Goal: Communication & Community: Answer question/provide support

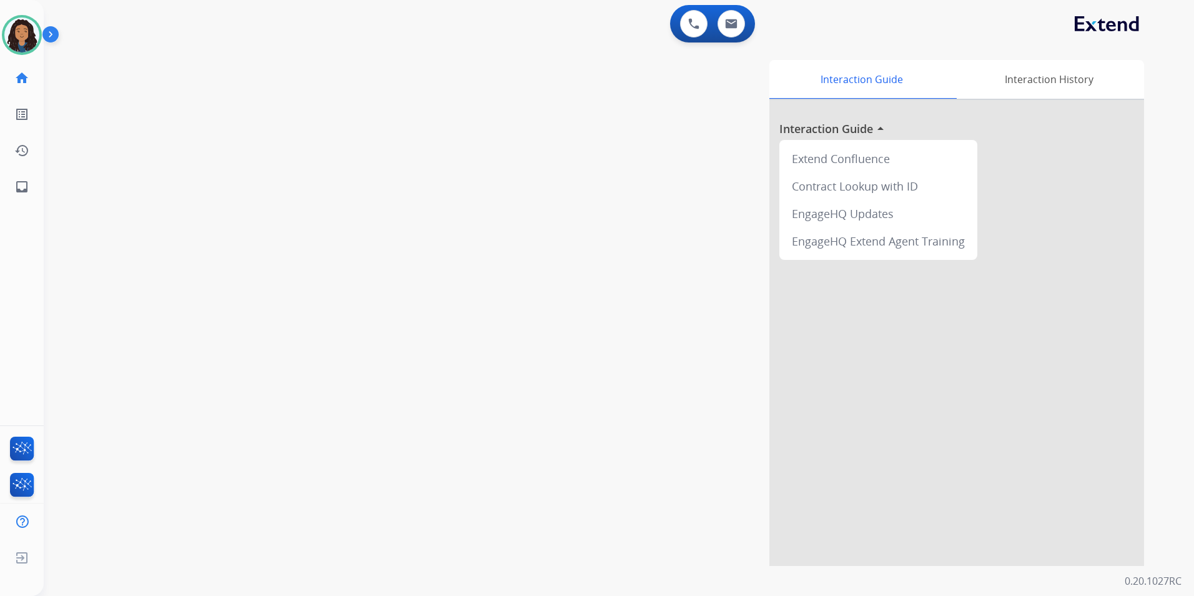
click at [16, 14] on div "Jada Non-Phone Queue Edit Avatar Agent: [PERSON_NAME] Profile: Multi Skill ALL …" at bounding box center [22, 102] width 44 height 205
click at [22, 31] on img at bounding box center [21, 34] width 35 height 35
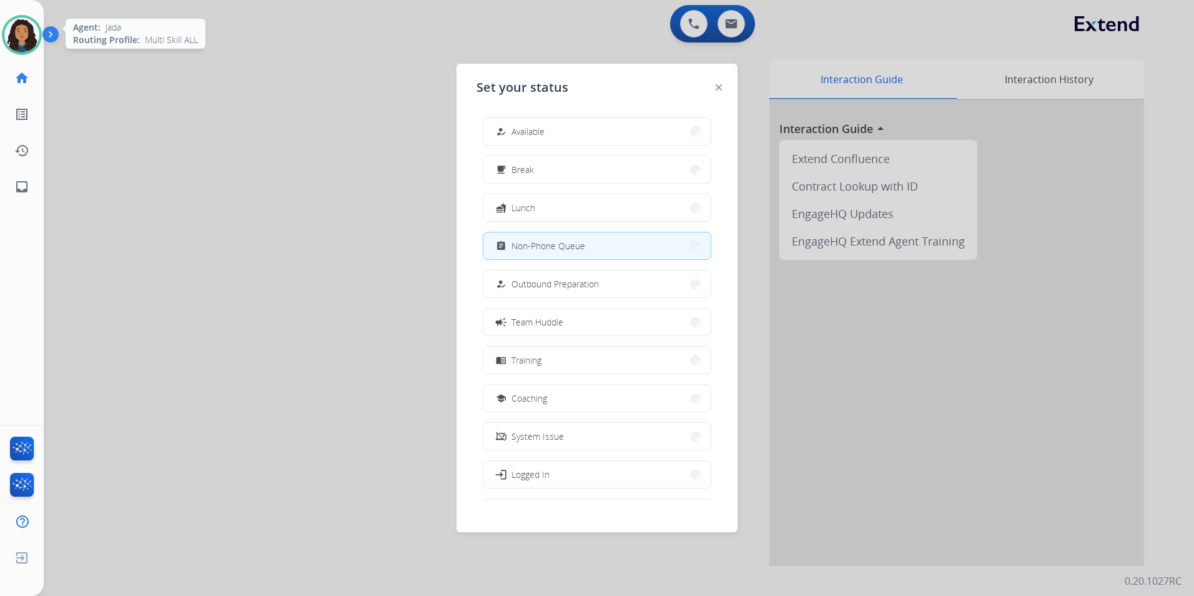
click at [22, 31] on img at bounding box center [21, 34] width 35 height 35
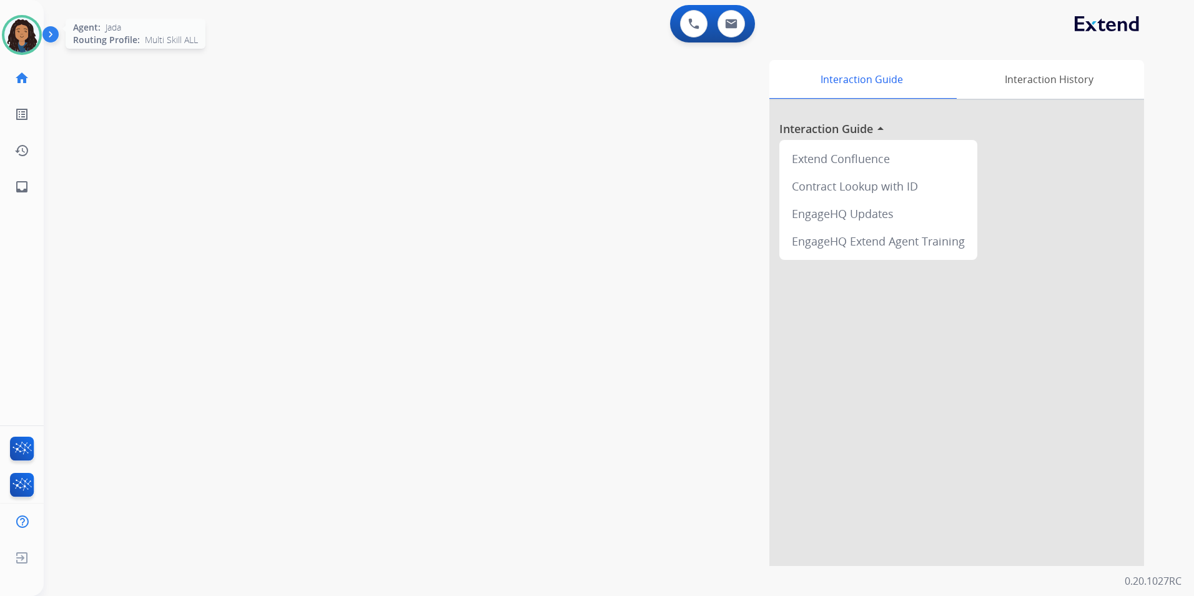
click at [11, 51] on div at bounding box center [22, 35] width 40 height 40
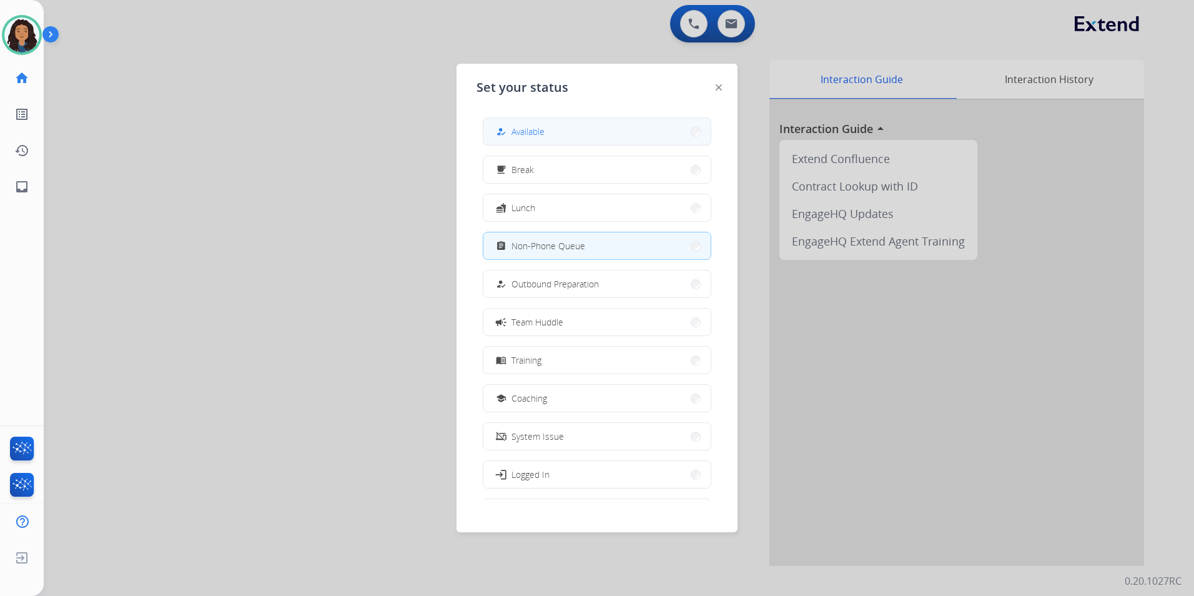
click at [513, 123] on button "how_to_reg Available" at bounding box center [596, 131] width 227 height 27
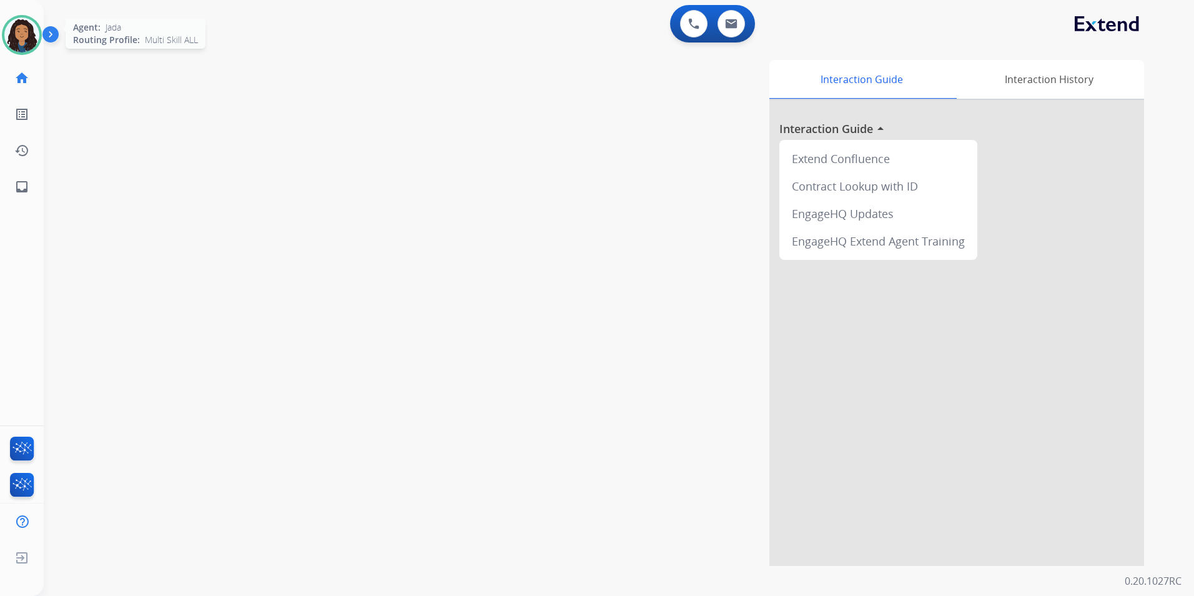
click at [22, 39] on img at bounding box center [21, 34] width 35 height 35
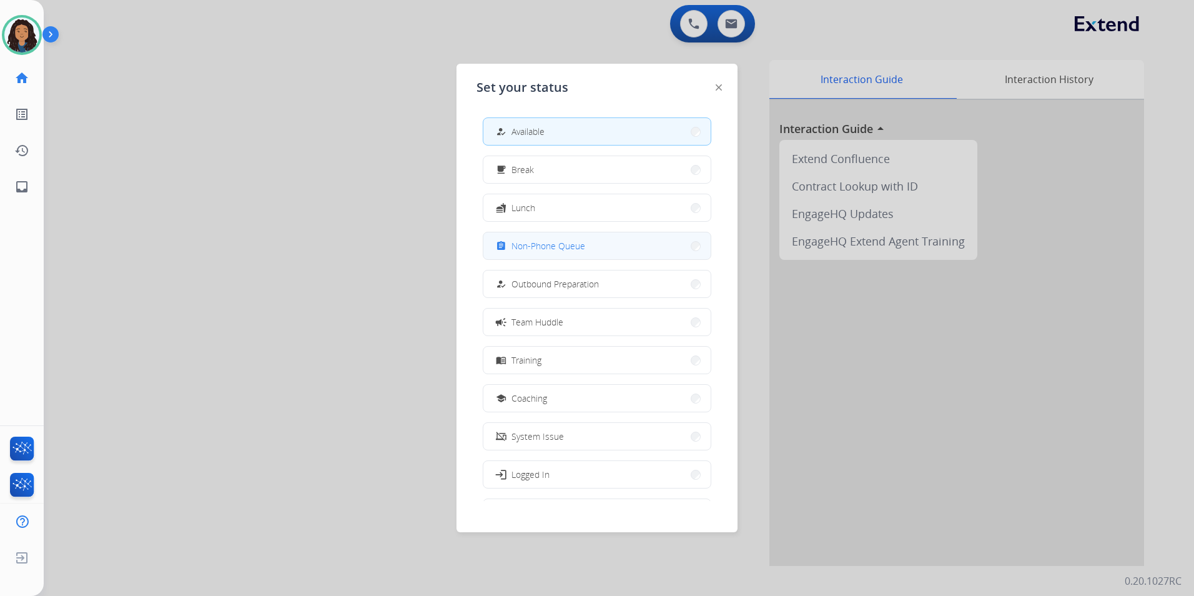
click at [643, 245] on button "assignment Non-Phone Queue" at bounding box center [596, 245] width 227 height 27
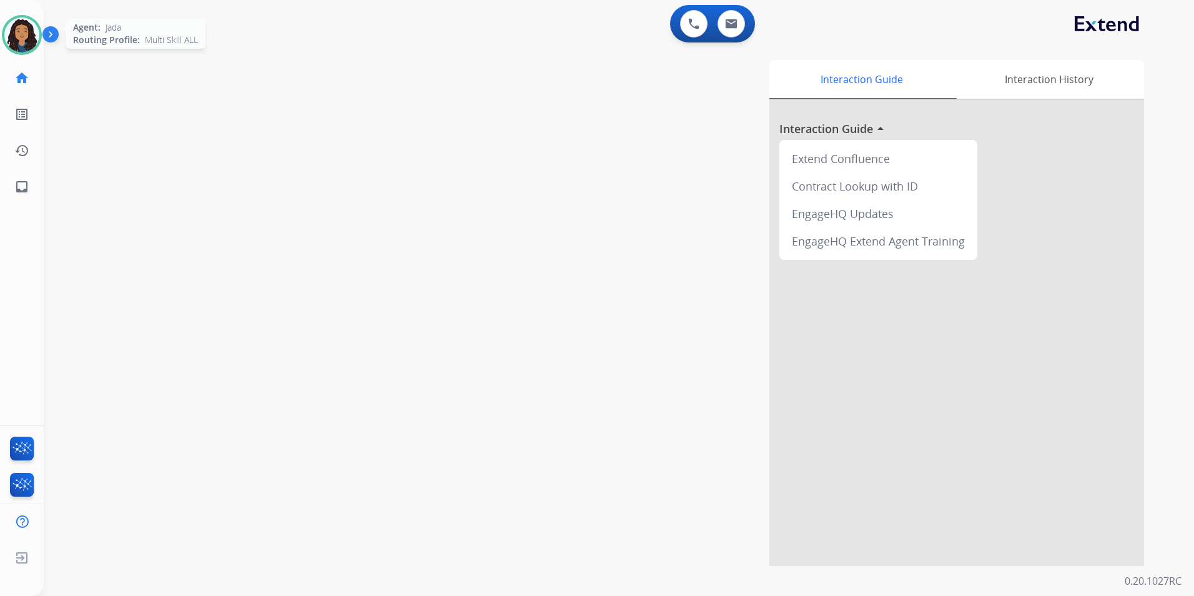
click at [21, 44] on img at bounding box center [21, 34] width 35 height 35
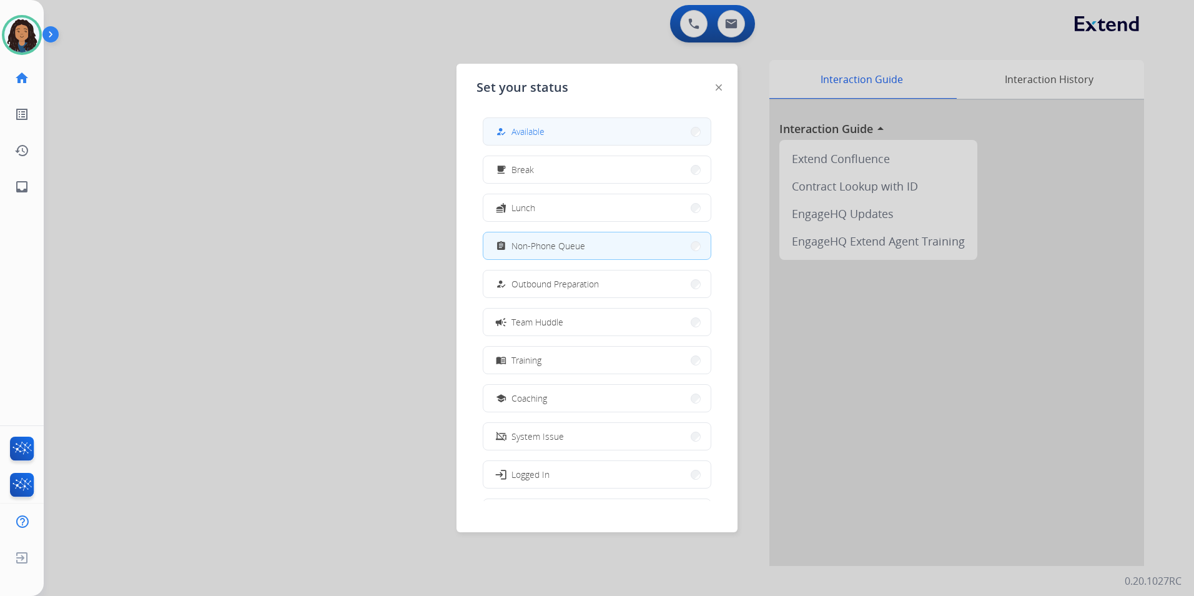
click at [503, 120] on button "how_to_reg Available" at bounding box center [596, 131] width 227 height 27
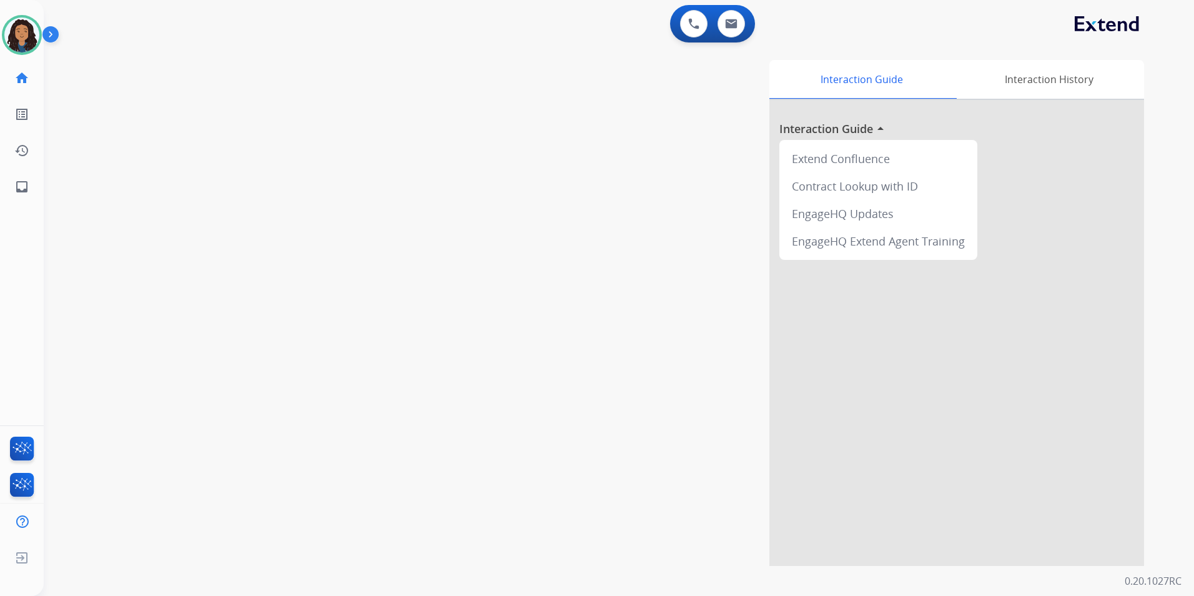
click at [500, 130] on div "Interaction Guide Interaction History Interaction Guide arrow_drop_up Extend Co…" at bounding box center [778, 313] width 731 height 506
click at [739, 34] on button at bounding box center [730, 23] width 27 height 27
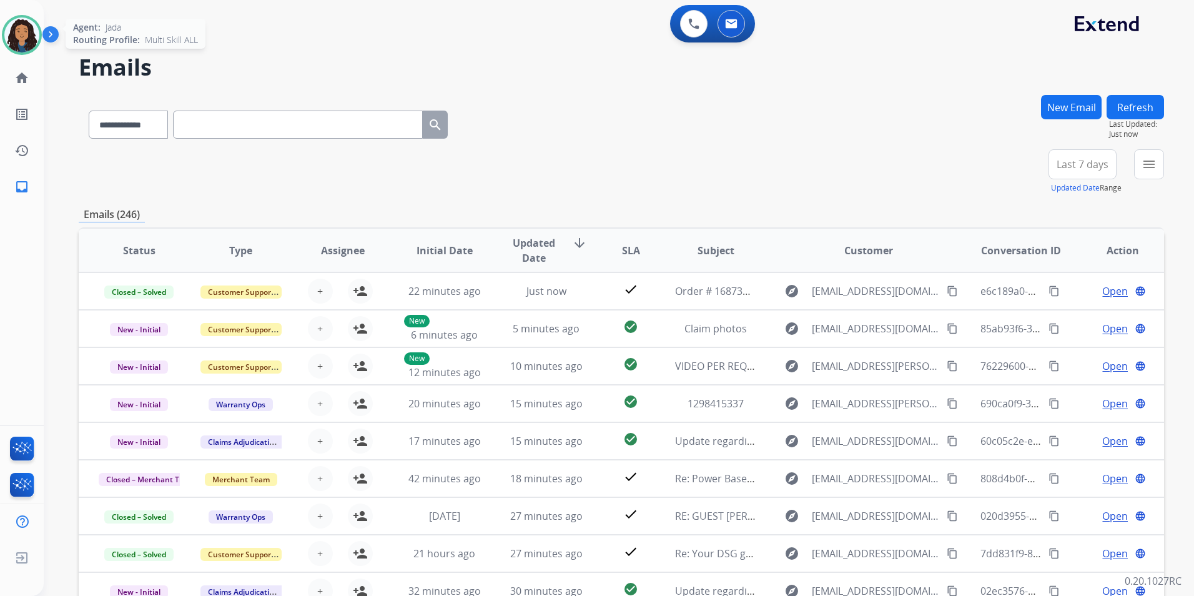
click at [26, 22] on img at bounding box center [21, 34] width 35 height 35
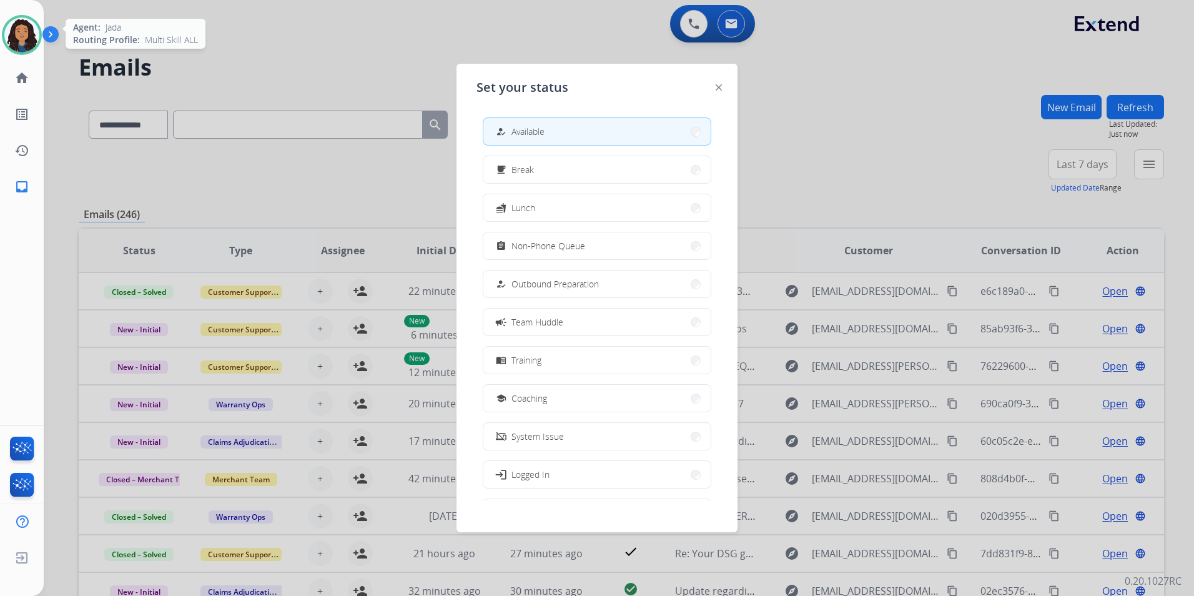
drag, startPoint x: 26, startPoint y: 22, endPoint x: 741, endPoint y: 4, distance: 715.1
click at [26, 21] on img at bounding box center [21, 34] width 35 height 35
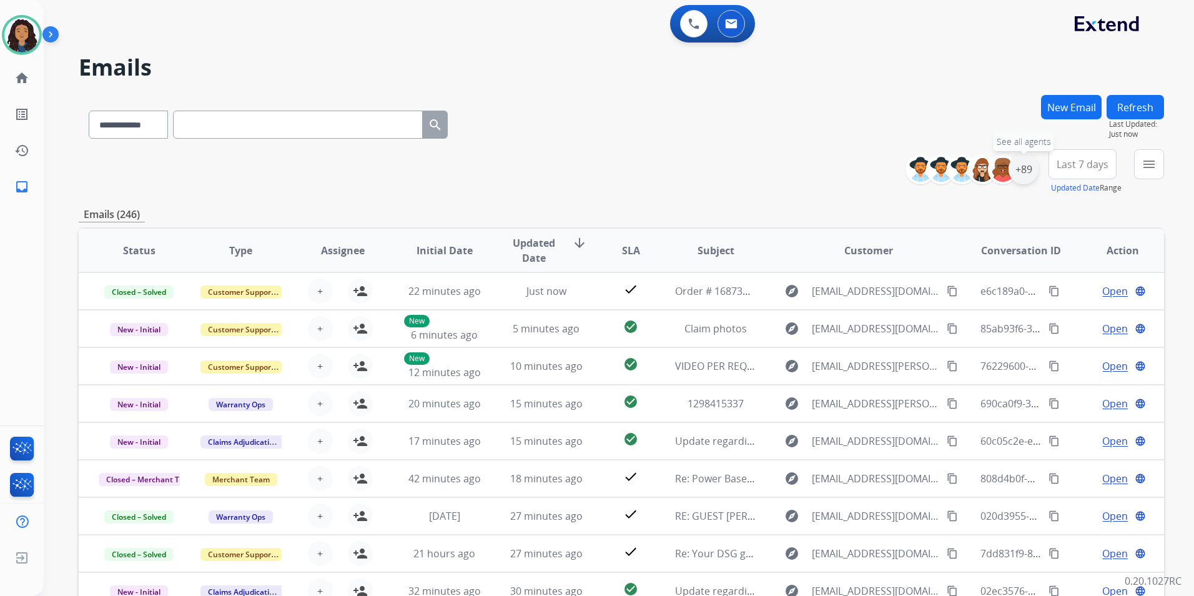
click at [1023, 169] on div "+89" at bounding box center [1023, 169] width 30 height 30
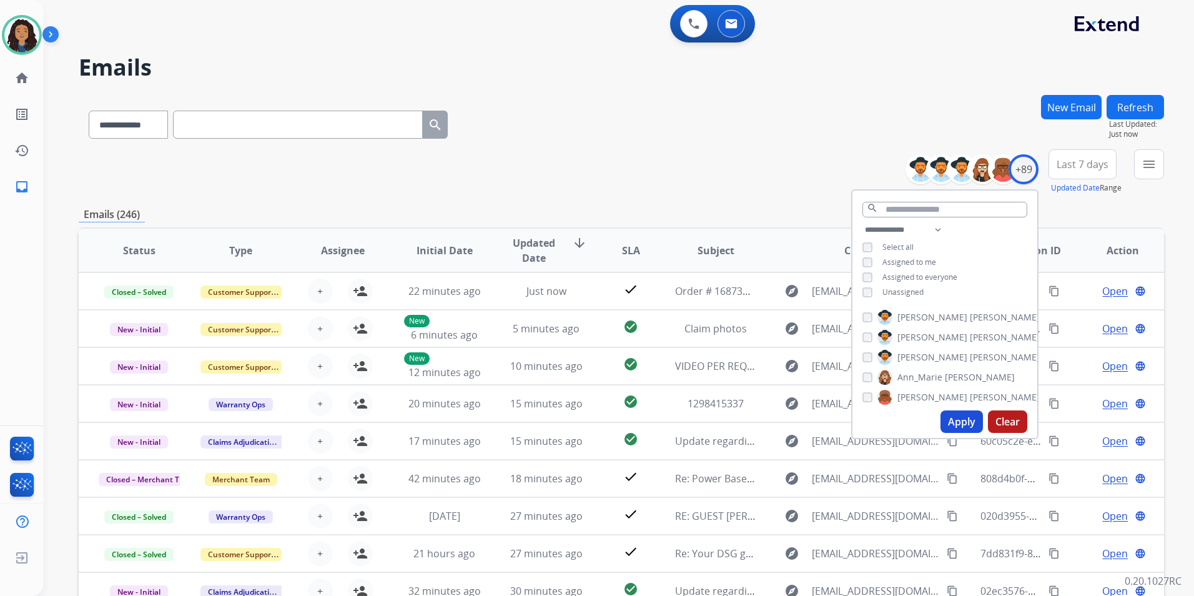
click at [898, 292] on span "Unassigned" at bounding box center [902, 292] width 41 height 11
click at [953, 419] on button "Apply" at bounding box center [961, 421] width 42 height 22
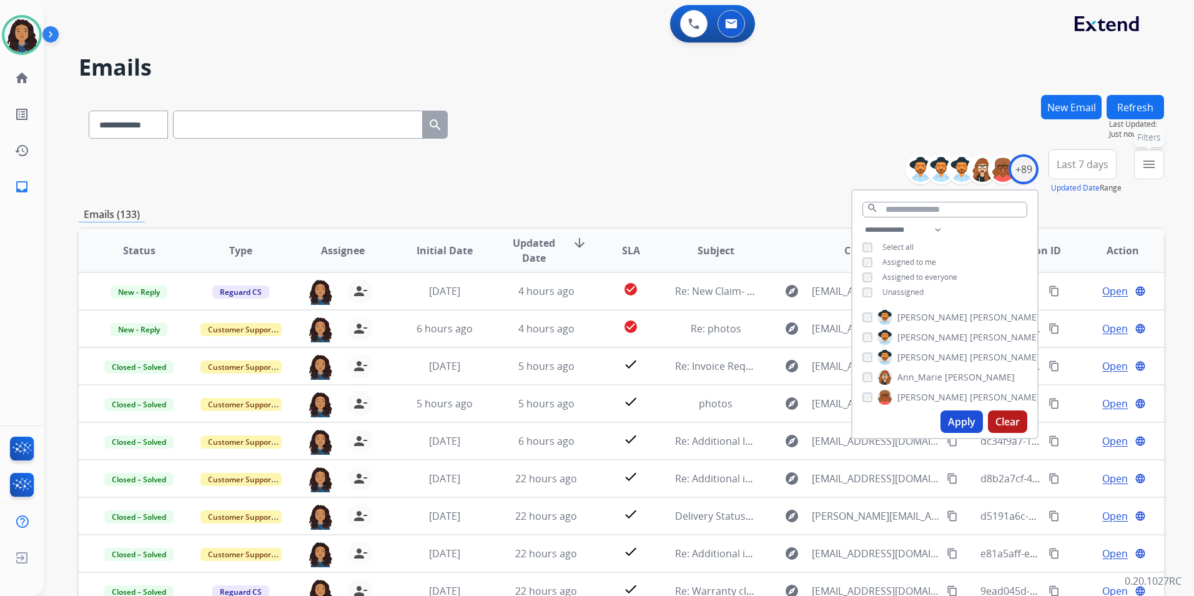
click at [1147, 169] on mat-icon "menu" at bounding box center [1148, 164] width 15 height 15
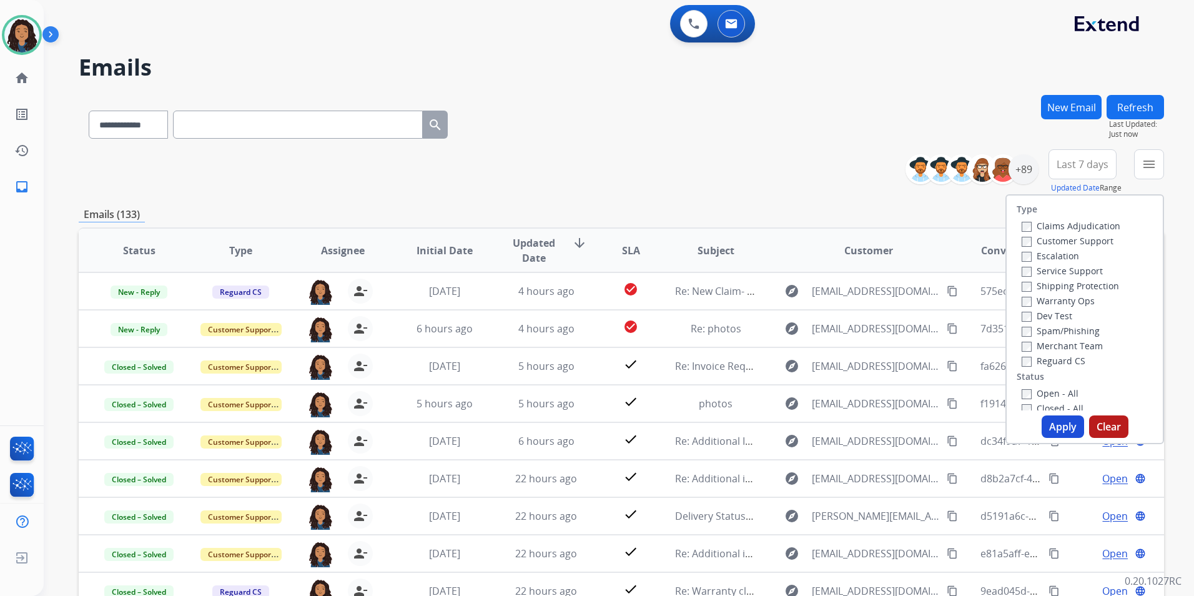
click at [1093, 236] on label "Customer Support" at bounding box center [1067, 241] width 92 height 12
click at [1093, 283] on label "Shipping Protection" at bounding box center [1069, 286] width 97 height 12
click at [1061, 362] on label "Reguard CS" at bounding box center [1053, 361] width 64 height 12
click at [1060, 390] on label "Open - All" at bounding box center [1049, 393] width 57 height 12
click at [1063, 425] on button "Apply" at bounding box center [1062, 426] width 42 height 22
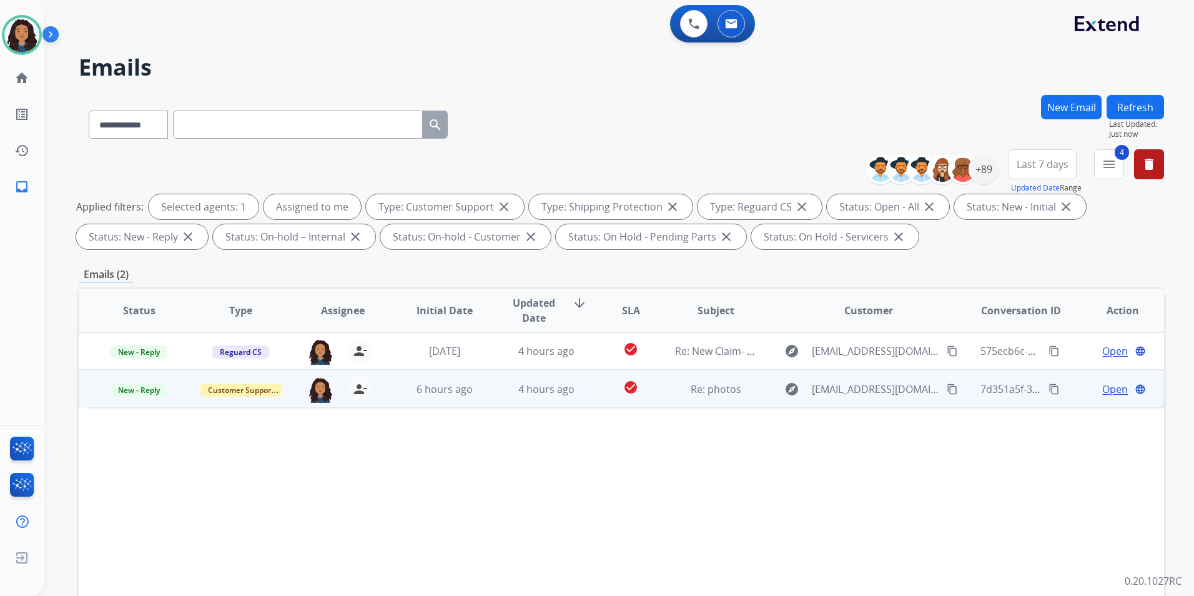
click at [1107, 384] on span "Open" at bounding box center [1115, 388] width 26 height 15
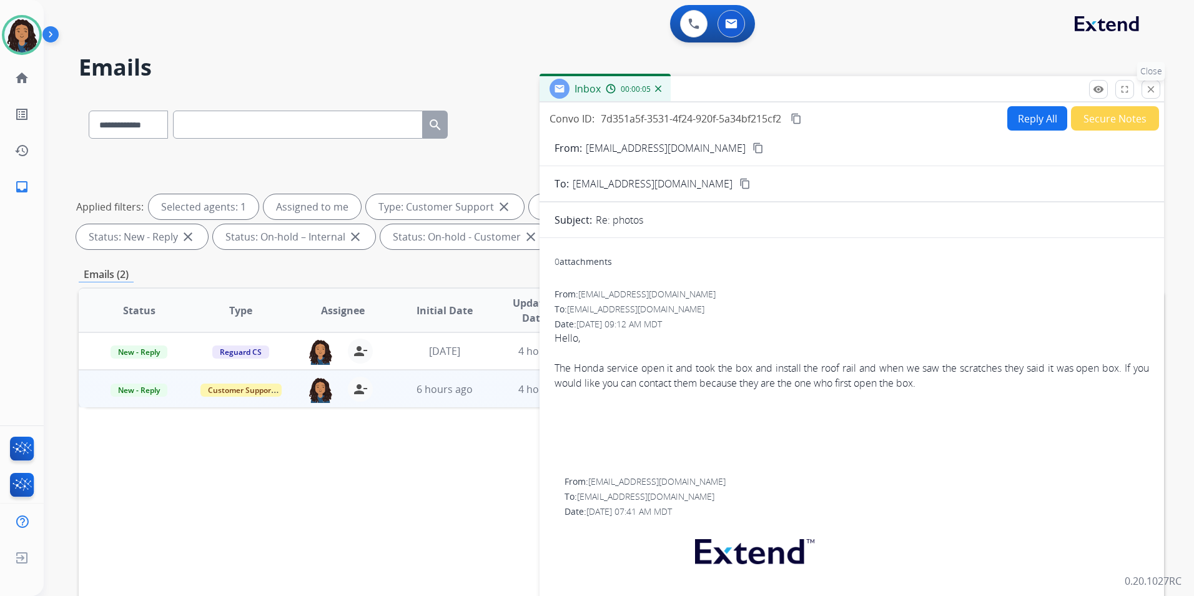
click at [1152, 89] on mat-icon "close" at bounding box center [1150, 89] width 11 height 11
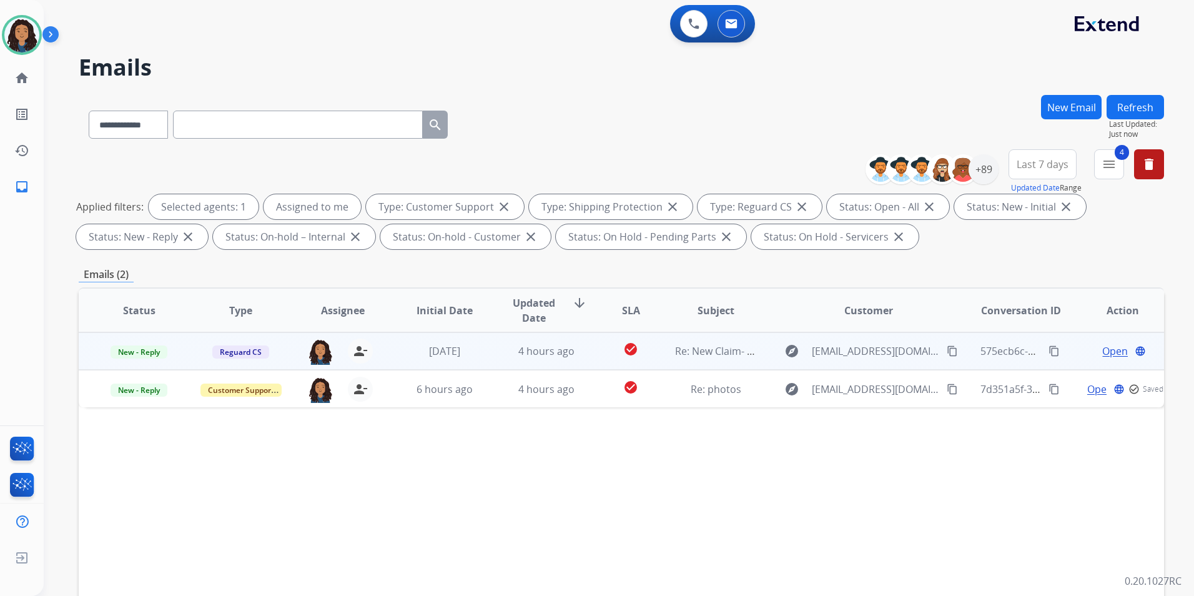
click at [1102, 353] on span "Open" at bounding box center [1115, 350] width 26 height 15
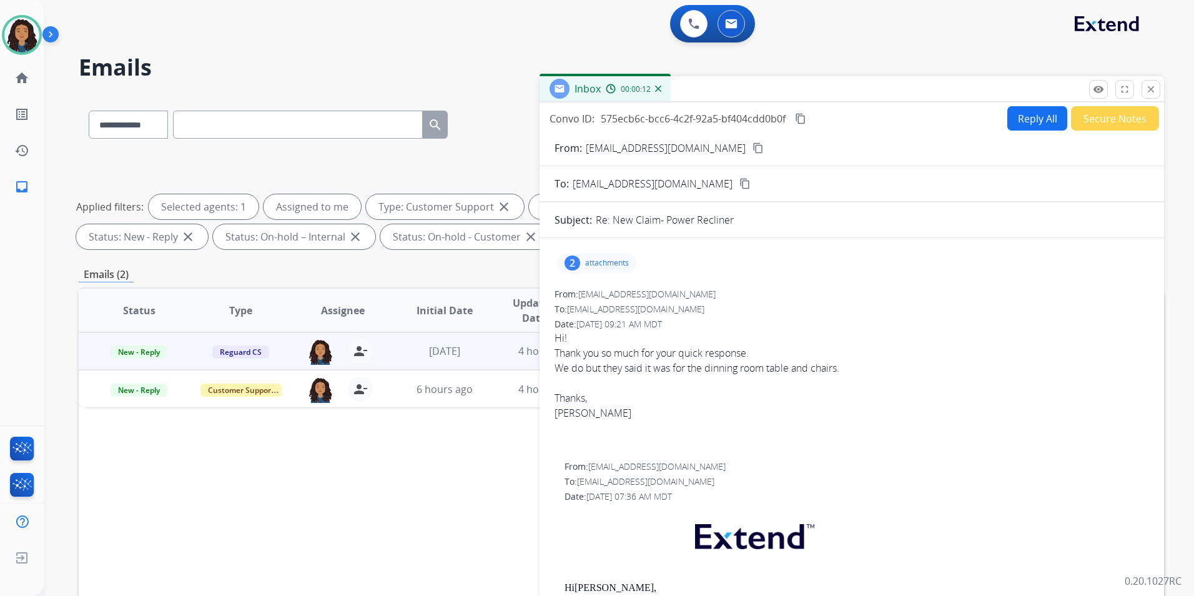
click at [752, 146] on mat-icon "content_copy" at bounding box center [757, 147] width 11 height 11
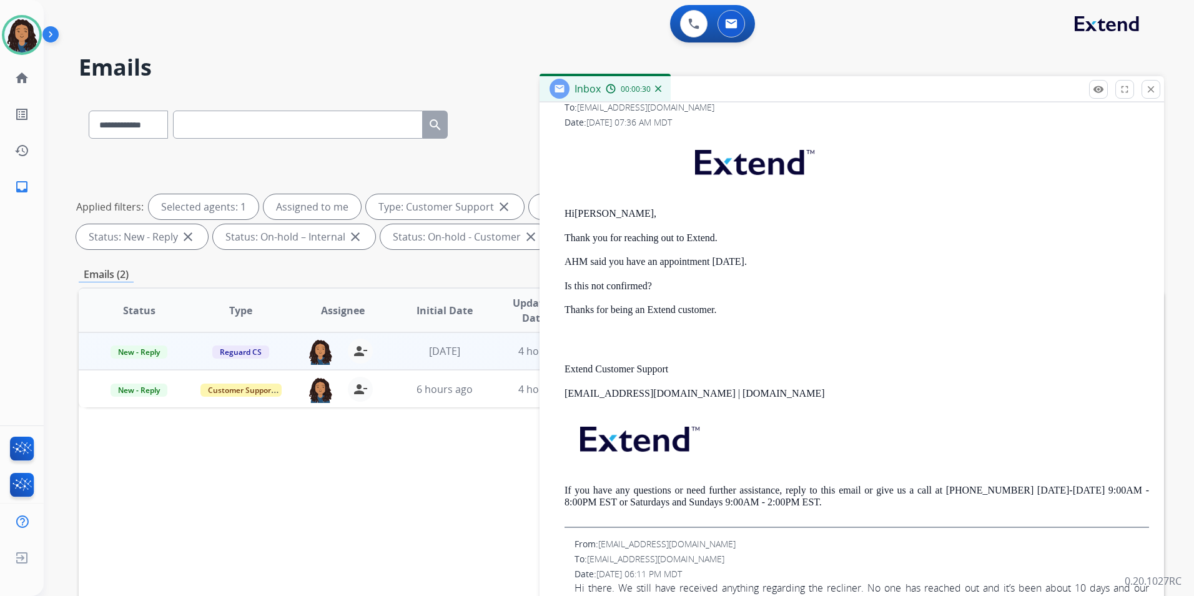
scroll to position [375, 0]
drag, startPoint x: 561, startPoint y: 205, endPoint x: 771, endPoint y: 237, distance: 212.9
click at [771, 237] on div "From: [EMAIL_ADDRESS][DOMAIN_NAME] To: [EMAIL_ADDRESS][DOMAIN_NAME] Date: [DATE…" at bounding box center [851, 306] width 594 height 441
drag, startPoint x: 771, startPoint y: 237, endPoint x: 678, endPoint y: 240, distance: 93.1
copy div "Hi [PERSON_NAME], Thank you for reaching out to Extend."
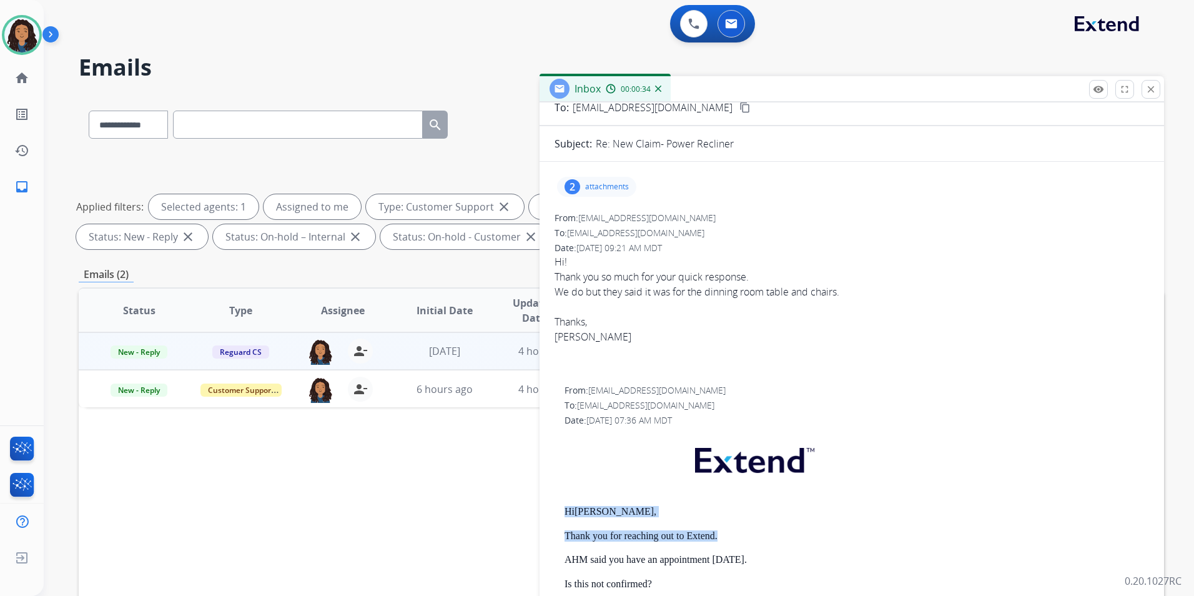
scroll to position [0, 0]
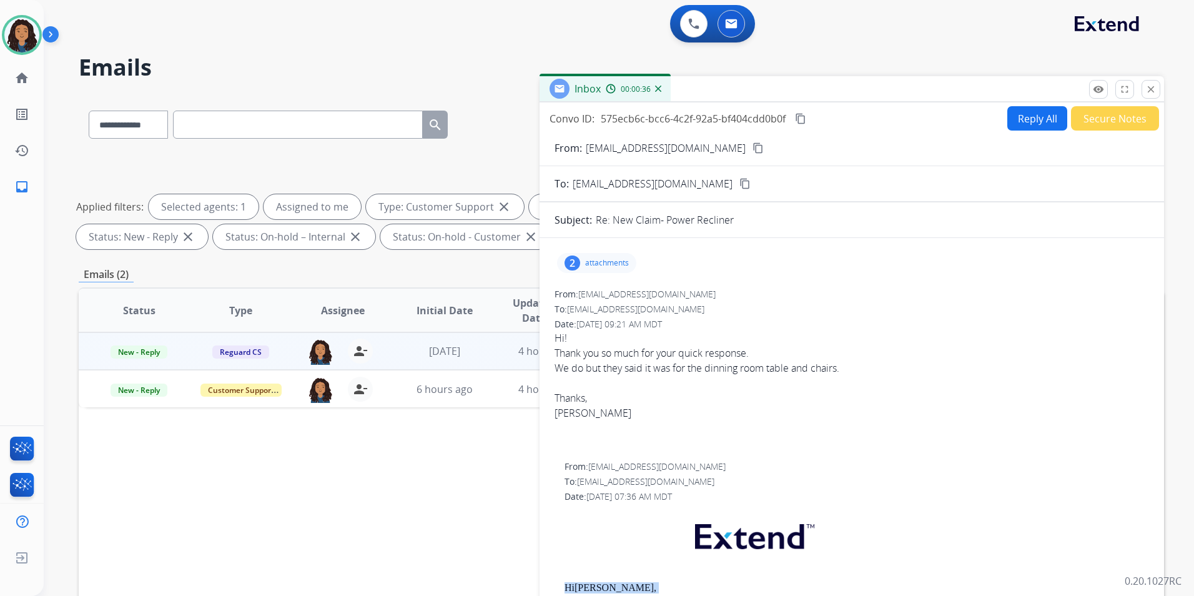
click at [1018, 124] on button "Reply All" at bounding box center [1037, 118] width 60 height 24
select select "**********"
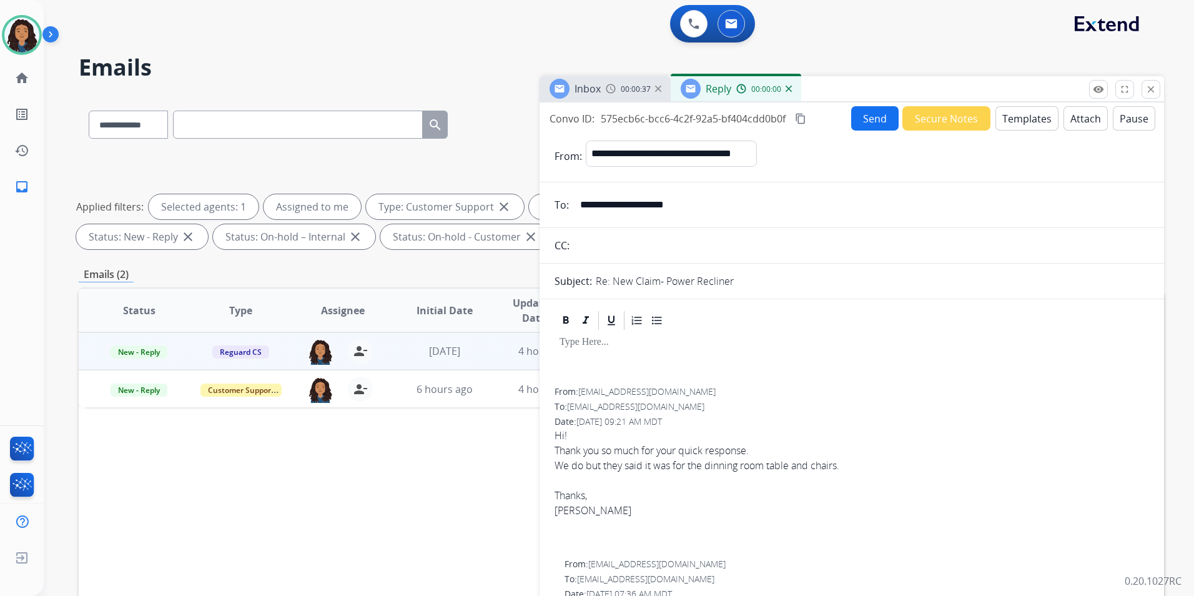
click at [1018, 124] on button "Templates" at bounding box center [1026, 118] width 63 height 24
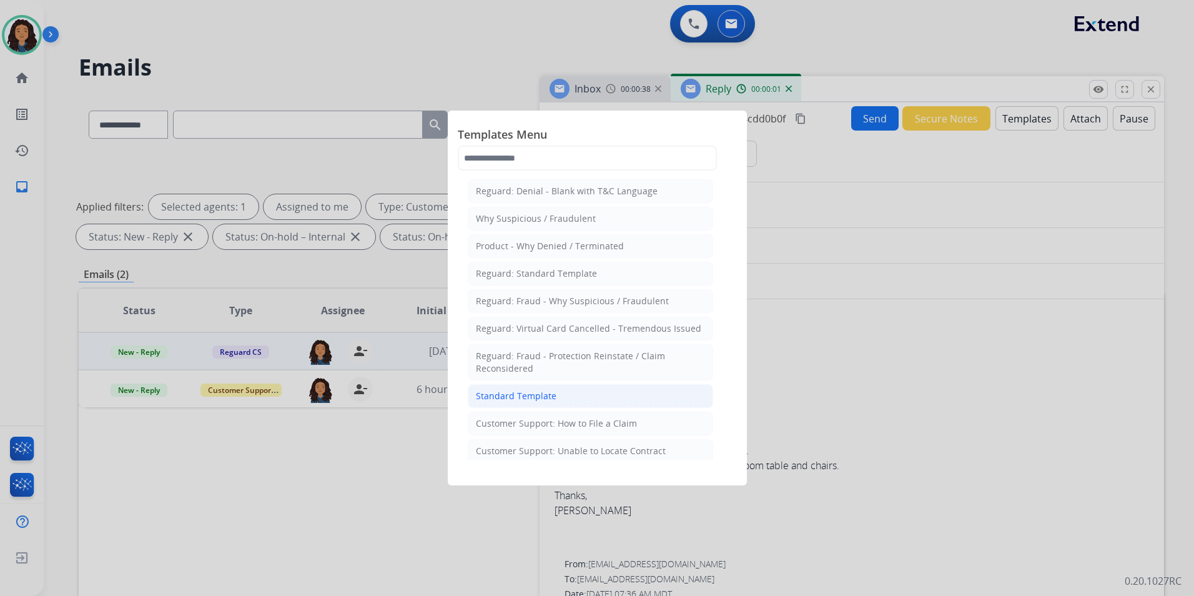
drag, startPoint x: 550, startPoint y: 395, endPoint x: 576, endPoint y: 369, distance: 36.2
click at [550, 393] on div "Standard Template" at bounding box center [516, 396] width 81 height 12
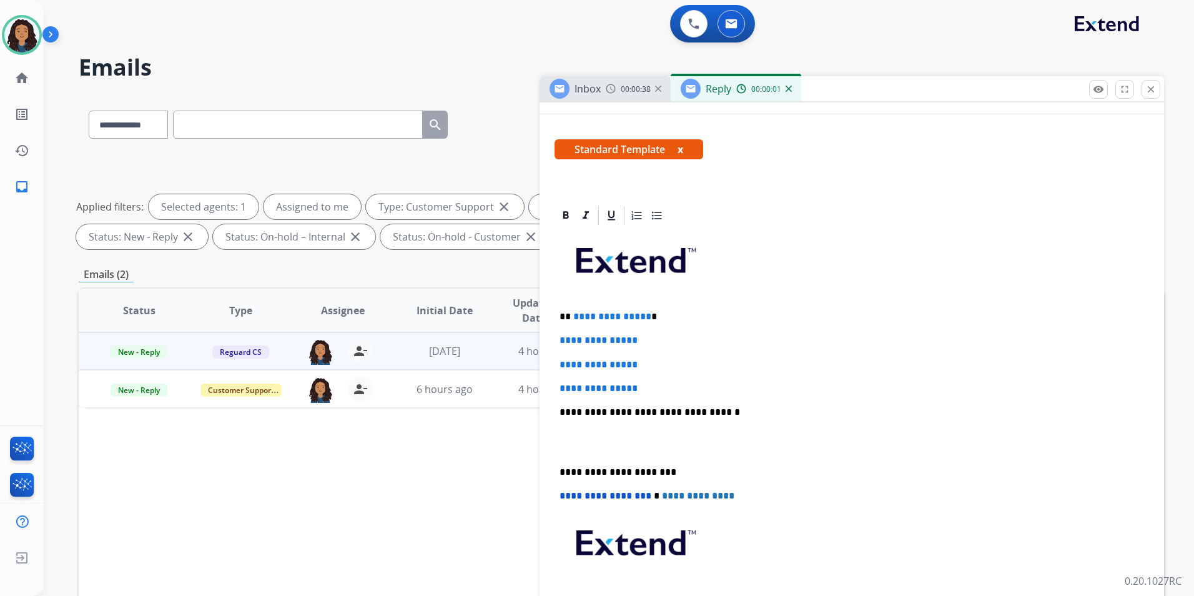
scroll to position [187, 0]
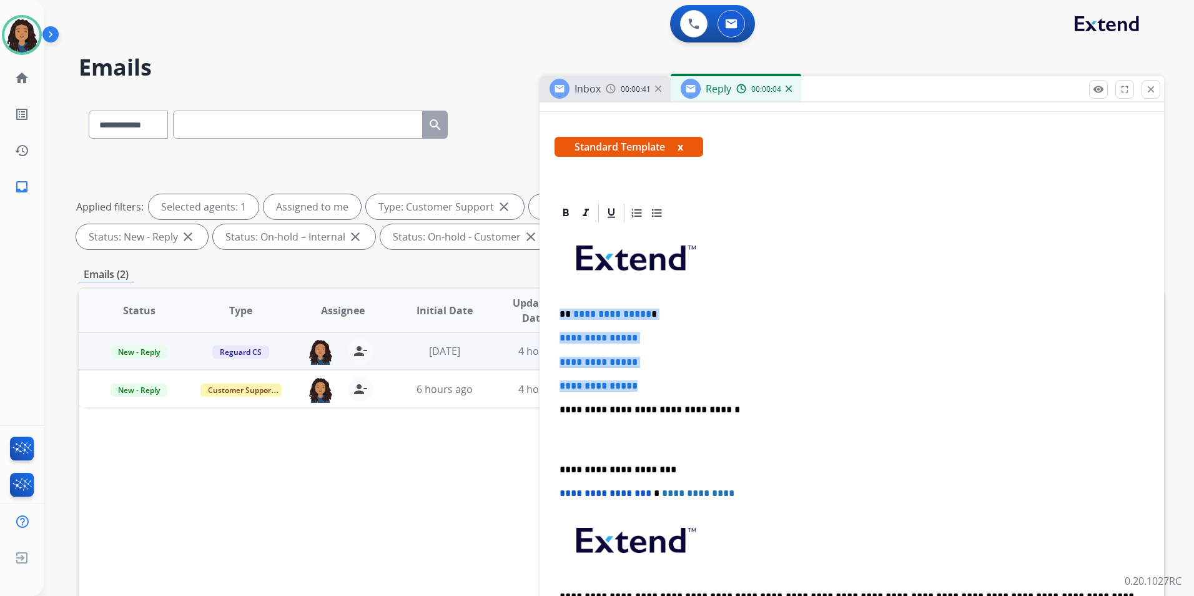
drag, startPoint x: 557, startPoint y: 314, endPoint x: 678, endPoint y: 370, distance: 133.5
click at [678, 370] on div "**********" at bounding box center [851, 439] width 594 height 430
paste div
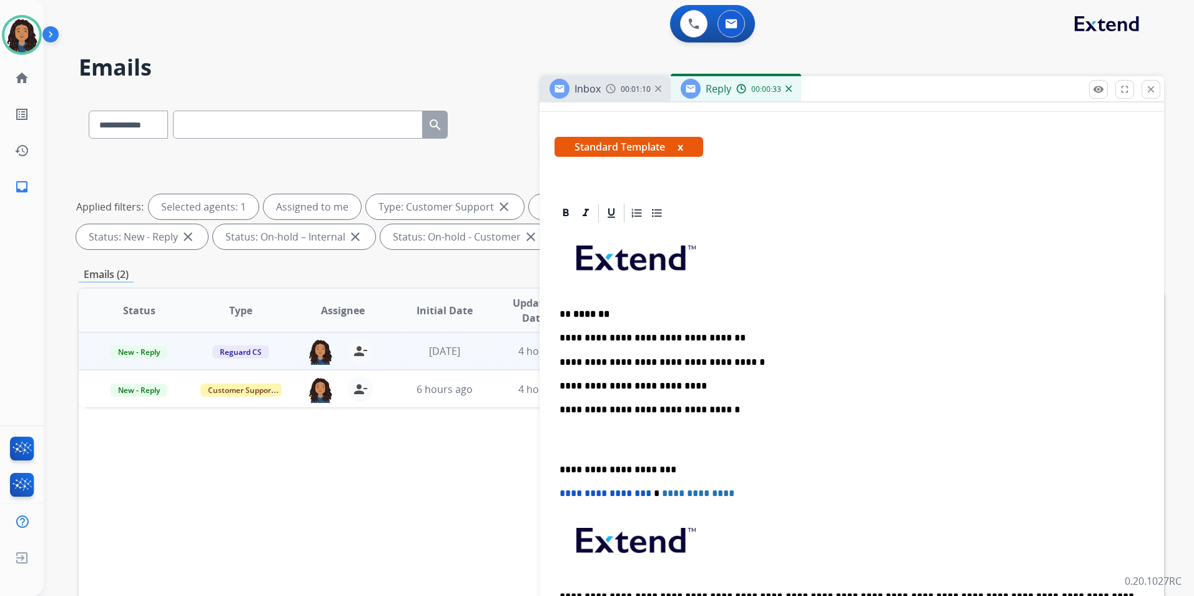
click at [576, 380] on p "**********" at bounding box center [846, 385] width 574 height 11
click at [598, 385] on p "**********" at bounding box center [846, 385] width 574 height 11
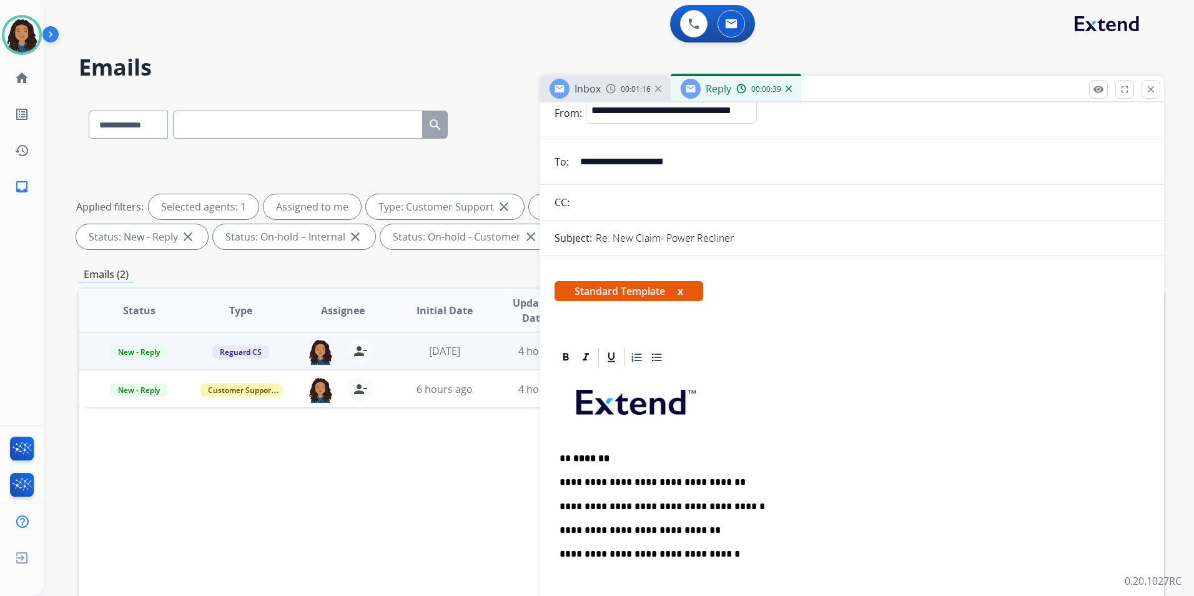
scroll to position [0, 0]
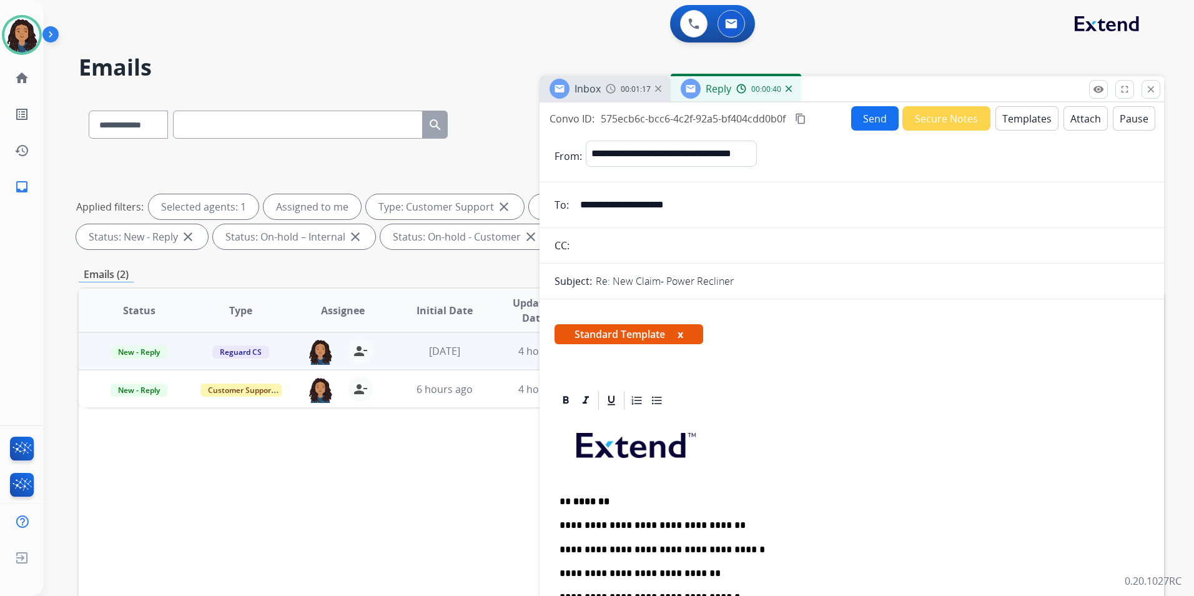
click at [876, 118] on button "Send" at bounding box center [874, 118] width 47 height 24
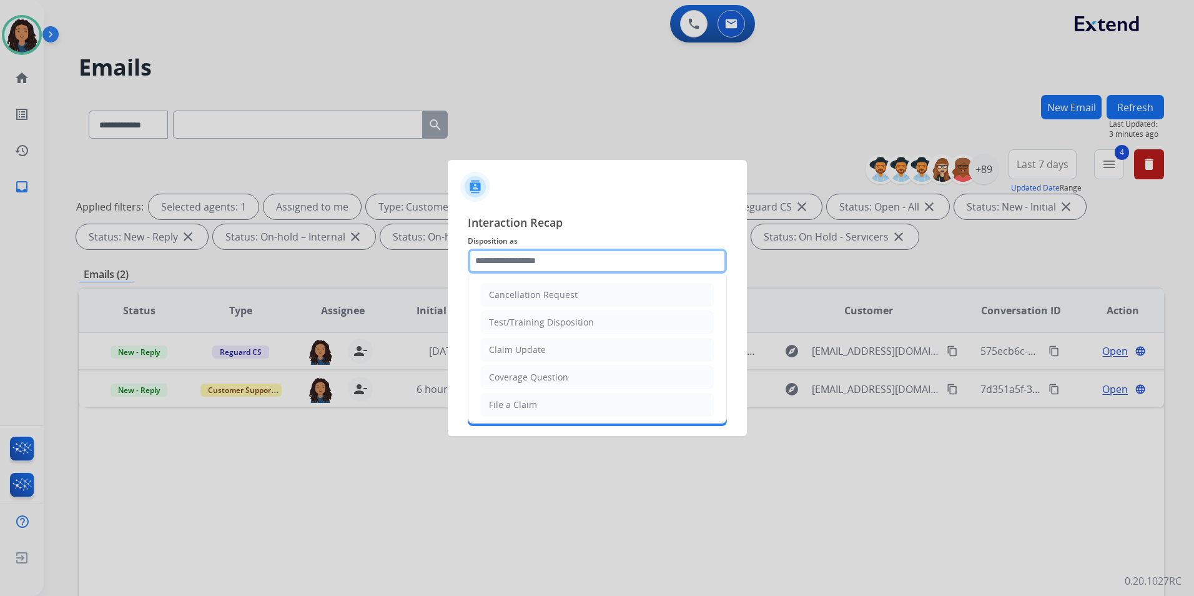
click at [529, 255] on input "text" at bounding box center [597, 260] width 259 height 25
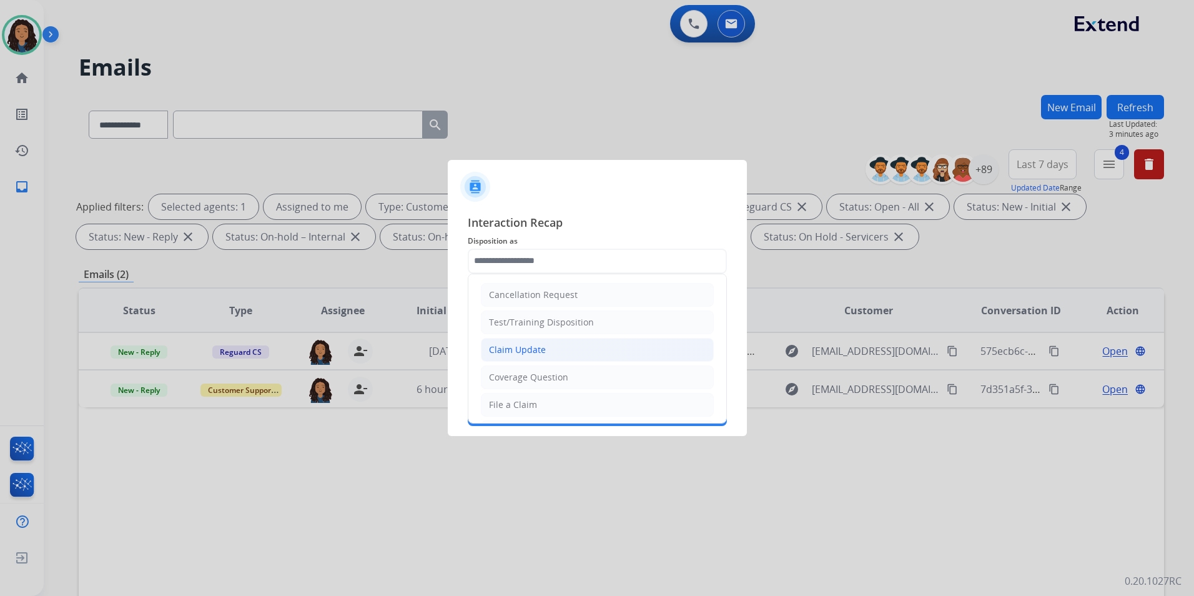
click at [549, 342] on li "Claim Update" at bounding box center [597, 350] width 233 height 24
type input "**********"
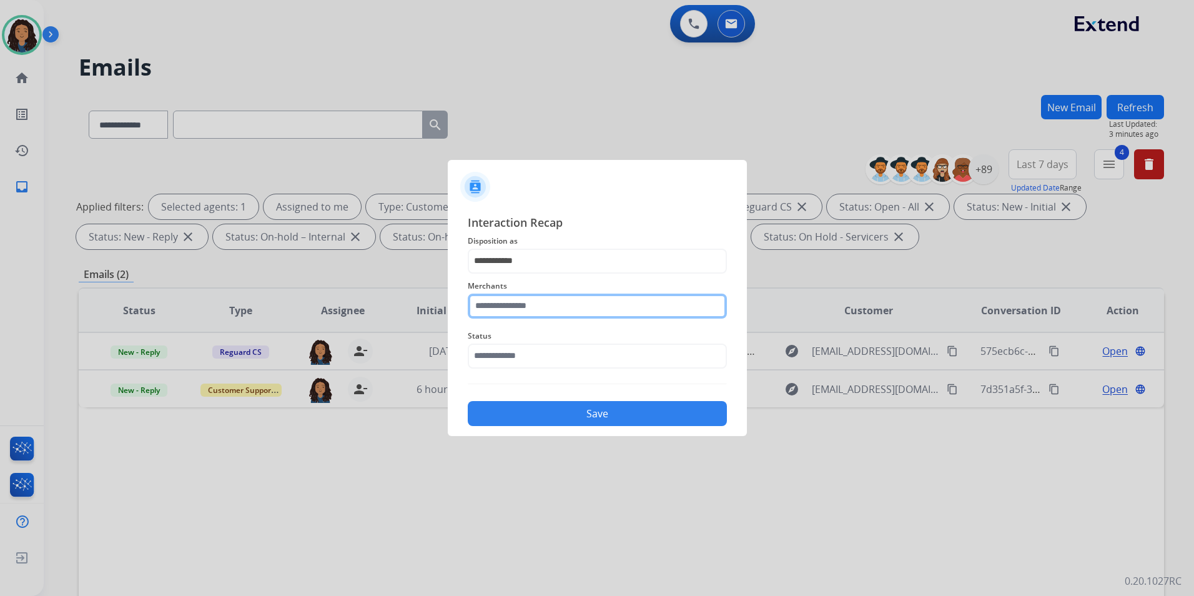
click at [539, 308] on input "text" at bounding box center [597, 305] width 259 height 25
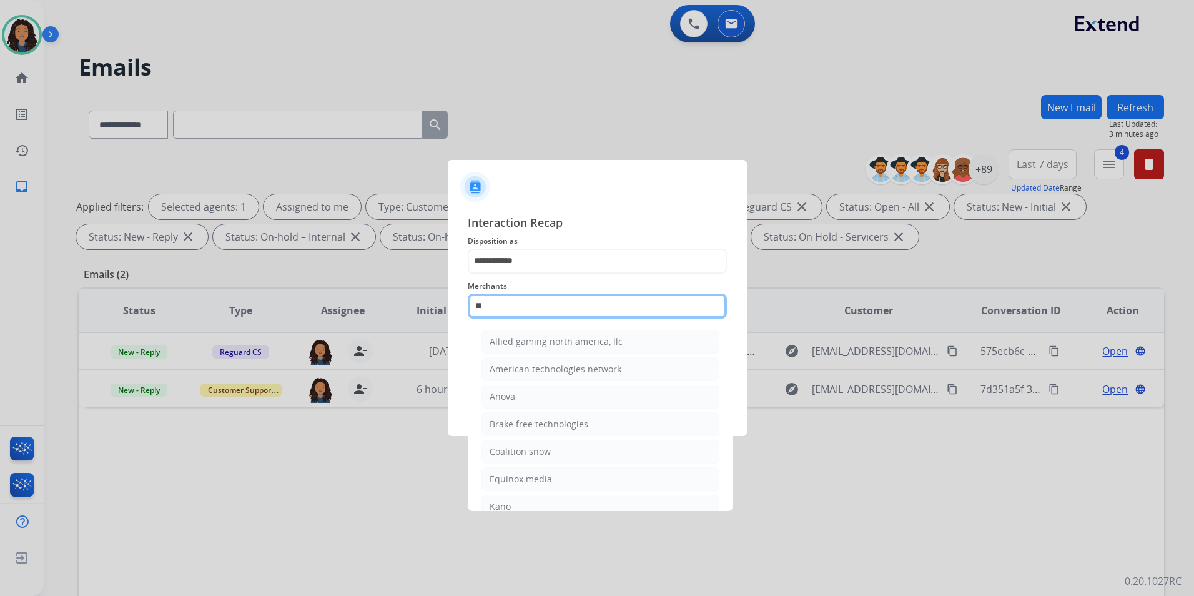
type input "*"
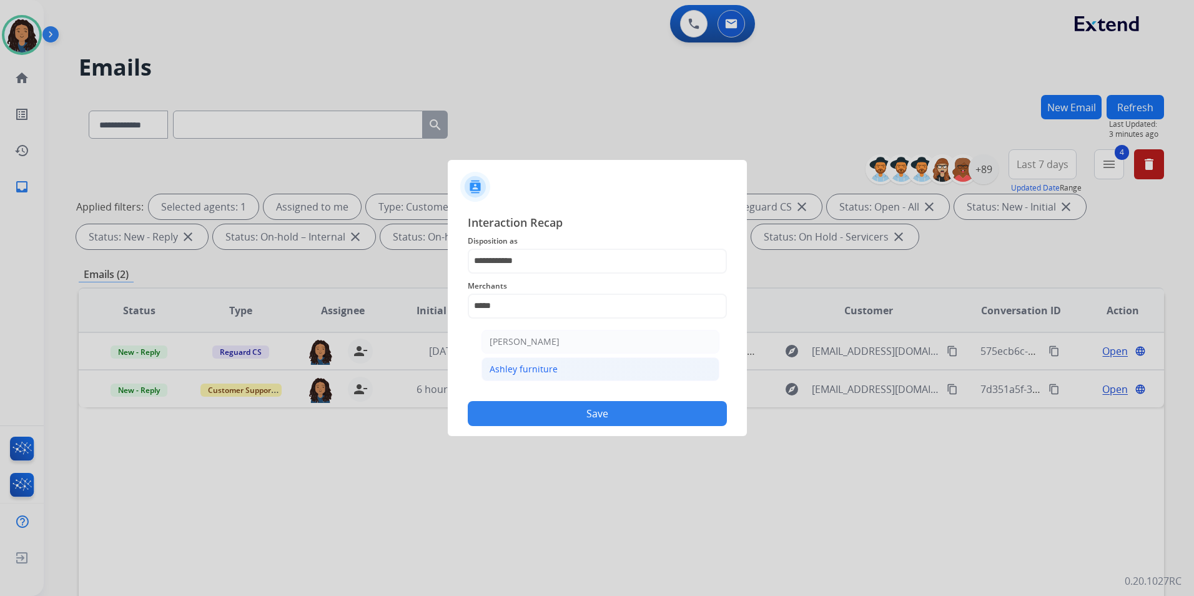
click at [546, 374] on div "Ashley furniture" at bounding box center [523, 369] width 68 height 12
type input "**********"
click at [538, 356] on input "text" at bounding box center [597, 355] width 259 height 25
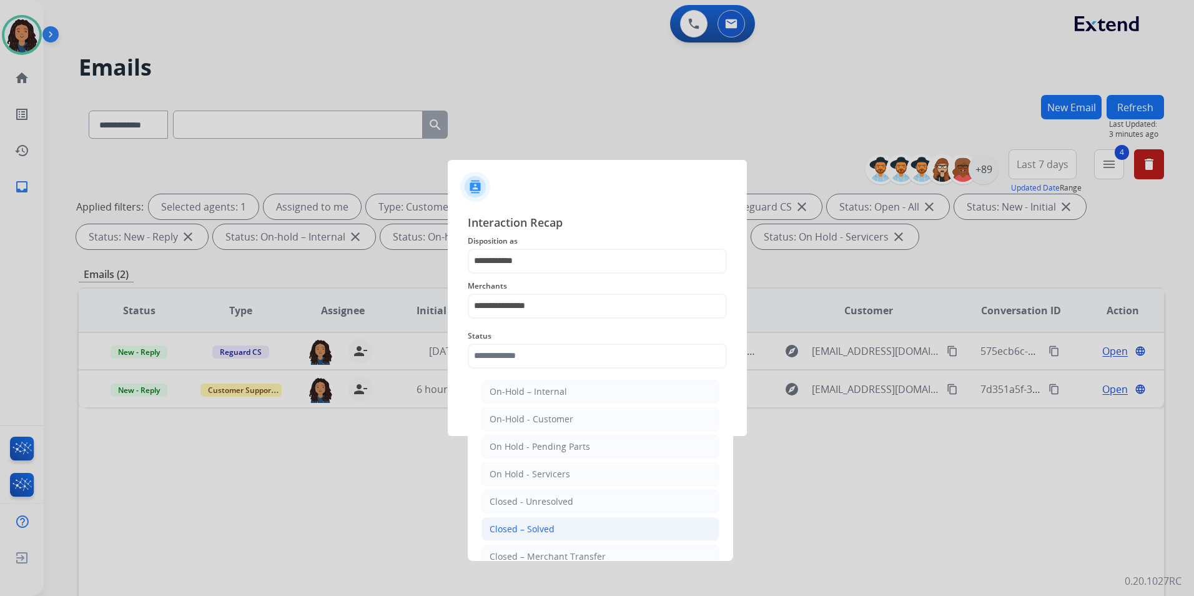
click at [548, 531] on div "Closed – Solved" at bounding box center [521, 529] width 65 height 12
type input "**********"
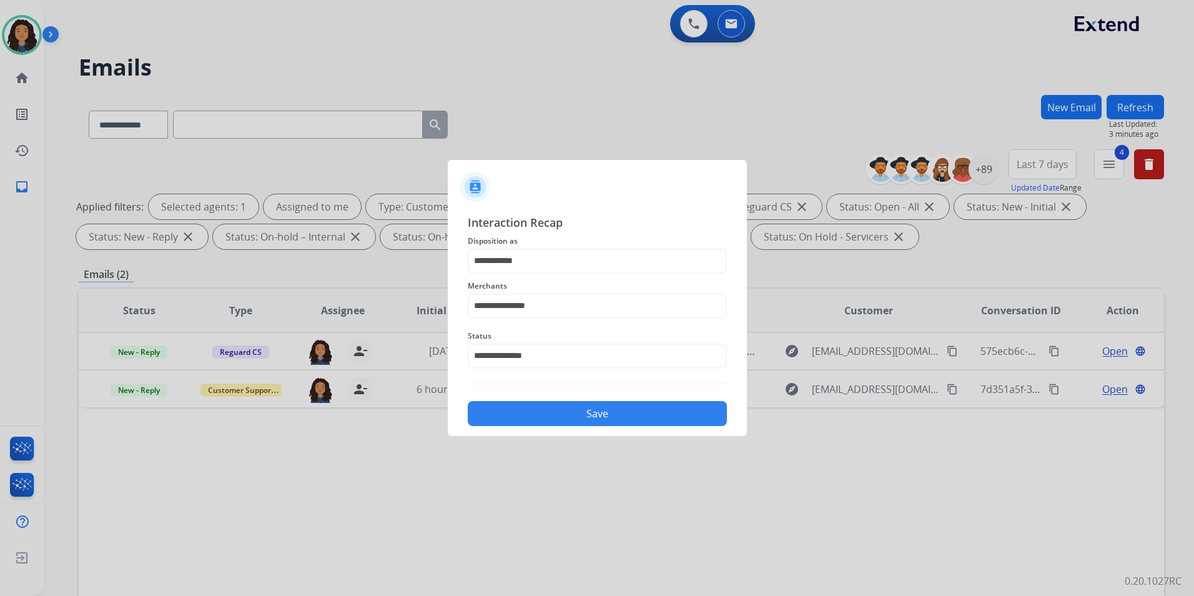
drag, startPoint x: 588, startPoint y: 411, endPoint x: 667, endPoint y: 453, distance: 89.6
click at [589, 411] on button "Save" at bounding box center [597, 413] width 259 height 25
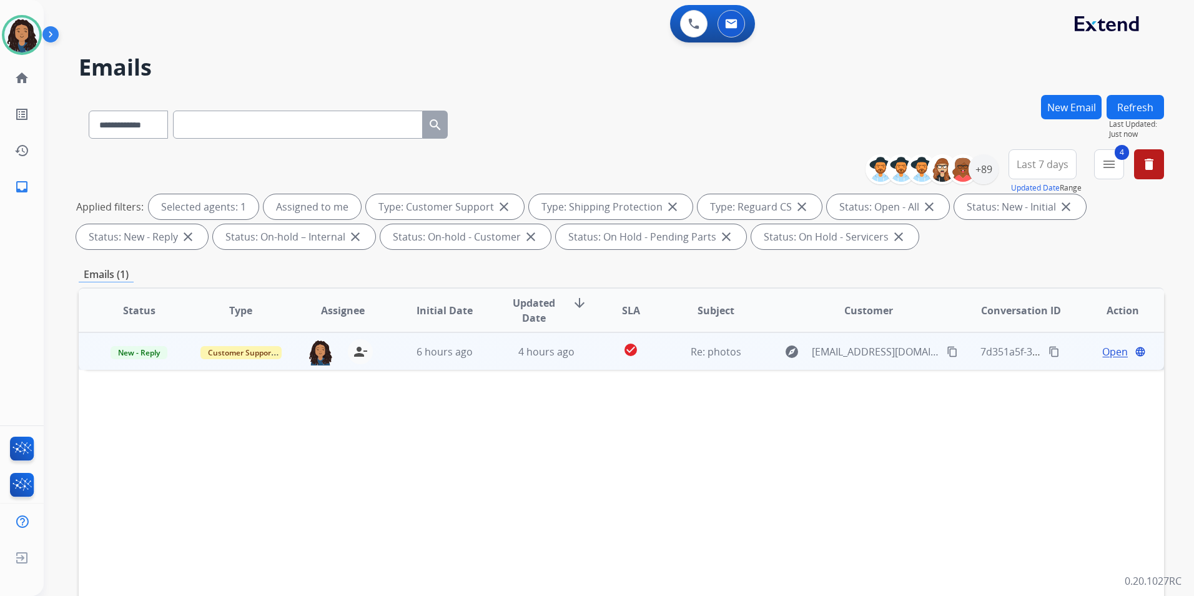
click at [1104, 352] on span "Open" at bounding box center [1115, 351] width 26 height 15
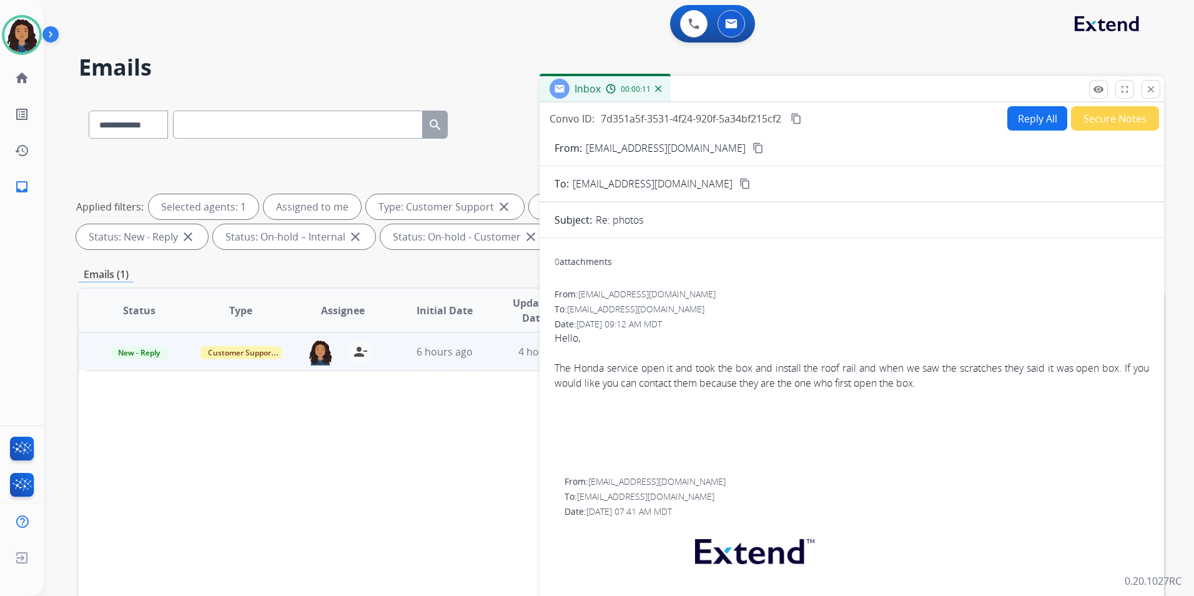
click at [750, 150] on button "content_copy" at bounding box center [757, 147] width 15 height 15
click at [752, 145] on mat-icon "content_copy" at bounding box center [757, 147] width 11 height 11
click at [138, 354] on span "New - Reply" at bounding box center [139, 352] width 57 height 13
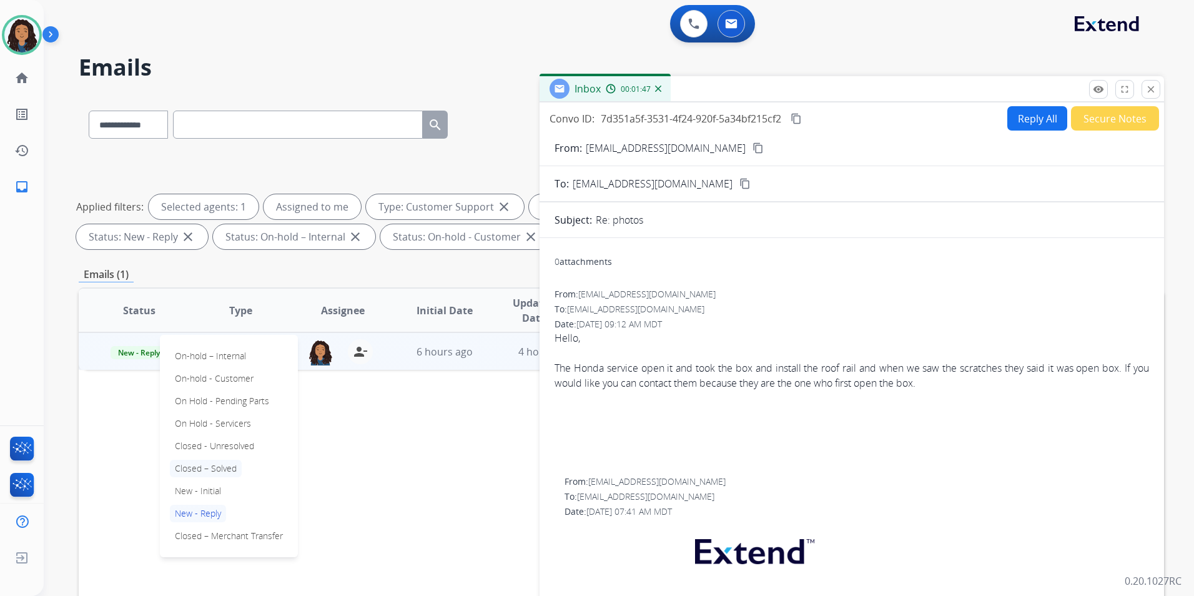
click at [225, 471] on p "Closed – Solved" at bounding box center [206, 468] width 72 height 17
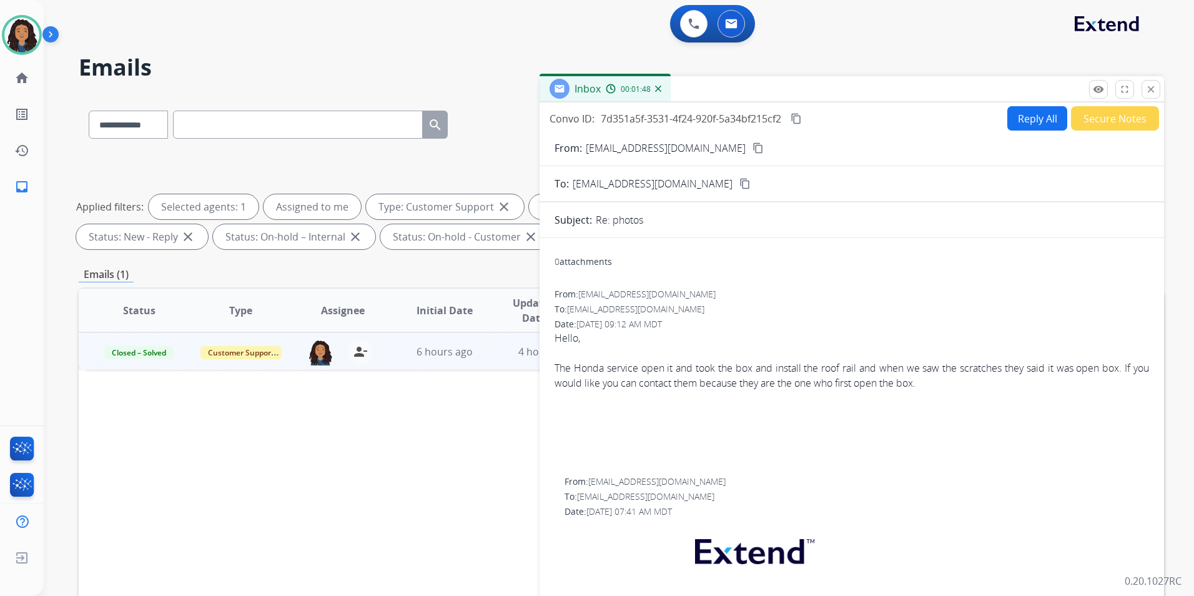
click at [1097, 122] on button "Secure Notes" at bounding box center [1115, 118] width 88 height 24
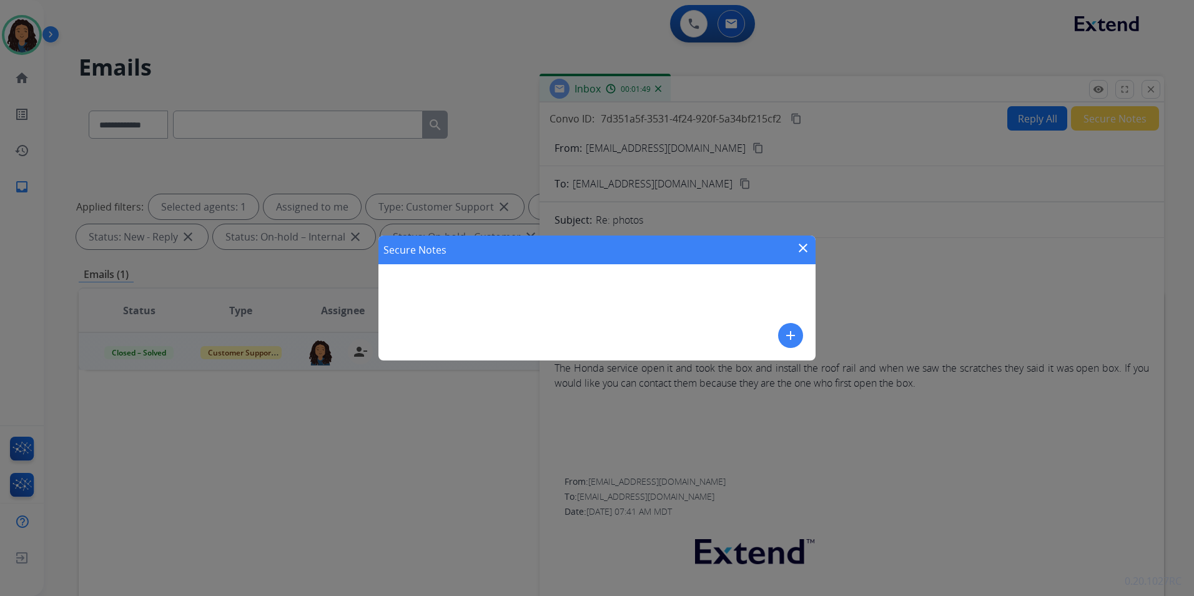
click at [790, 335] on mat-icon "add" at bounding box center [790, 335] width 15 height 15
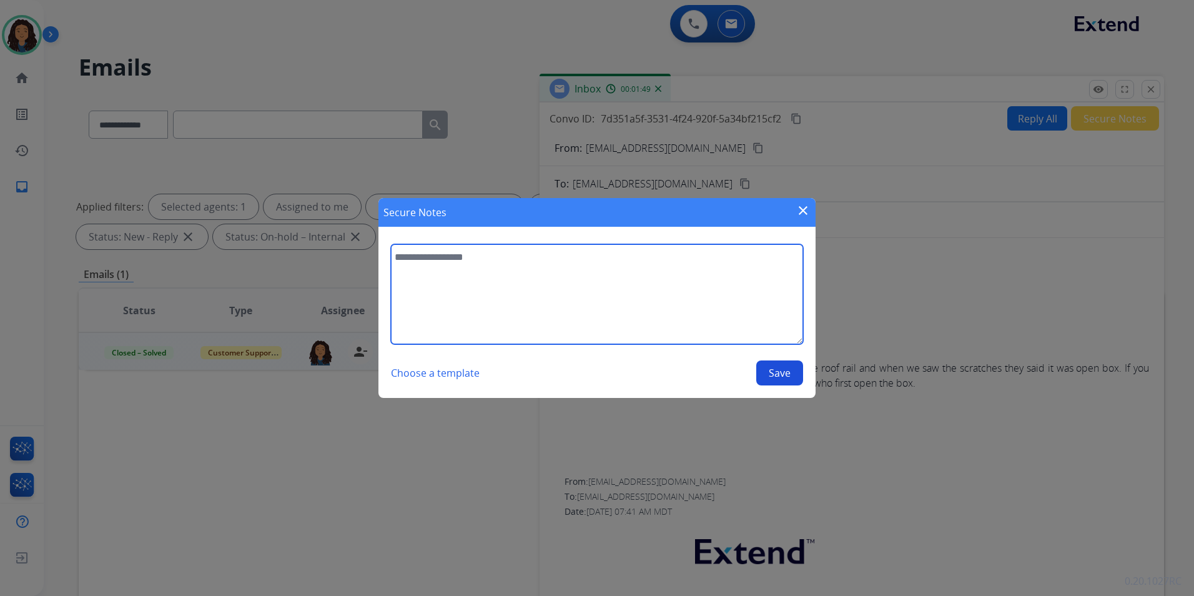
click at [691, 290] on textarea at bounding box center [597, 294] width 412 height 100
type textarea "**********"
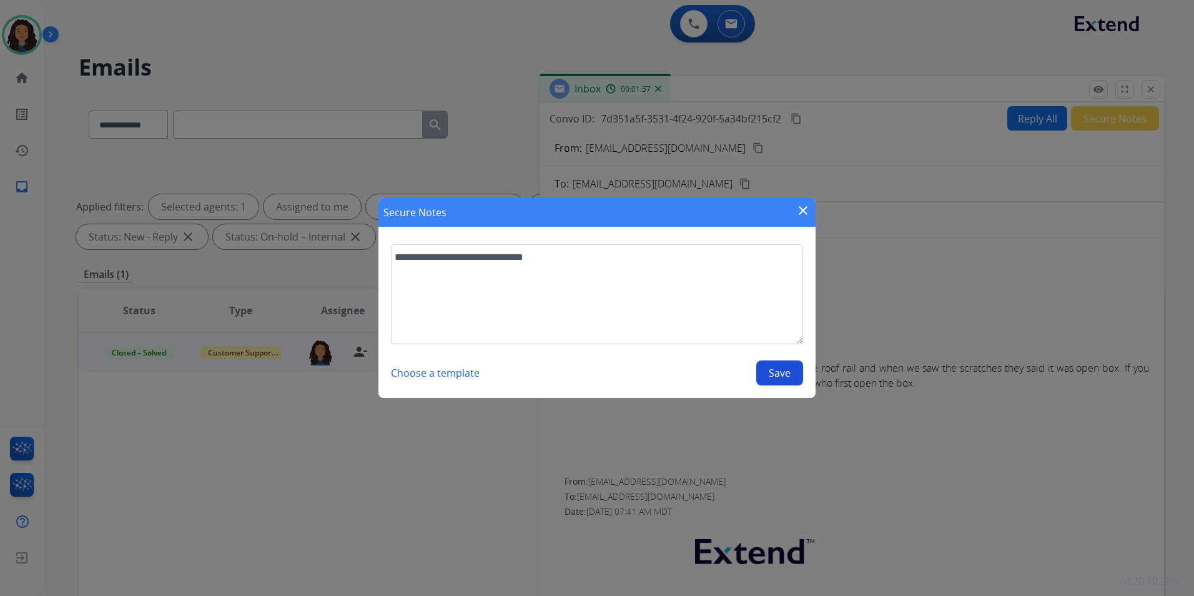
click at [773, 371] on button "Save" at bounding box center [779, 372] width 47 height 25
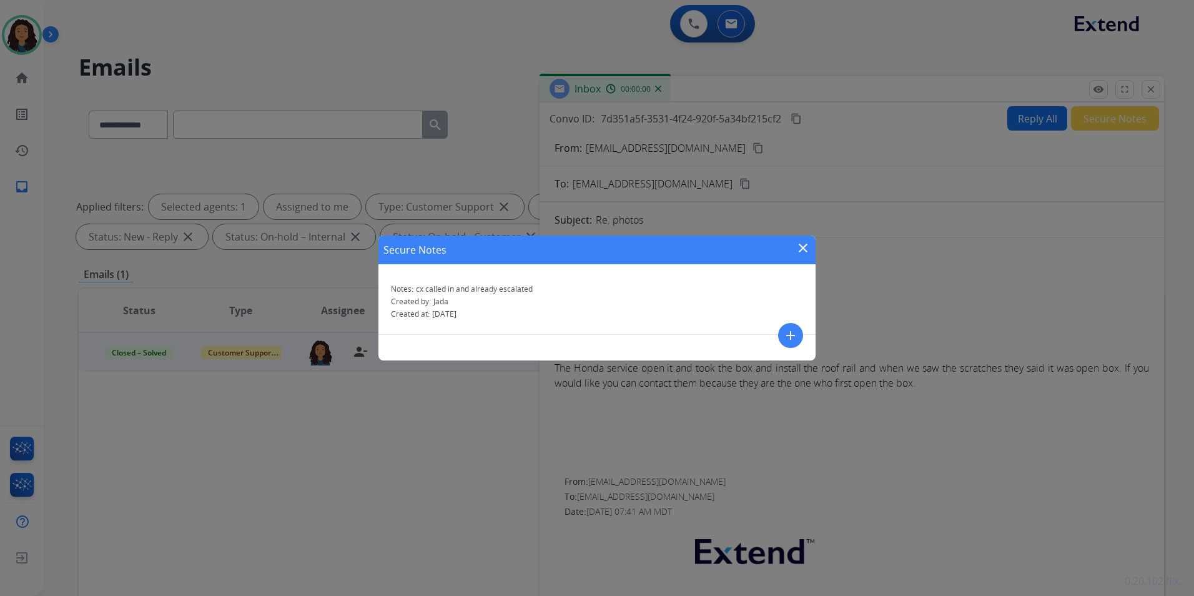
click at [392, 415] on div "Secure Notes close Notes: cx called in and already escalated Created by: Jada C…" at bounding box center [597, 298] width 1194 height 596
click at [392, 415] on div "Status Type Assignee Initial Date Updated Date arrow_downward SLA Subject Custo…" at bounding box center [621, 496] width 1085 height 418
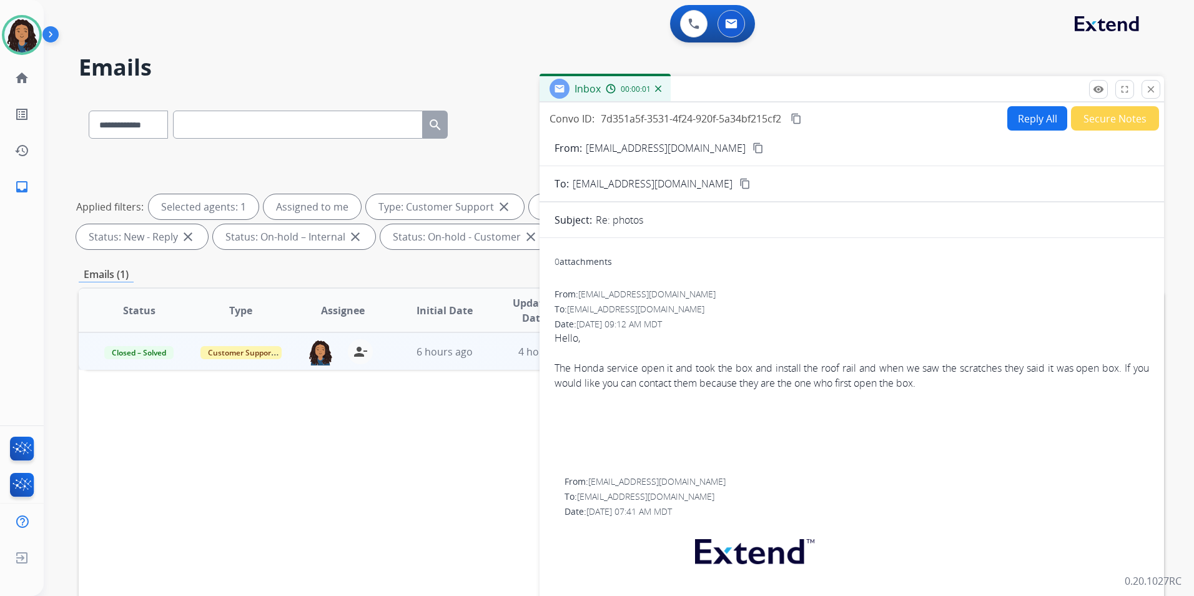
click at [1138, 91] on div "remove_red_eye Logs fullscreen Expand close Close" at bounding box center [1124, 89] width 71 height 19
click at [1151, 87] on mat-icon "close" at bounding box center [1150, 89] width 11 height 11
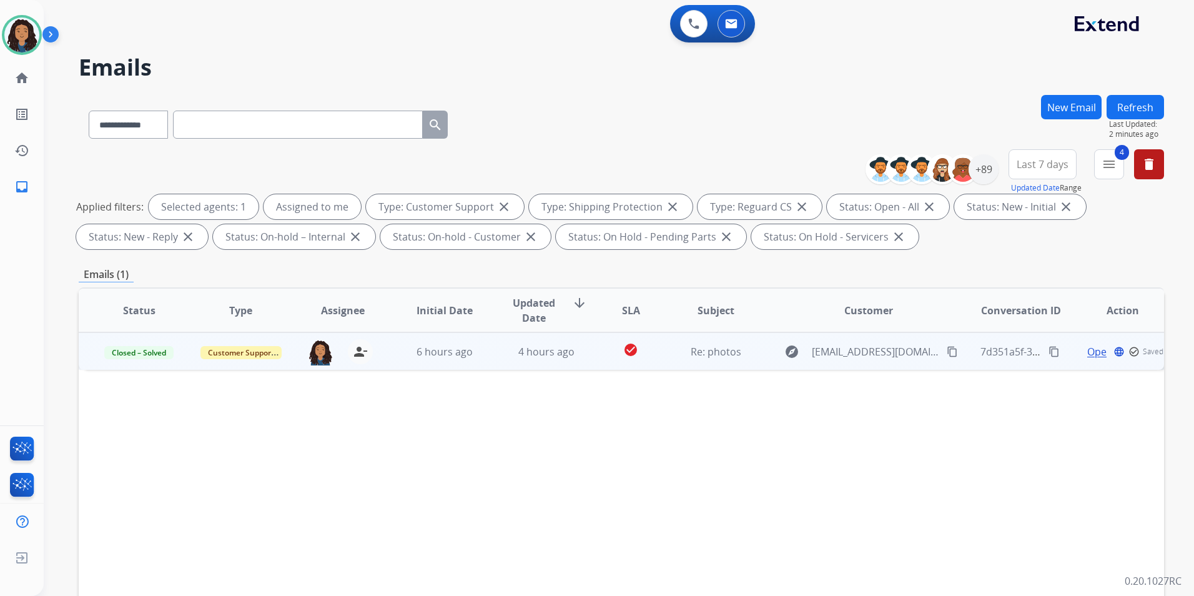
click at [1147, 99] on button "Refresh" at bounding box center [1134, 107] width 57 height 24
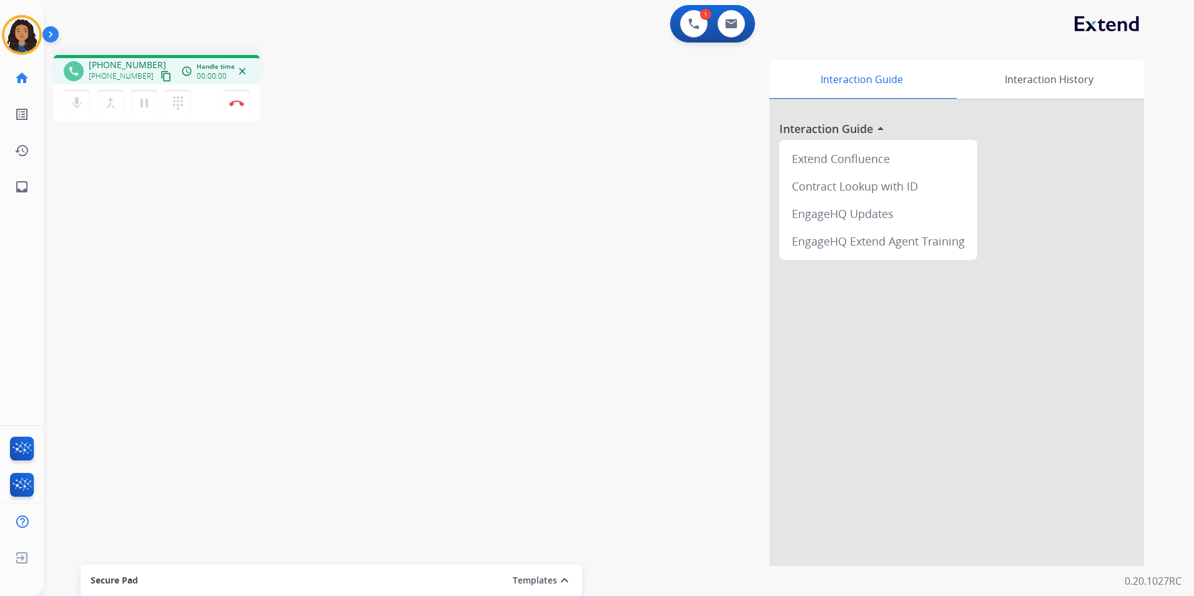
click at [160, 78] on mat-icon "content_copy" at bounding box center [165, 76] width 11 height 11
click at [730, 12] on button at bounding box center [730, 23] width 27 height 27
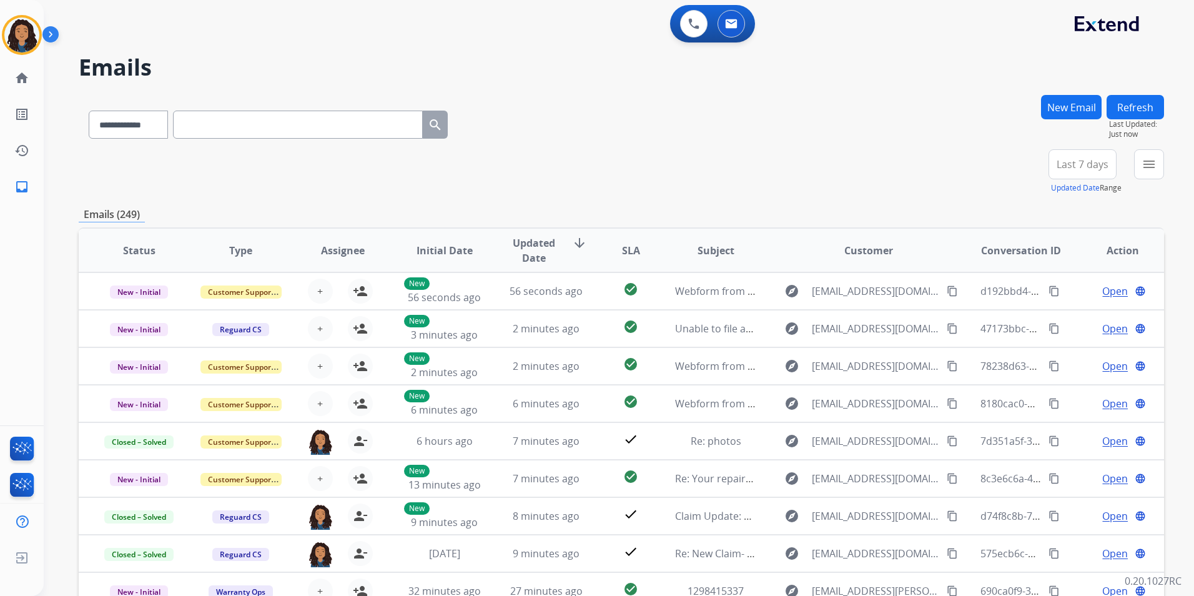
paste input "**********"
type input "**********"
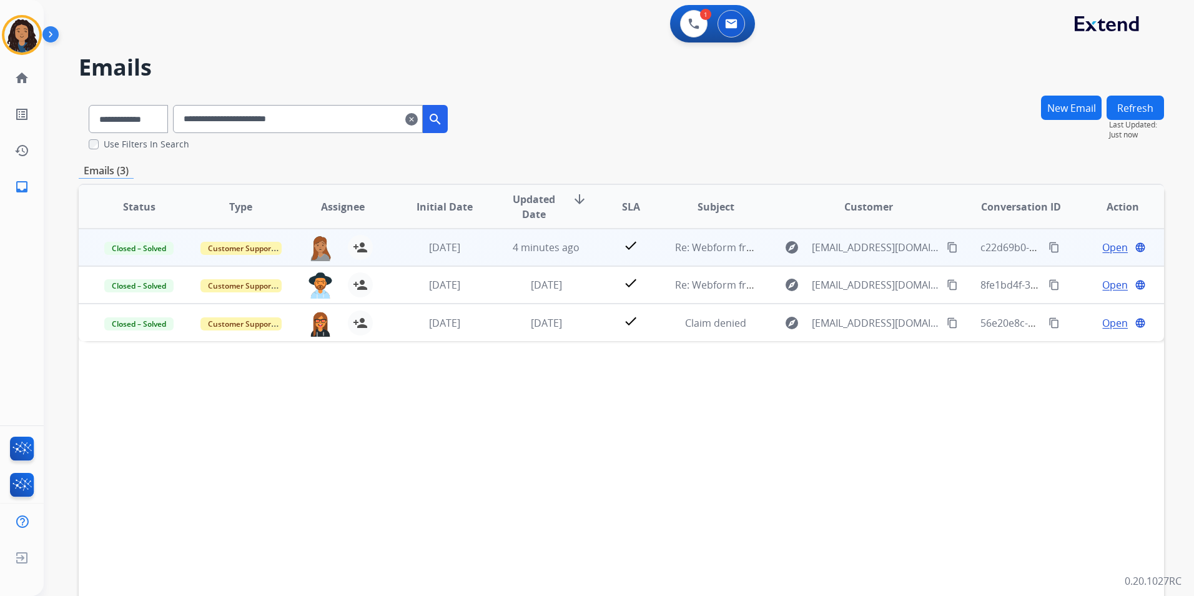
click at [1103, 237] on td "Open language" at bounding box center [1113, 247] width 102 height 37
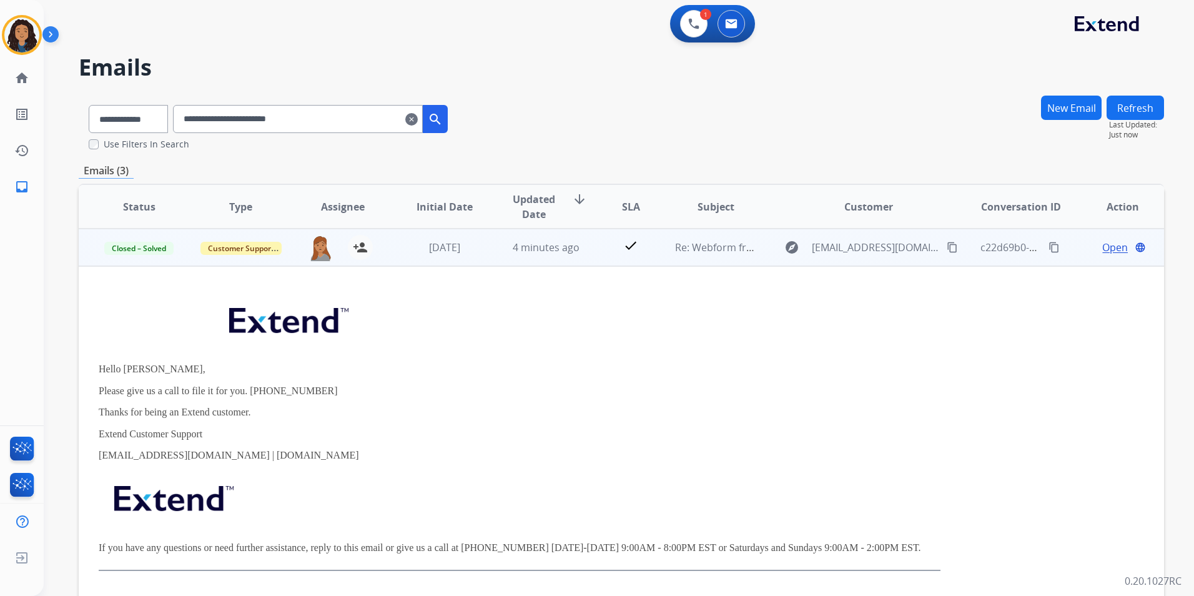
click at [1075, 257] on td "Open language" at bounding box center [1113, 247] width 102 height 37
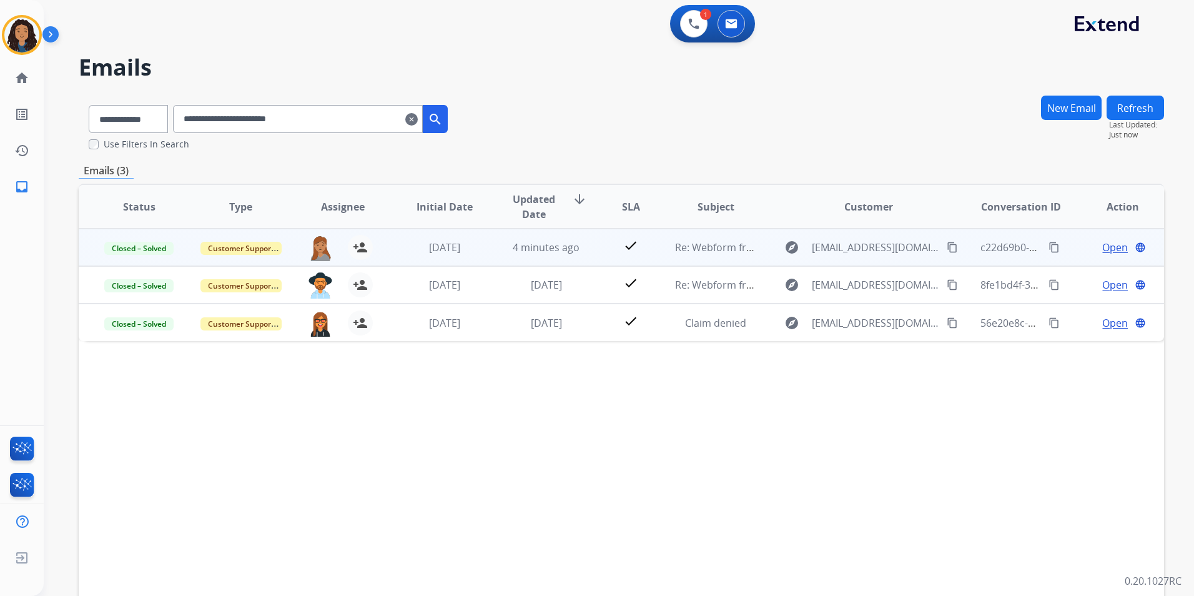
click at [1102, 250] on span "Open" at bounding box center [1115, 247] width 26 height 15
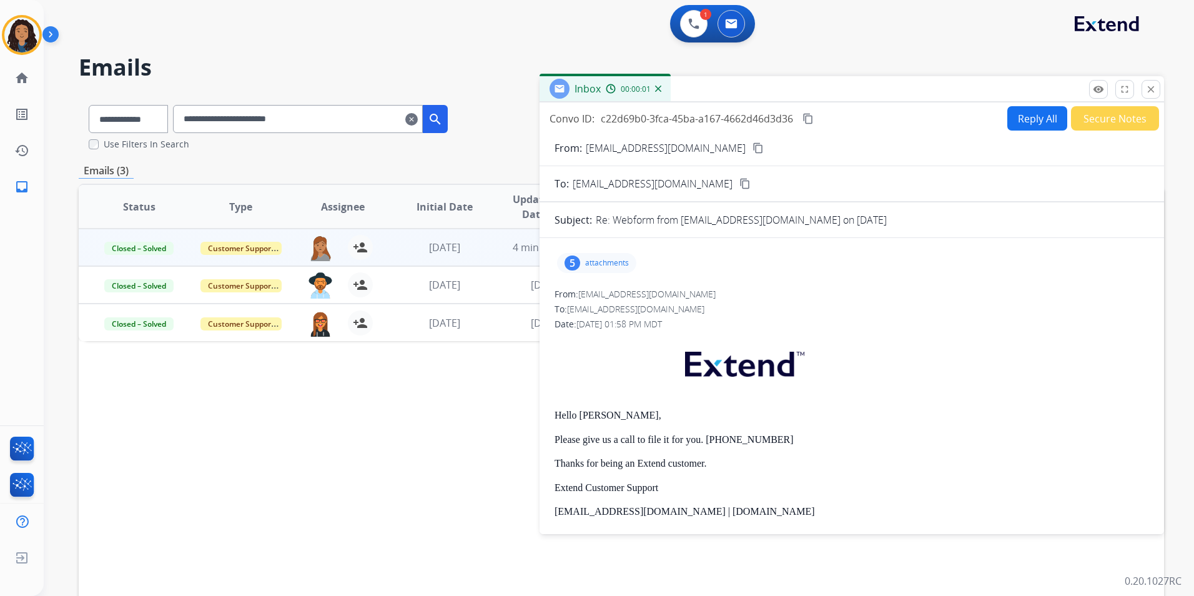
click at [586, 257] on div "5 attachments" at bounding box center [596, 263] width 79 height 20
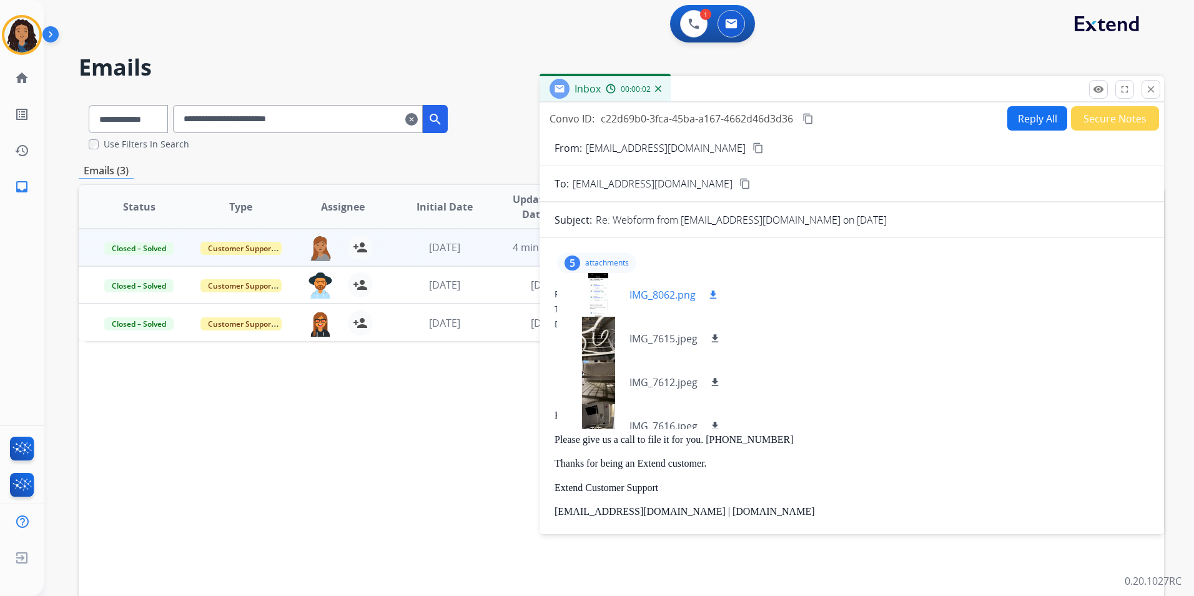
click at [603, 296] on div at bounding box center [598, 295] width 62 height 44
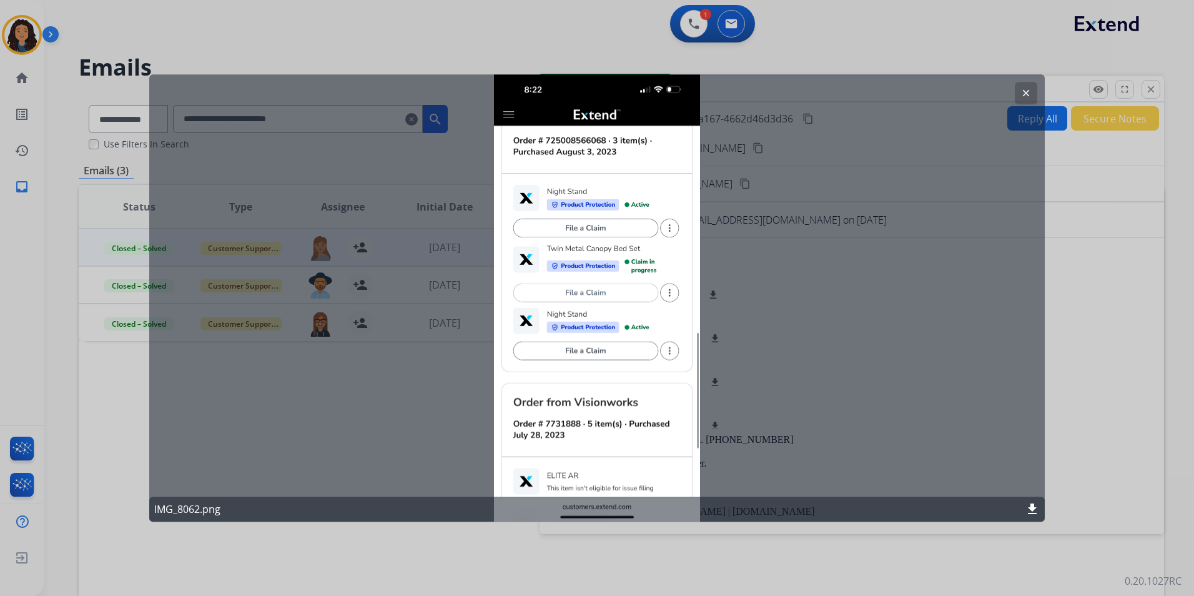
drag, startPoint x: 1023, startPoint y: 99, endPoint x: 994, endPoint y: 107, distance: 30.4
click at [1024, 98] on mat-icon "clear" at bounding box center [1025, 92] width 11 height 11
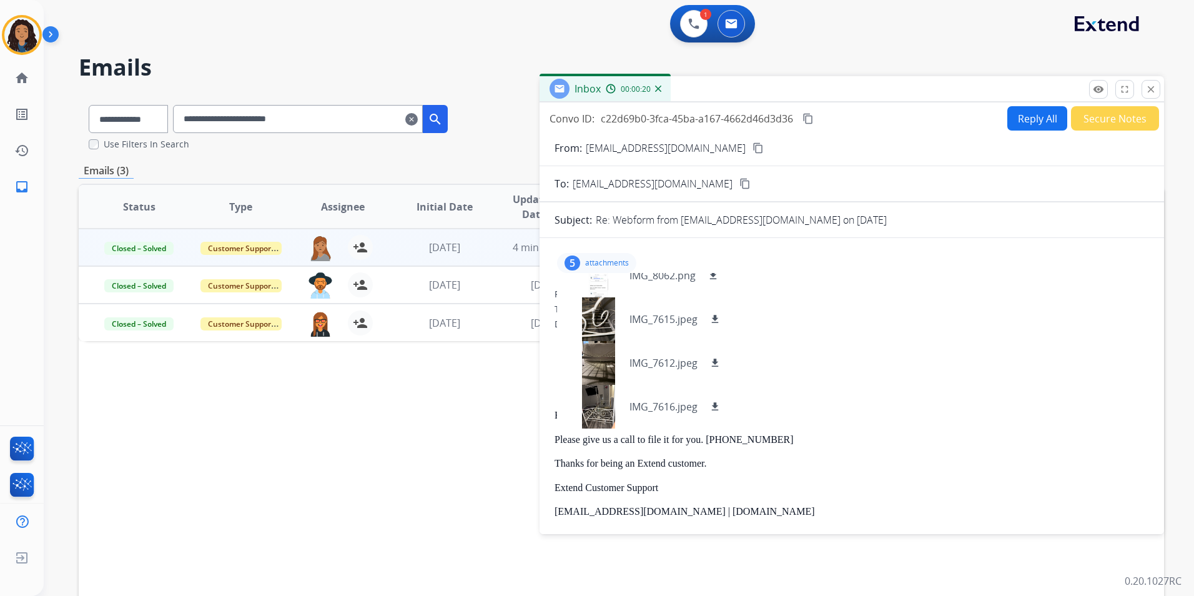
scroll to position [54, 0]
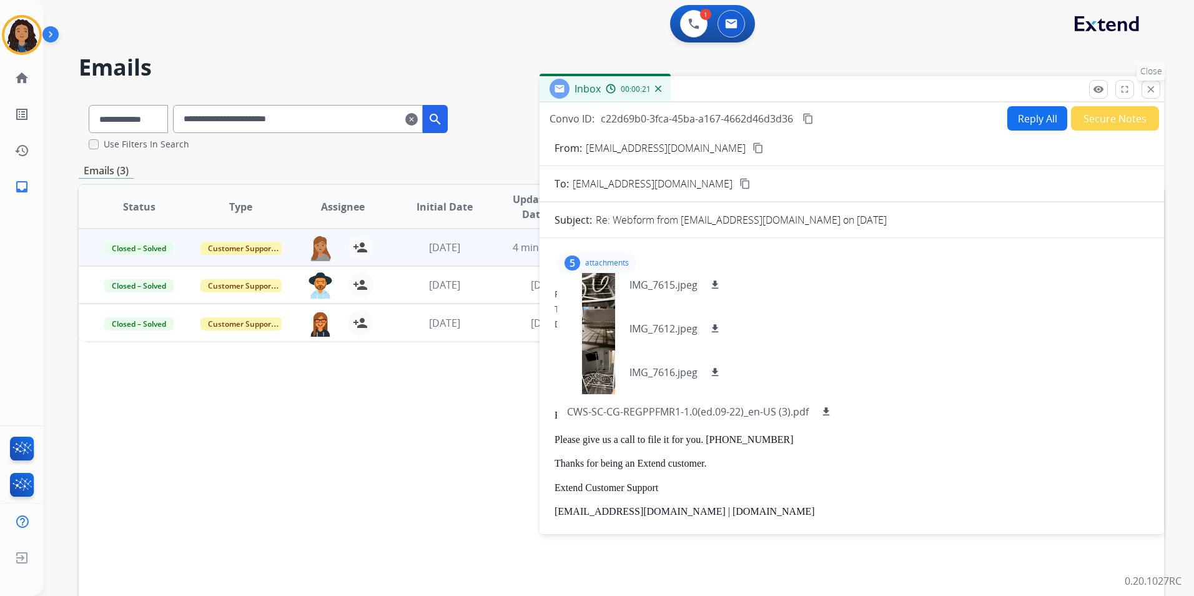
click at [1154, 84] on mat-icon "close" at bounding box center [1150, 89] width 11 height 11
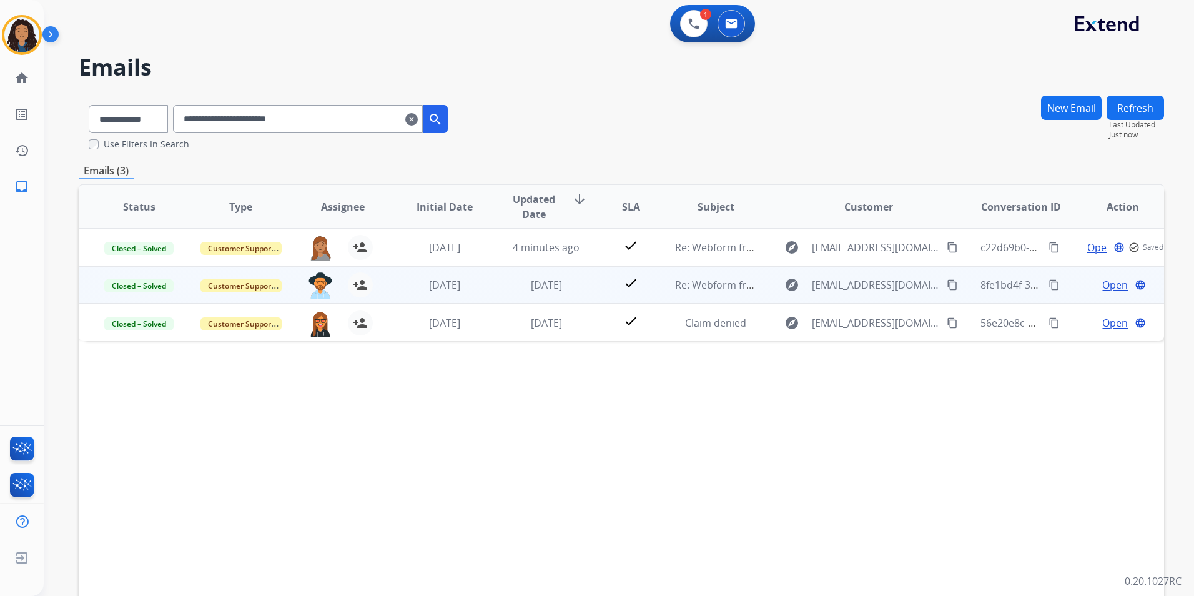
click at [1102, 288] on span "Open" at bounding box center [1115, 284] width 26 height 15
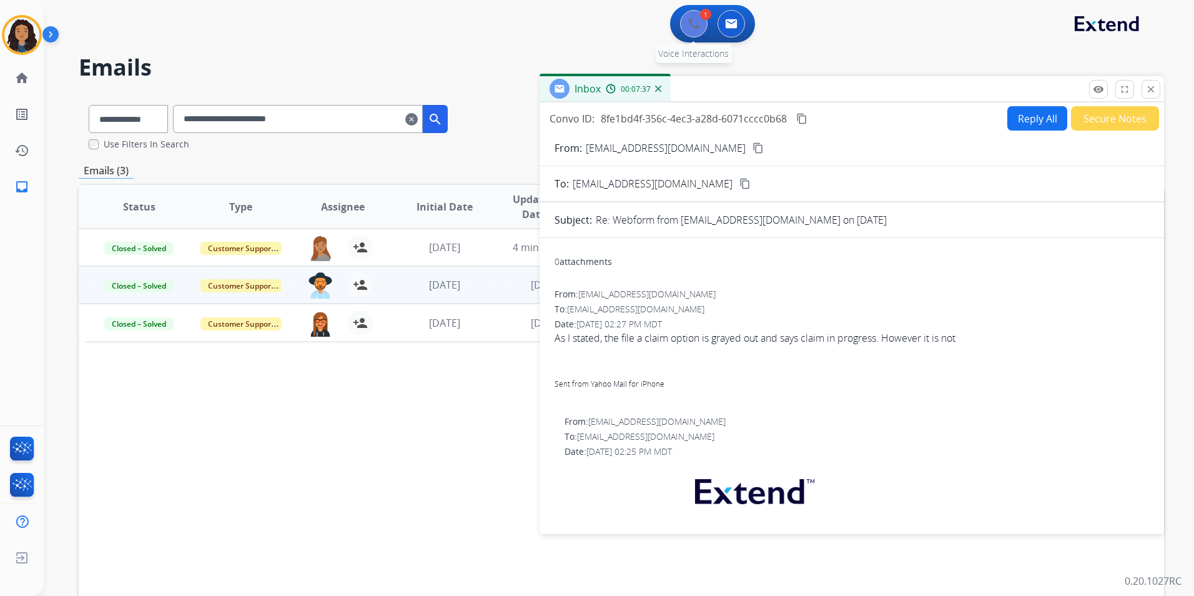
click at [684, 34] on div "1 Voice Interactions" at bounding box center [693, 23] width 37 height 27
click at [705, 26] on button at bounding box center [693, 23] width 27 height 27
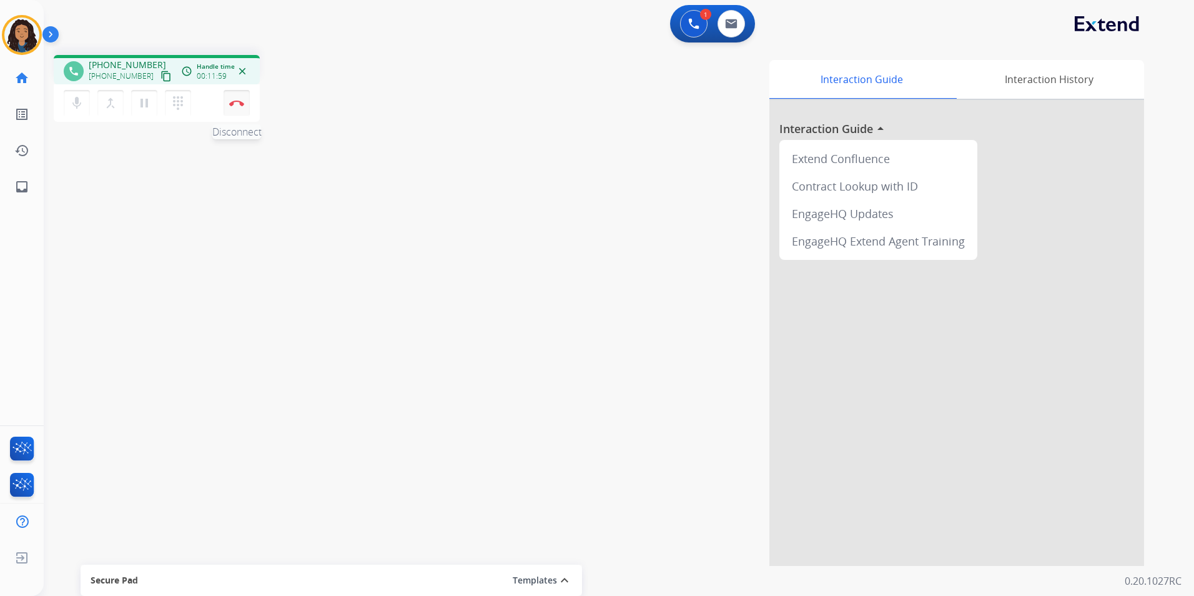
click at [243, 104] on img at bounding box center [236, 103] width 15 height 6
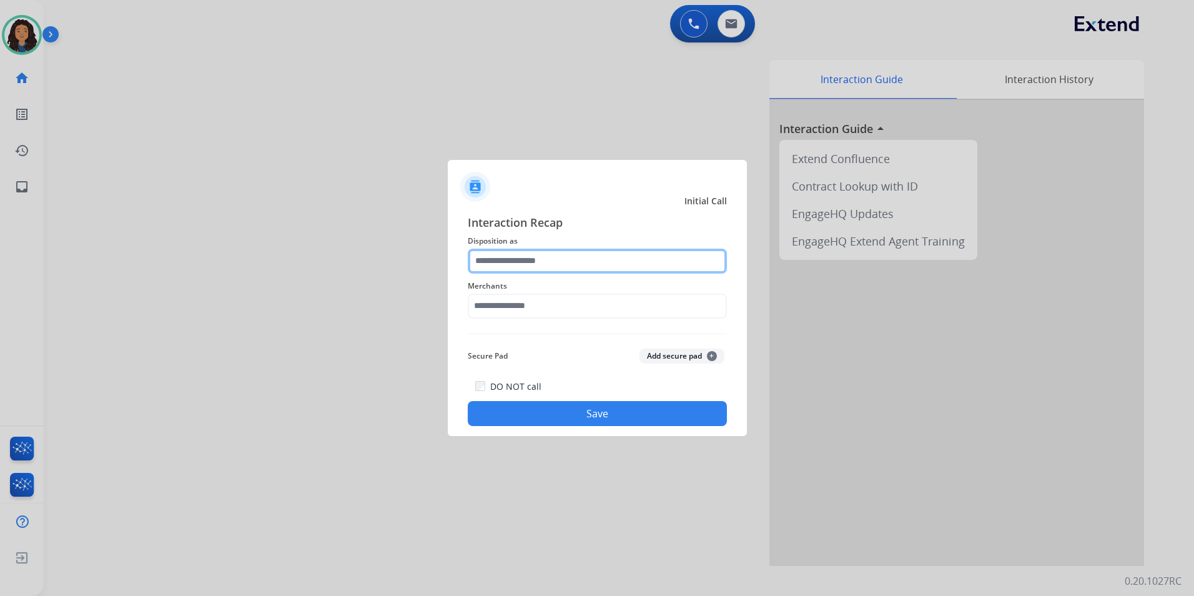
click at [539, 253] on input "text" at bounding box center [597, 260] width 259 height 25
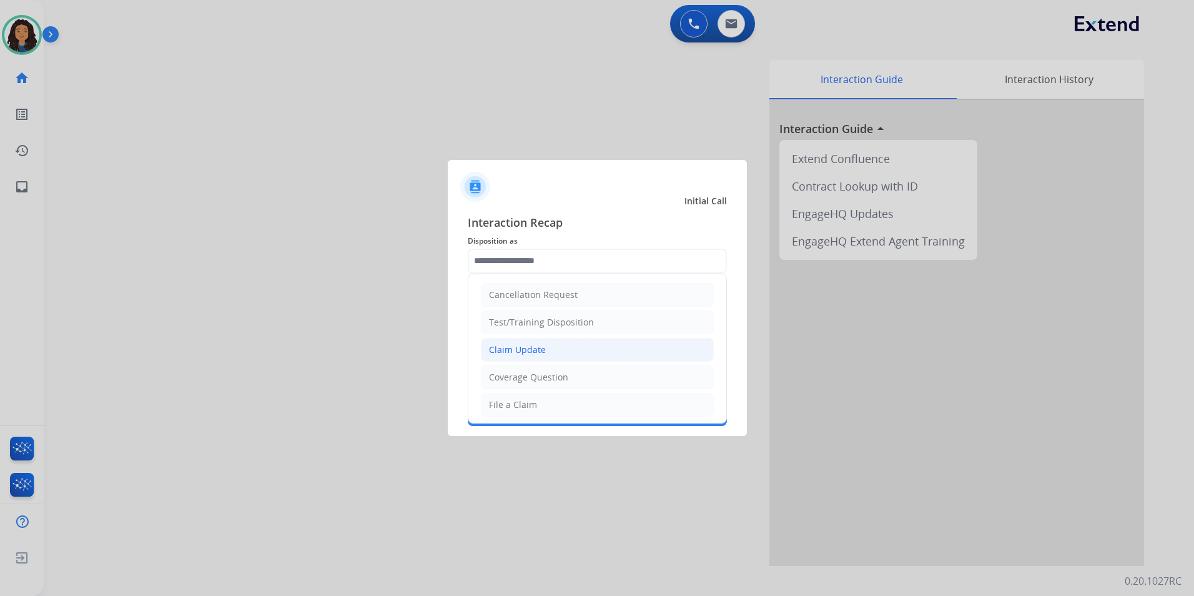
click at [540, 352] on div "Claim Update" at bounding box center [517, 349] width 57 height 12
type input "**********"
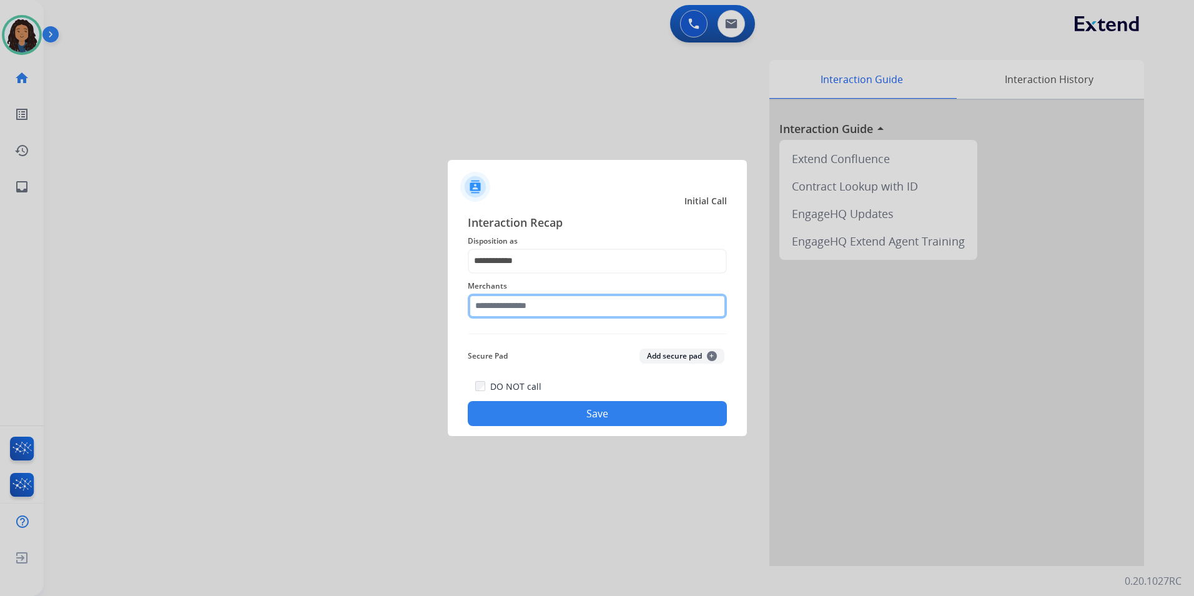
click at [498, 299] on input "text" at bounding box center [597, 305] width 259 height 25
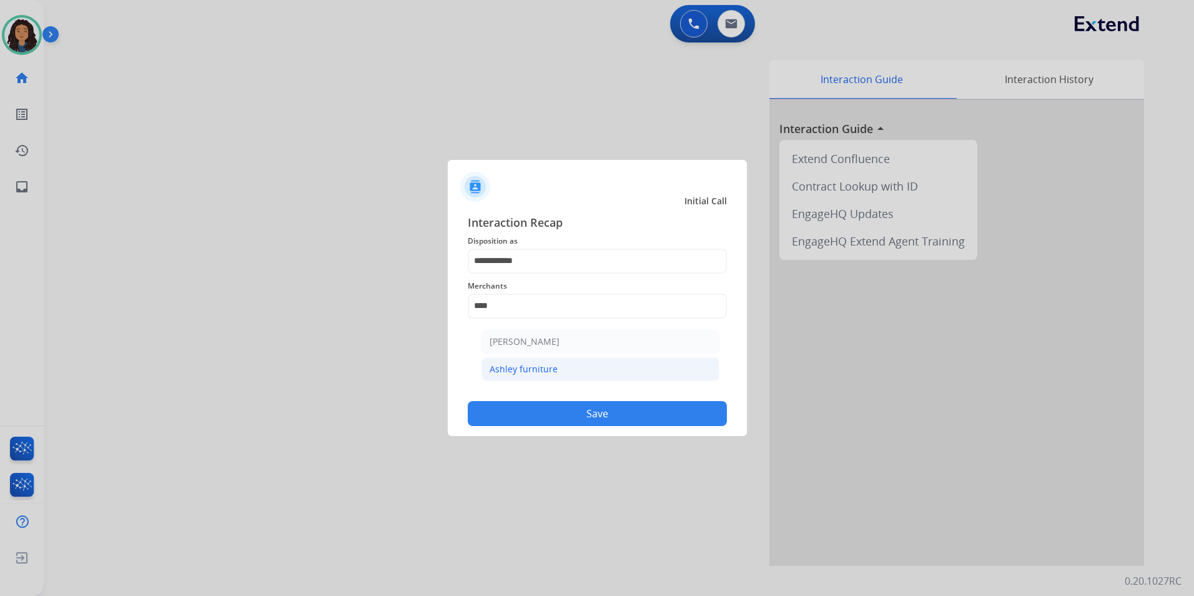
click at [611, 375] on li "Ashley furniture" at bounding box center [600, 369] width 238 height 24
type input "**********"
click at [574, 413] on button "Save" at bounding box center [597, 413] width 259 height 25
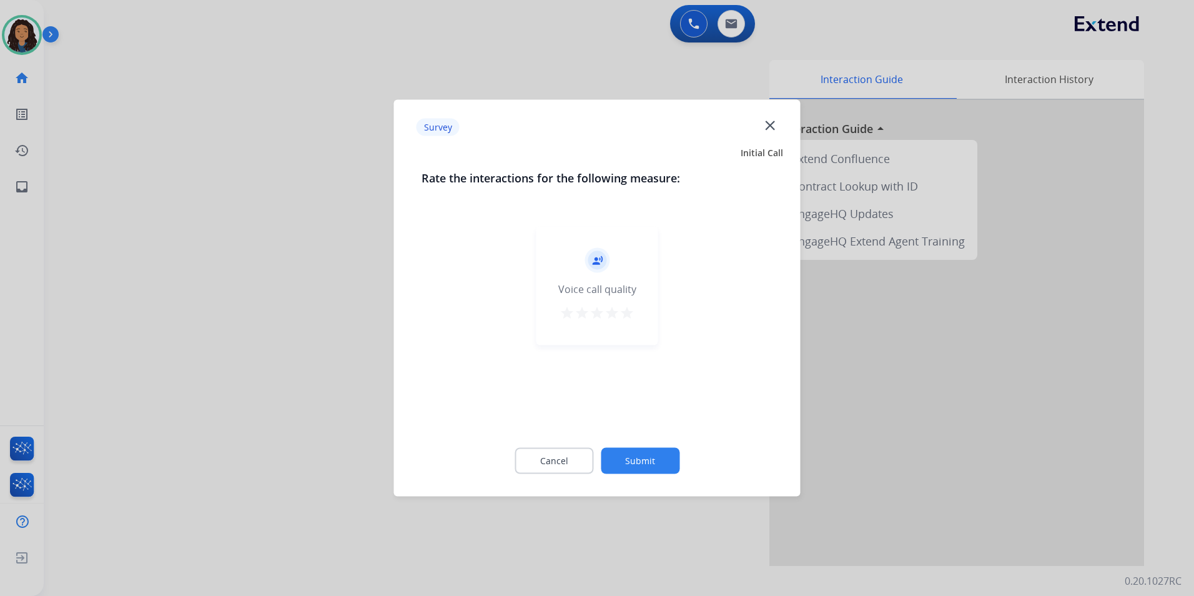
click at [263, 247] on div at bounding box center [597, 298] width 1194 height 596
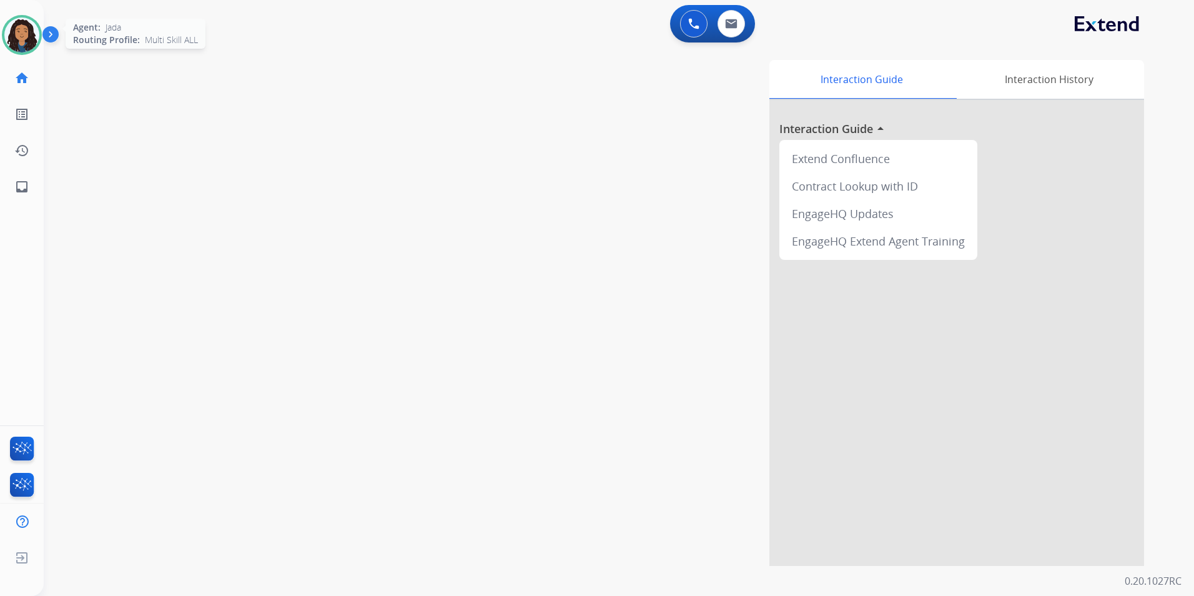
click at [21, 36] on img at bounding box center [21, 34] width 35 height 35
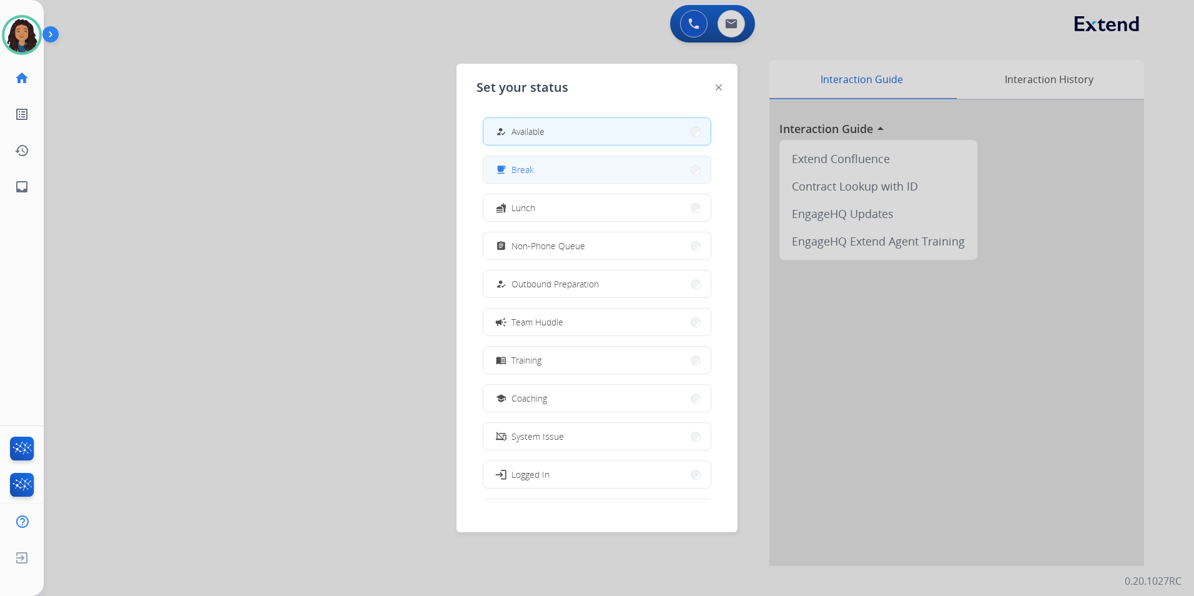
click at [576, 175] on button "free_breakfast Break" at bounding box center [596, 169] width 227 height 27
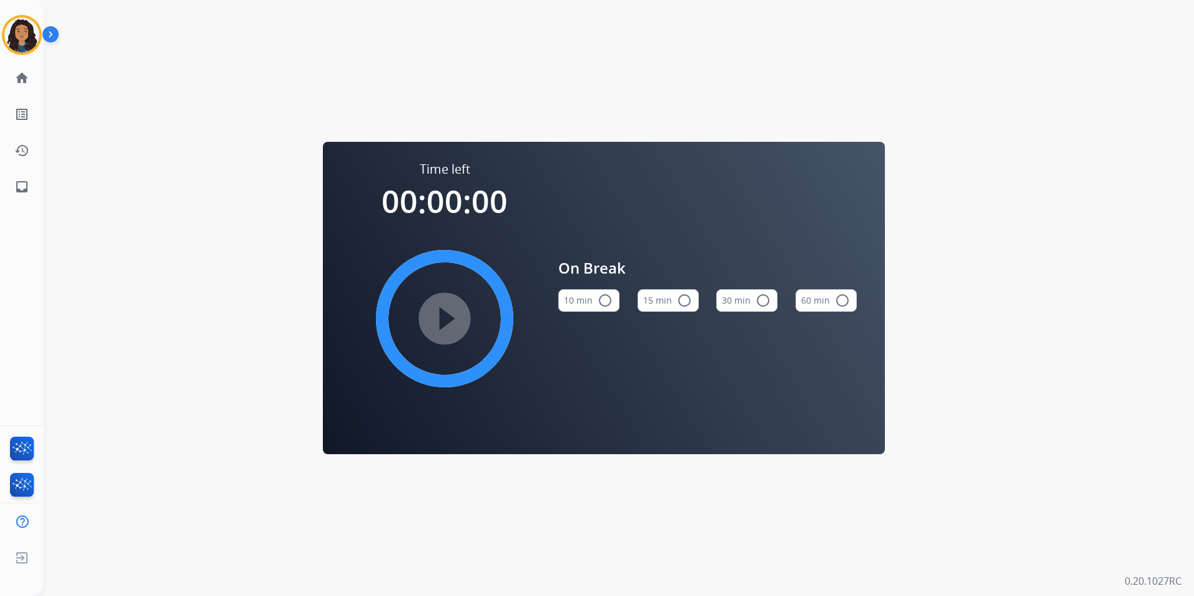
click at [681, 310] on button "15 min radio_button_unchecked" at bounding box center [667, 300] width 61 height 22
click at [443, 313] on mat-icon "play_circle_filled" at bounding box center [444, 318] width 15 height 15
click at [9, 40] on img at bounding box center [21, 34] width 35 height 35
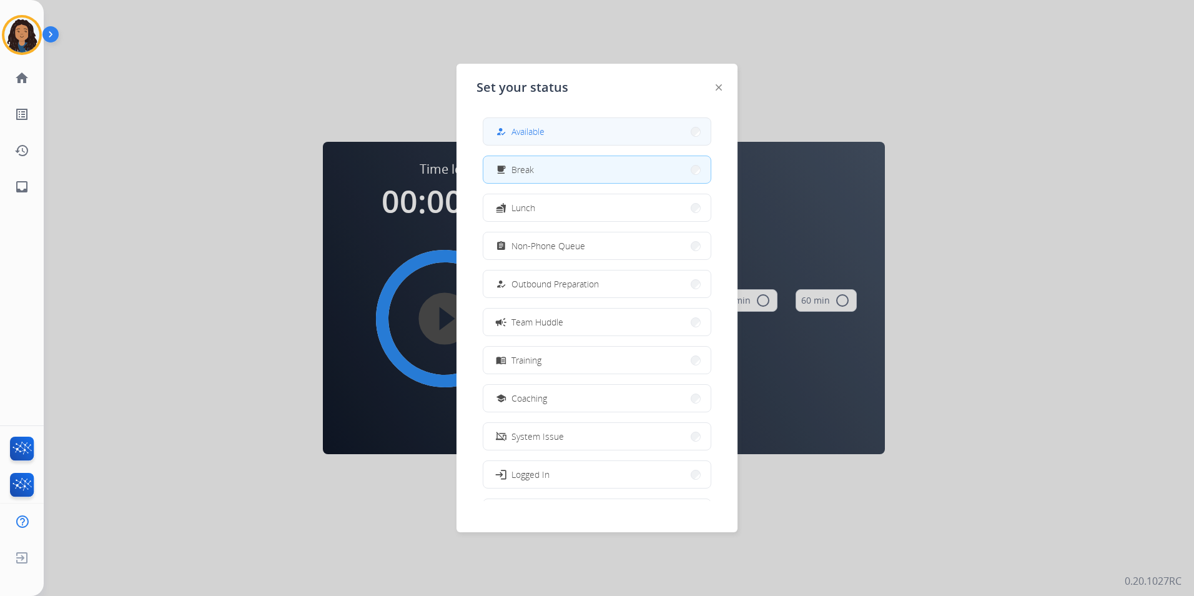
click at [606, 132] on button "how_to_reg Available" at bounding box center [596, 131] width 227 height 27
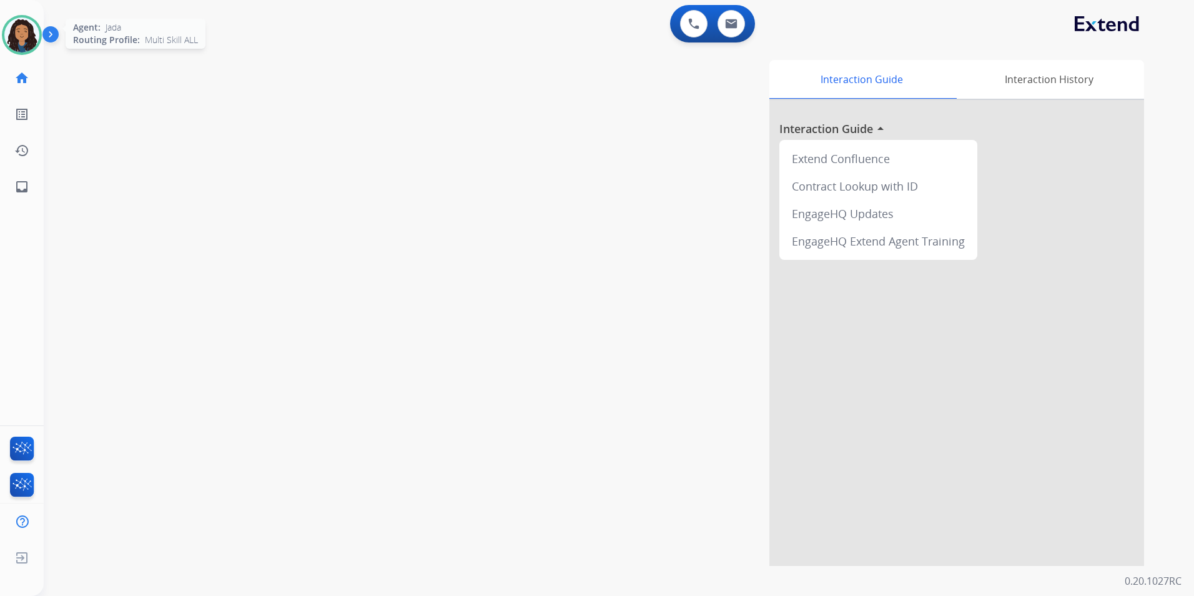
click at [25, 31] on img at bounding box center [21, 34] width 35 height 35
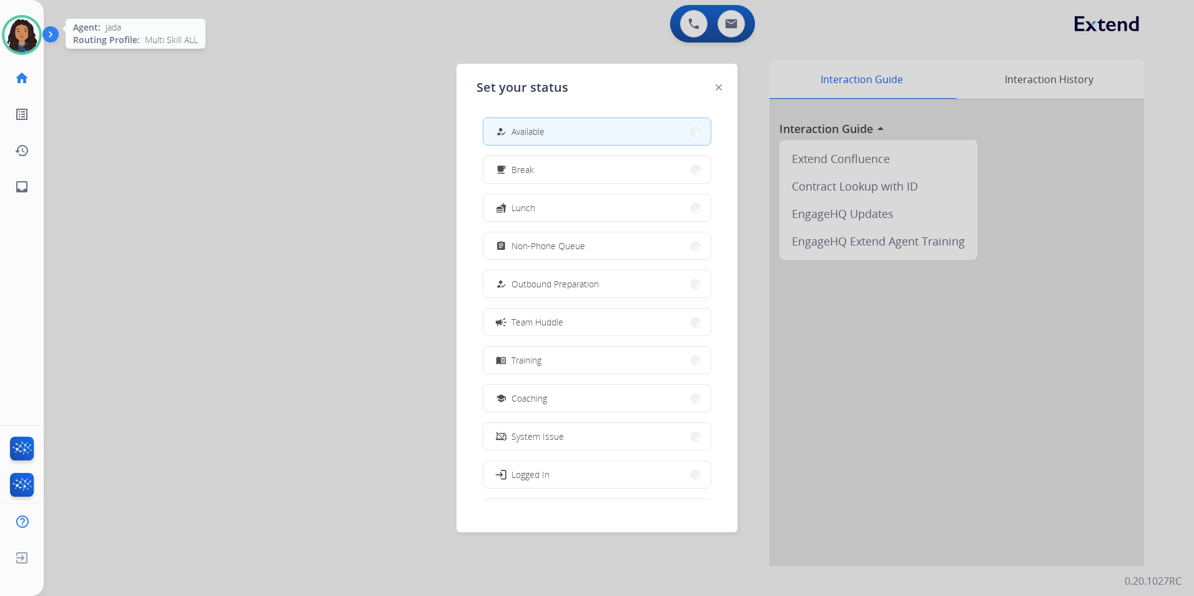
click at [25, 31] on img at bounding box center [21, 34] width 35 height 35
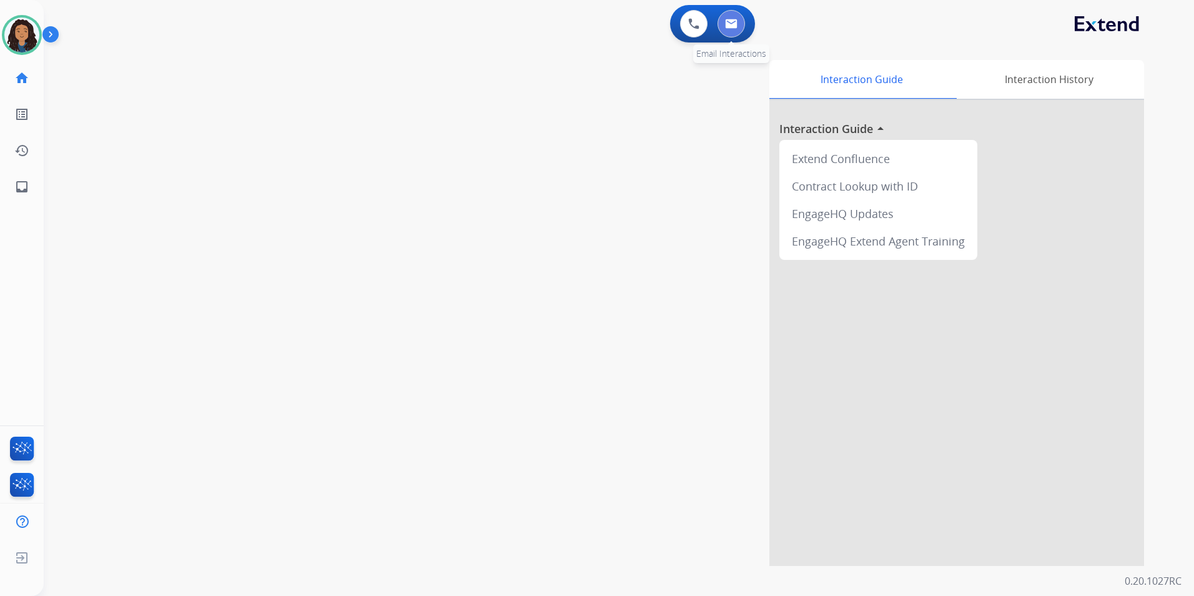
click at [731, 29] on button at bounding box center [730, 23] width 27 height 27
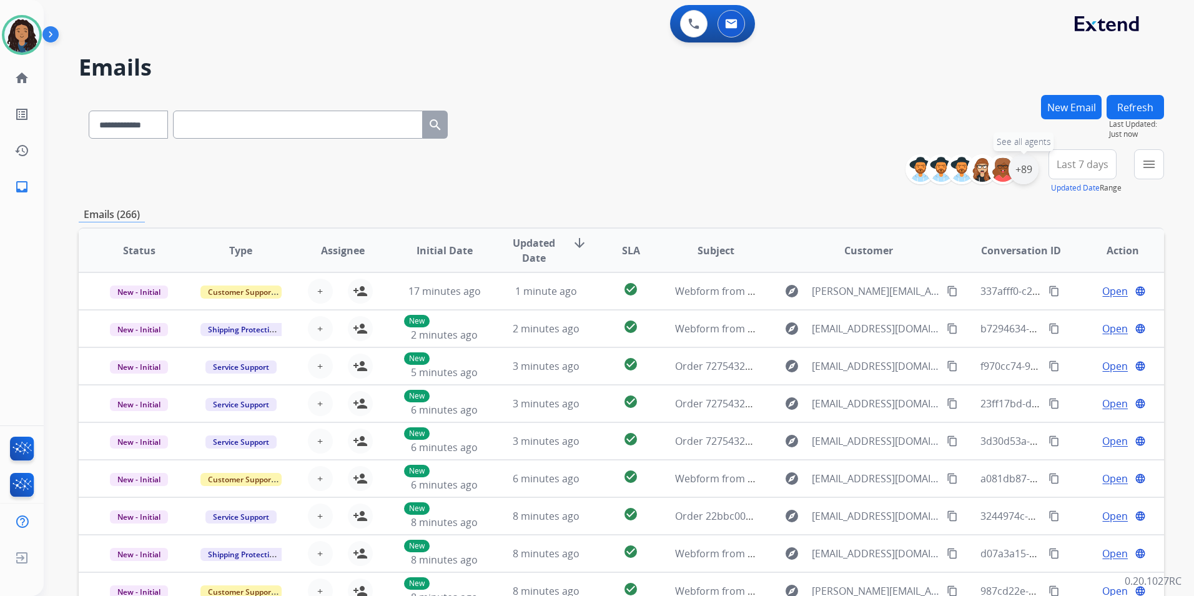
click at [1031, 169] on div "+89" at bounding box center [1023, 169] width 30 height 30
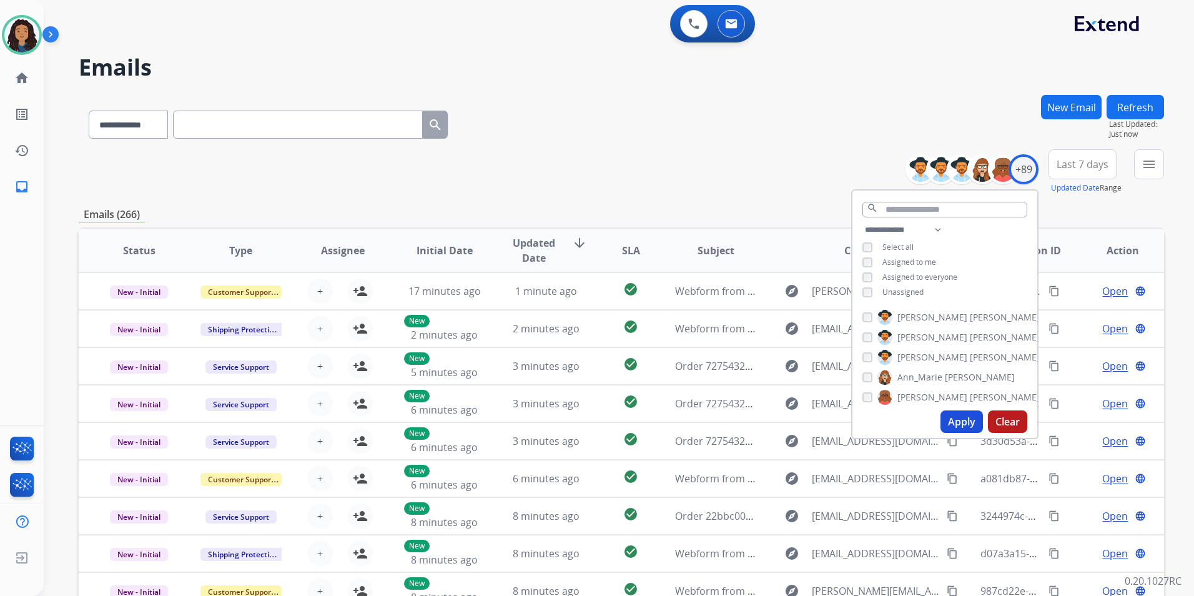
click at [903, 289] on span "Unassigned" at bounding box center [902, 292] width 41 height 11
drag, startPoint x: 966, startPoint y: 418, endPoint x: 961, endPoint y: 408, distance: 11.5
click at [964, 418] on button "Apply" at bounding box center [961, 421] width 42 height 22
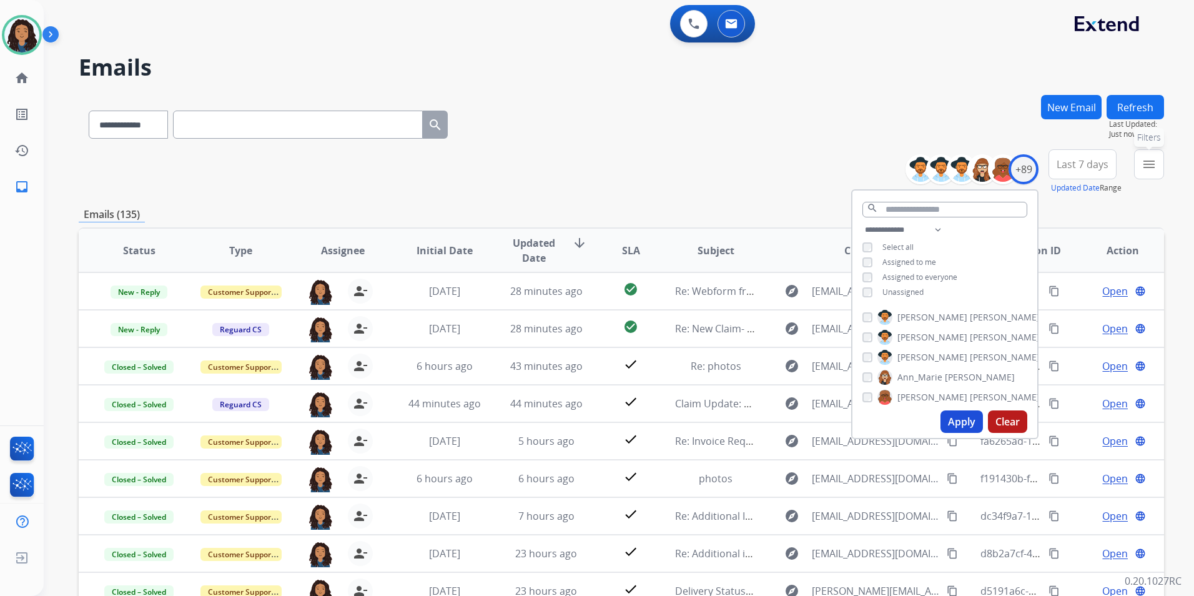
click at [1159, 172] on button "menu Filters" at bounding box center [1149, 164] width 30 height 30
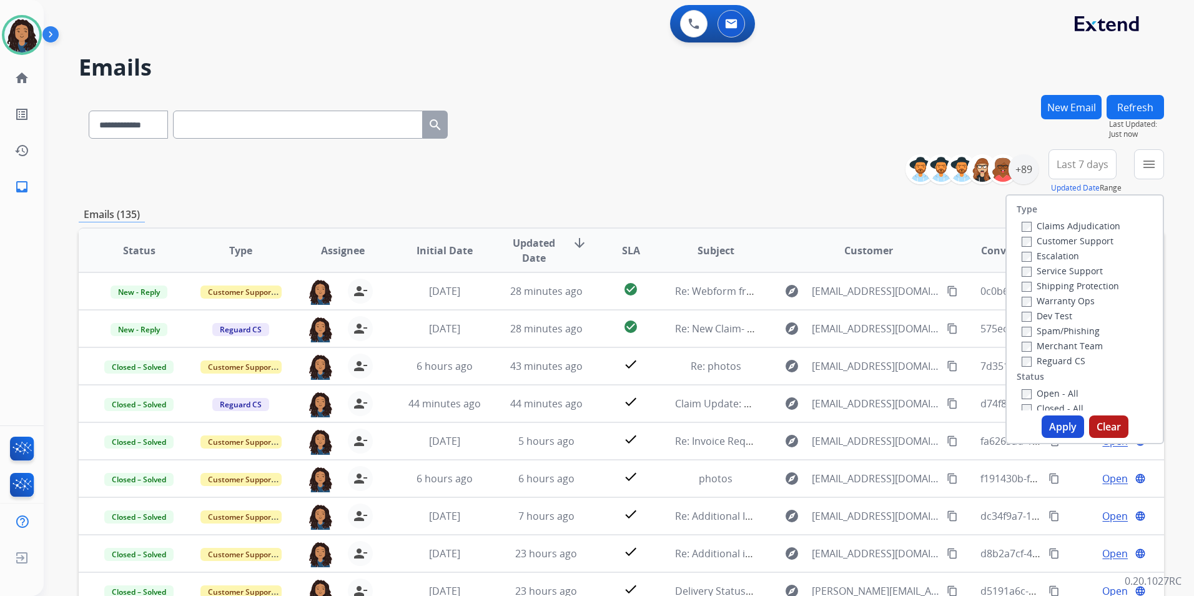
click at [1090, 247] on div "Customer Support" at bounding box center [1070, 240] width 99 height 15
click at [1090, 240] on label "Customer Support" at bounding box center [1067, 241] width 92 height 12
click at [1097, 286] on label "Shipping Protection" at bounding box center [1069, 286] width 97 height 12
click at [1045, 356] on label "Reguard CS" at bounding box center [1053, 361] width 64 height 12
click at [1058, 395] on label "Open - All" at bounding box center [1049, 393] width 57 height 12
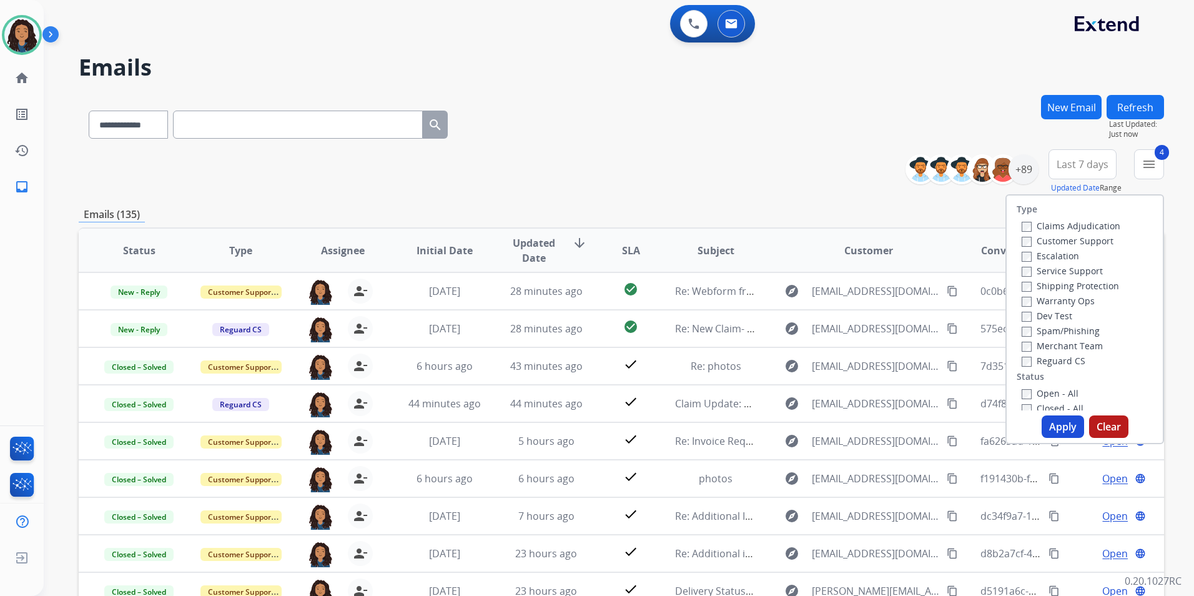
click at [1058, 421] on button "Apply" at bounding box center [1062, 426] width 42 height 22
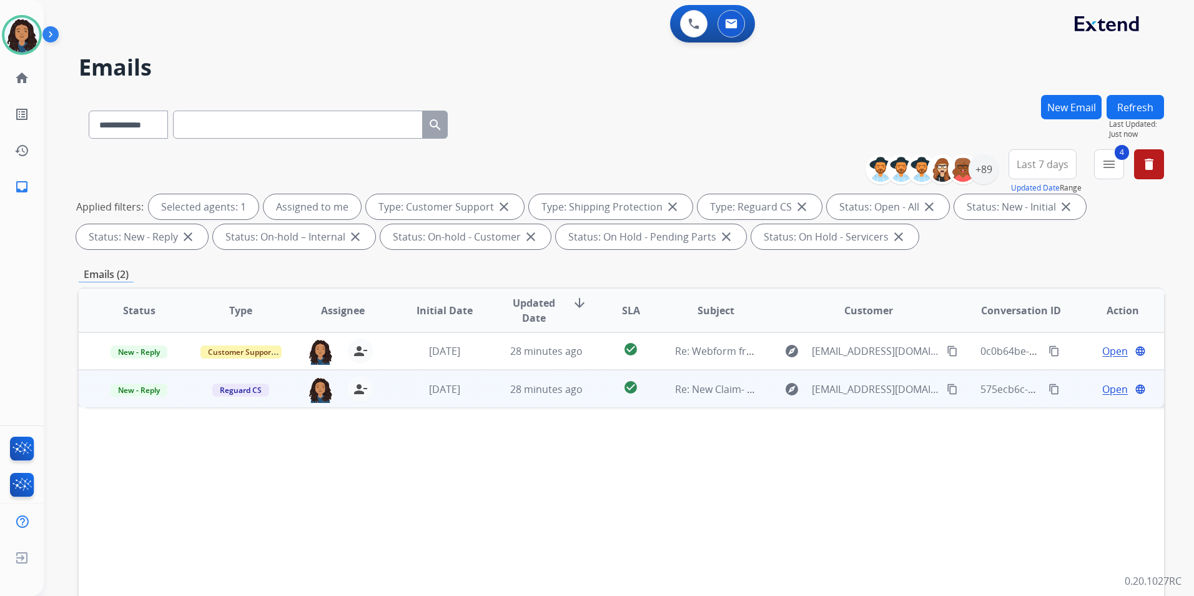
click at [1104, 390] on span "Open" at bounding box center [1115, 388] width 26 height 15
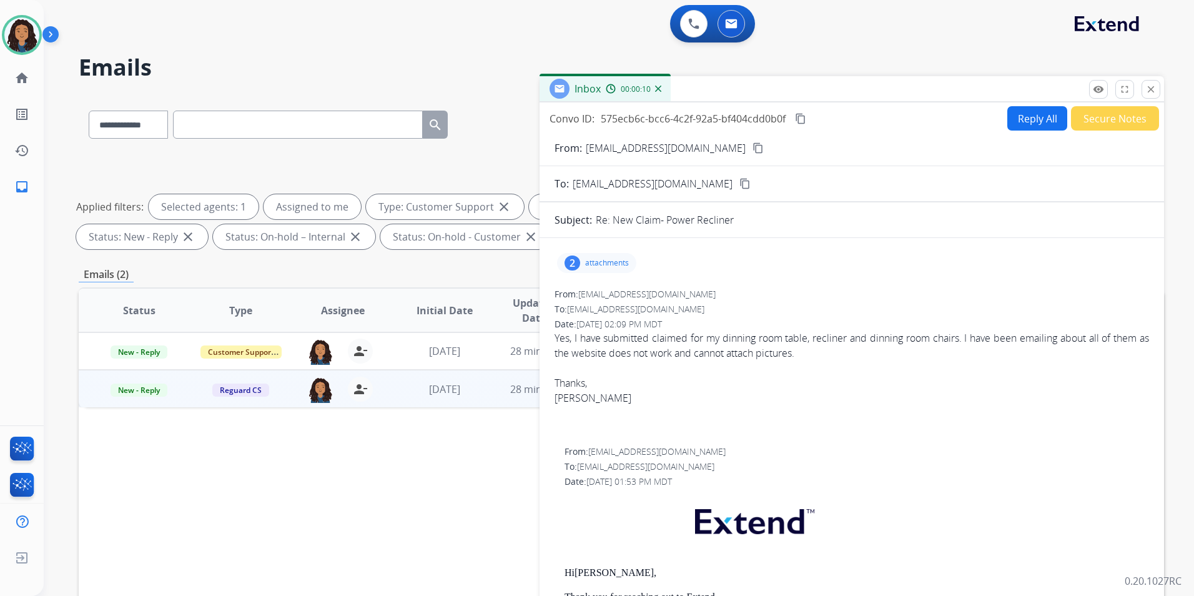
click at [752, 149] on mat-icon "content_copy" at bounding box center [757, 147] width 11 height 11
click at [590, 263] on p "attachments" at bounding box center [607, 263] width 44 height 10
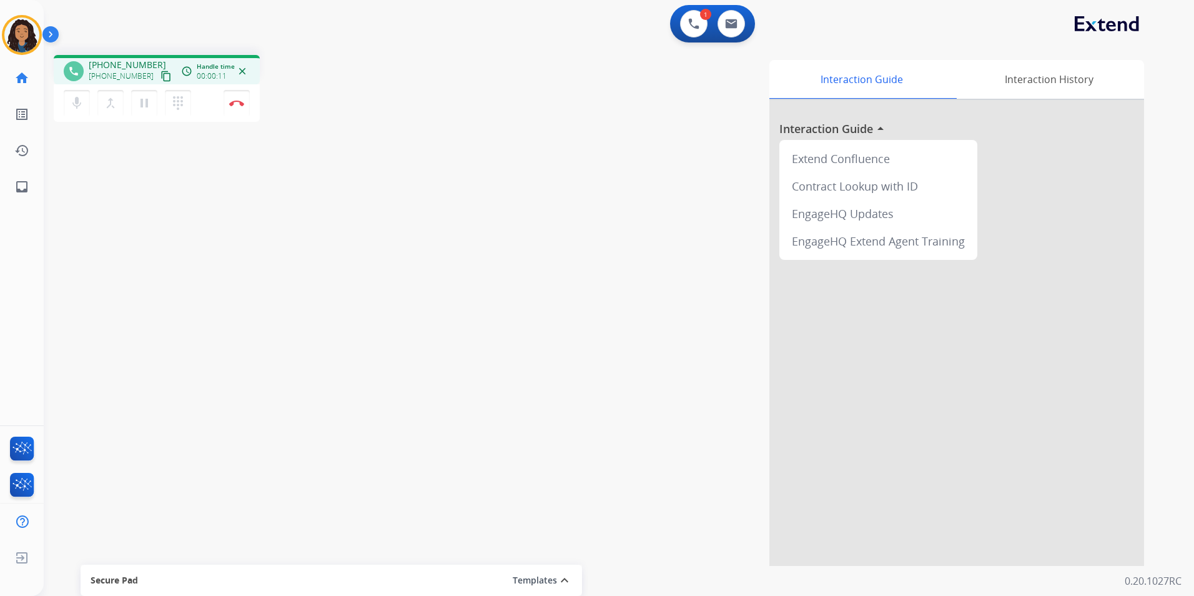
click at [160, 76] on mat-icon "content_copy" at bounding box center [165, 76] width 11 height 11
click at [238, 100] on img at bounding box center [236, 103] width 15 height 6
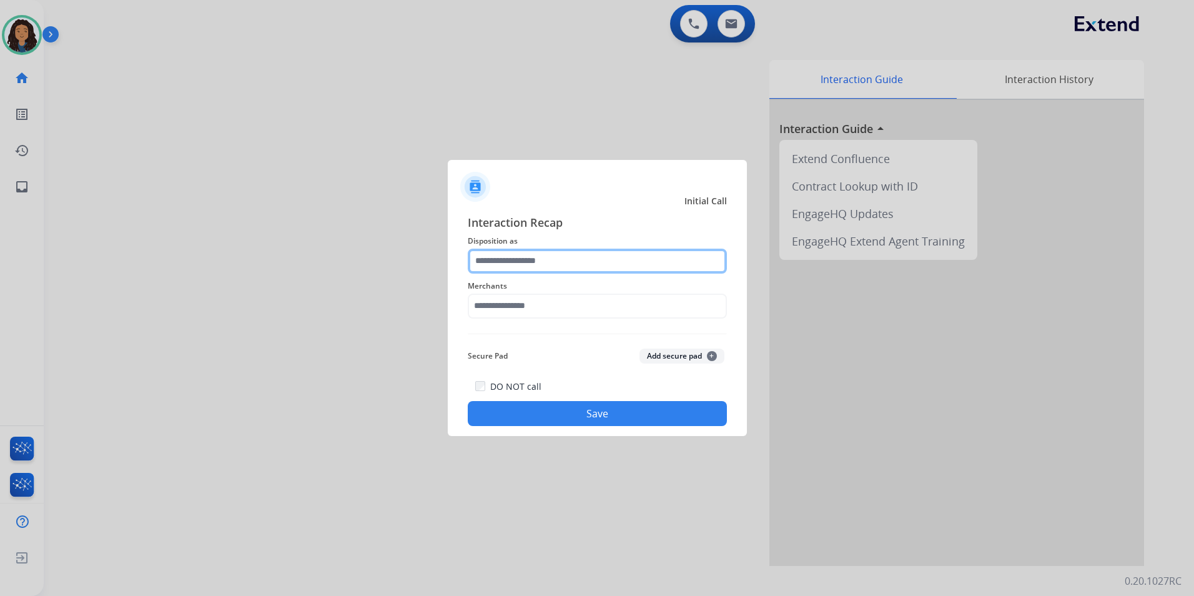
click at [639, 257] on input "text" at bounding box center [597, 260] width 259 height 25
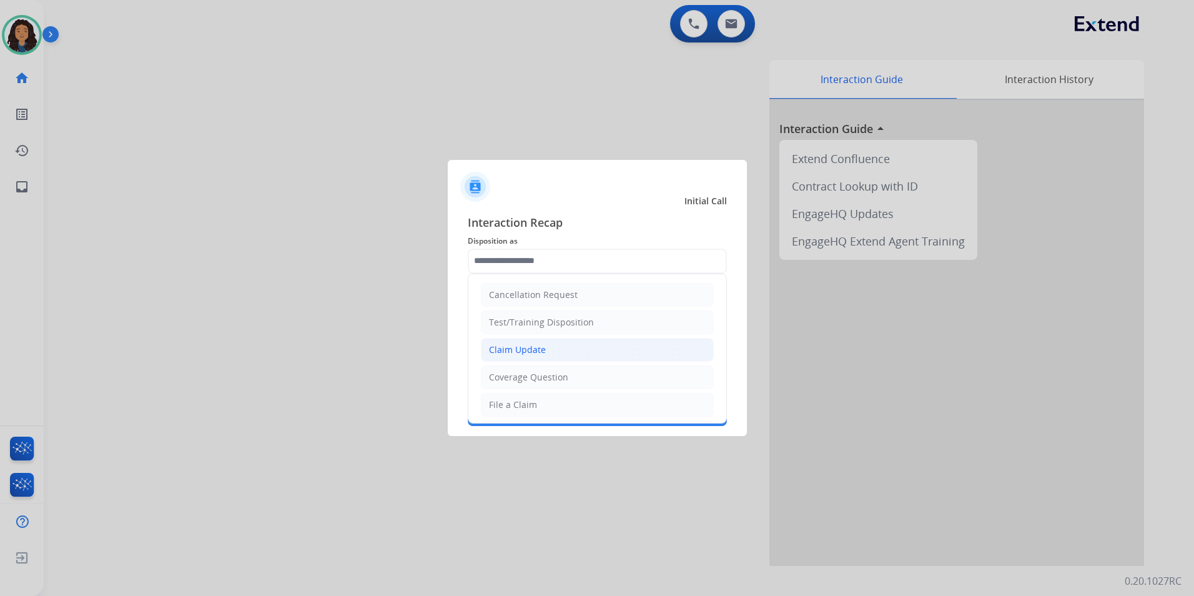
click at [564, 343] on li "Claim Update" at bounding box center [597, 350] width 233 height 24
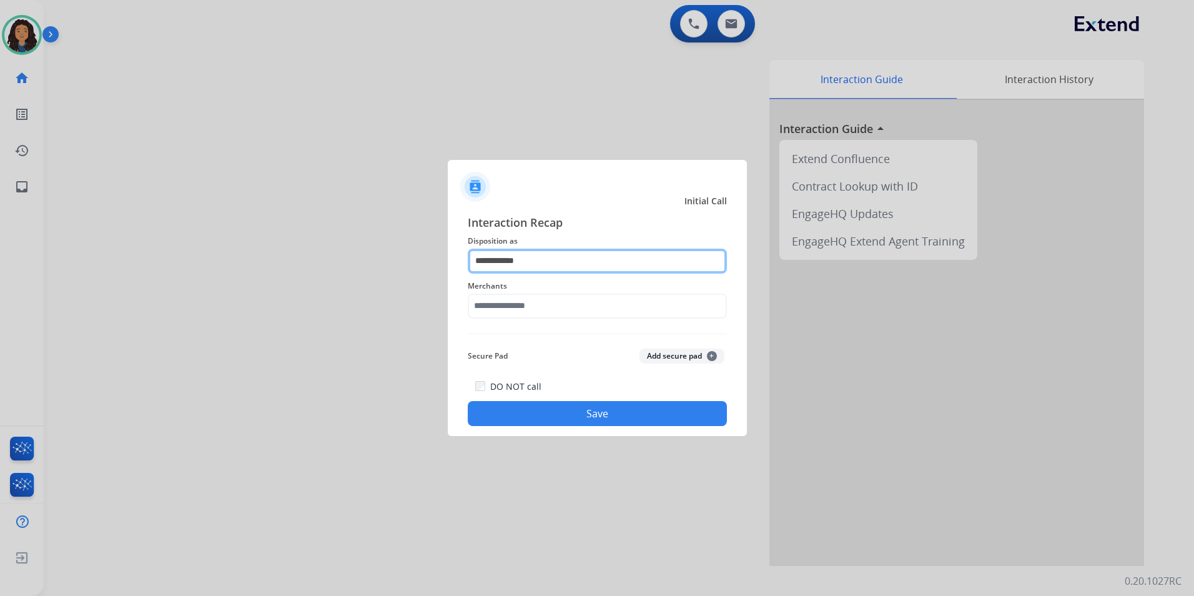
drag, startPoint x: 546, startPoint y: 258, endPoint x: 207, endPoint y: 277, distance: 339.5
click at [0, 277] on app-contact-recap-modal "**********" at bounding box center [0, 298] width 0 height 596
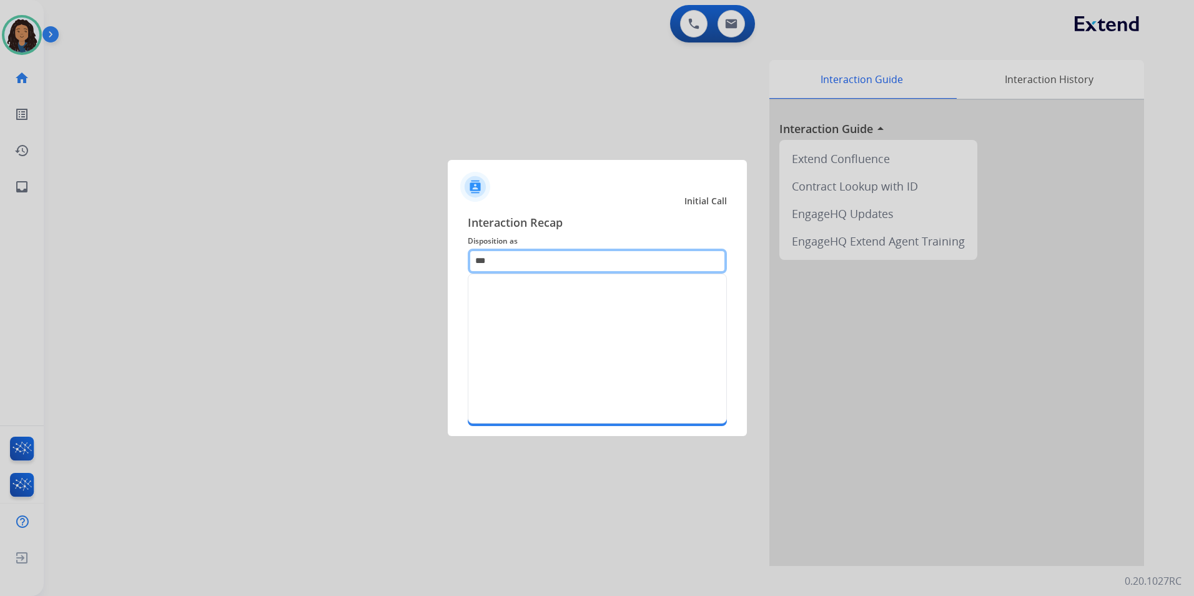
type input "***"
click at [258, 235] on div at bounding box center [597, 298] width 1194 height 596
click at [514, 259] on input "***" at bounding box center [597, 260] width 259 height 25
click at [419, 298] on div at bounding box center [597, 298] width 1194 height 596
click at [401, 310] on div at bounding box center [597, 298] width 1194 height 596
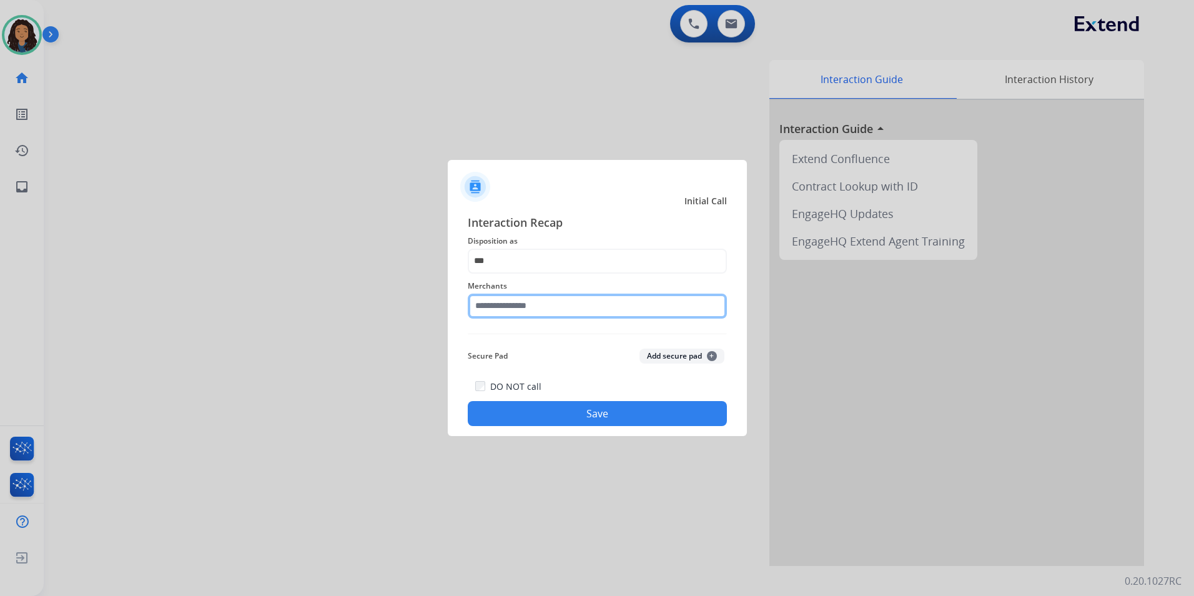
click at [518, 303] on input "text" at bounding box center [597, 305] width 259 height 25
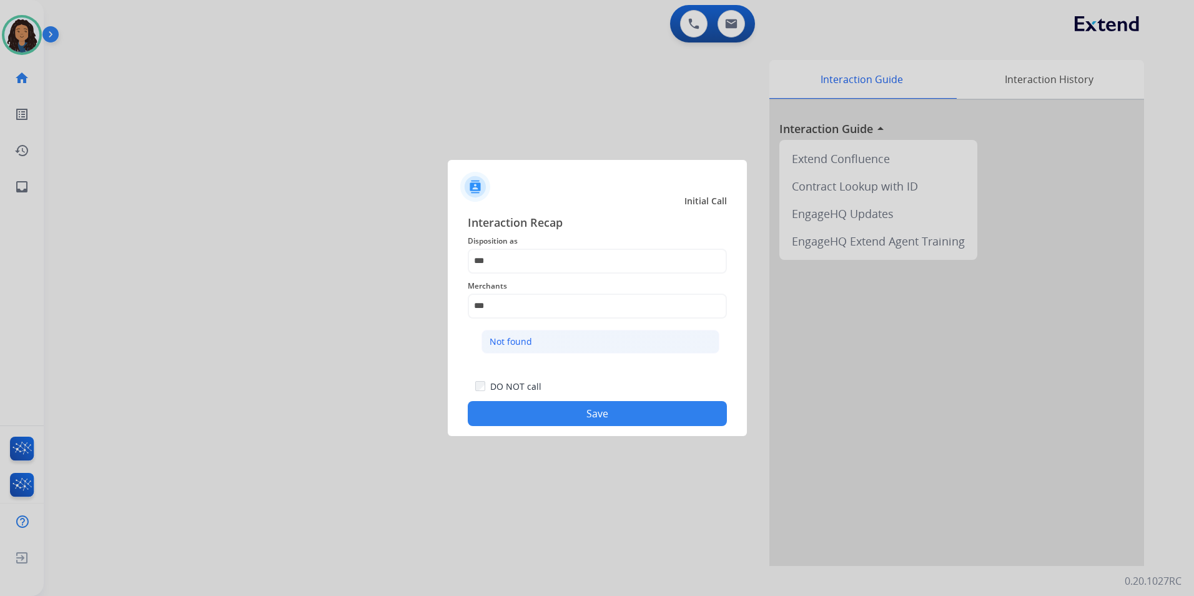
click at [521, 332] on li "Not found" at bounding box center [600, 342] width 238 height 24
type input "*********"
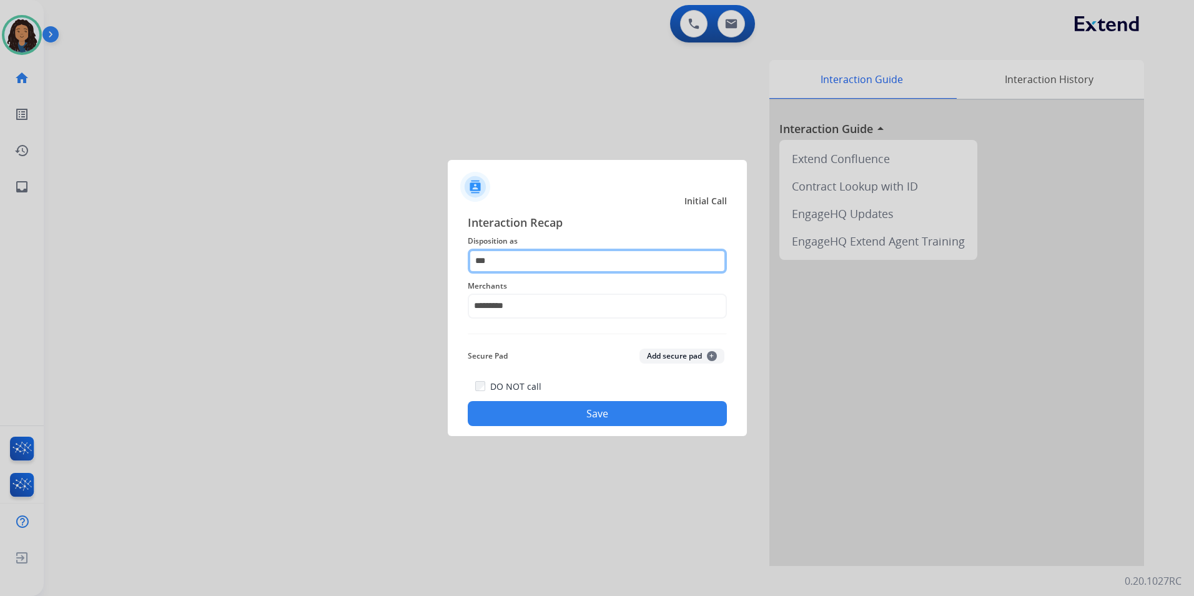
click at [0, 250] on app-contact-recap-modal "Initial Call Interaction Recap Disposition as *** Merchants ********* Secure Pa…" at bounding box center [0, 298] width 0 height 596
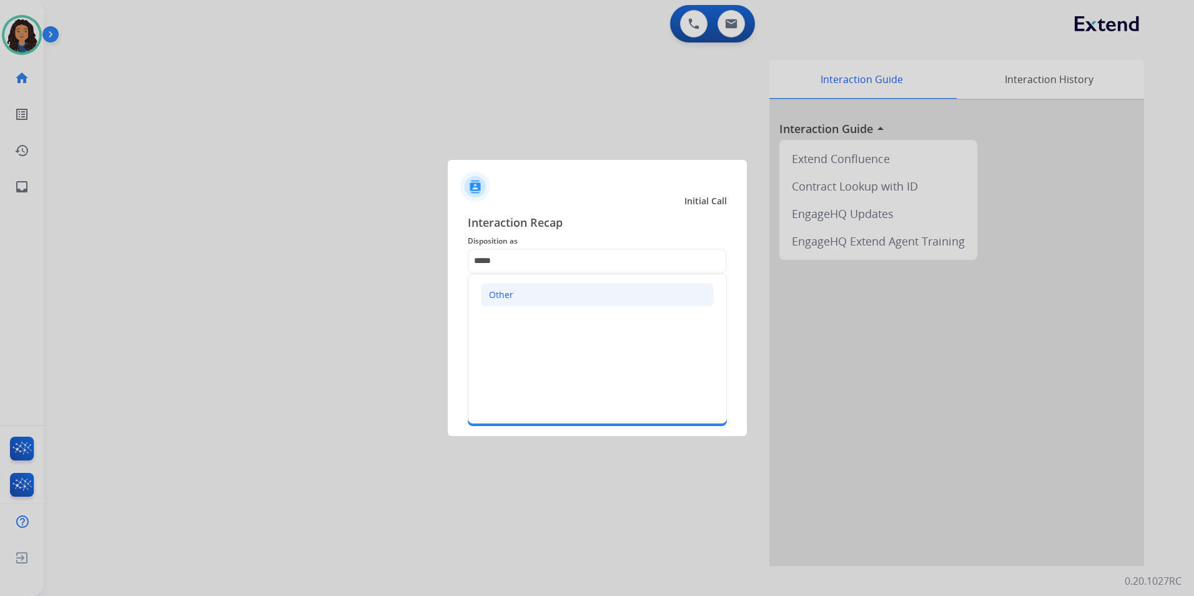
drag, startPoint x: 511, startPoint y: 308, endPoint x: 503, endPoint y: 303, distance: 9.8
click at [511, 307] on ul "Other" at bounding box center [597, 294] width 258 height 41
click at [519, 289] on span "Merchants" at bounding box center [597, 285] width 259 height 15
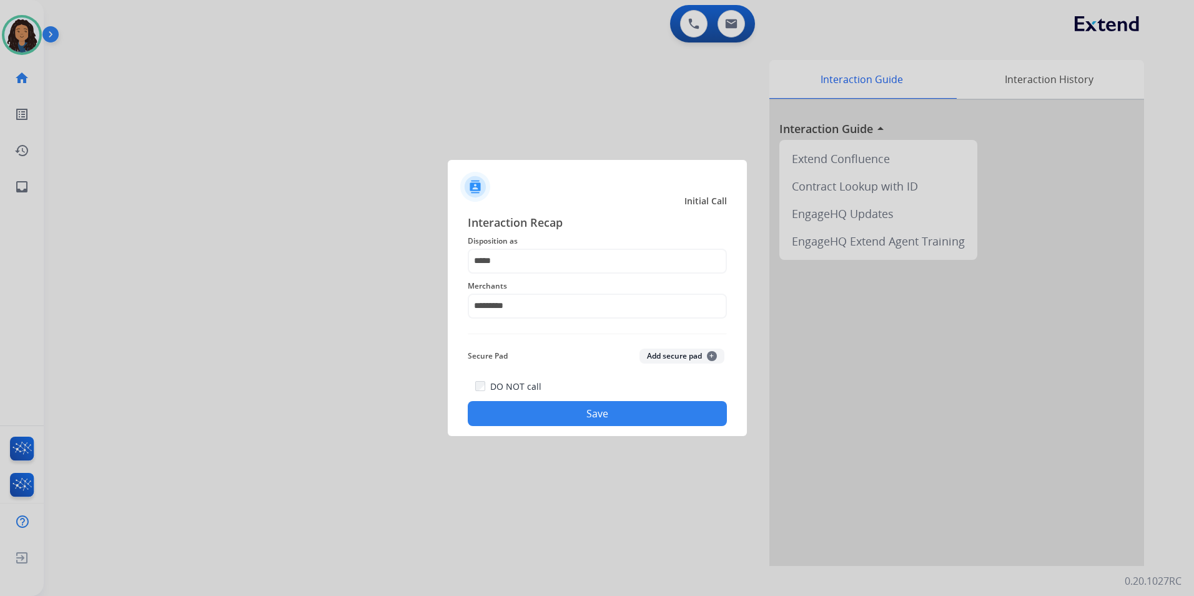
click at [540, 421] on button "Save" at bounding box center [597, 413] width 259 height 25
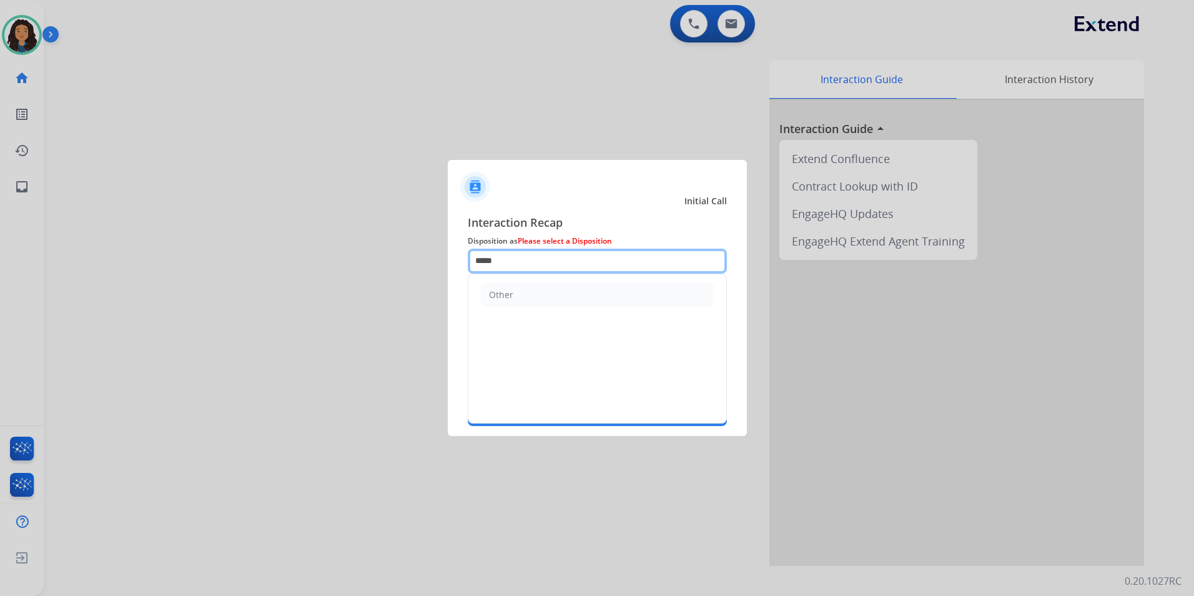
click at [510, 256] on input "*****" at bounding box center [597, 260] width 259 height 25
click at [507, 298] on div "Other" at bounding box center [501, 294] width 24 height 12
type input "*****"
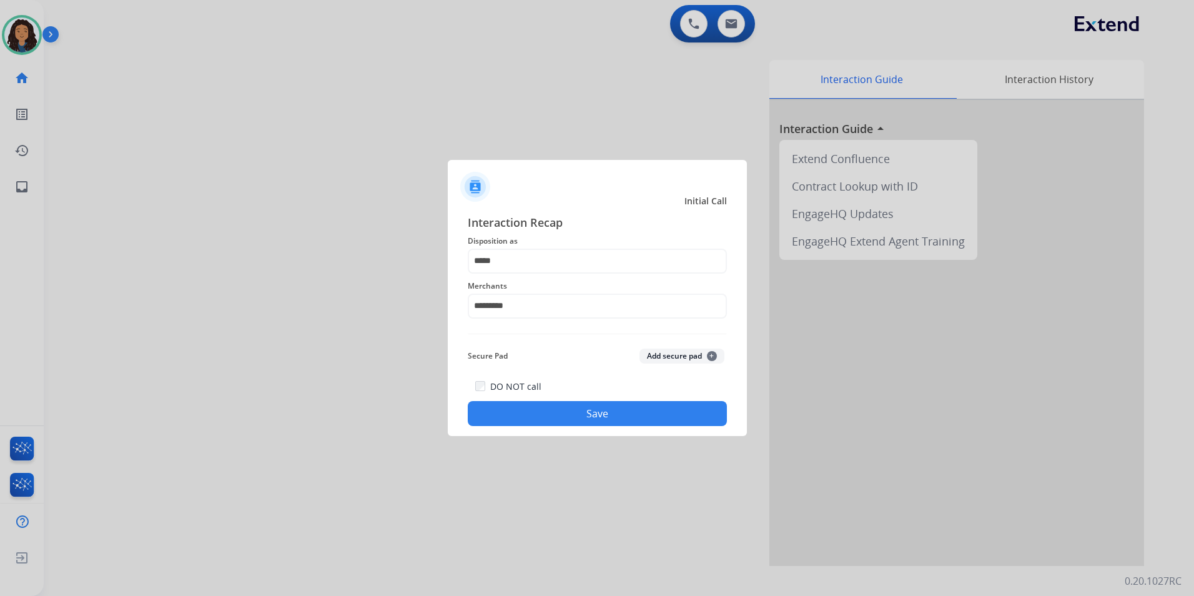
drag, startPoint x: 478, startPoint y: 408, endPoint x: 467, endPoint y: 400, distance: 13.4
click at [471, 404] on div "DO NOT call Save" at bounding box center [597, 401] width 259 height 47
drag, startPoint x: 320, startPoint y: 253, endPoint x: 97, endPoint y: 92, distance: 275.5
click at [306, 233] on div at bounding box center [597, 298] width 1194 height 596
click at [604, 418] on button "Save" at bounding box center [597, 413] width 259 height 25
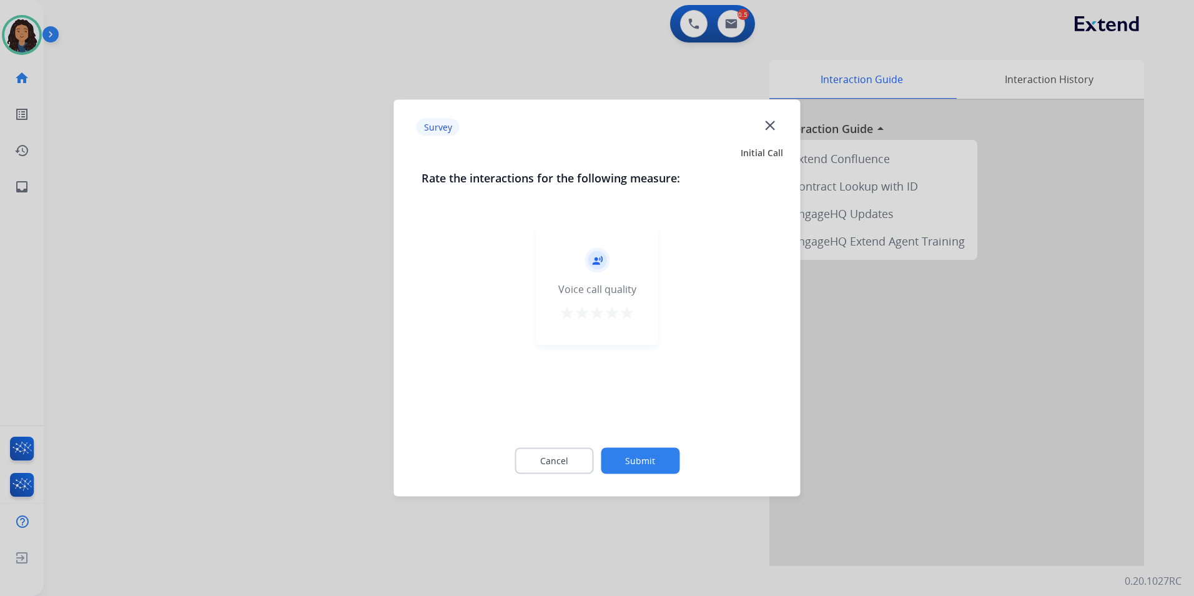
click at [220, 192] on div at bounding box center [597, 298] width 1194 height 596
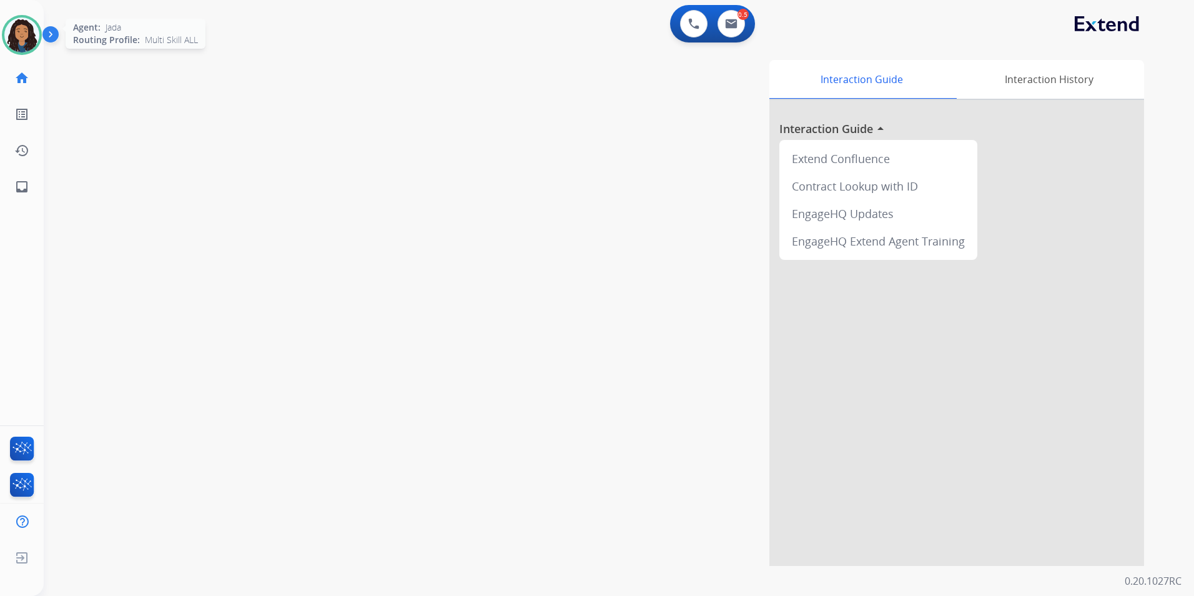
click at [34, 36] on img at bounding box center [21, 34] width 35 height 35
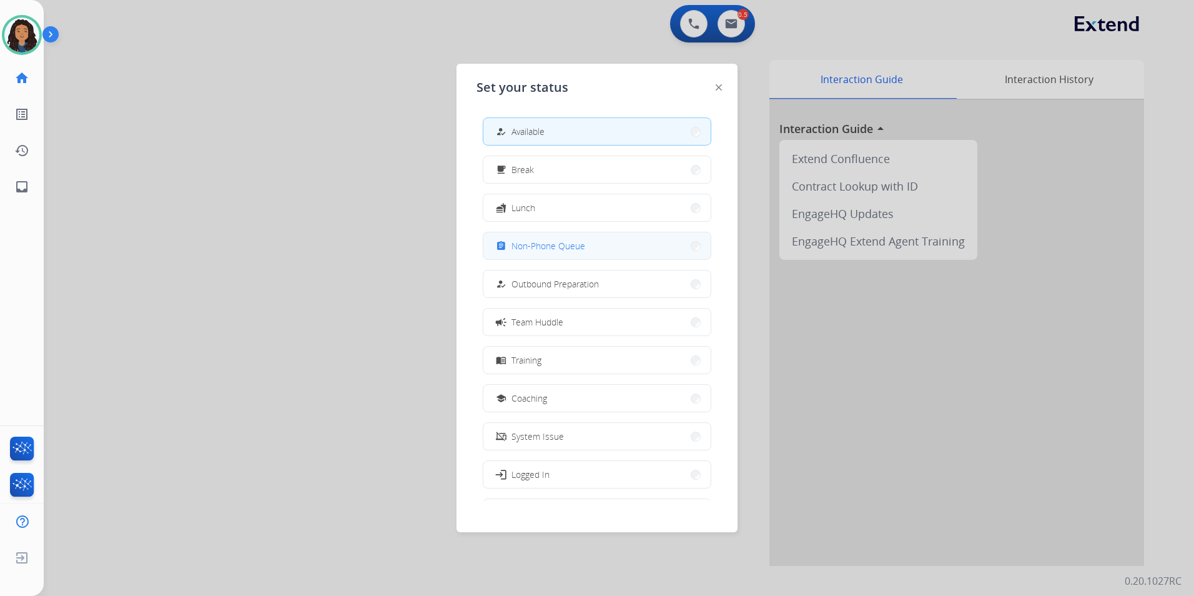
click at [616, 252] on button "assignment Non-Phone Queue" at bounding box center [596, 245] width 227 height 27
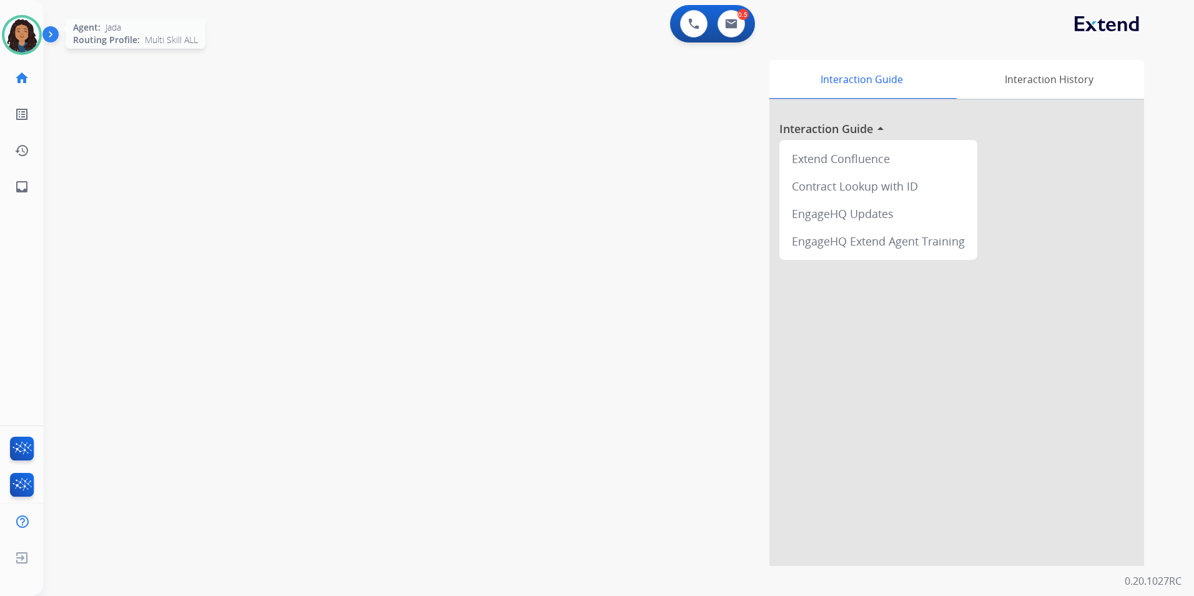
drag, startPoint x: 13, startPoint y: 53, endPoint x: 30, endPoint y: 41, distance: 20.6
click at [30, 41] on div "Agent: [PERSON_NAME] Profile: Multi Skill ALL" at bounding box center [22, 35] width 40 height 40
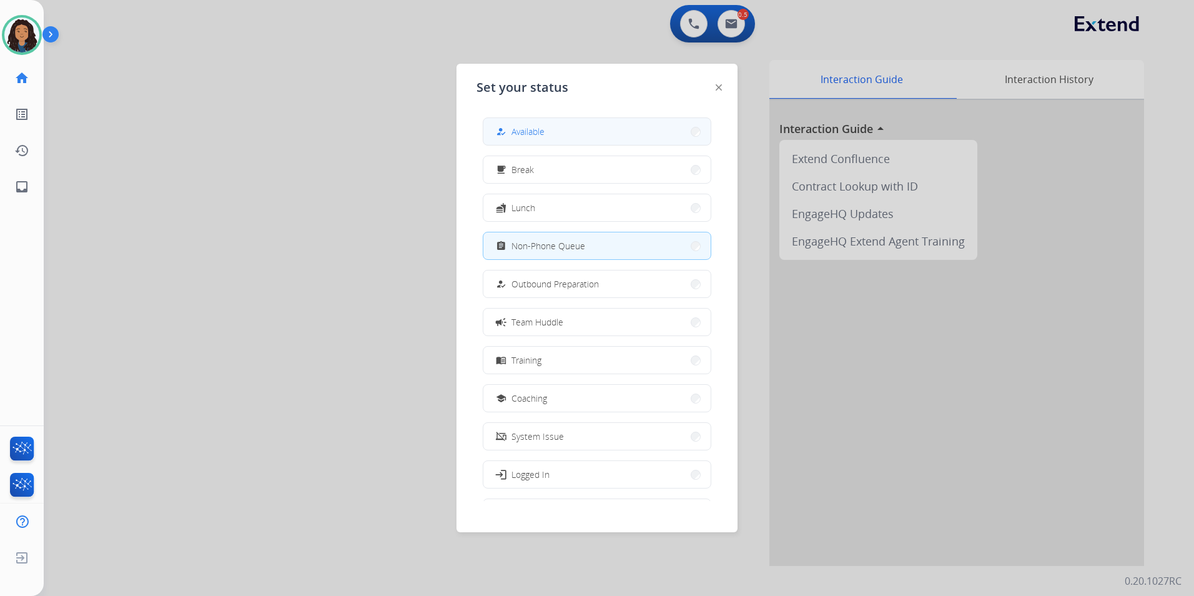
click at [590, 129] on button "how_to_reg Available" at bounding box center [596, 131] width 227 height 27
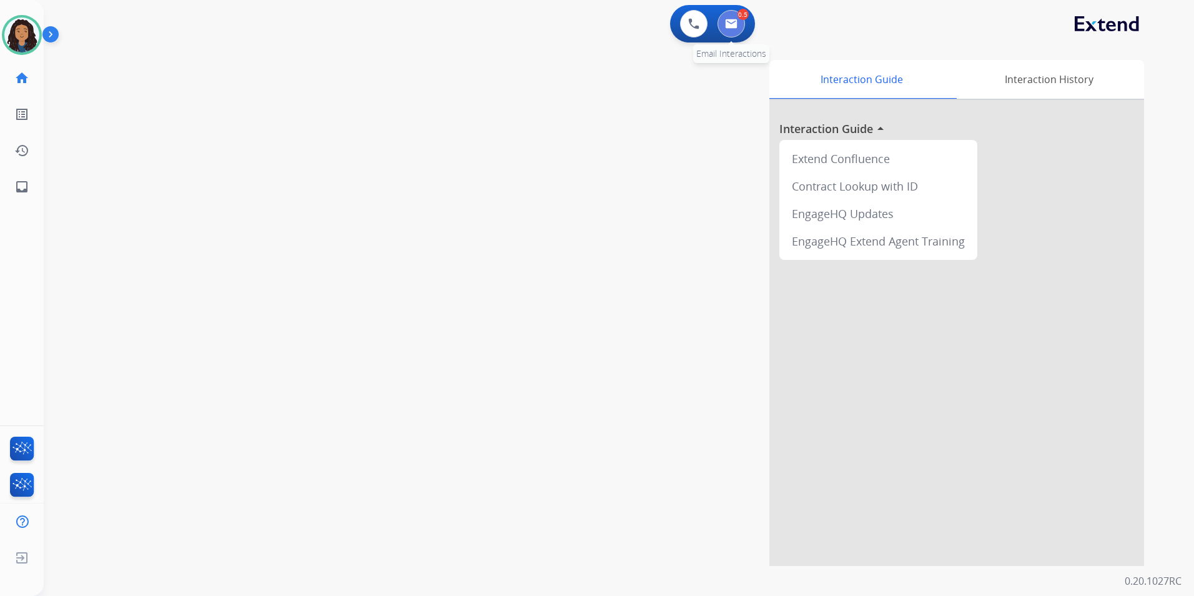
click at [731, 26] on img at bounding box center [731, 24] width 12 height 10
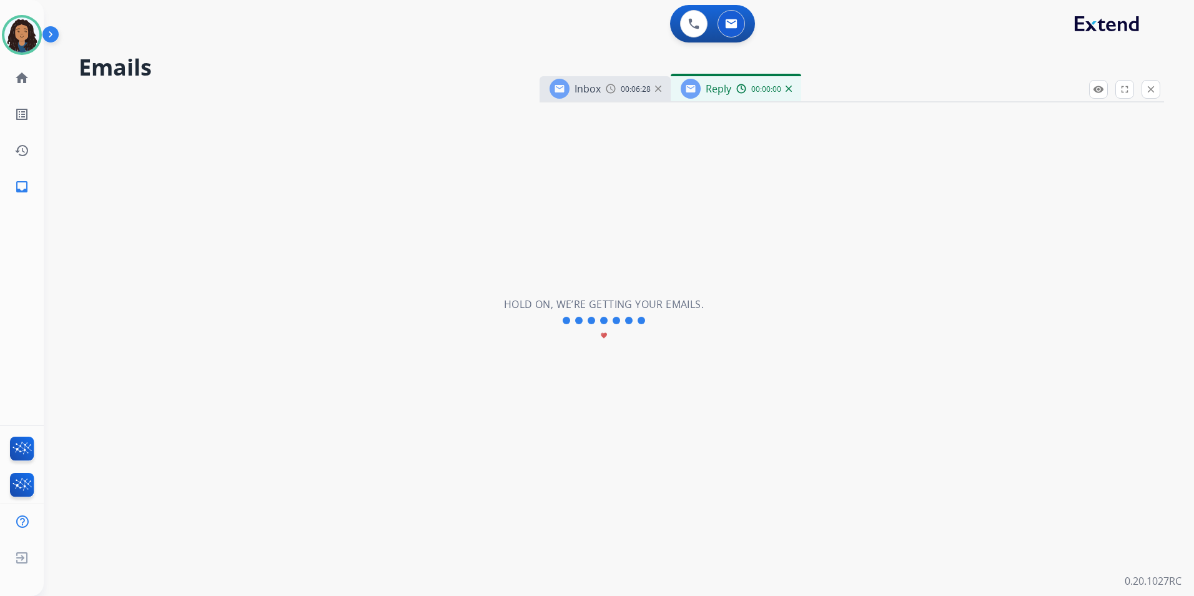
select select "**********"
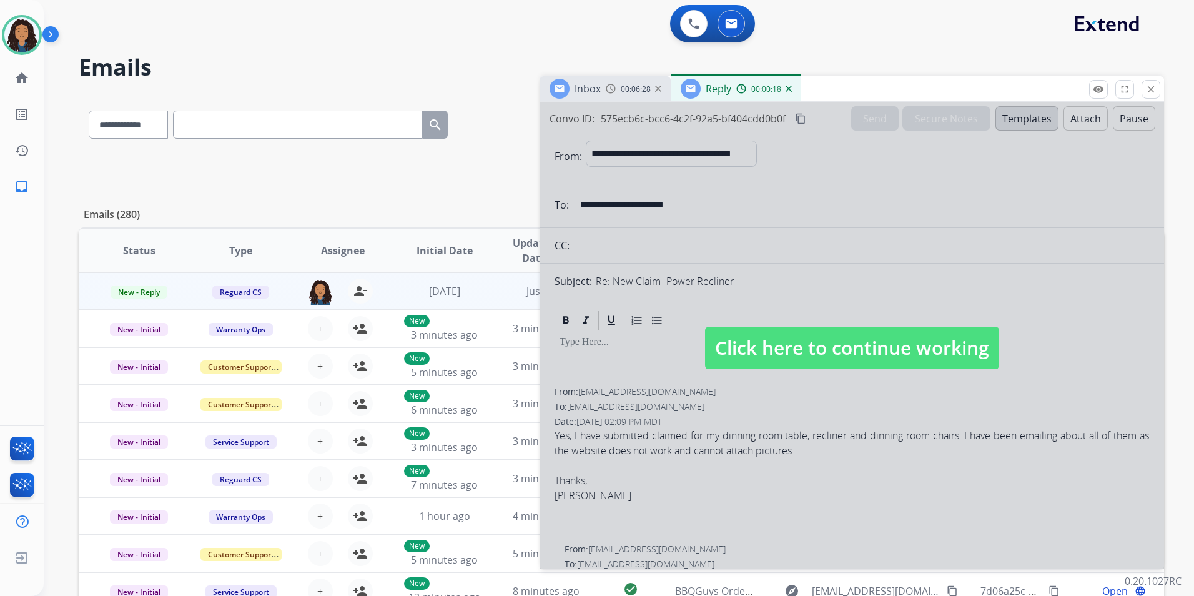
click at [833, 342] on span "Click here to continue working" at bounding box center [852, 348] width 294 height 42
select select
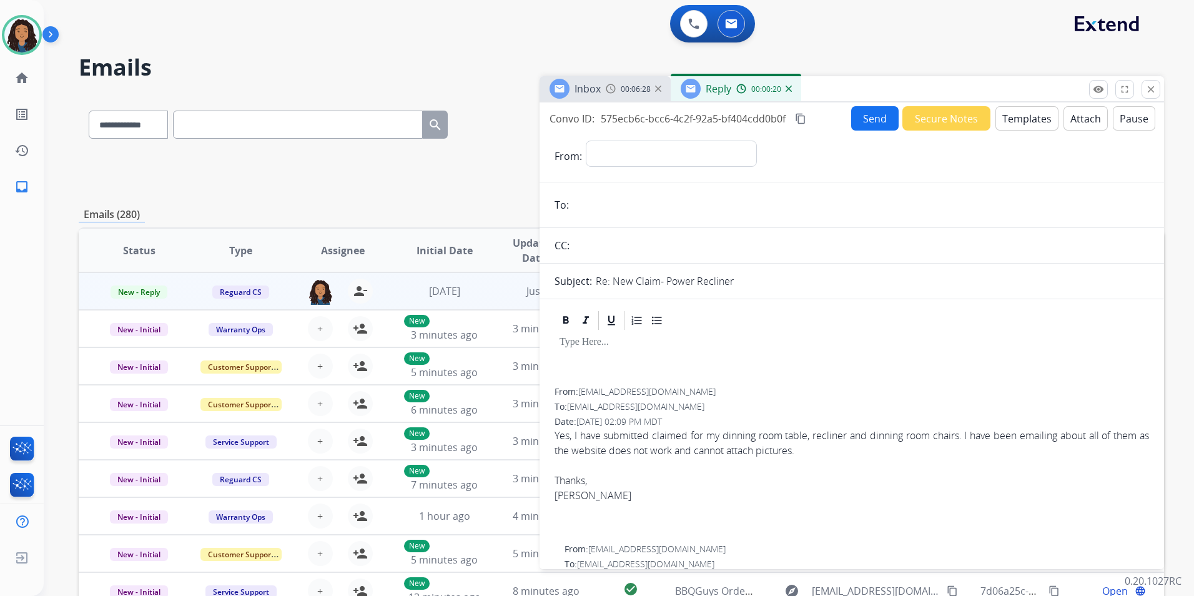
click at [789, 89] on img at bounding box center [788, 89] width 6 height 6
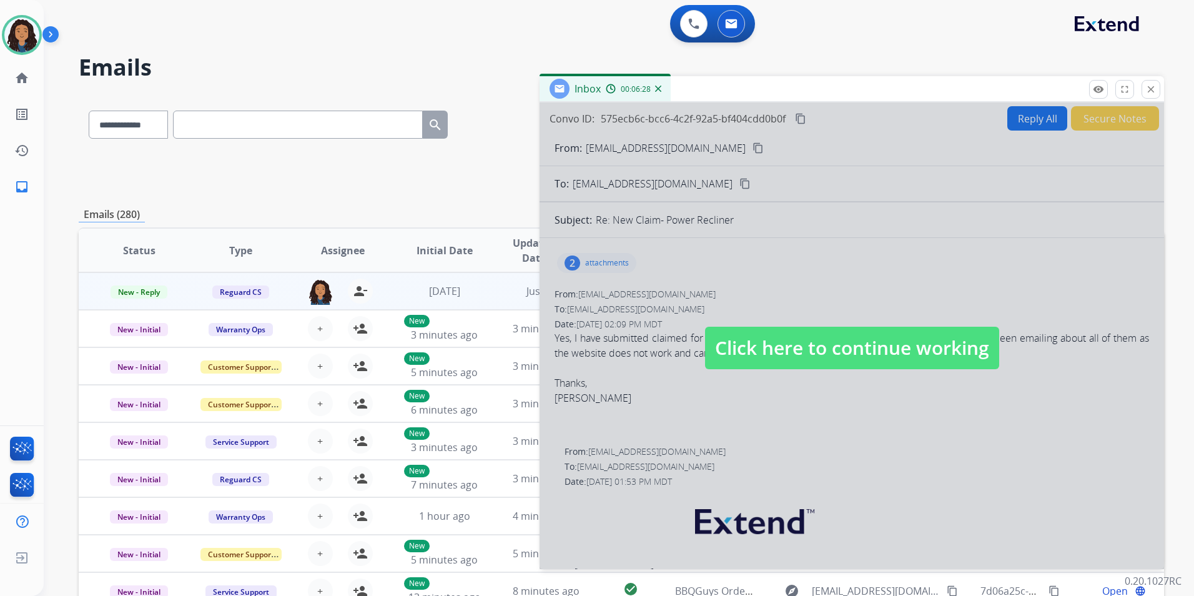
click at [871, 358] on span "Click here to continue working" at bounding box center [852, 348] width 294 height 42
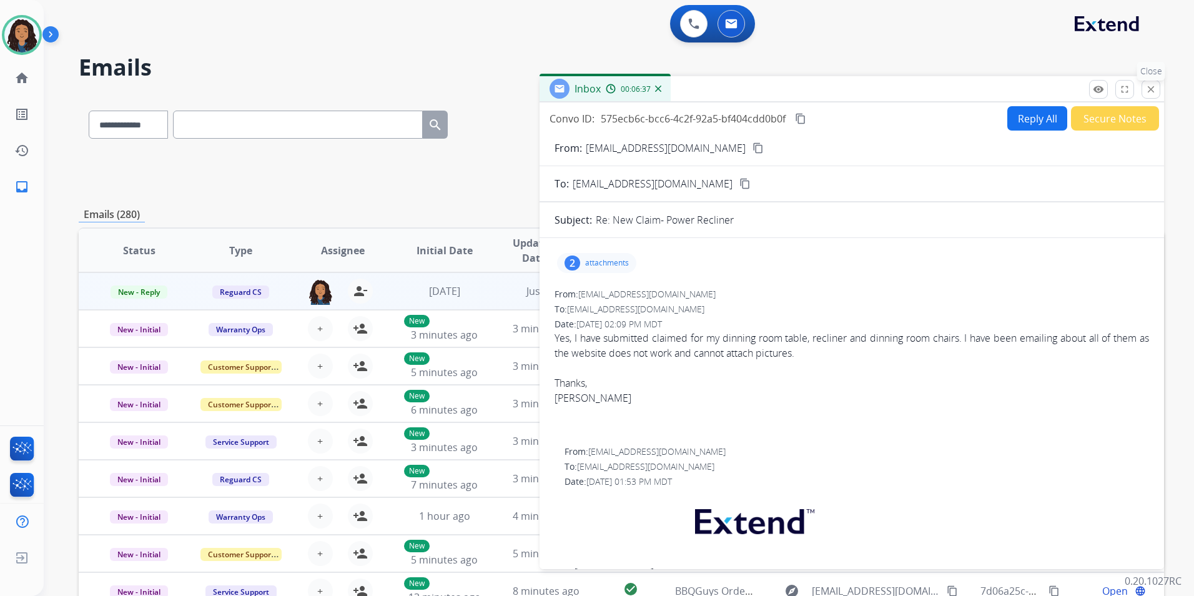
click at [1147, 85] on mat-icon "close" at bounding box center [1150, 89] width 11 height 11
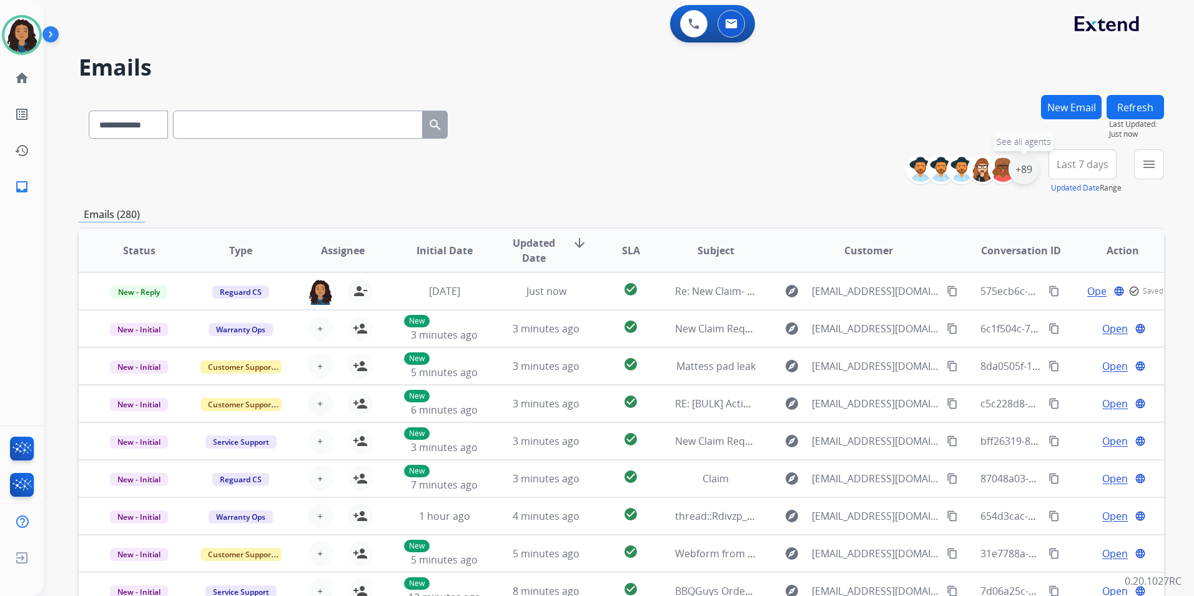
click at [1030, 165] on div "+89" at bounding box center [1023, 169] width 30 height 30
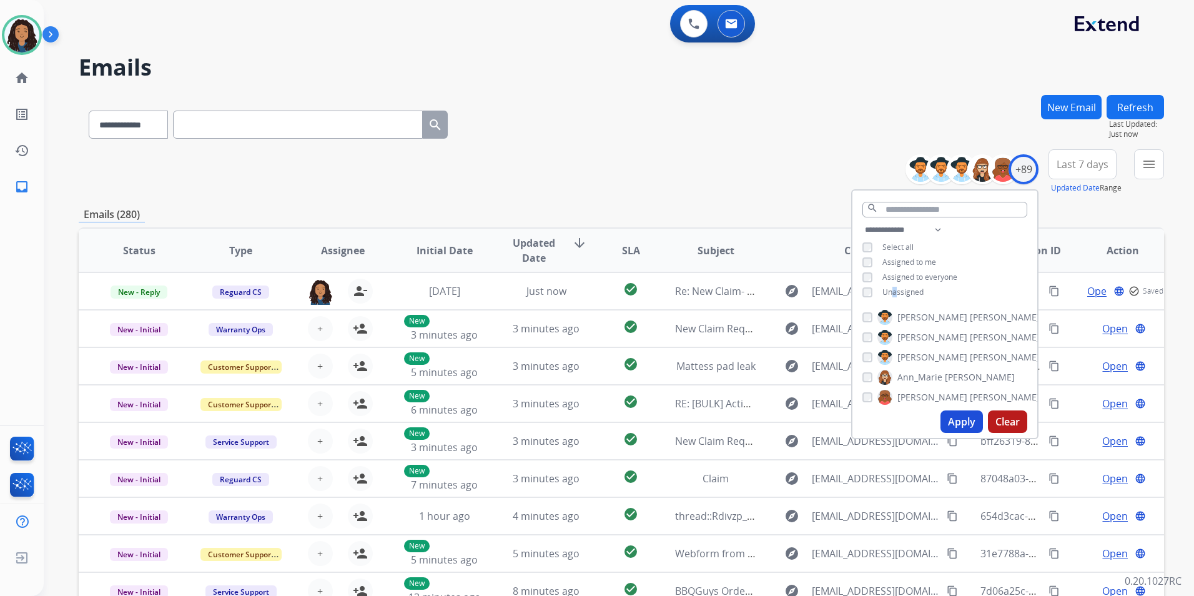
click at [893, 293] on span "Unassigned" at bounding box center [902, 292] width 41 height 11
click at [960, 420] on button "Apply" at bounding box center [961, 421] width 42 height 22
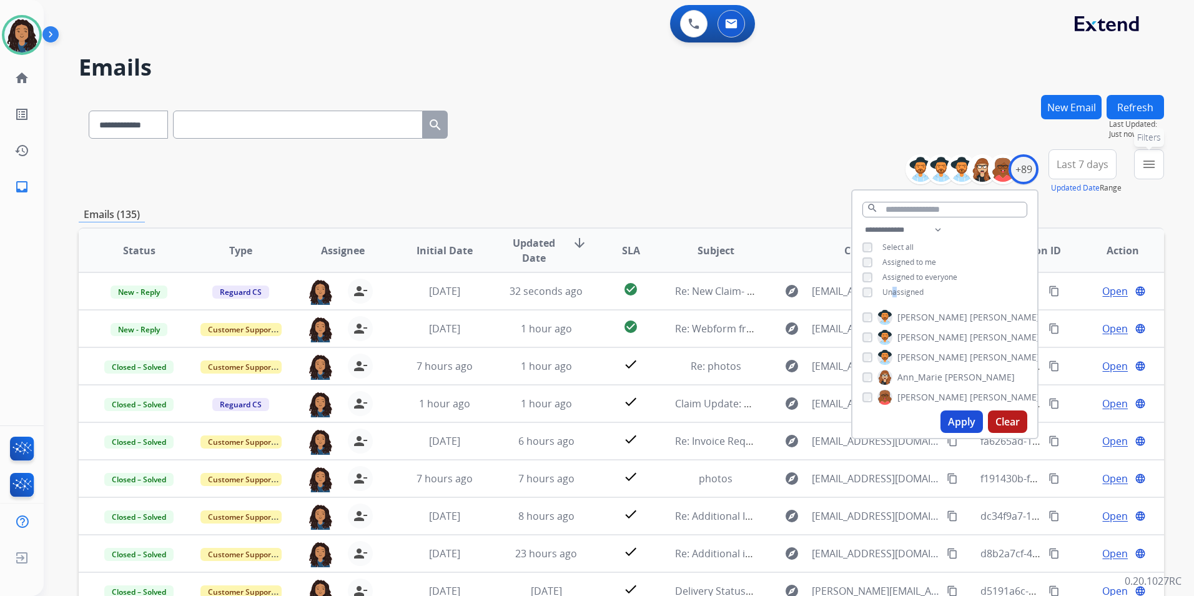
click at [1134, 172] on button "menu Filters" at bounding box center [1149, 164] width 30 height 30
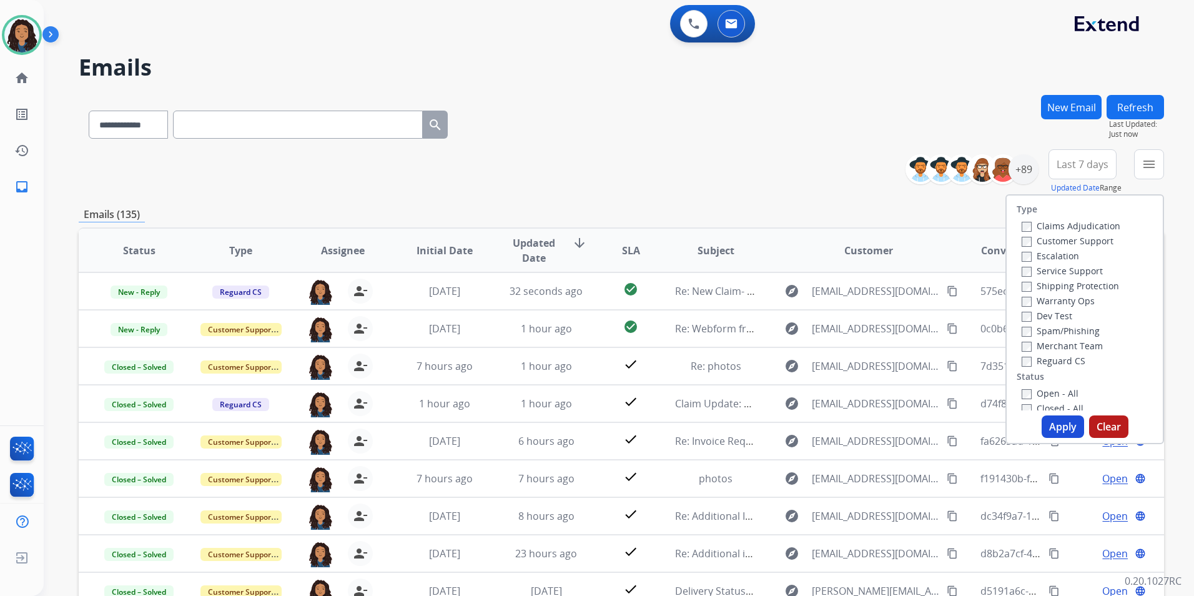
click at [1081, 238] on label "Customer Support" at bounding box center [1067, 241] width 92 height 12
click at [1083, 286] on label "Shipping Protection" at bounding box center [1069, 286] width 97 height 12
click at [1066, 361] on label "Reguard CS" at bounding box center [1053, 361] width 64 height 12
click at [1066, 396] on label "Open - All" at bounding box center [1049, 393] width 57 height 12
click at [1061, 428] on button "Apply" at bounding box center [1062, 426] width 42 height 22
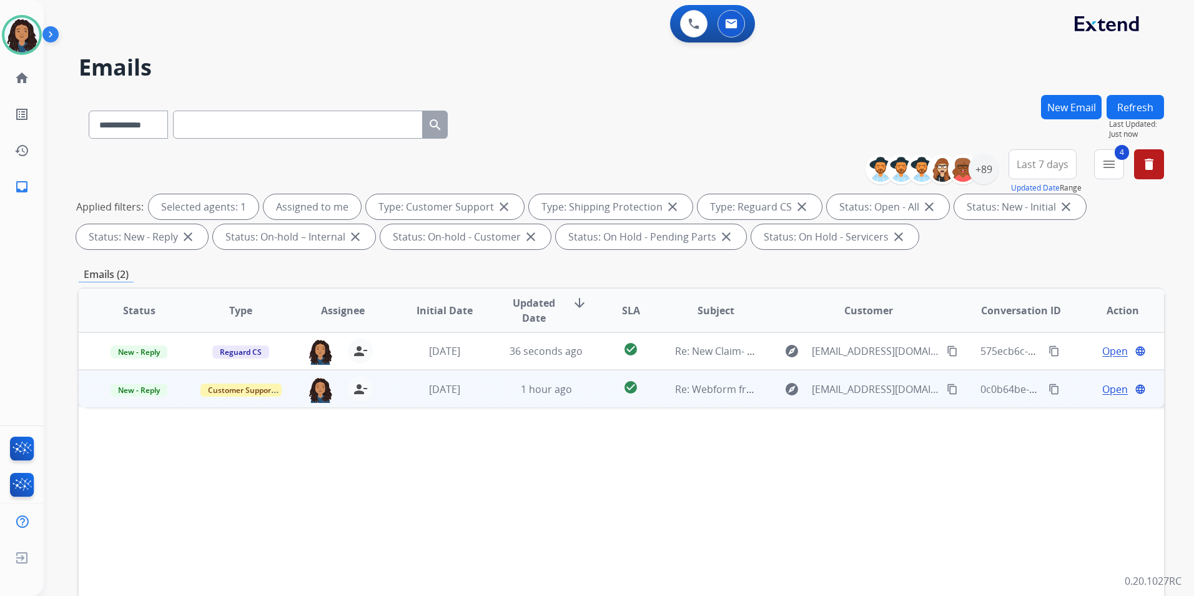
click at [1111, 388] on span "Open" at bounding box center [1115, 388] width 26 height 15
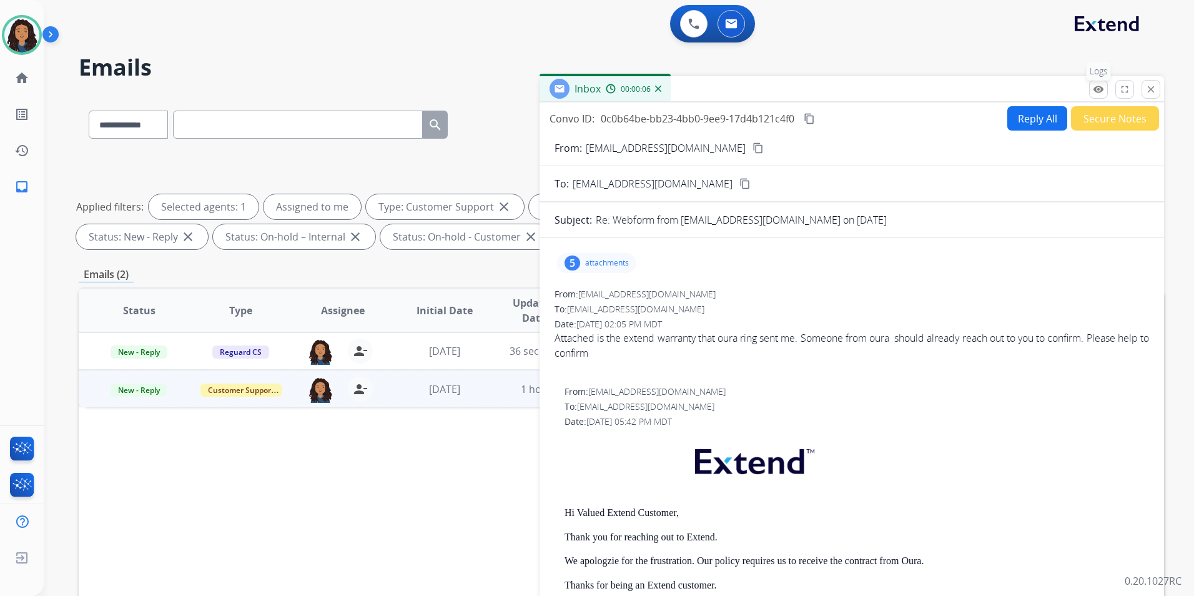
click at [1100, 93] on mat-icon "remove_red_eye" at bounding box center [1098, 89] width 11 height 11
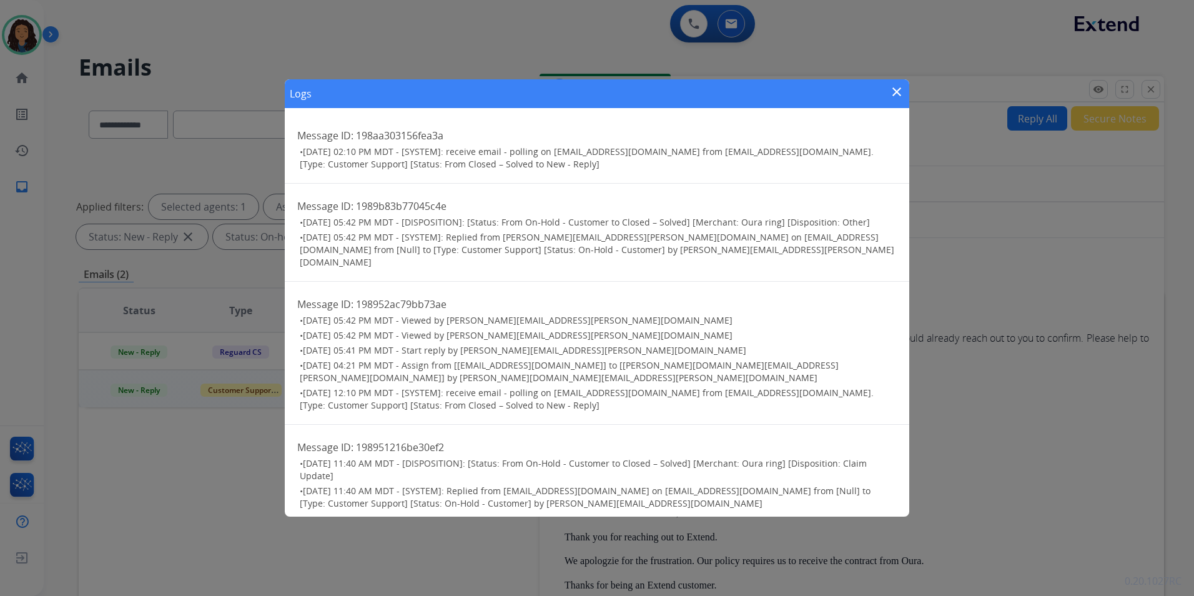
click at [900, 97] on mat-icon "close" at bounding box center [896, 91] width 15 height 15
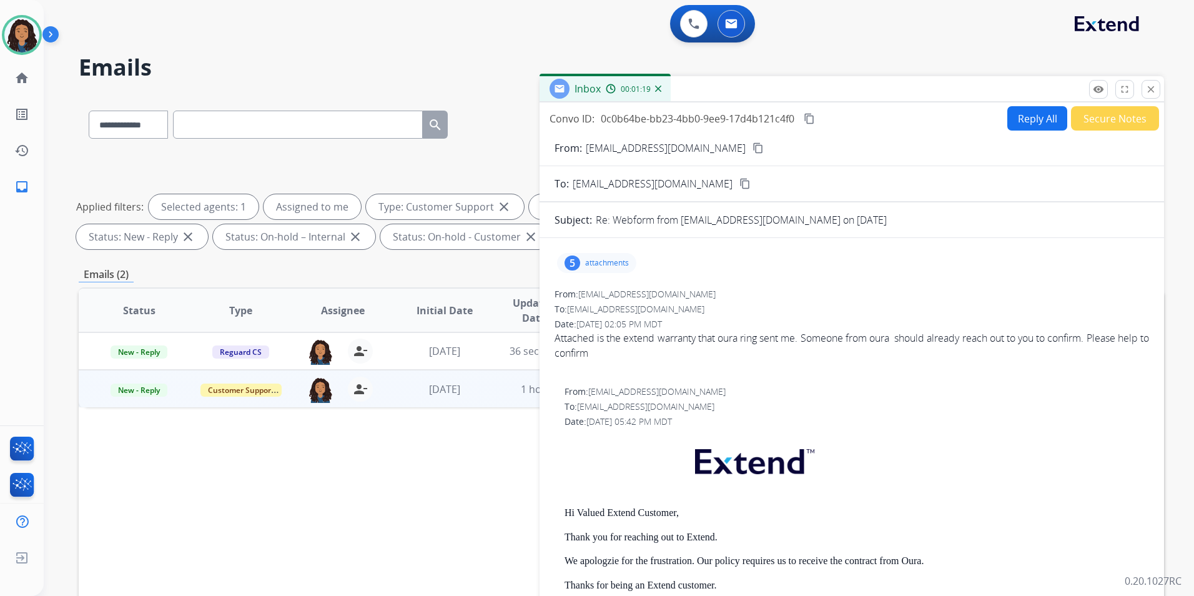
click at [602, 272] on div "5 attachments" at bounding box center [596, 263] width 79 height 20
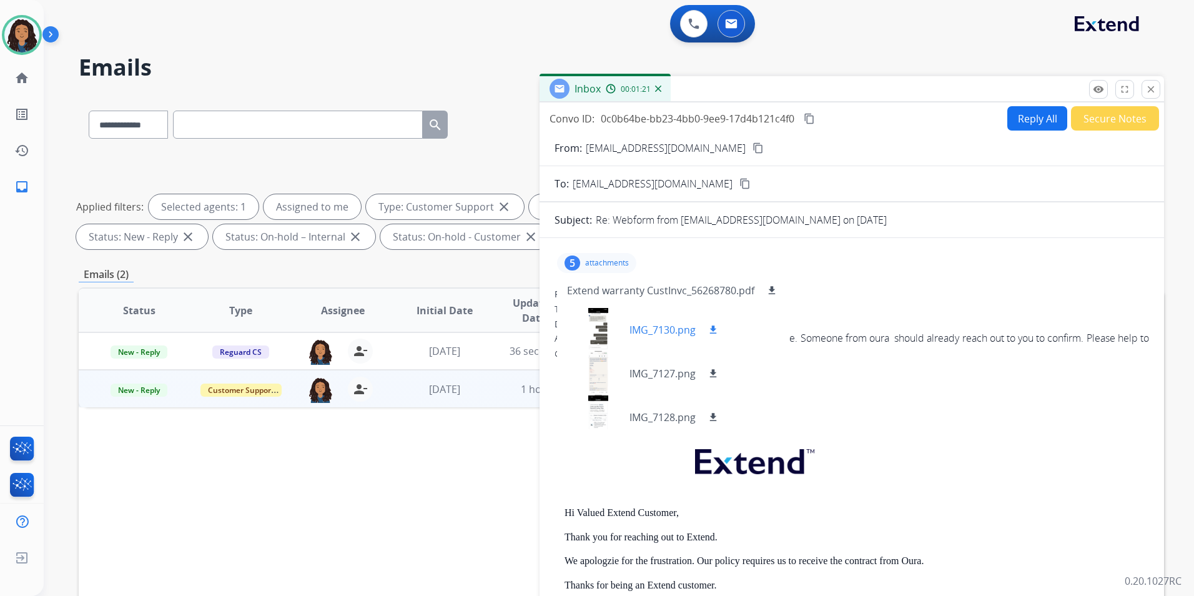
click at [597, 325] on div at bounding box center [598, 330] width 62 height 44
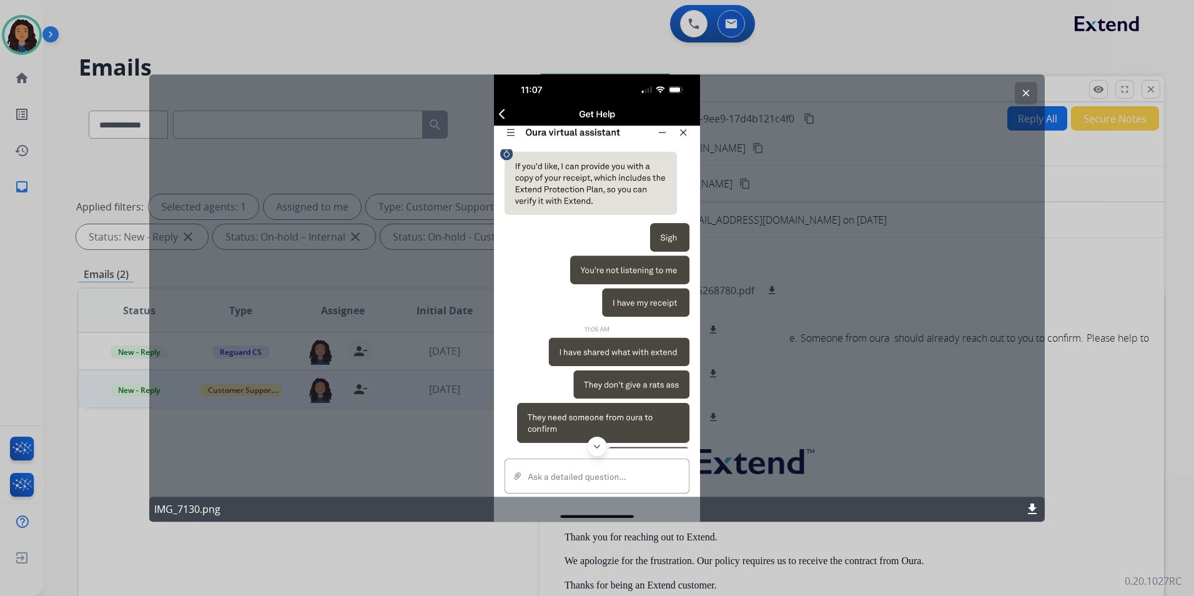
click at [1026, 94] on mat-icon "clear" at bounding box center [1025, 92] width 11 height 11
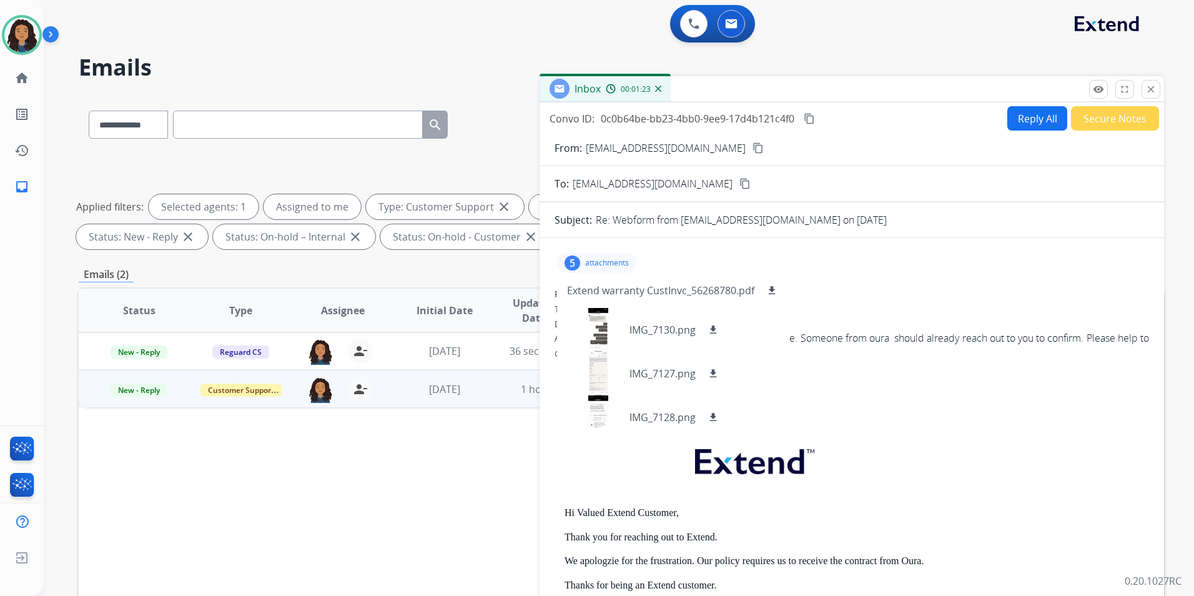
drag, startPoint x: 684, startPoint y: 152, endPoint x: 696, endPoint y: 152, distance: 11.9
click at [689, 152] on div "From: [EMAIL_ADDRESS][DOMAIN_NAME] content_copy" at bounding box center [851, 147] width 624 height 15
click at [750, 152] on button "content_copy" at bounding box center [757, 147] width 15 height 15
click at [696, 297] on p "Extend warranty CustInvc_56268780.pdf" at bounding box center [660, 290] width 187 height 15
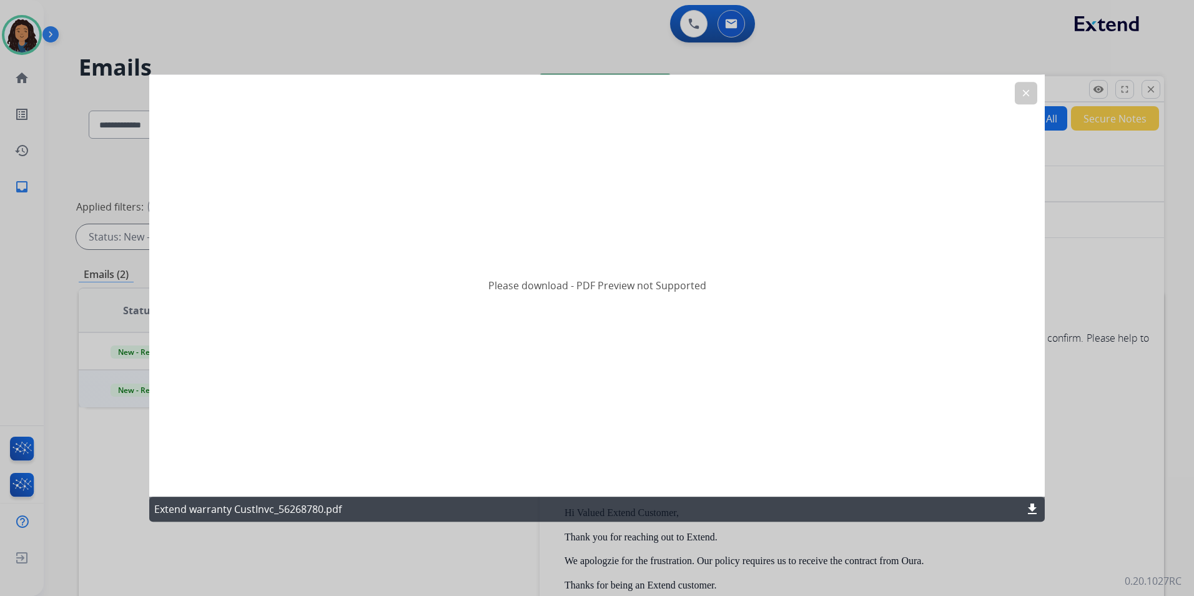
click at [1021, 90] on mat-icon "clear" at bounding box center [1025, 92] width 11 height 11
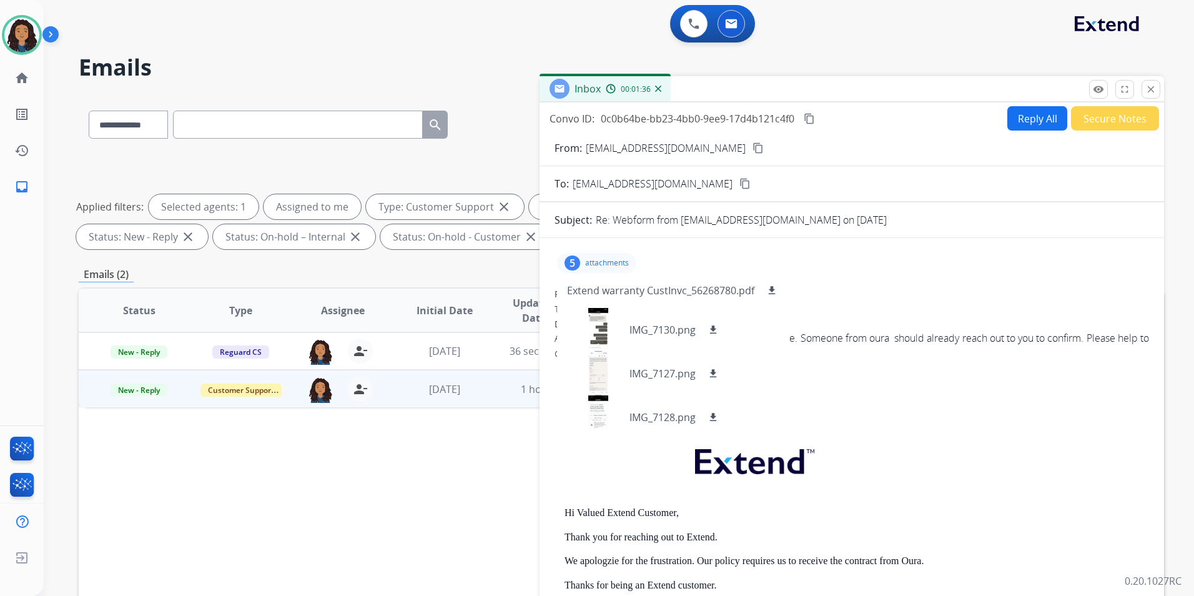
click at [604, 263] on p "attachments" at bounding box center [607, 263] width 44 height 10
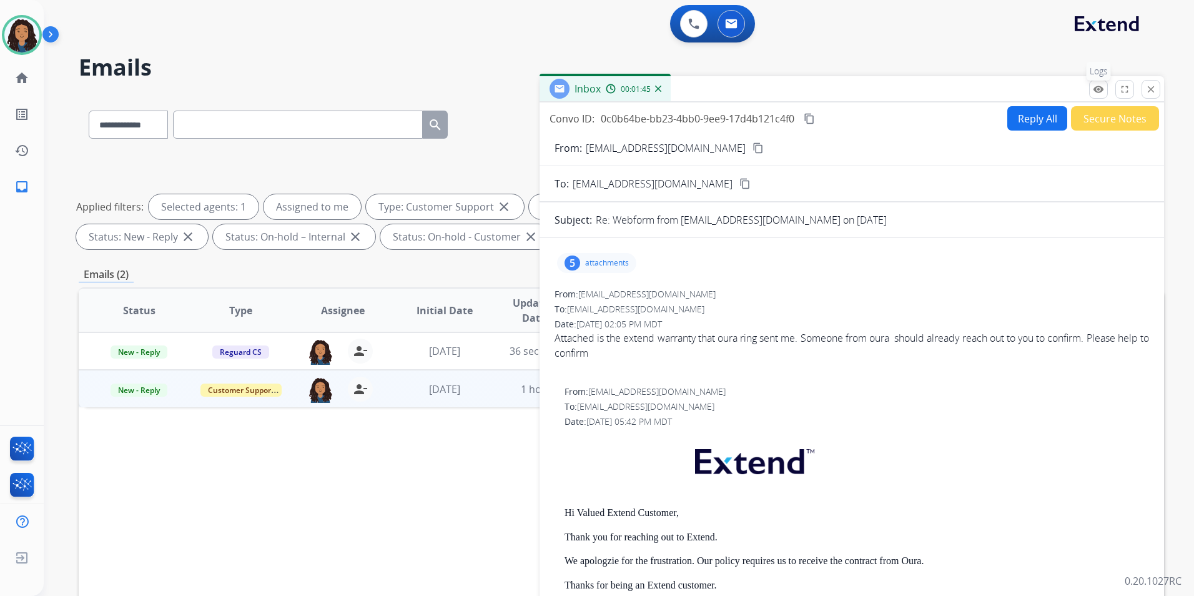
click at [1093, 88] on mat-icon "remove_red_eye" at bounding box center [1098, 89] width 11 height 11
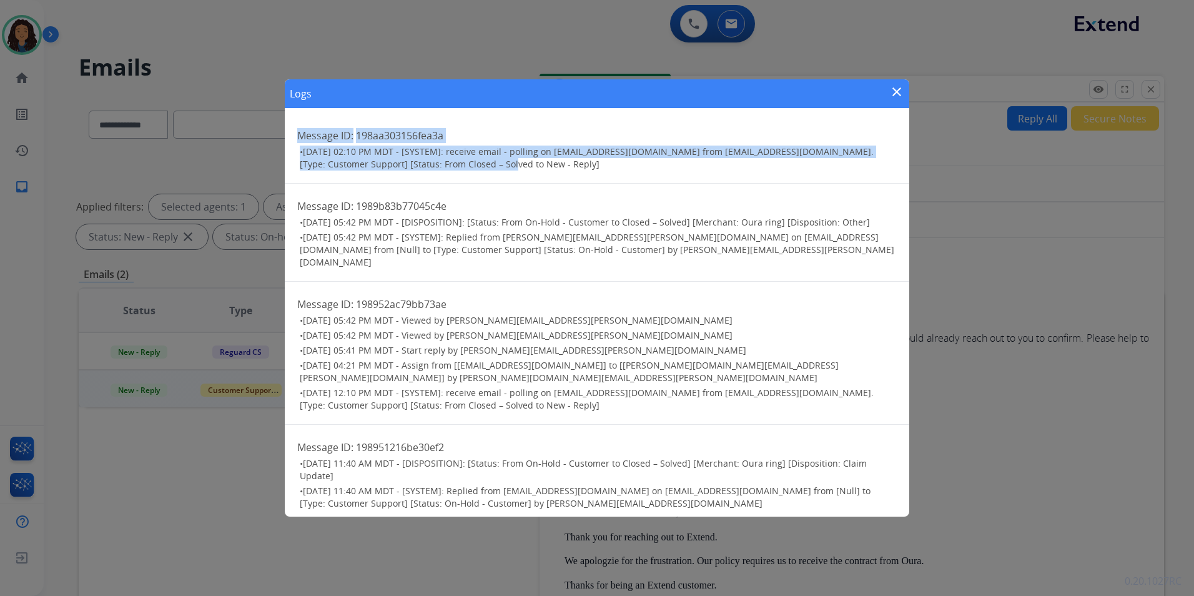
drag, startPoint x: 376, startPoint y: 97, endPoint x: 463, endPoint y: 161, distance: 108.1
click at [463, 161] on div "Logs close Message ID: 198aa303156fea3a • [DATE] 02:10 PM MDT - [SYSTEM]: recei…" at bounding box center [597, 297] width 624 height 437
drag, startPoint x: 463, startPoint y: 161, endPoint x: 619, endPoint y: 95, distance: 169.5
click at [619, 95] on div "Logs close" at bounding box center [597, 93] width 624 height 29
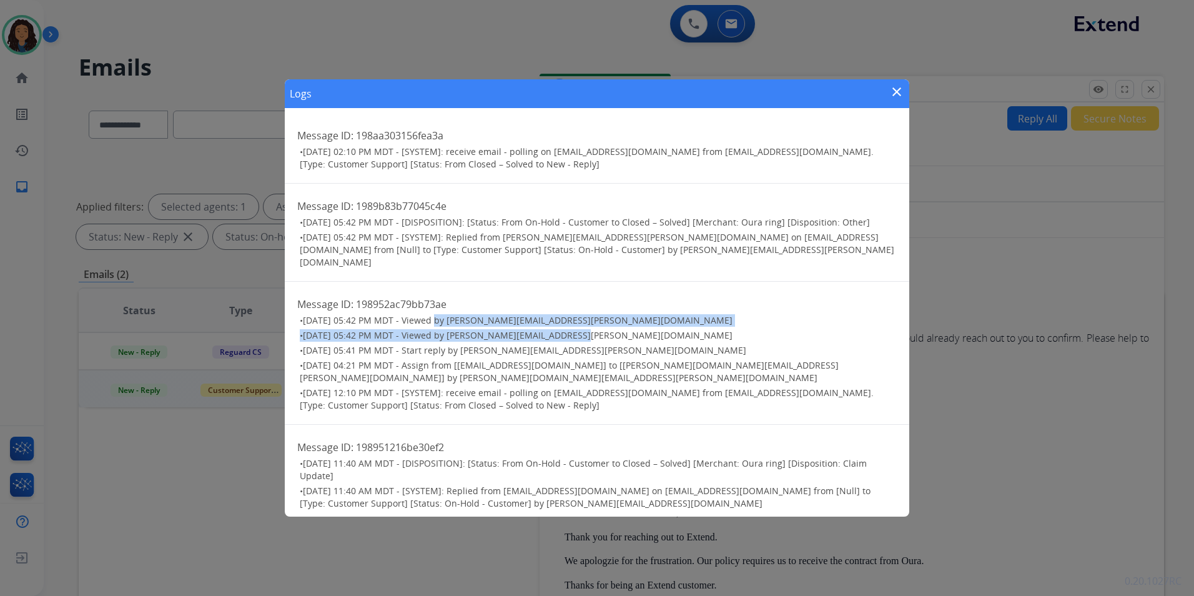
drag, startPoint x: 579, startPoint y: 320, endPoint x: 431, endPoint y: 311, distance: 148.3
click at [431, 314] on ul "• [DATE] 05:42 PM MDT - Viewed by [PERSON_NAME][EMAIL_ADDRESS][PERSON_NAME][DOM…" at bounding box center [596, 362] width 599 height 97
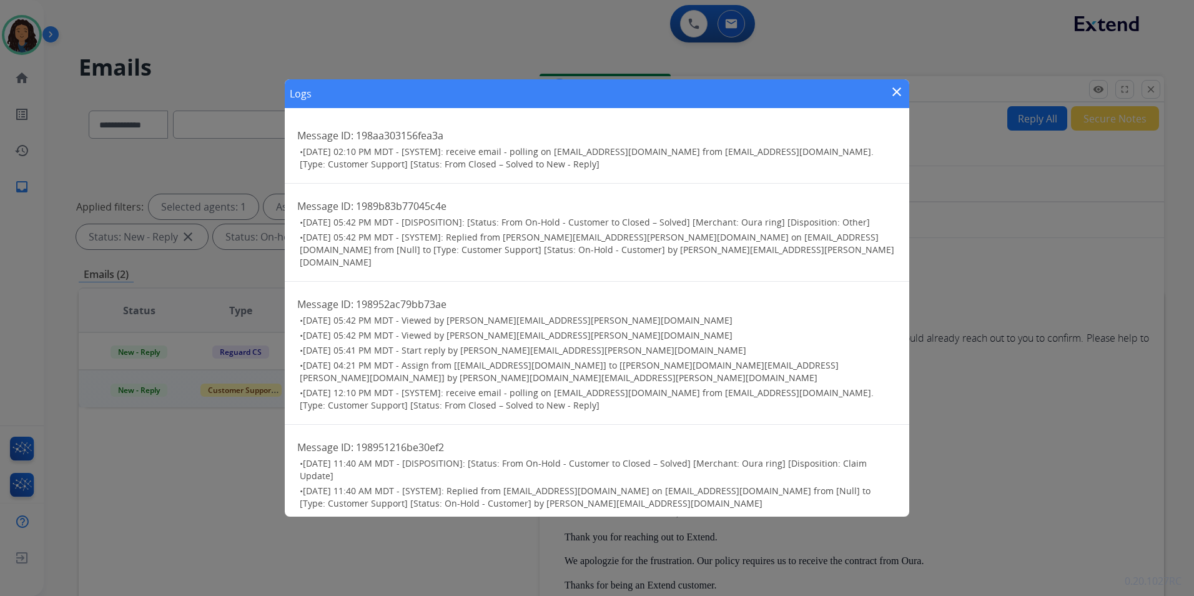
drag, startPoint x: 431, startPoint y: 311, endPoint x: 457, endPoint y: 337, distance: 36.6
click at [457, 344] on span "[DATE] 05:41 PM MDT - Start reply by [PERSON_NAME][EMAIL_ADDRESS][PERSON_NAME][…" at bounding box center [524, 350] width 443 height 12
drag, startPoint x: 712, startPoint y: 352, endPoint x: 832, endPoint y: 351, distance: 119.3
click at [832, 359] on h3 "• [DATE] 04:21 PM MDT - Assign from [[PERSON_NAME][EMAIL_ADDRESS][DOMAIN_NAME]]…" at bounding box center [598, 371] width 597 height 25
drag, startPoint x: 832, startPoint y: 351, endPoint x: 760, endPoint y: 344, distance: 72.1
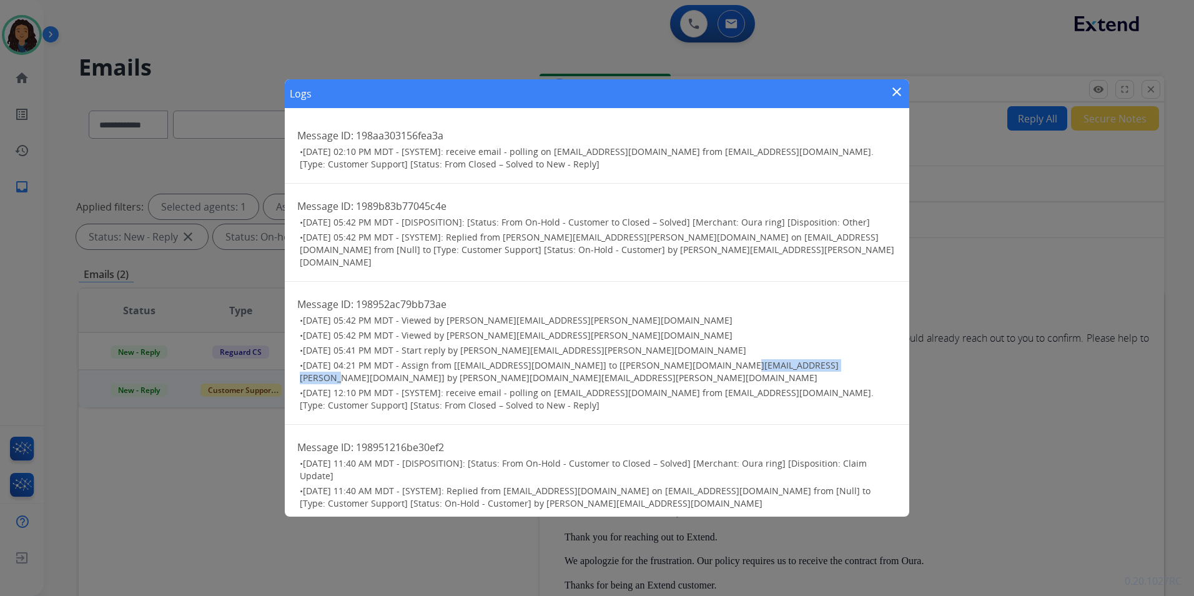
click at [760, 344] on ul "• [DATE] 05:42 PM MDT - Viewed by [PERSON_NAME][EMAIL_ADDRESS][PERSON_NAME][DOM…" at bounding box center [596, 362] width 599 height 97
click at [900, 92] on mat-icon "close" at bounding box center [896, 91] width 15 height 15
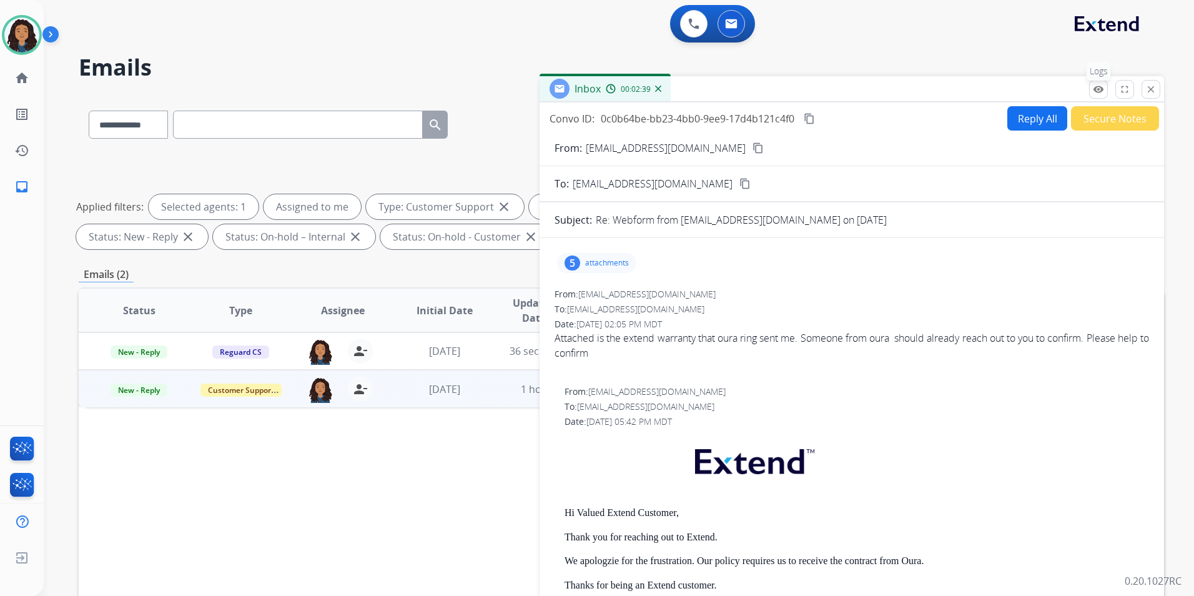
click at [1091, 91] on button "remove_red_eye Logs" at bounding box center [1098, 89] width 19 height 19
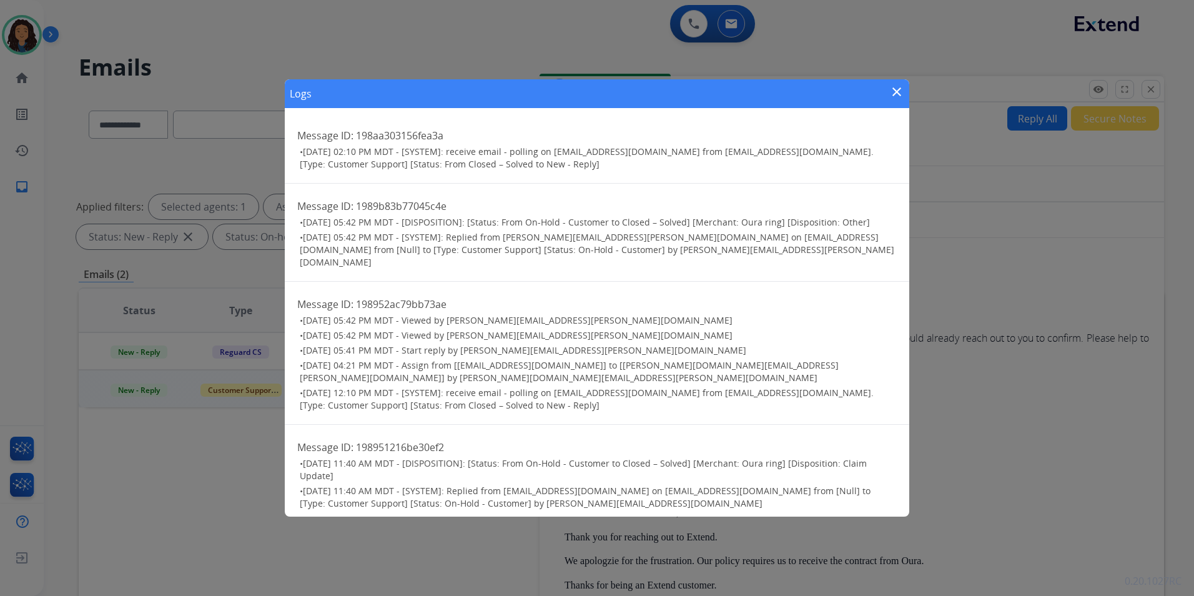
click at [1010, 345] on div "Logs close Message ID: 198aa303156fea3a • [DATE] 02:10 PM MDT - [SYSTEM]: recei…" at bounding box center [597, 298] width 1194 height 596
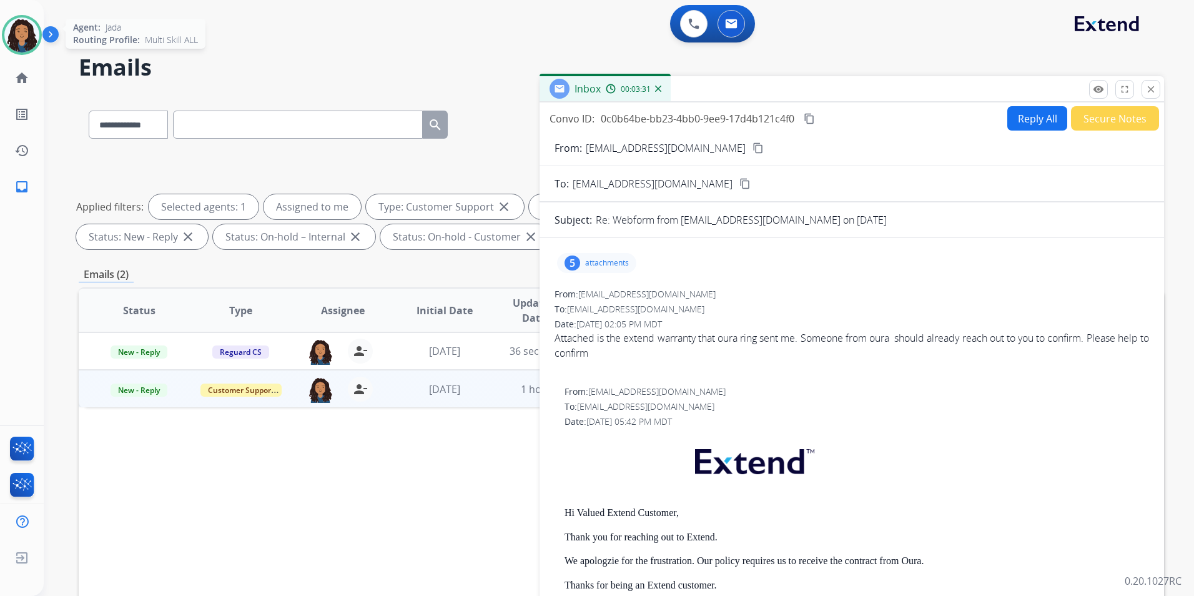
click at [27, 46] on img at bounding box center [21, 34] width 35 height 35
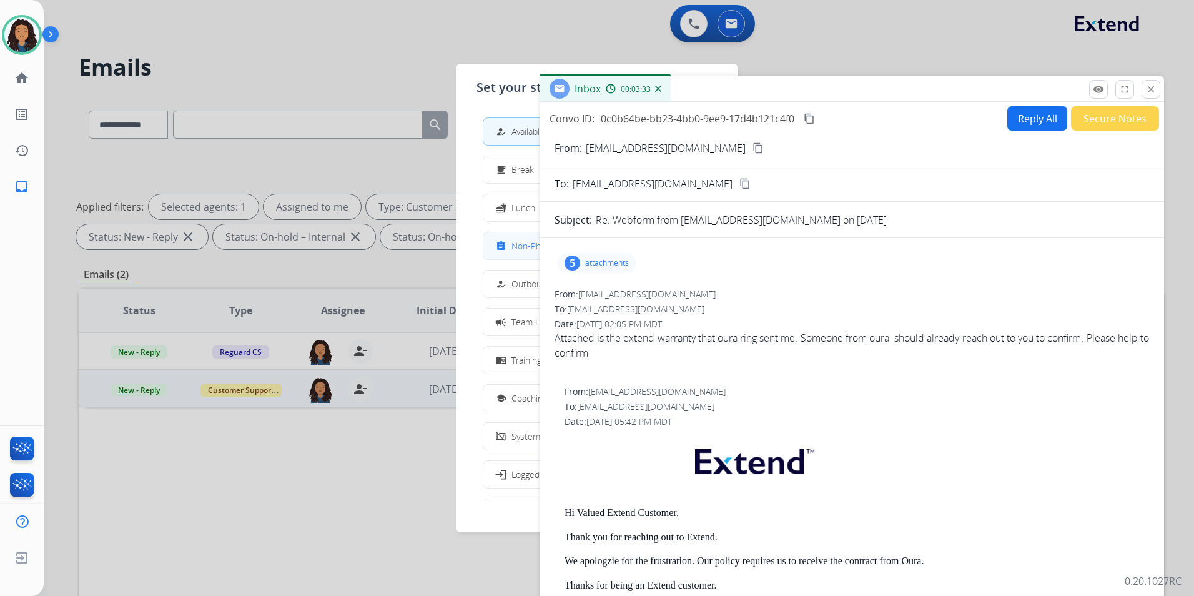
click at [509, 257] on button "assignment Non-Phone Queue" at bounding box center [596, 245] width 227 height 27
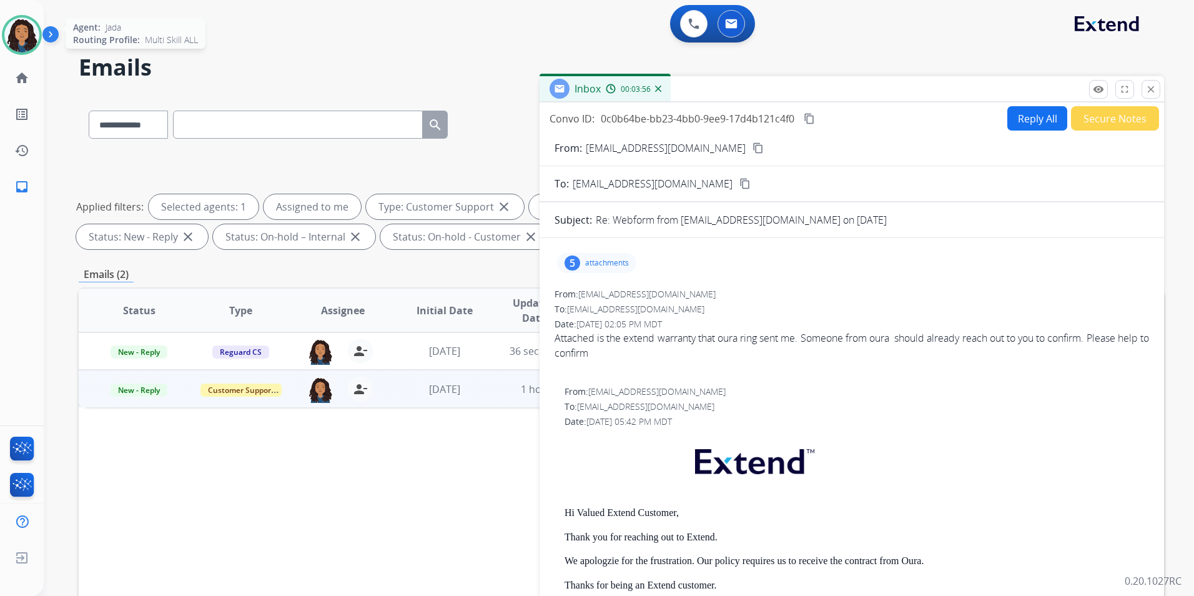
click at [10, 41] on img at bounding box center [21, 34] width 35 height 35
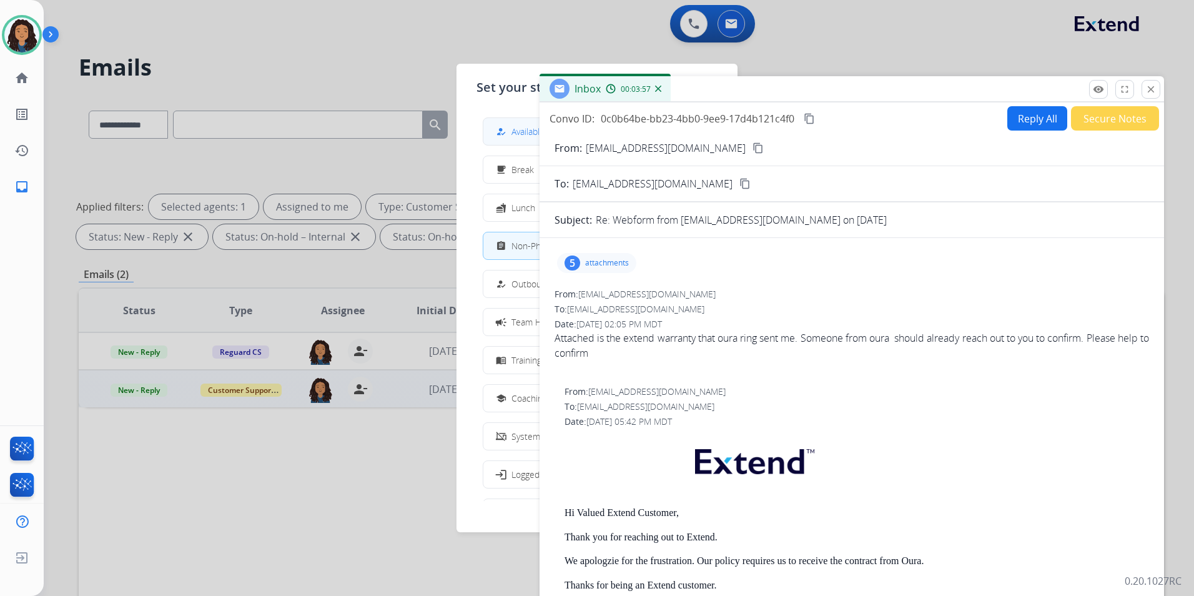
click at [500, 134] on mat-icon "how_to_reg" at bounding box center [501, 131] width 11 height 11
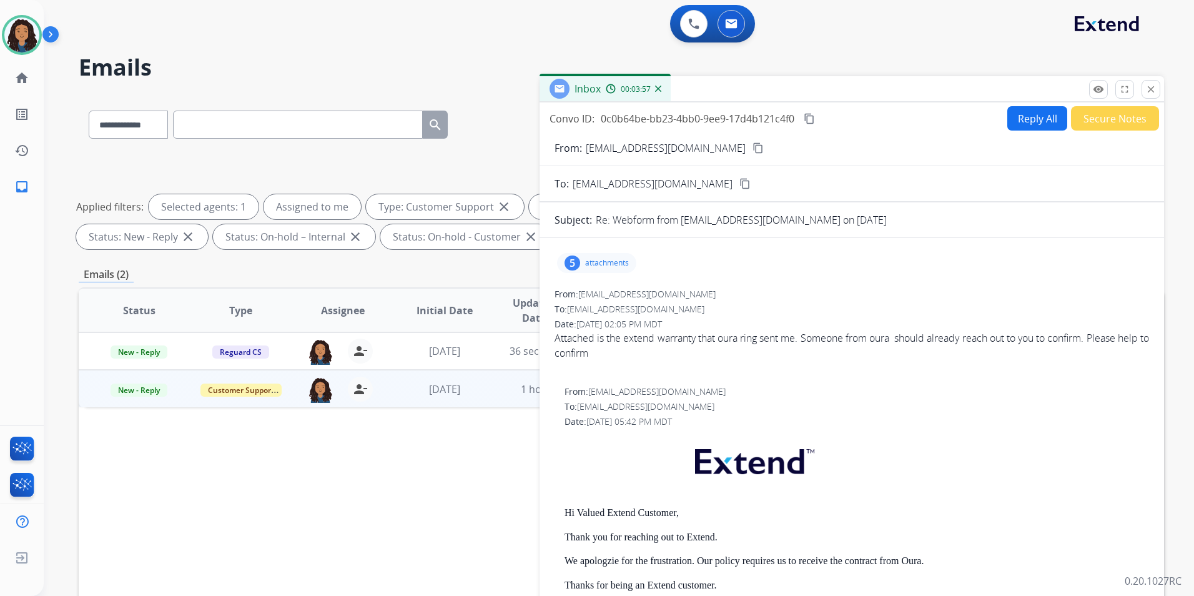
click at [1156, 91] on mat-icon "close" at bounding box center [1150, 89] width 11 height 11
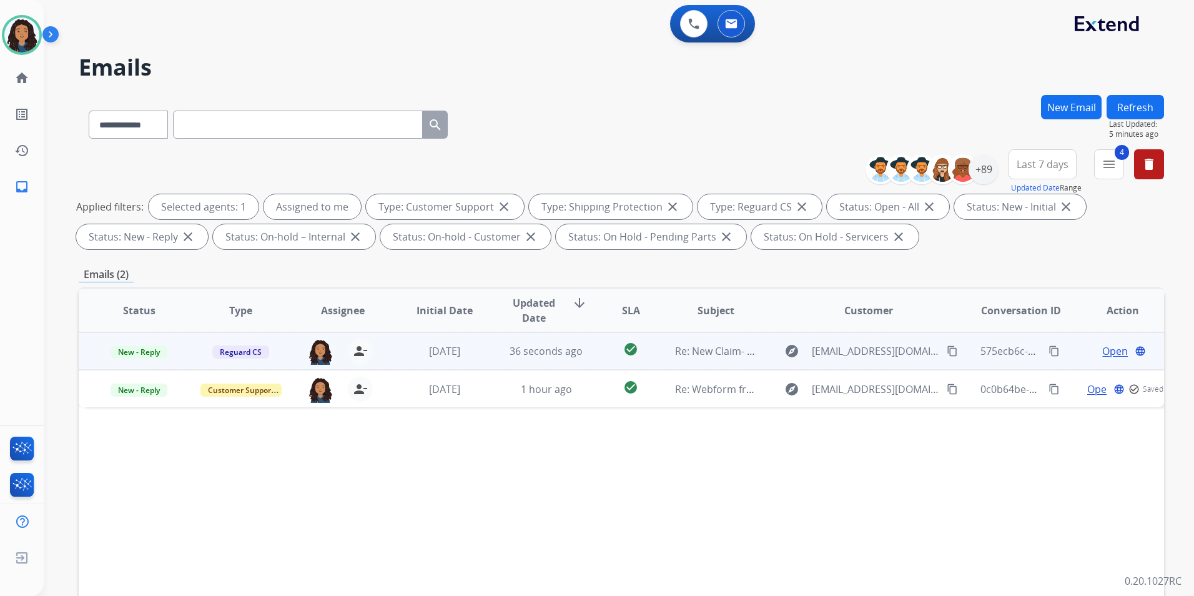
click at [1108, 352] on span "Open" at bounding box center [1115, 350] width 26 height 15
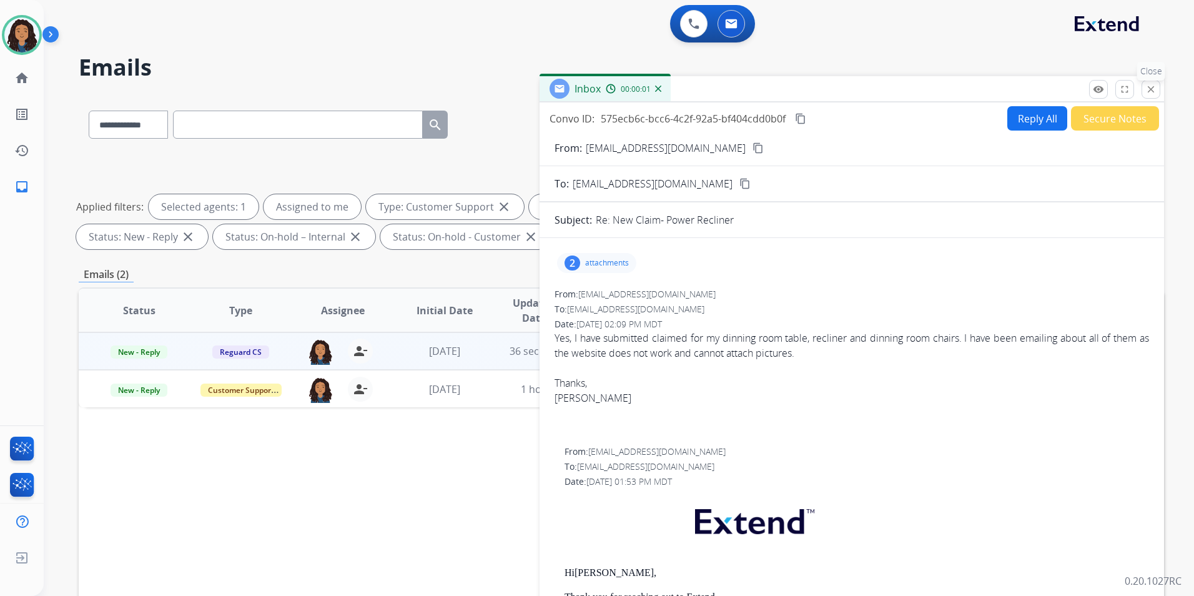
click at [1148, 91] on mat-icon "close" at bounding box center [1150, 89] width 11 height 11
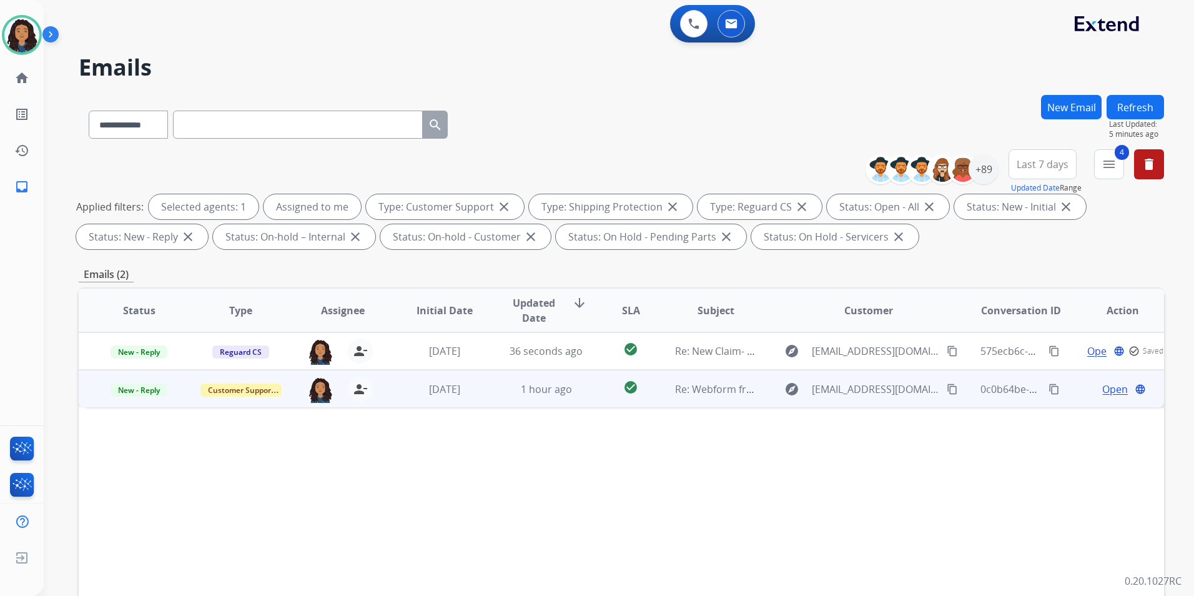
click at [1102, 391] on span "Open" at bounding box center [1115, 388] width 26 height 15
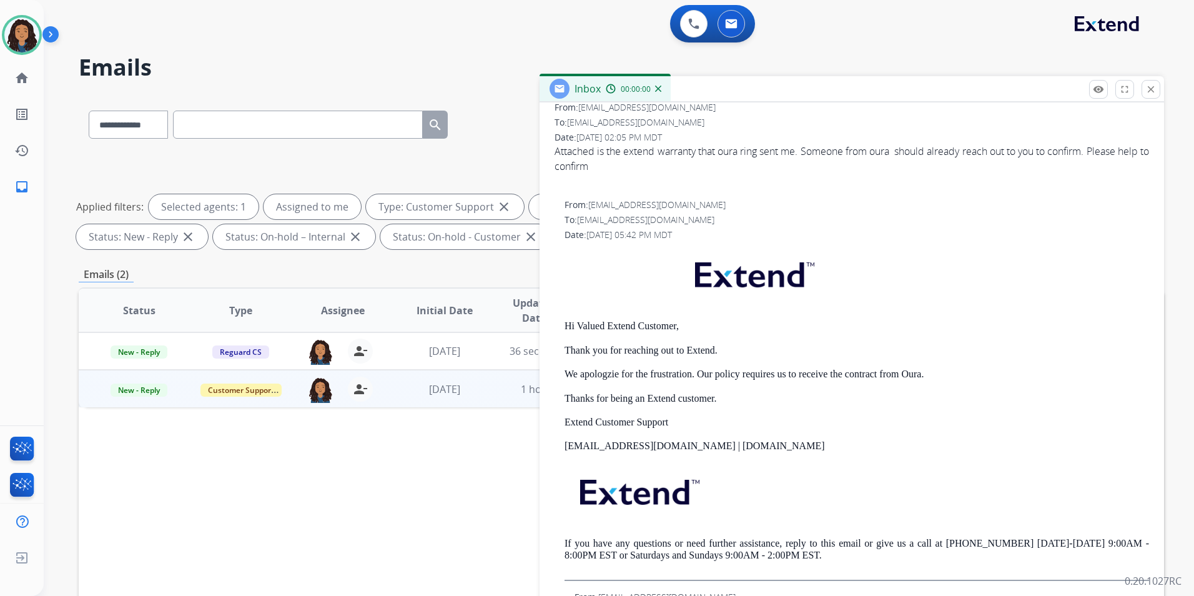
scroll to position [187, 0]
drag, startPoint x: 563, startPoint y: 317, endPoint x: 746, endPoint y: 347, distance: 185.9
click at [746, 347] on div "From: [EMAIL_ADDRESS][DOMAIN_NAME] To: [EMAIL_ADDRESS][DOMAIN_NAME] Date: [DATE…" at bounding box center [851, 389] width 594 height 382
drag, startPoint x: 746, startPoint y: 347, endPoint x: 680, endPoint y: 347, distance: 66.2
copy div "Hi Valued Extend Customer, Thank you for reaching out to Extend."
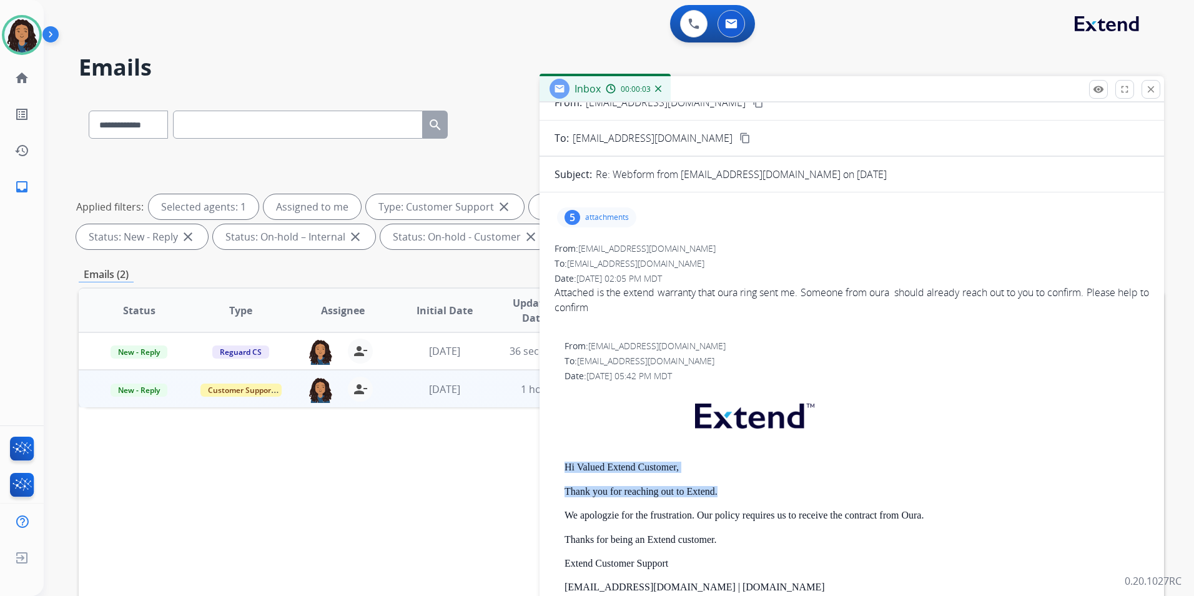
scroll to position [0, 0]
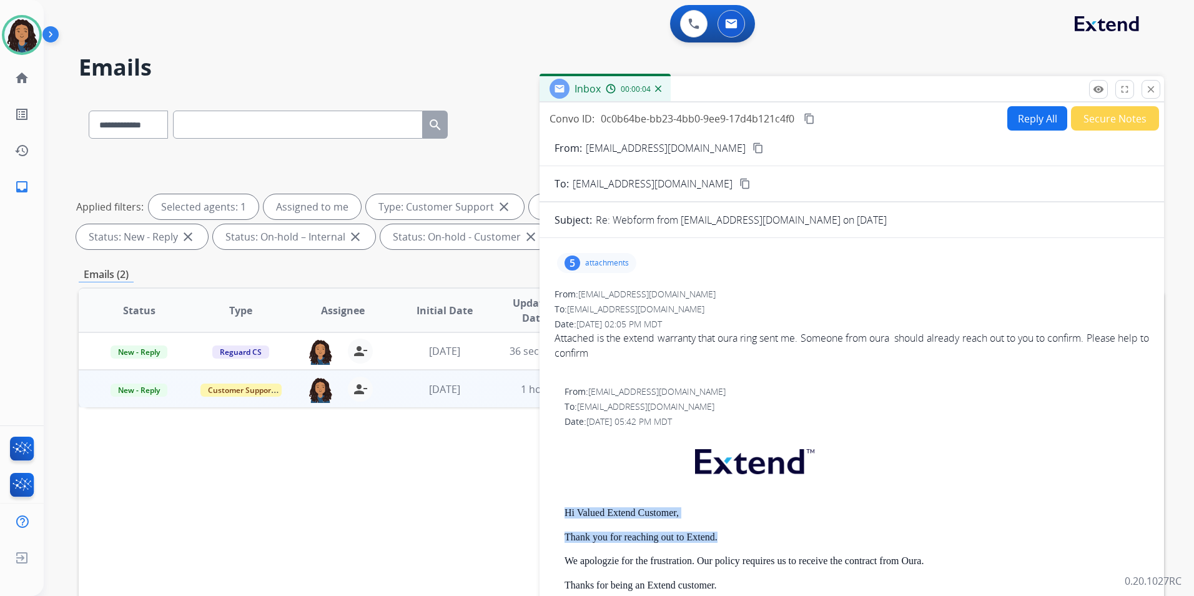
click at [1023, 120] on button "Reply All" at bounding box center [1037, 118] width 60 height 24
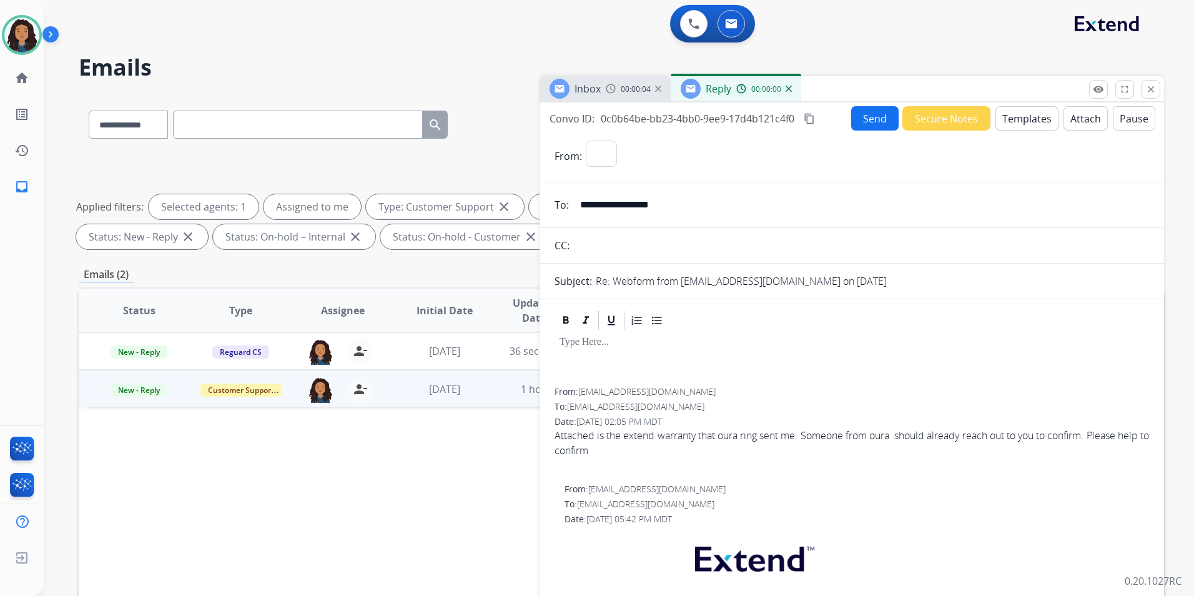
click at [1023, 120] on button "Templates" at bounding box center [1026, 118] width 63 height 24
select select "**********"
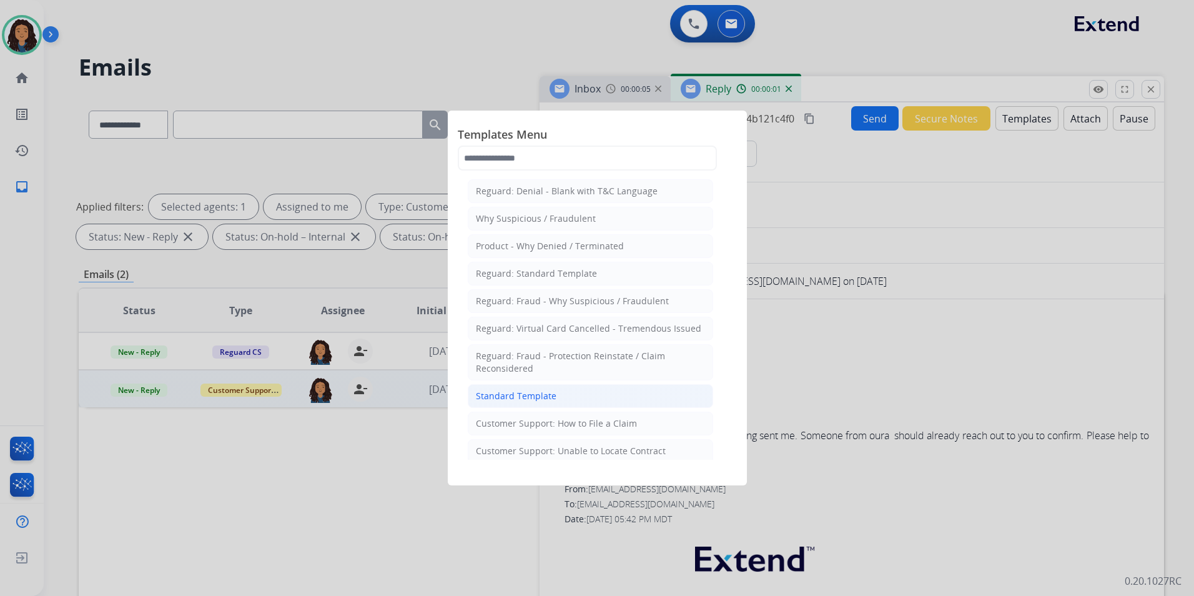
click at [621, 389] on li "Standard Template" at bounding box center [590, 396] width 245 height 24
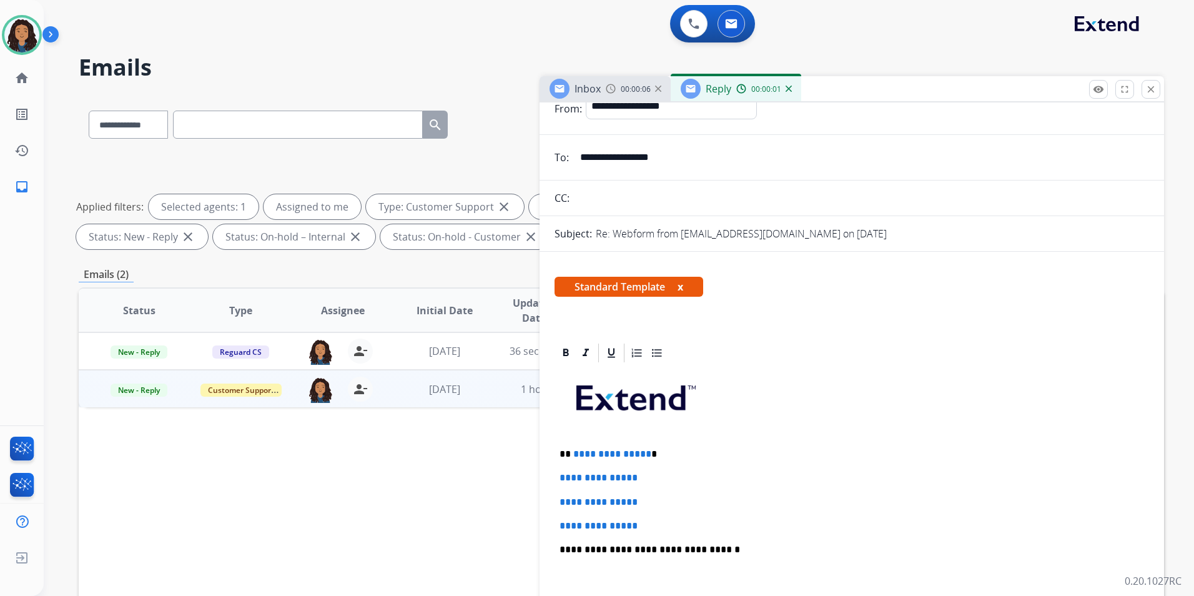
scroll to position [125, 0]
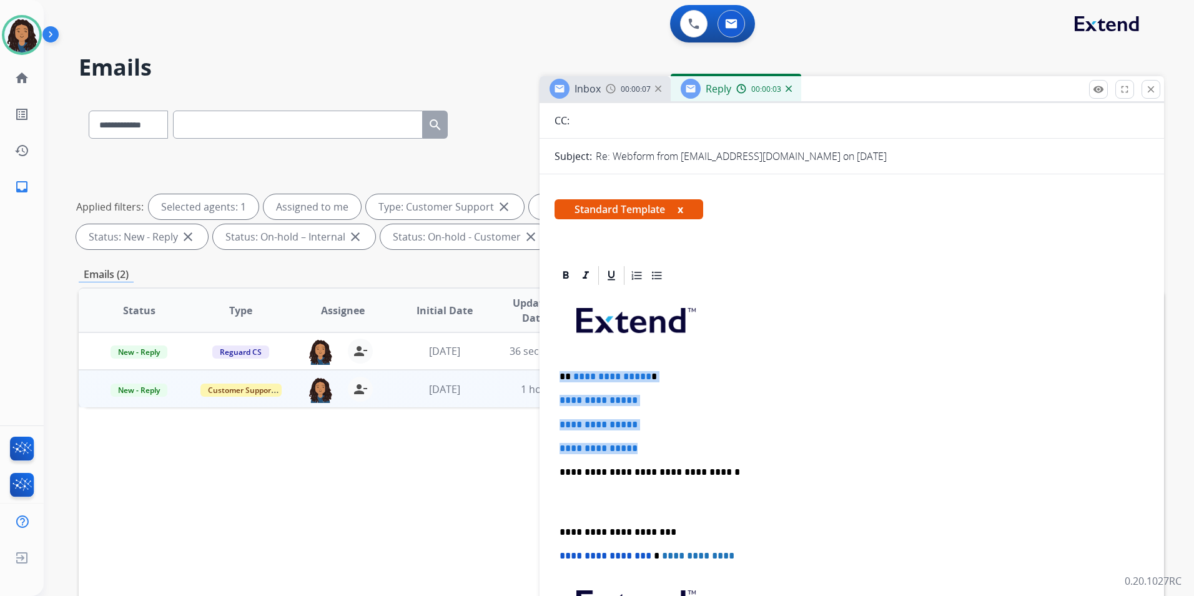
drag, startPoint x: 559, startPoint y: 370, endPoint x: 678, endPoint y: 445, distance: 140.5
click at [678, 445] on div "**********" at bounding box center [851, 502] width 594 height 430
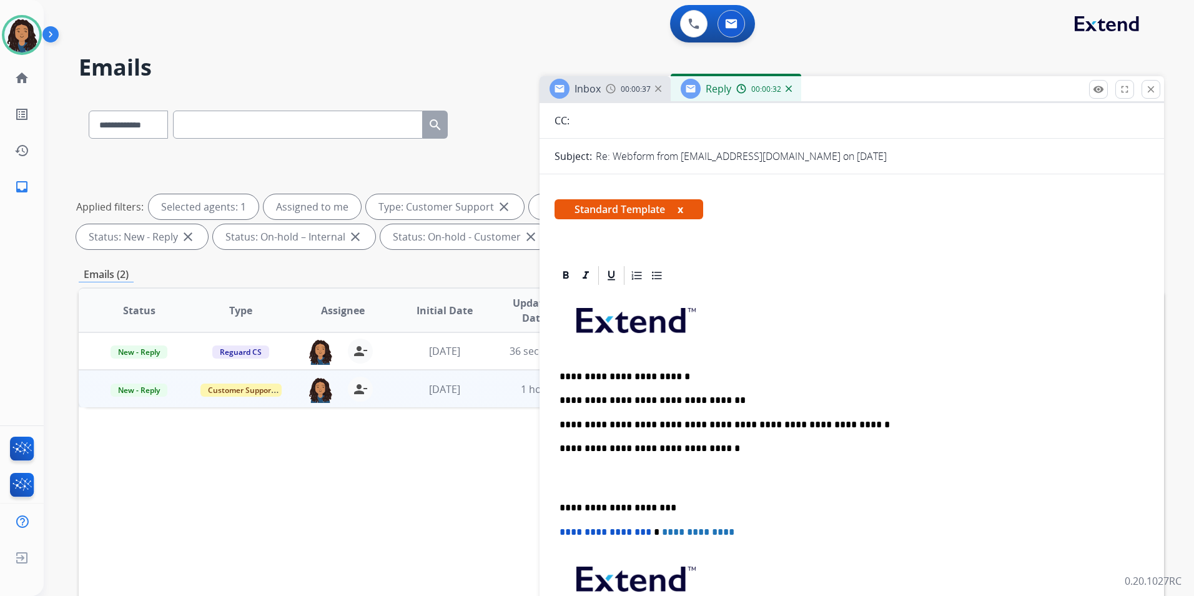
click at [558, 421] on div "**********" at bounding box center [851, 490] width 594 height 406
click at [561, 421] on p "**********" at bounding box center [846, 424] width 574 height 11
click at [566, 424] on p "**********" at bounding box center [846, 424] width 574 height 11
click at [566, 423] on p "**********" at bounding box center [846, 424] width 574 height 11
click at [692, 420] on p "**********" at bounding box center [846, 424] width 574 height 11
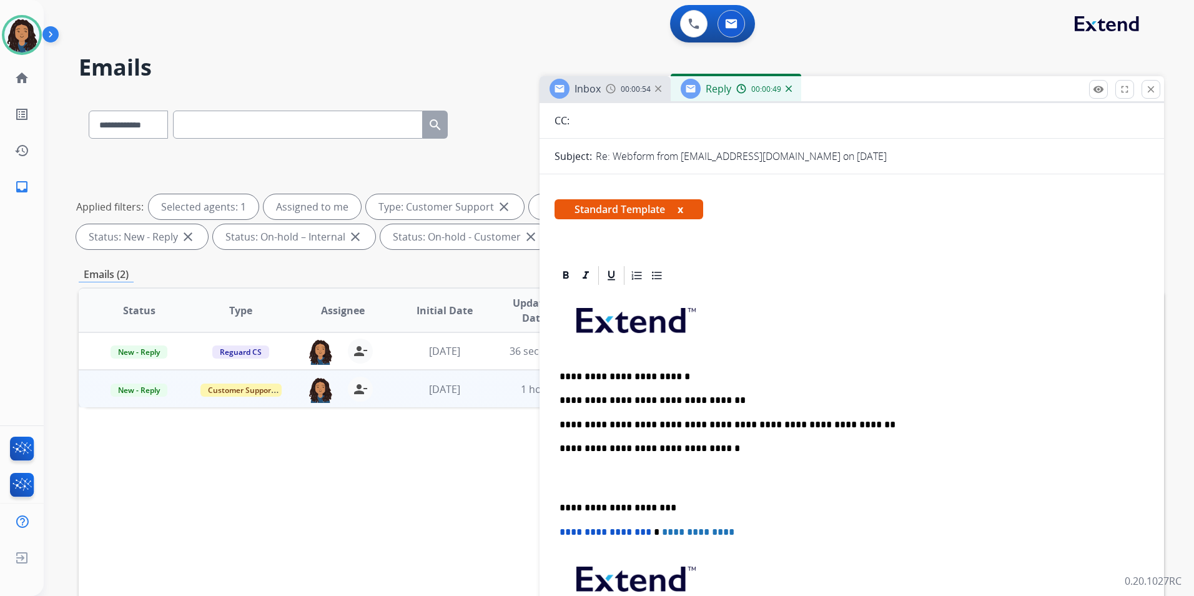
click at [717, 421] on p "**********" at bounding box center [846, 424] width 574 height 11
click at [604, 94] on div "Inbox 00:00:56" at bounding box center [604, 88] width 131 height 25
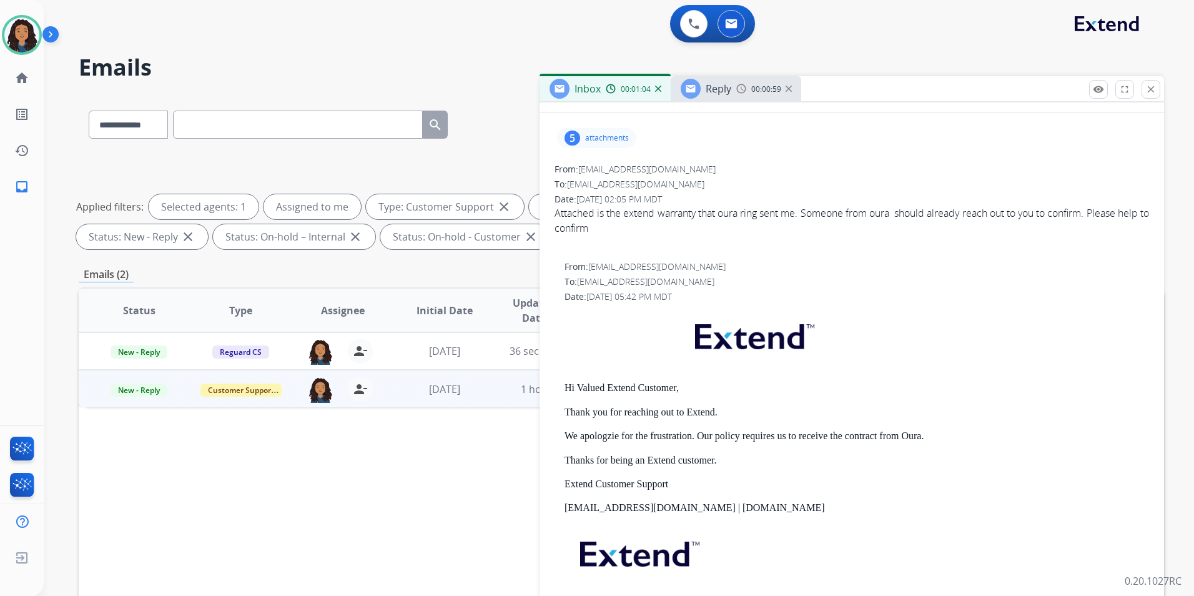
click at [604, 136] on p "attachments" at bounding box center [607, 138] width 44 height 10
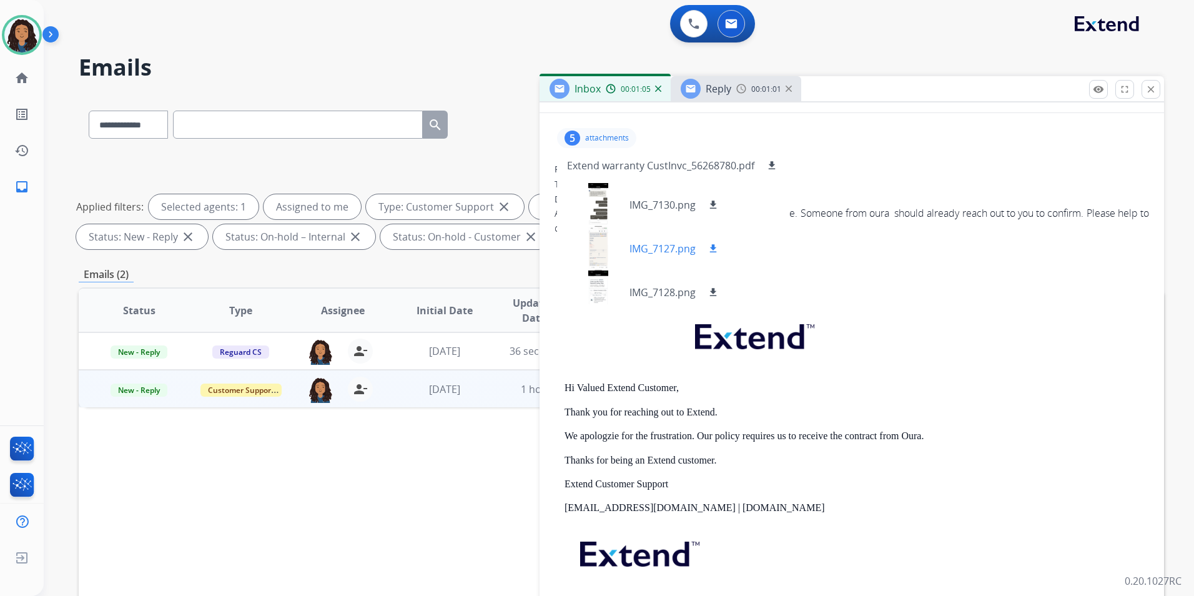
click at [604, 231] on div at bounding box center [598, 249] width 62 height 44
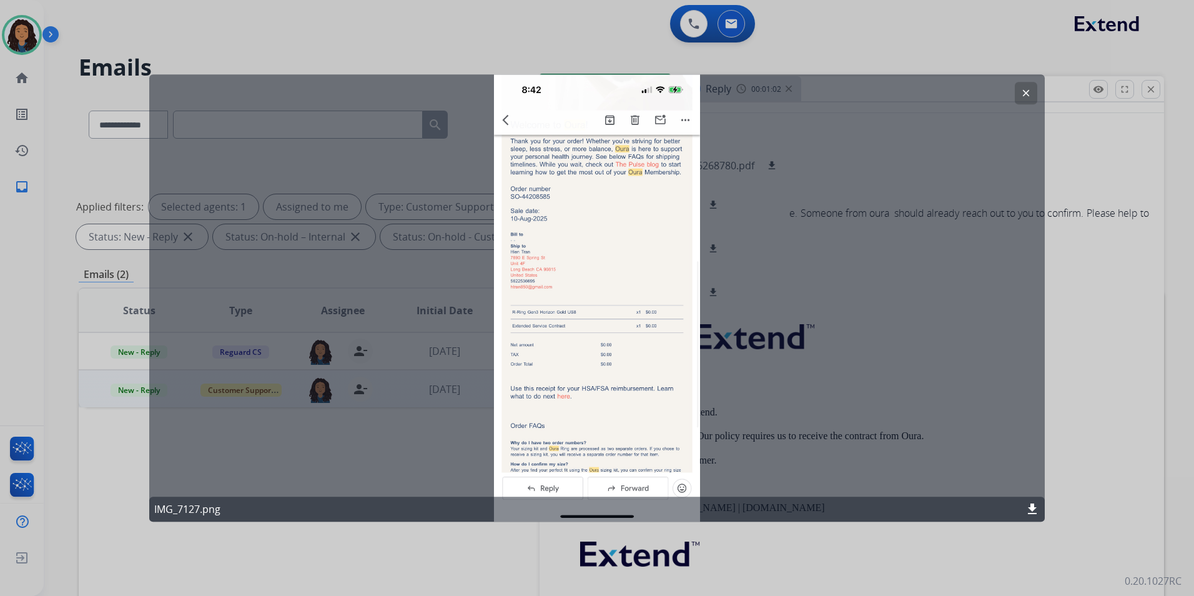
click at [1026, 90] on mat-icon "clear" at bounding box center [1025, 92] width 11 height 11
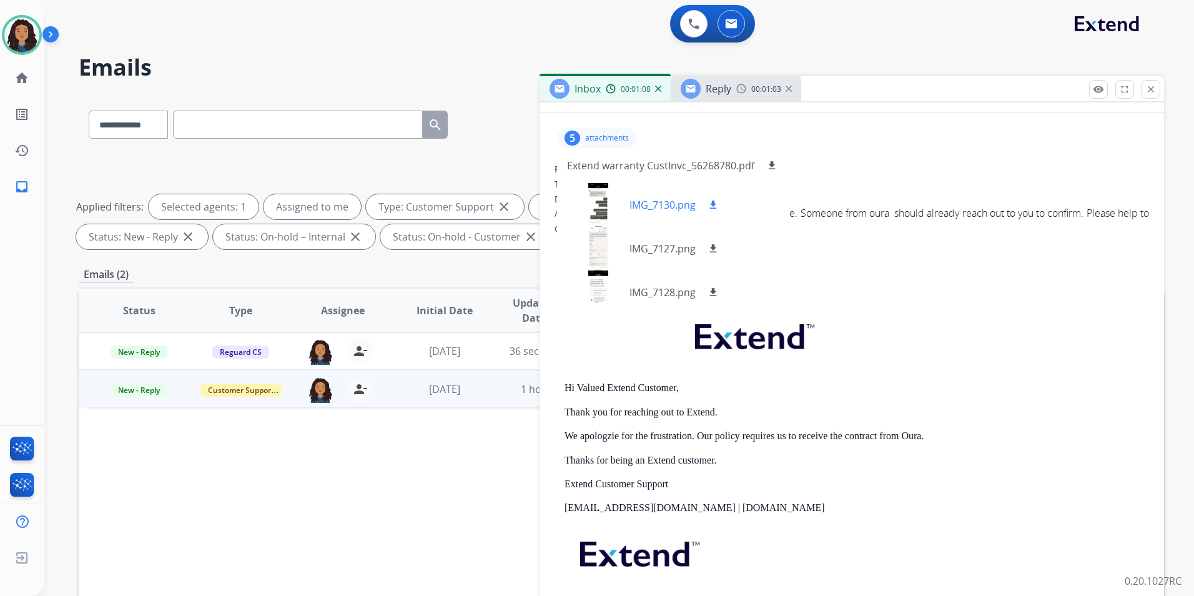
click at [593, 198] on div at bounding box center [598, 205] width 62 height 44
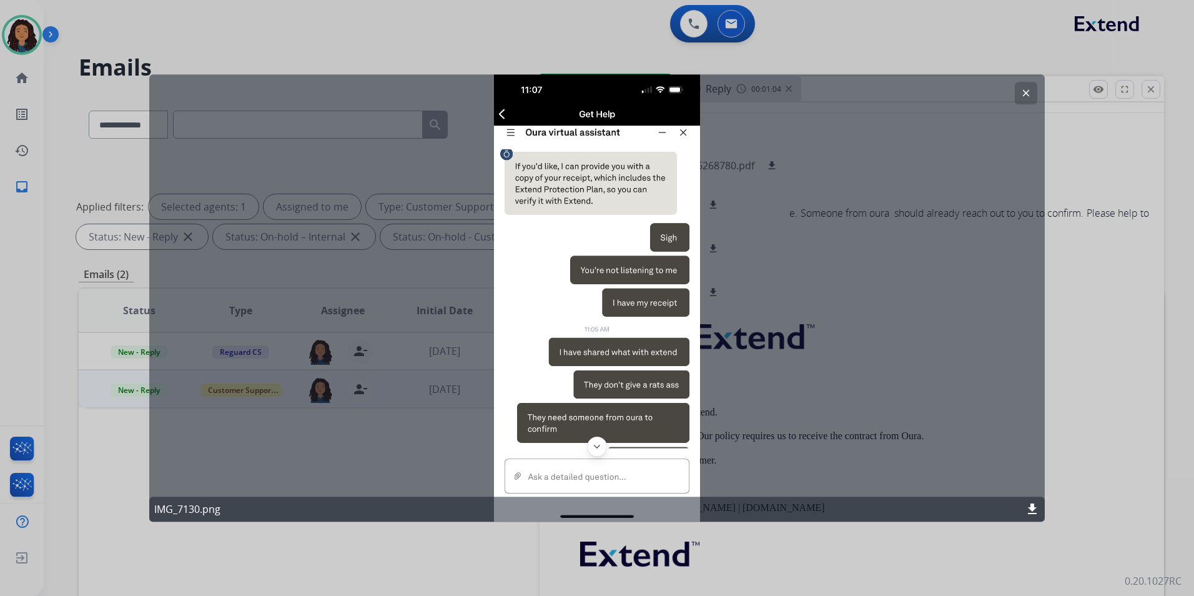
click at [1026, 94] on mat-icon "clear" at bounding box center [1025, 92] width 11 height 11
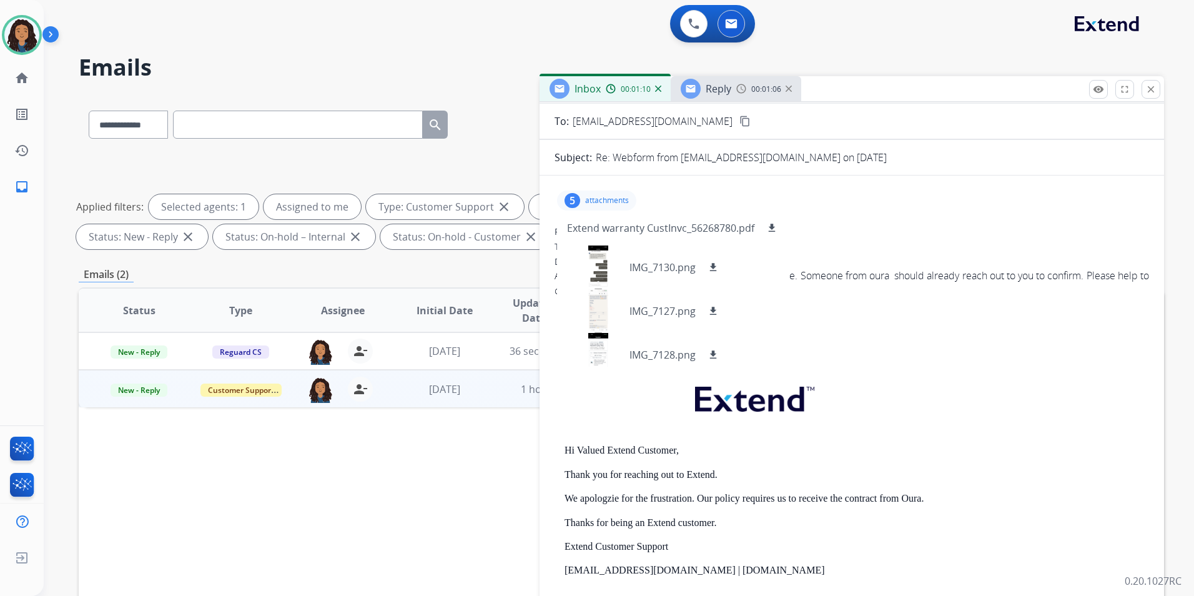
click at [594, 202] on p "attachments" at bounding box center [607, 200] width 44 height 10
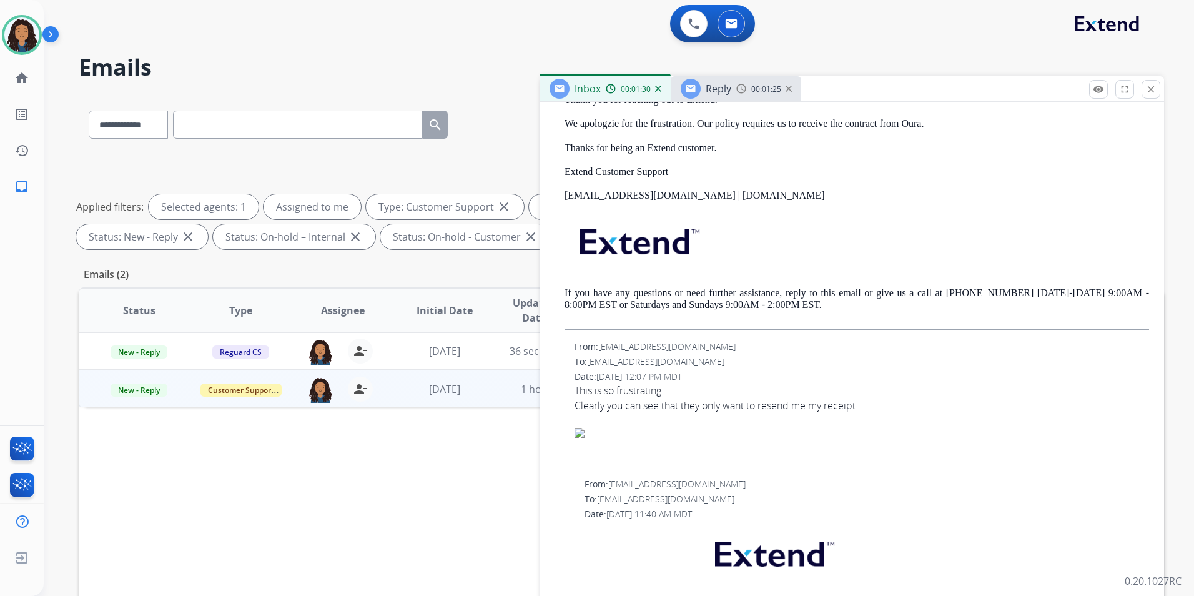
scroll to position [0, 0]
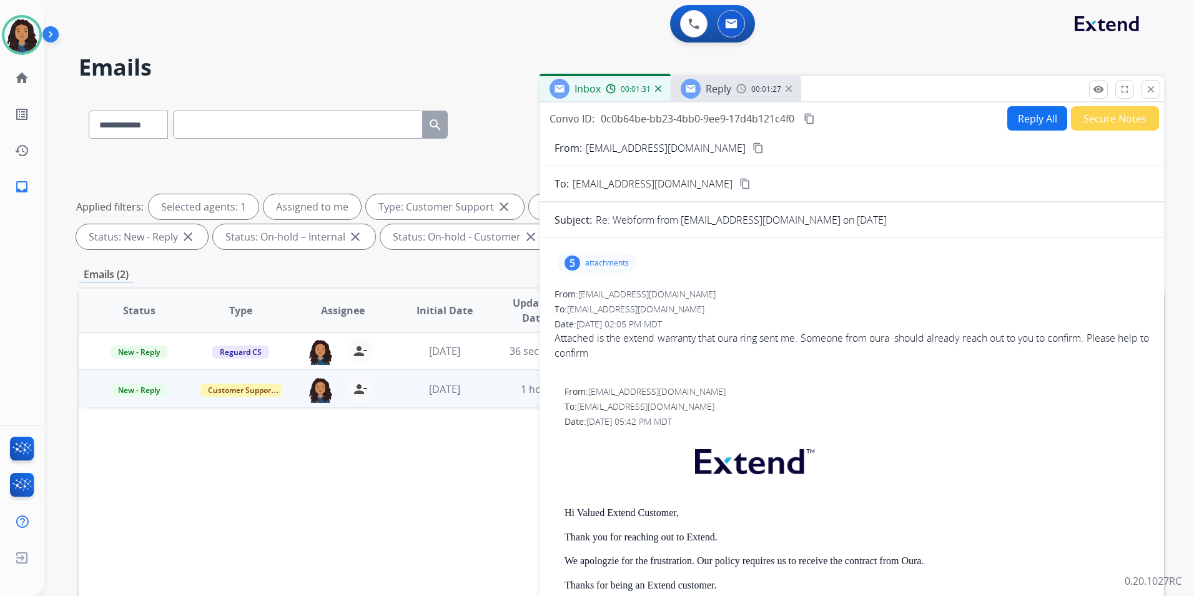
click at [714, 87] on span "Reply" at bounding box center [719, 89] width 26 height 14
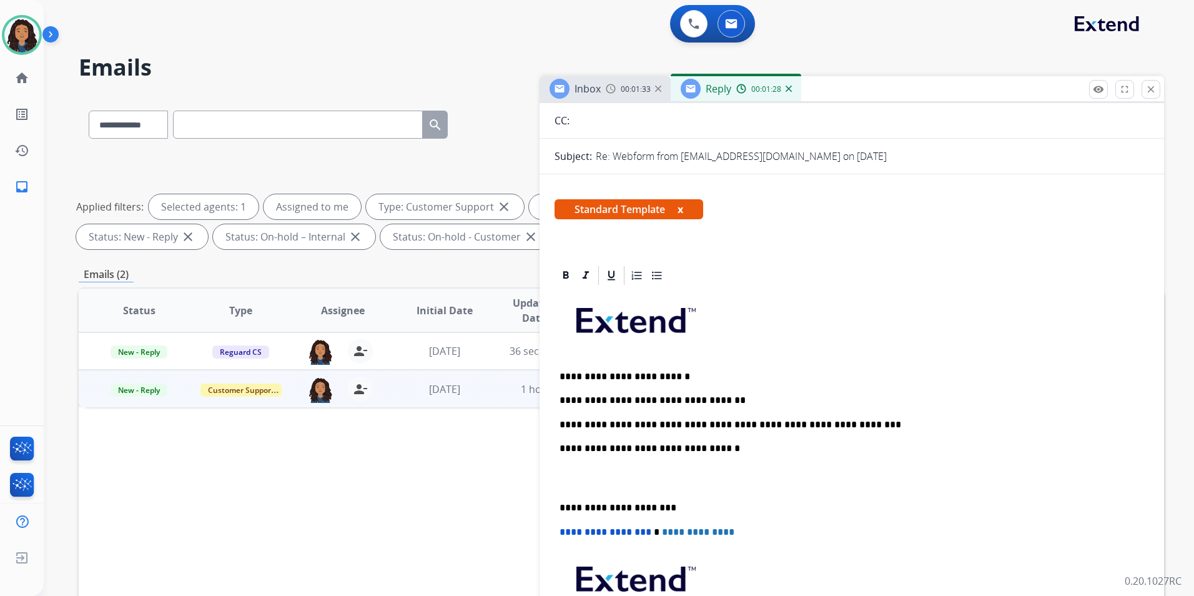
click at [738, 395] on p "**********" at bounding box center [846, 400] width 574 height 11
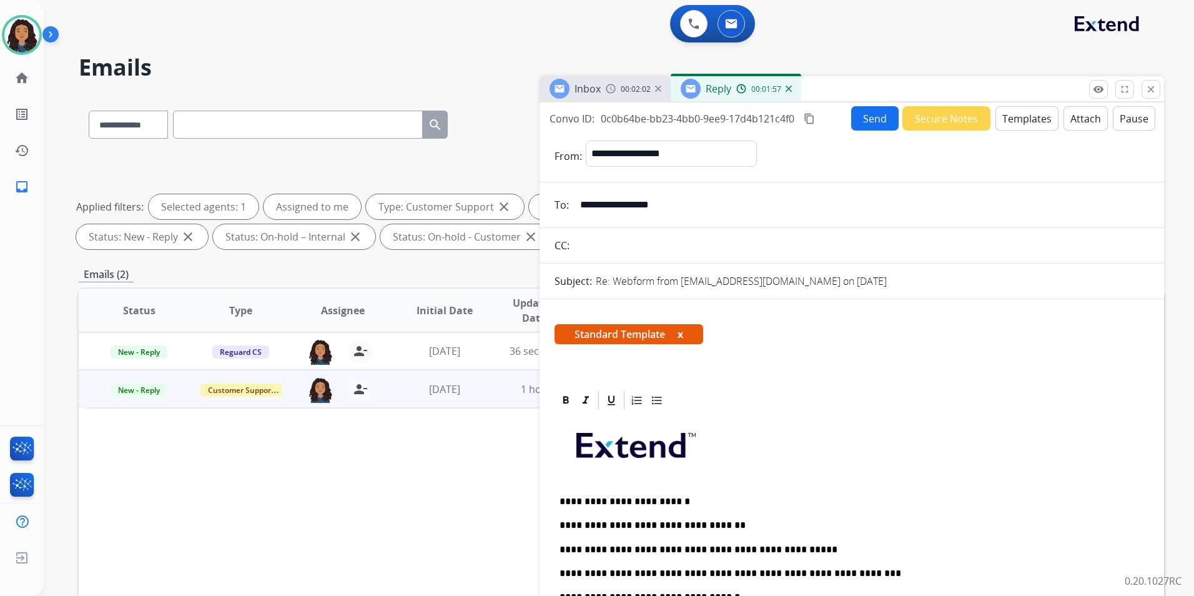
click at [863, 120] on button "Send" at bounding box center [874, 118] width 47 height 24
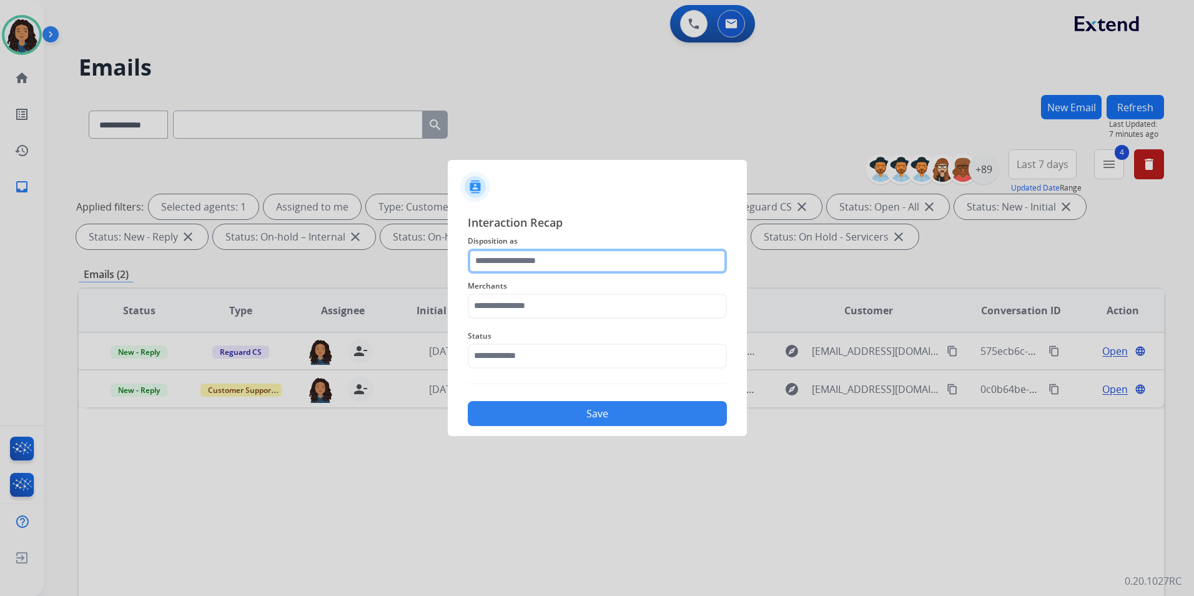
click at [568, 267] on input "text" at bounding box center [597, 260] width 259 height 25
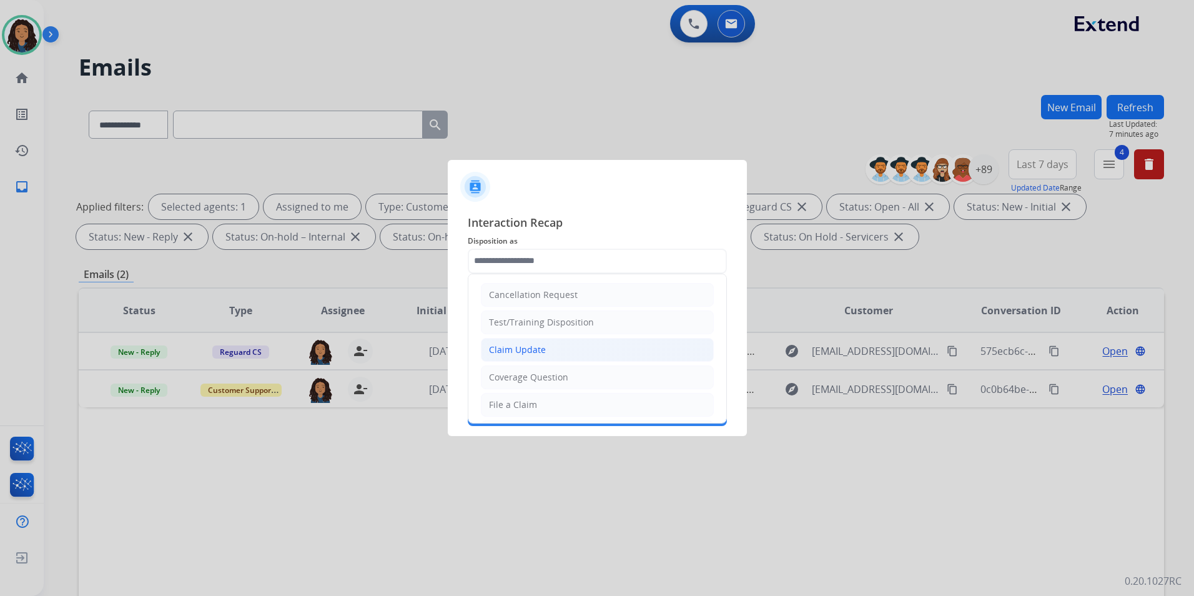
click at [534, 349] on div "Claim Update" at bounding box center [517, 349] width 57 height 12
type input "**********"
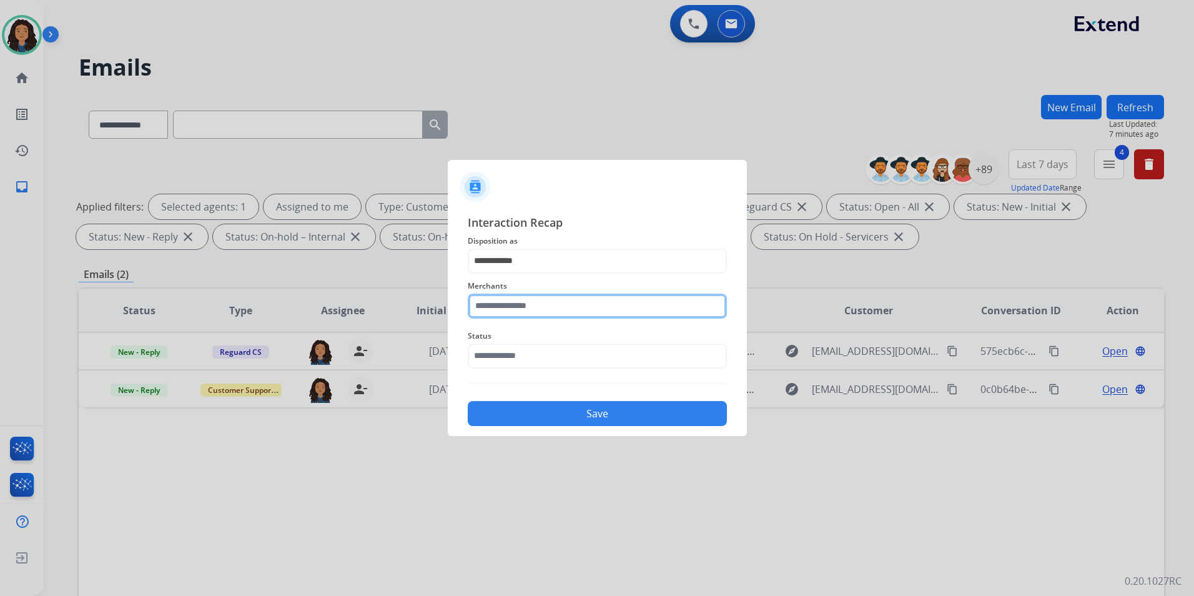
click at [544, 306] on input "text" at bounding box center [597, 305] width 259 height 25
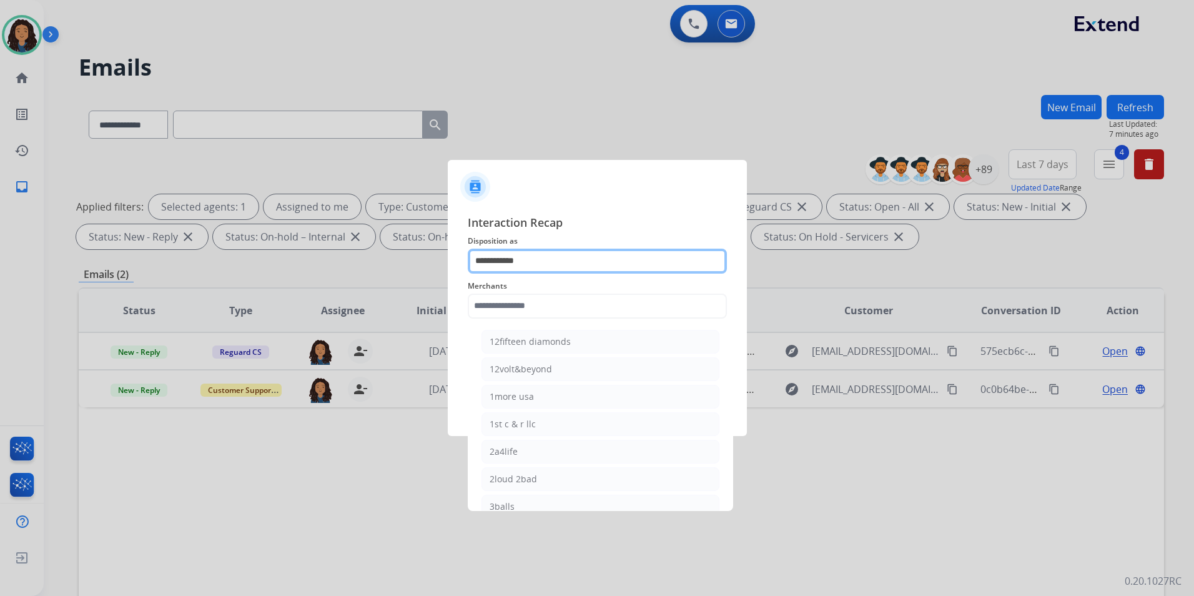
click at [562, 258] on input "**********" at bounding box center [597, 260] width 259 height 25
drag, startPoint x: 562, startPoint y: 258, endPoint x: 287, endPoint y: 318, distance: 281.9
click at [0, 318] on app-contact-recap-modal "**********" at bounding box center [0, 298] width 0 height 596
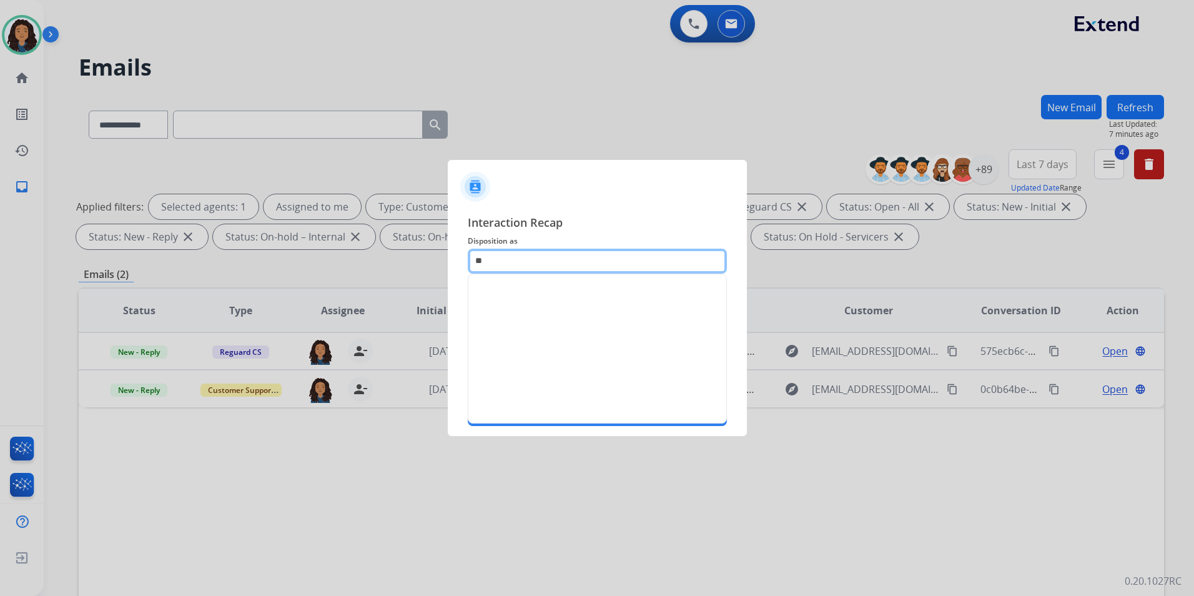
type input "*"
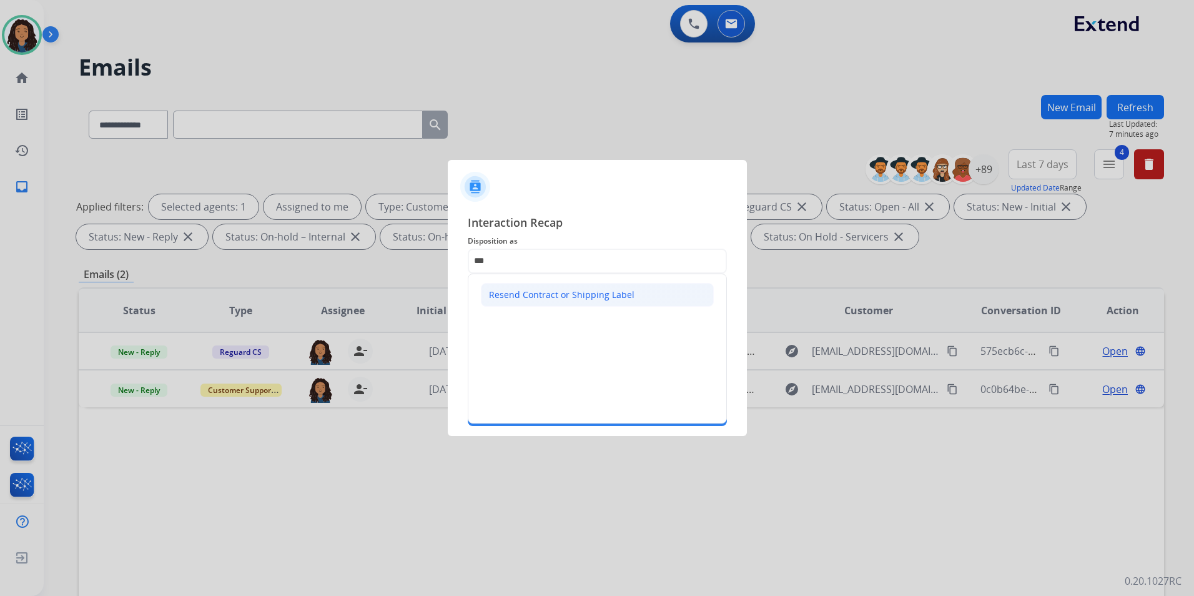
click at [533, 293] on div "Resend Contract or Shipping Label" at bounding box center [561, 294] width 145 height 12
type input "**********"
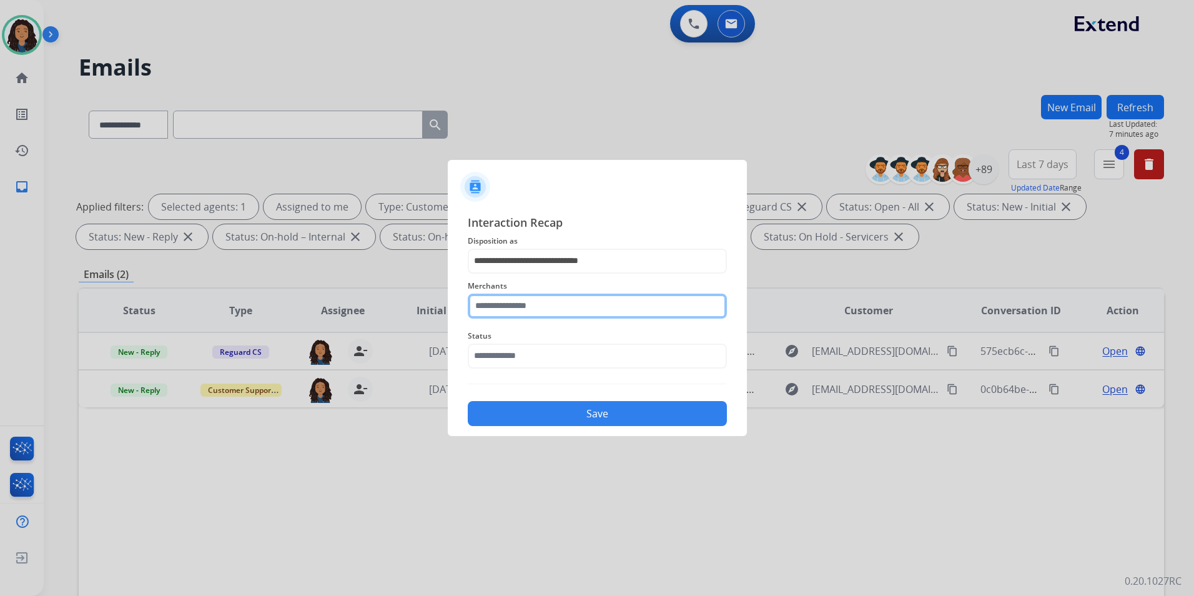
click at [537, 303] on input "text" at bounding box center [597, 305] width 259 height 25
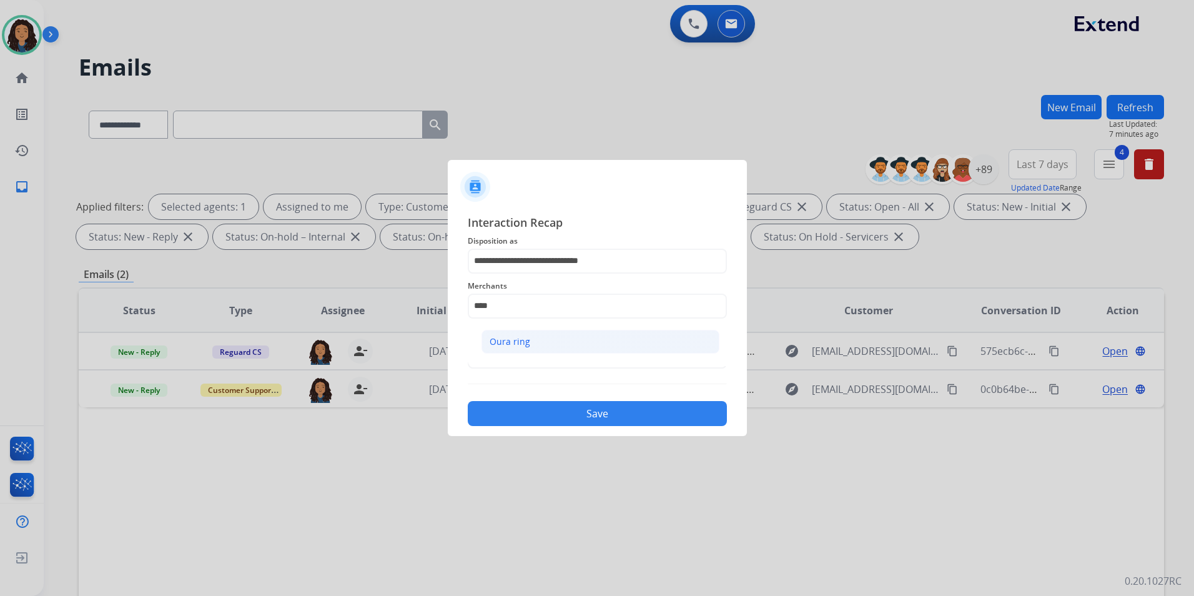
click at [505, 341] on div "Oura ring" at bounding box center [509, 341] width 41 height 12
type input "*********"
click at [509, 375] on div "**********" at bounding box center [597, 320] width 259 height 213
click at [519, 367] on input "text" at bounding box center [597, 355] width 259 height 25
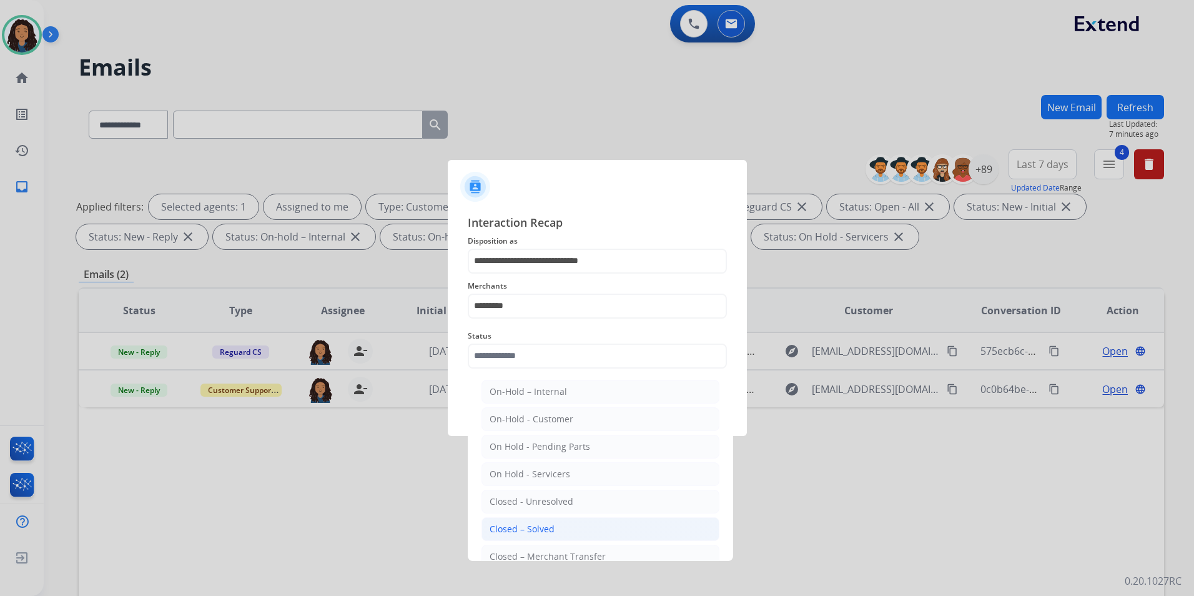
click at [539, 532] on div "Closed – Solved" at bounding box center [521, 529] width 65 height 12
type input "**********"
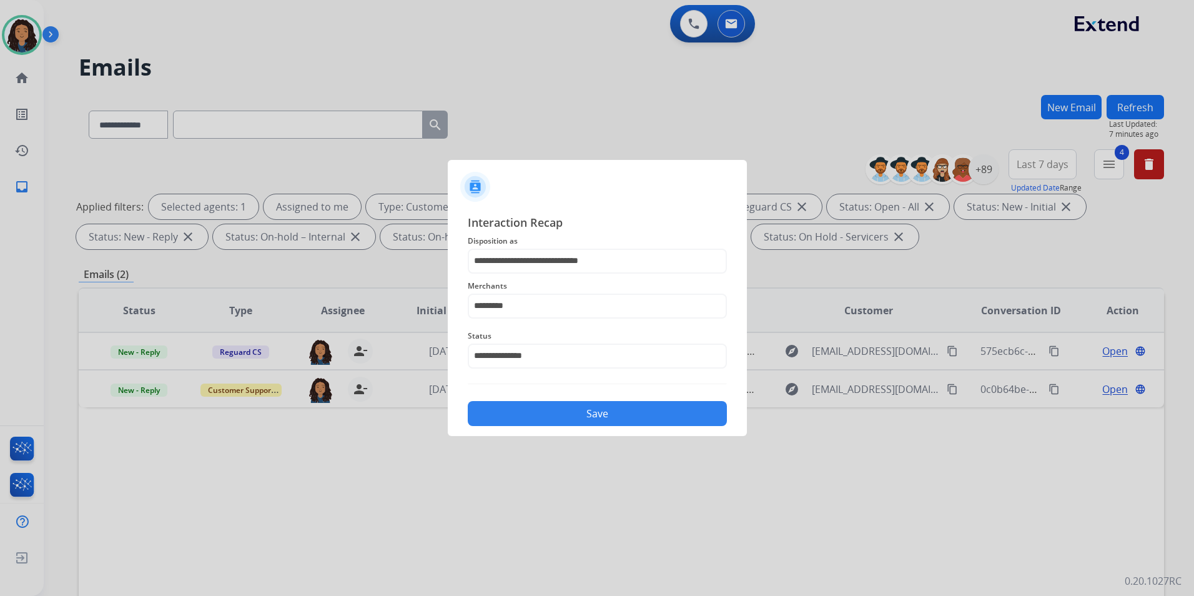
click at [616, 405] on button "Save" at bounding box center [597, 413] width 259 height 25
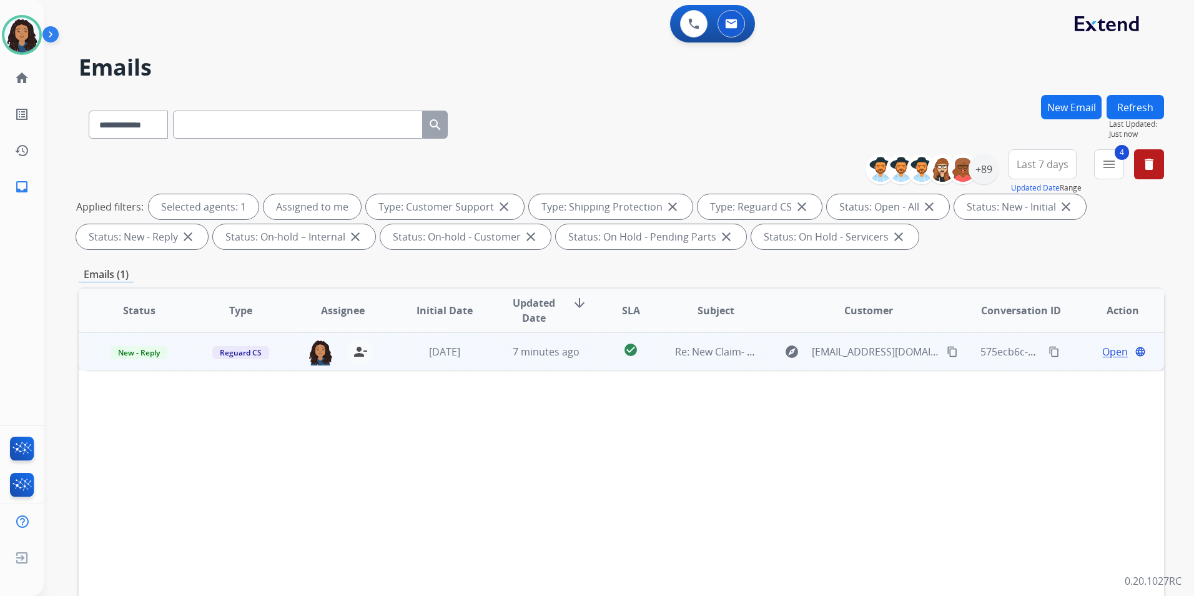
click at [1108, 349] on span "Open" at bounding box center [1115, 351] width 26 height 15
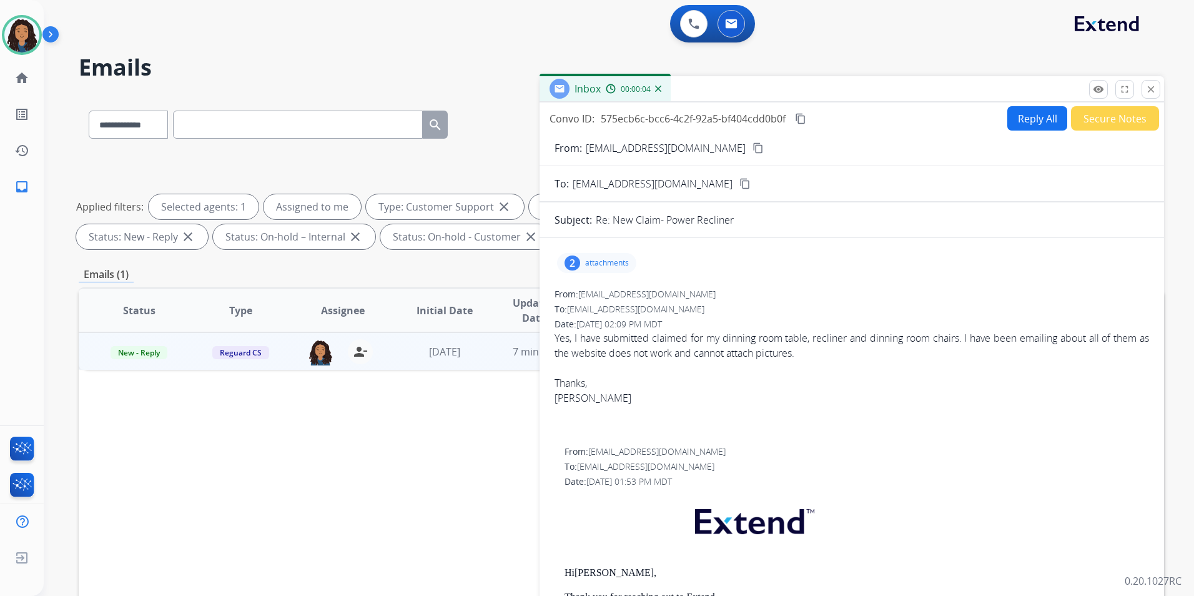
click at [1025, 119] on button "Reply All" at bounding box center [1037, 118] width 60 height 24
select select "**********"
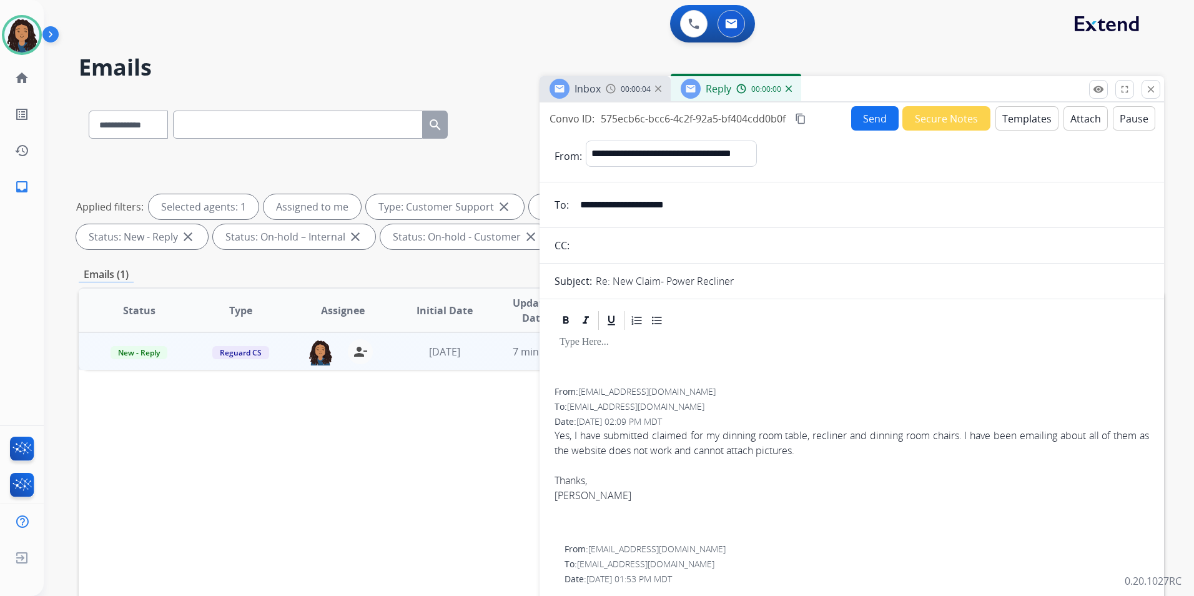
click at [1025, 119] on button "Templates" at bounding box center [1026, 118] width 63 height 24
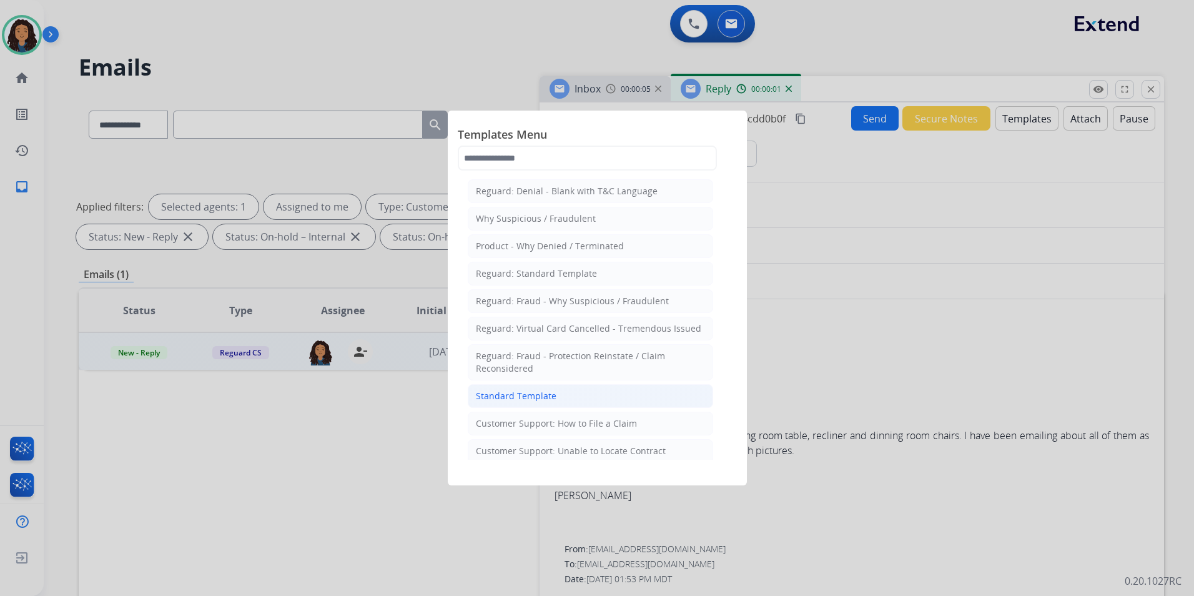
click at [574, 392] on li "Standard Template" at bounding box center [590, 396] width 245 height 24
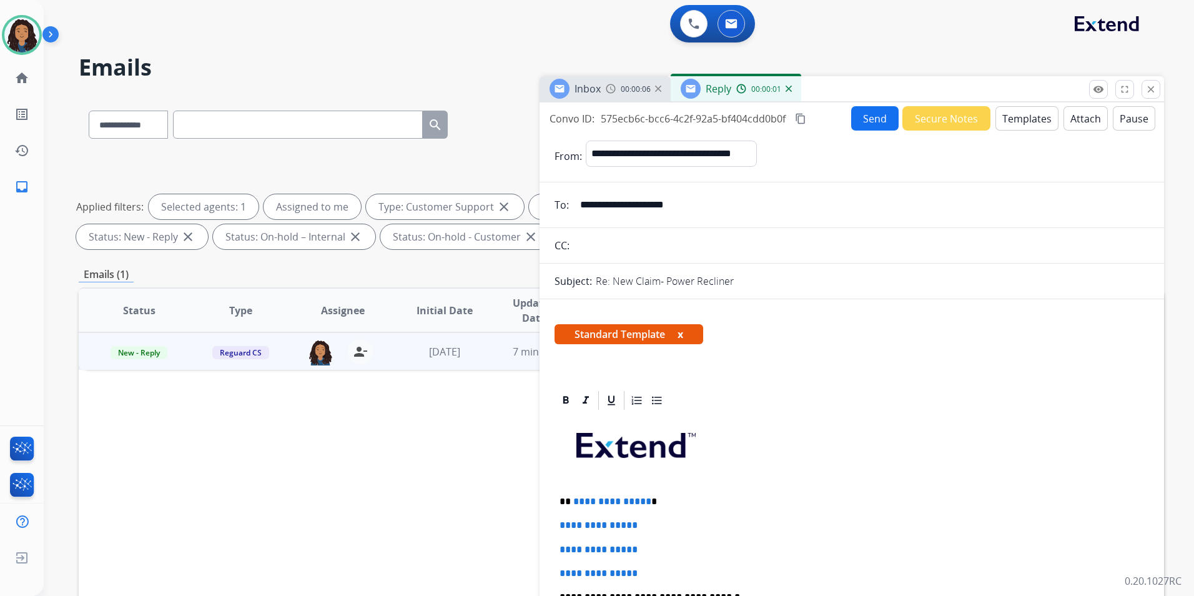
click at [579, 90] on span "Inbox" at bounding box center [587, 89] width 26 height 14
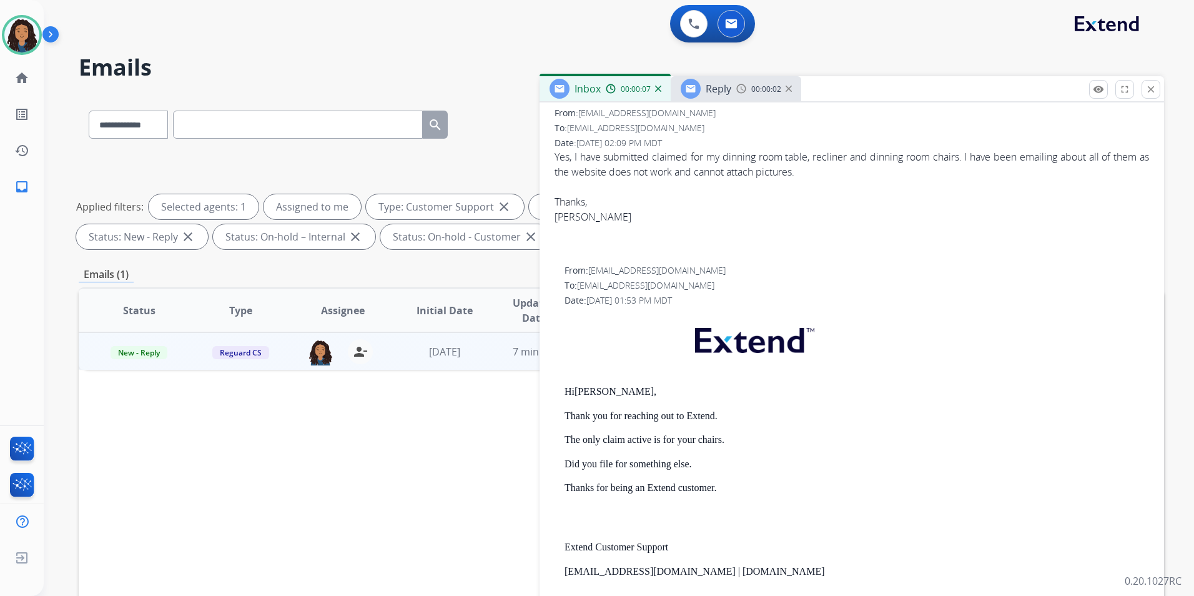
scroll to position [187, 0]
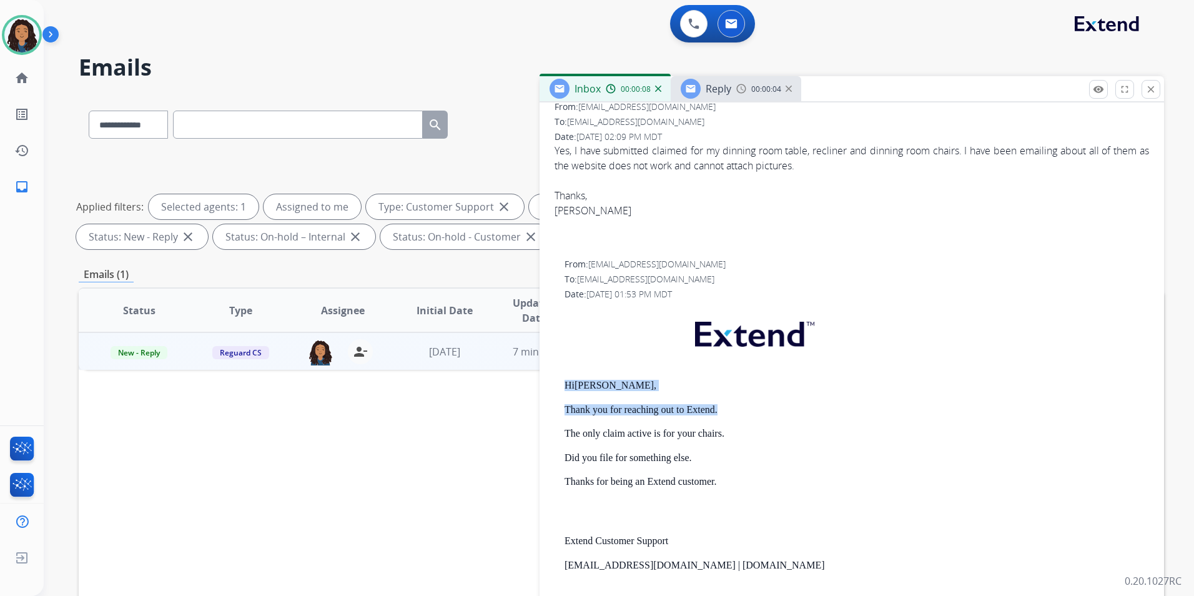
drag, startPoint x: 566, startPoint y: 378, endPoint x: 729, endPoint y: 413, distance: 166.7
click at [729, 413] on div "Hi [PERSON_NAME], Thank you for reaching out to Extend. The only claim active i…" at bounding box center [856, 503] width 584 height 393
drag, startPoint x: 729, startPoint y: 413, endPoint x: 657, endPoint y: 405, distance: 72.9
copy div "Hi [PERSON_NAME], Thank you for reaching out to Extend."
click at [724, 89] on span "Reply" at bounding box center [719, 89] width 26 height 14
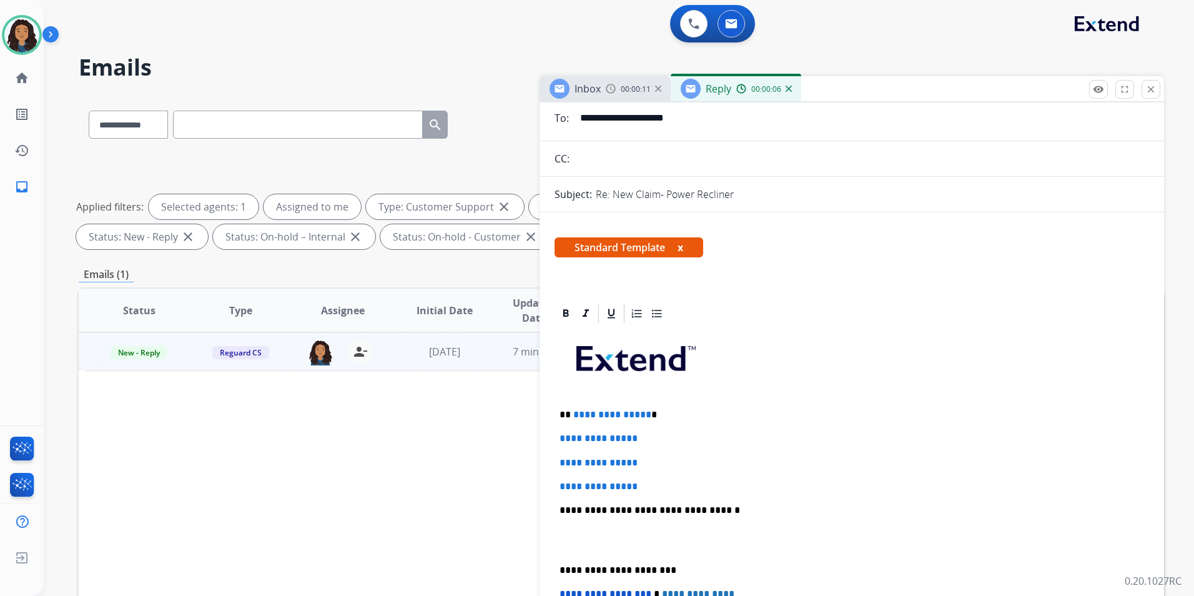
scroll to position [125, 0]
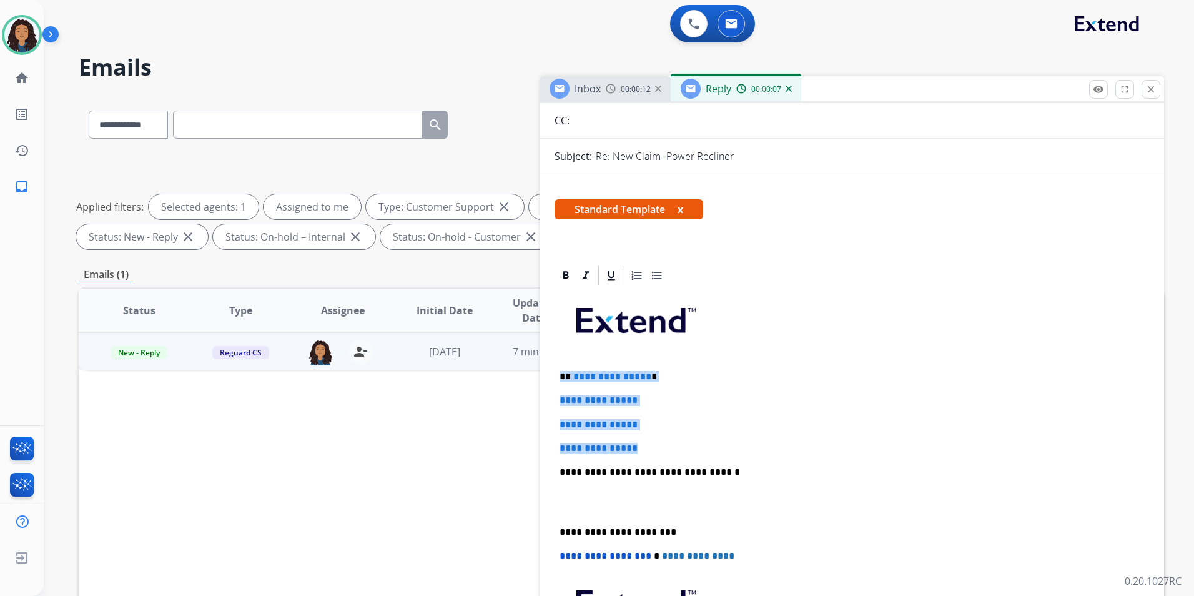
drag, startPoint x: 555, startPoint y: 372, endPoint x: 680, endPoint y: 441, distance: 142.8
click at [680, 441] on div "**********" at bounding box center [851, 502] width 594 height 430
paste div
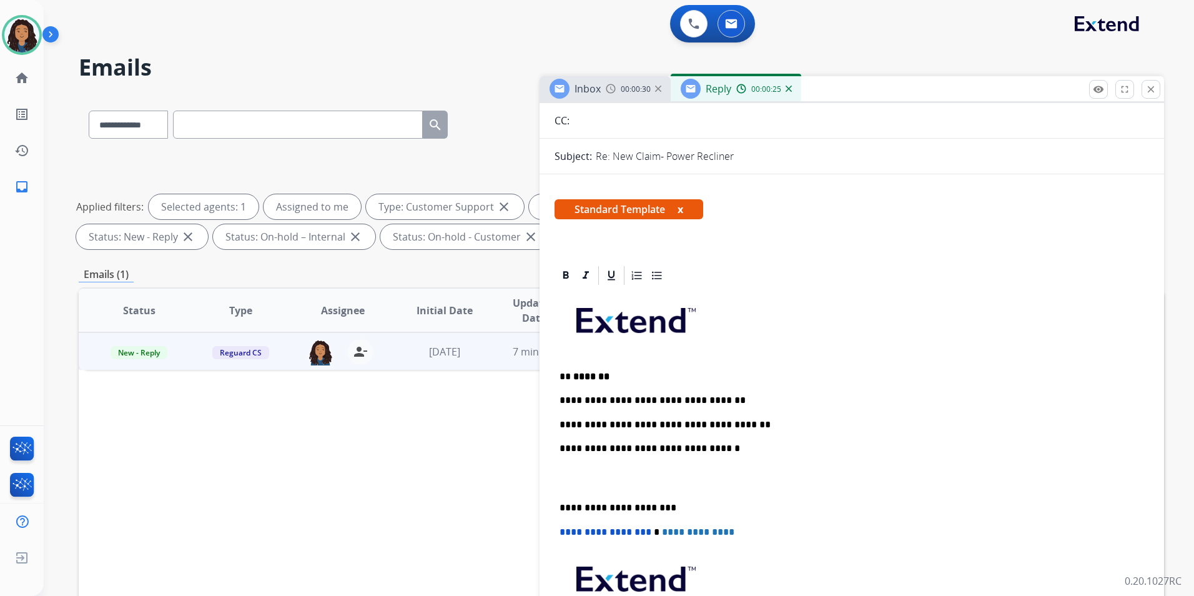
click at [581, 94] on span "Inbox" at bounding box center [587, 89] width 26 height 14
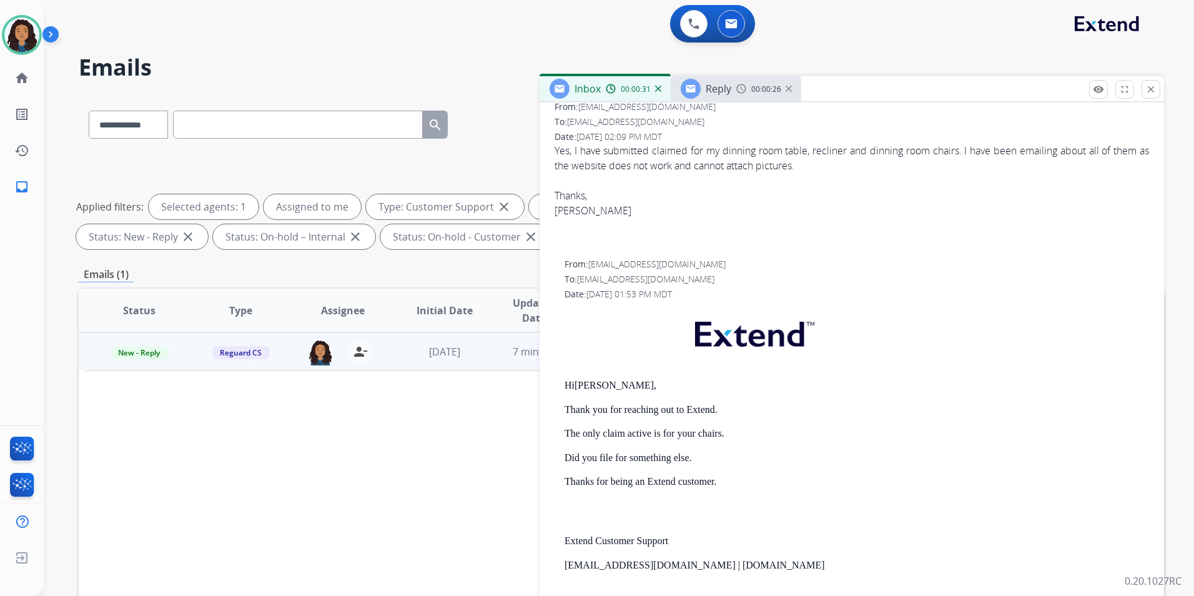
scroll to position [0, 0]
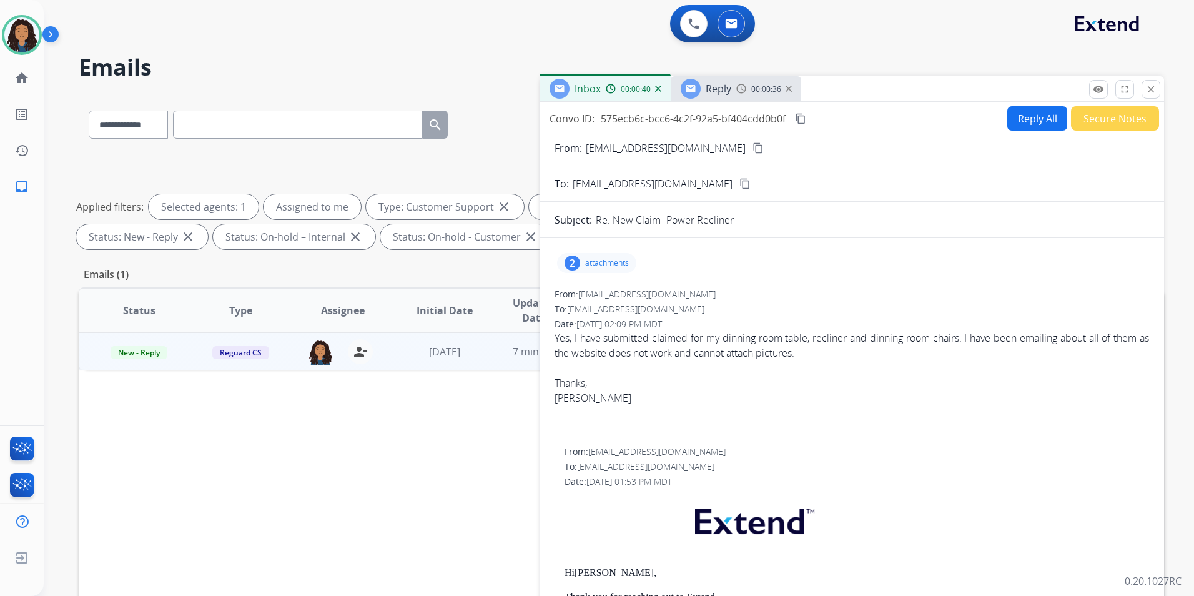
click at [724, 92] on span "Reply" at bounding box center [719, 89] width 26 height 14
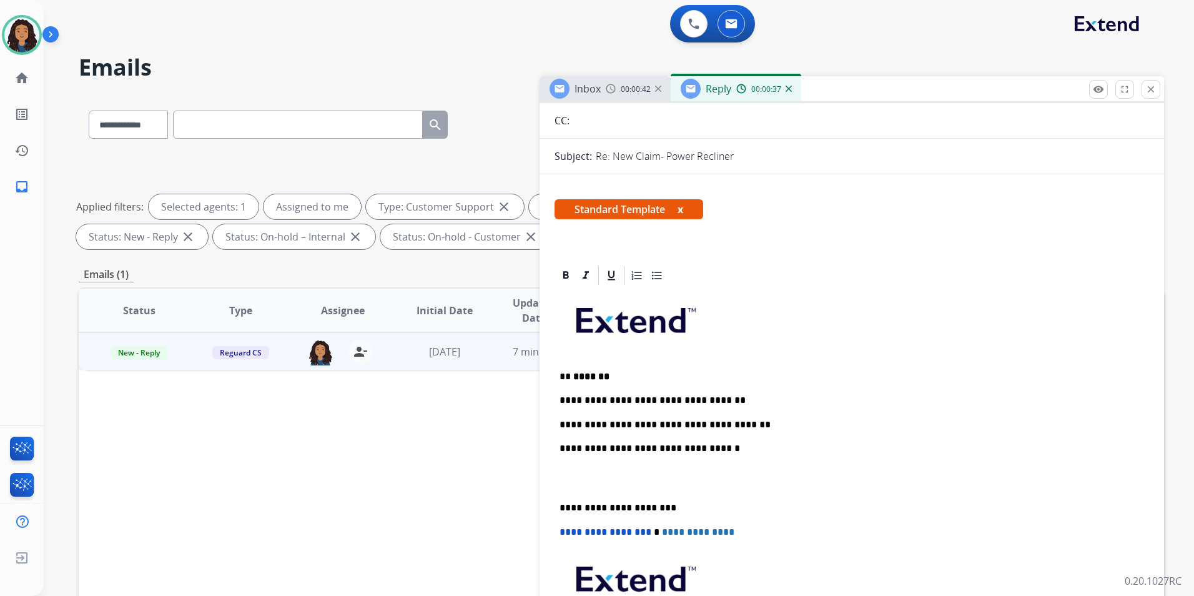
click at [746, 422] on p "**********" at bounding box center [846, 424] width 574 height 11
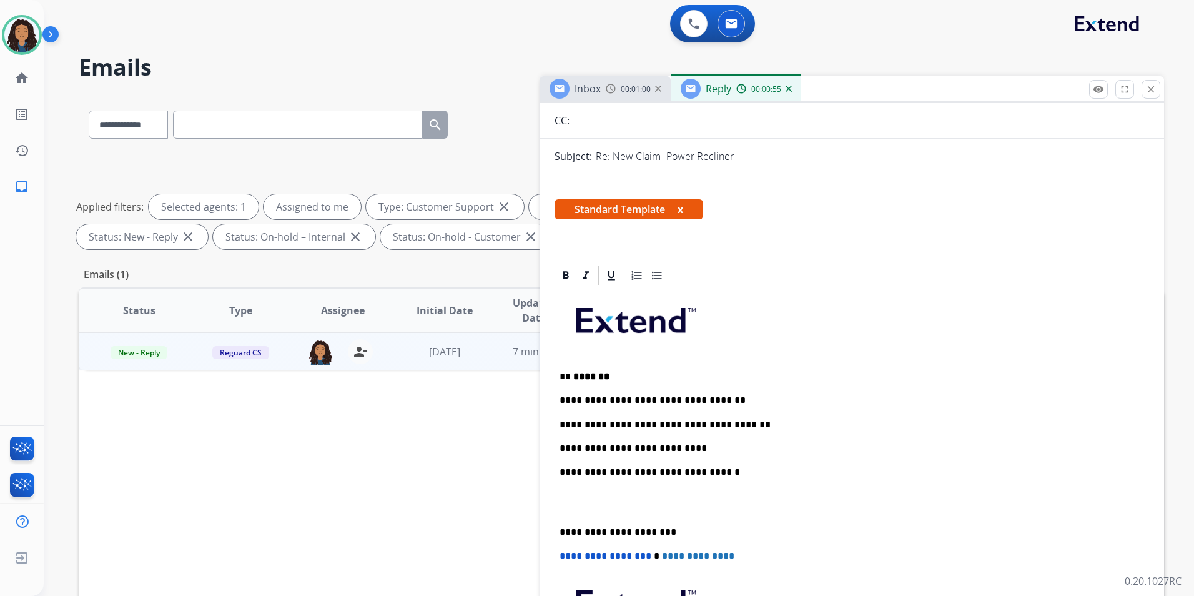
click at [565, 445] on p "**********" at bounding box center [846, 448] width 574 height 11
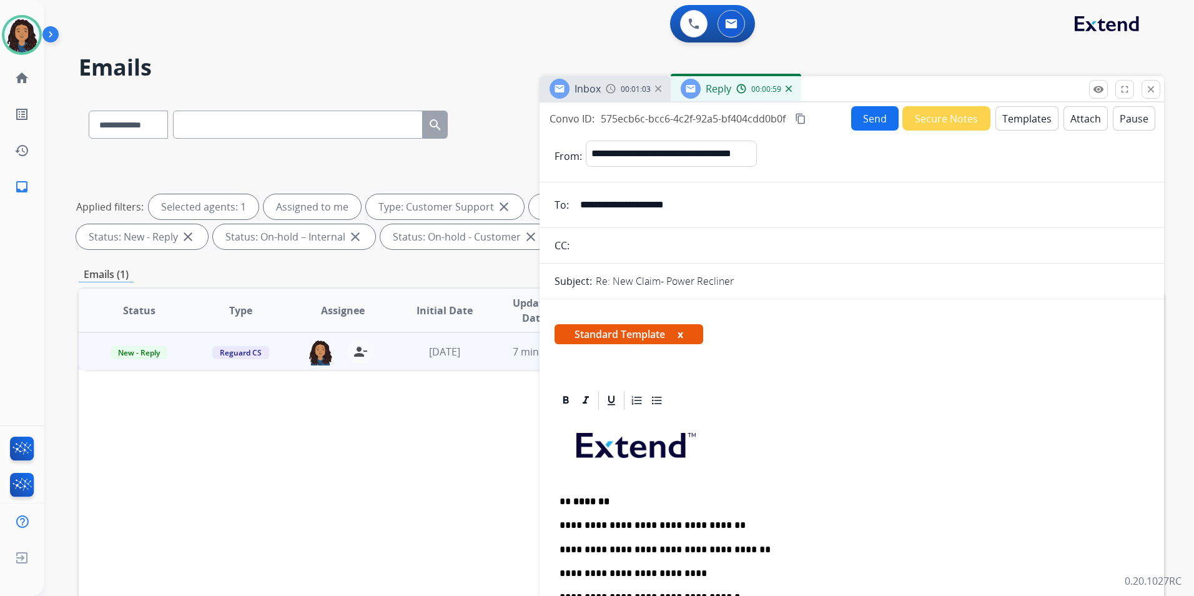
click at [855, 117] on button "Send" at bounding box center [874, 118] width 47 height 24
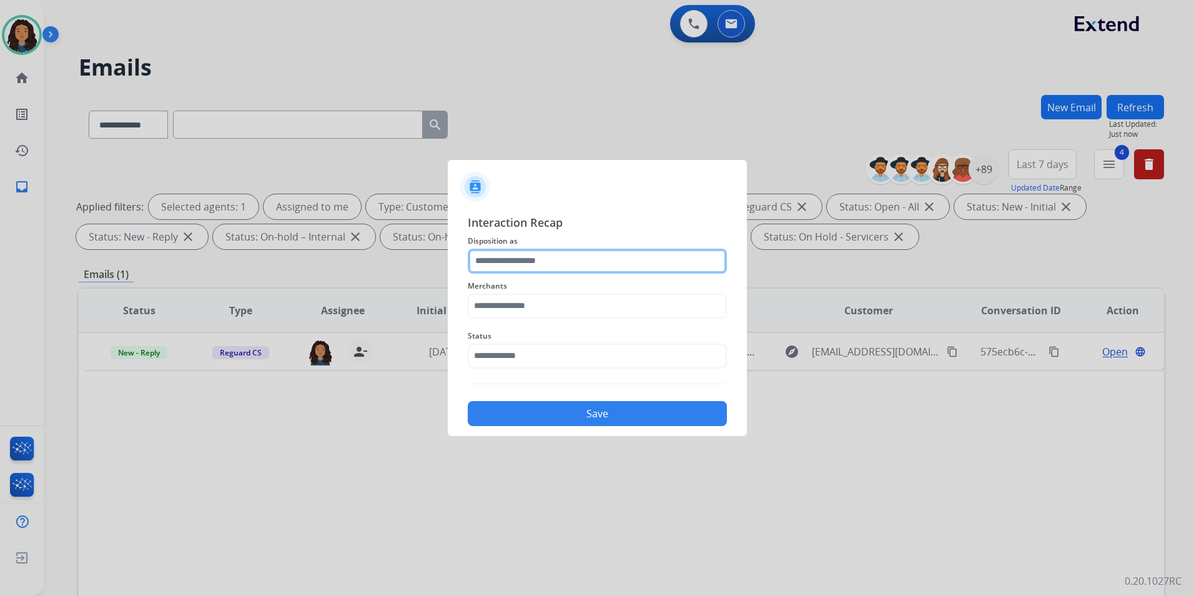
click at [533, 263] on input "text" at bounding box center [597, 260] width 259 height 25
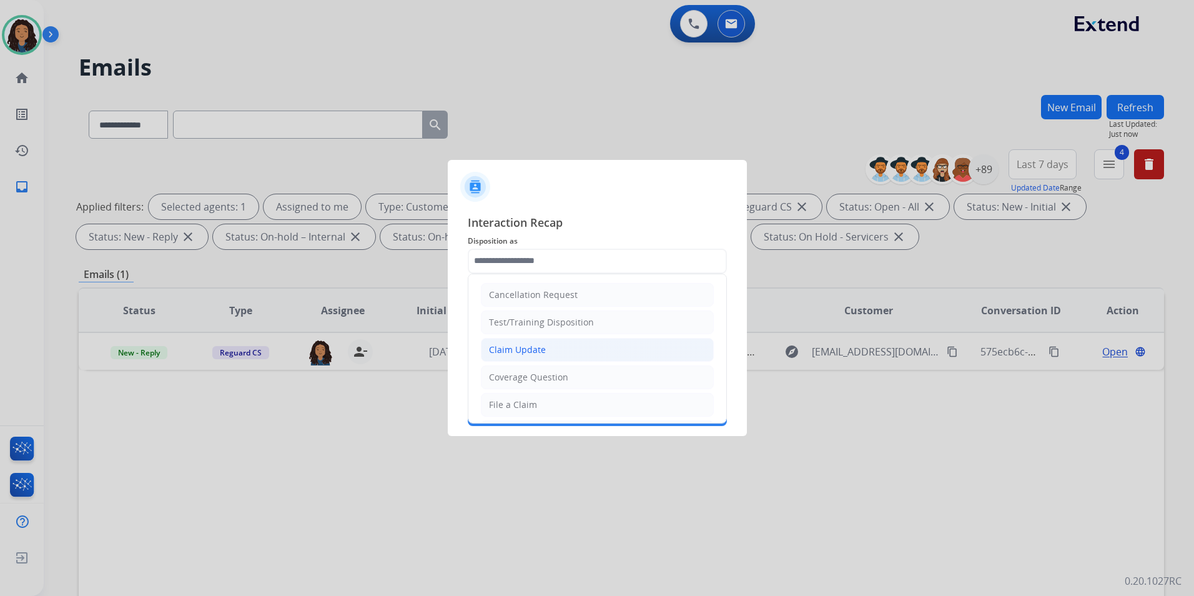
click at [533, 354] on div "Claim Update" at bounding box center [517, 349] width 57 height 12
type input "**********"
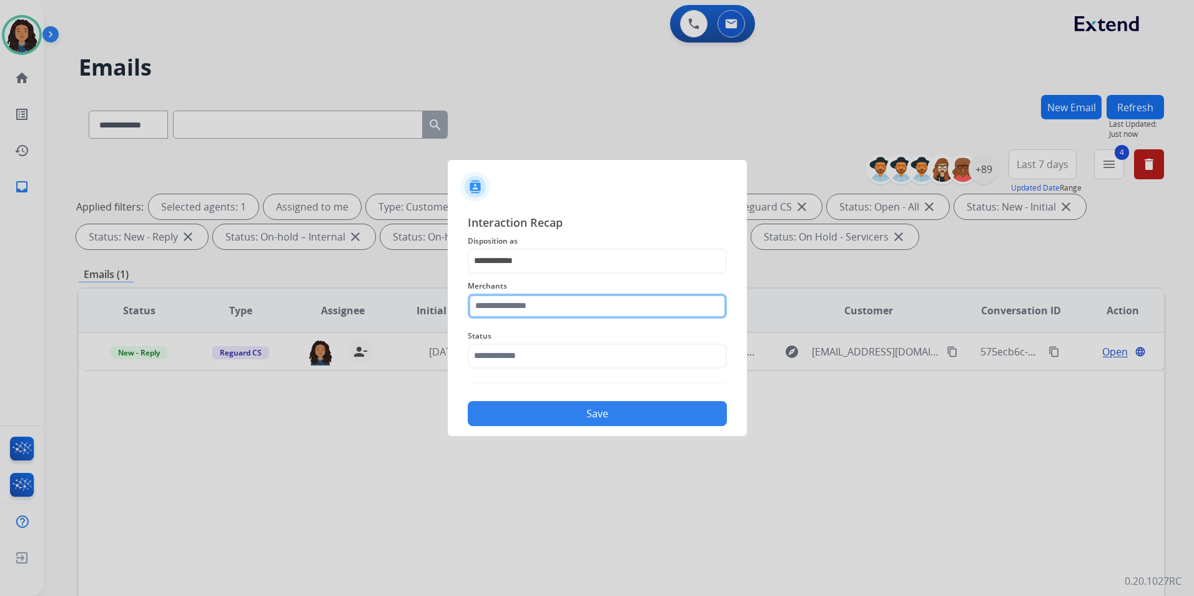
click at [548, 300] on input "text" at bounding box center [597, 305] width 259 height 25
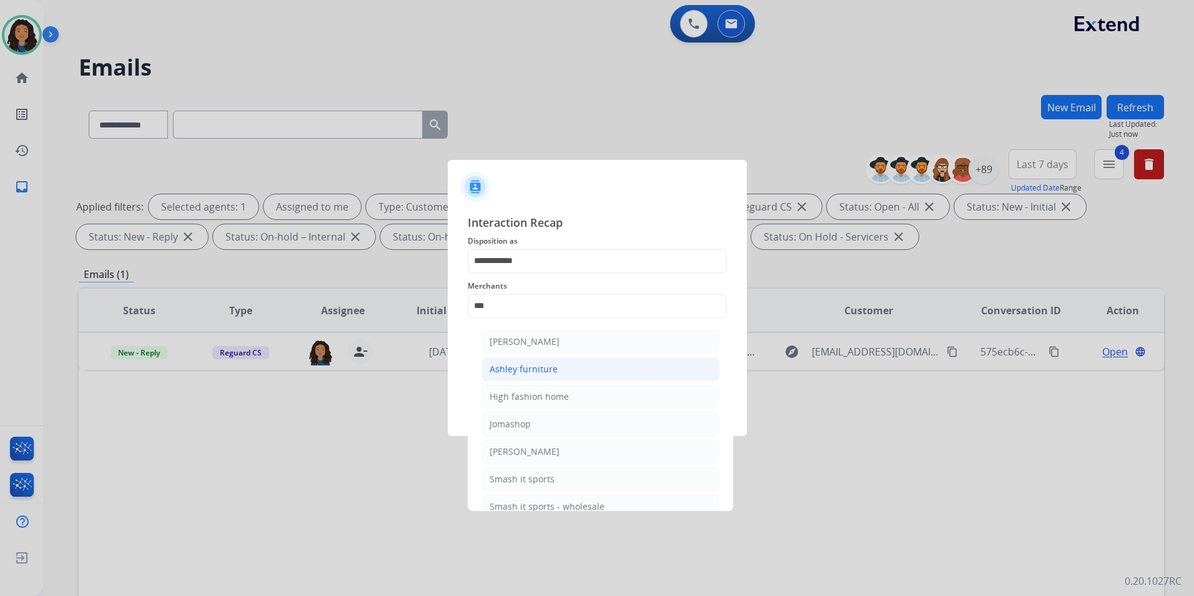
click at [566, 366] on li "Ashley furniture" at bounding box center [600, 369] width 238 height 24
type input "**********"
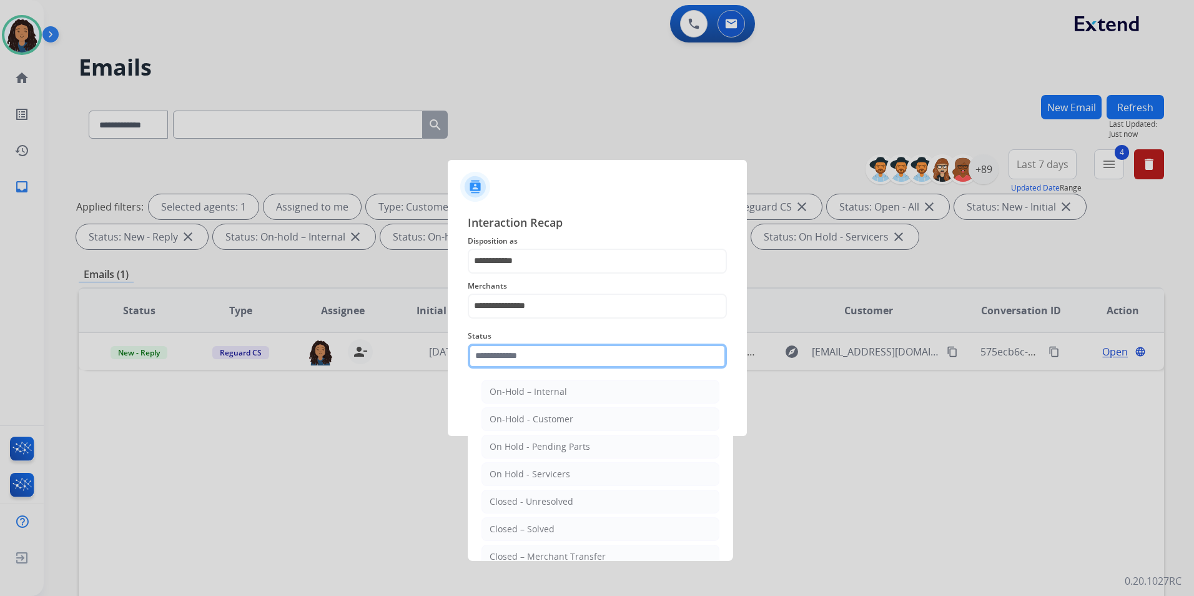
click at [546, 346] on input "text" at bounding box center [597, 355] width 259 height 25
click at [549, 526] on div "Closed – Solved" at bounding box center [521, 529] width 65 height 12
type input "**********"
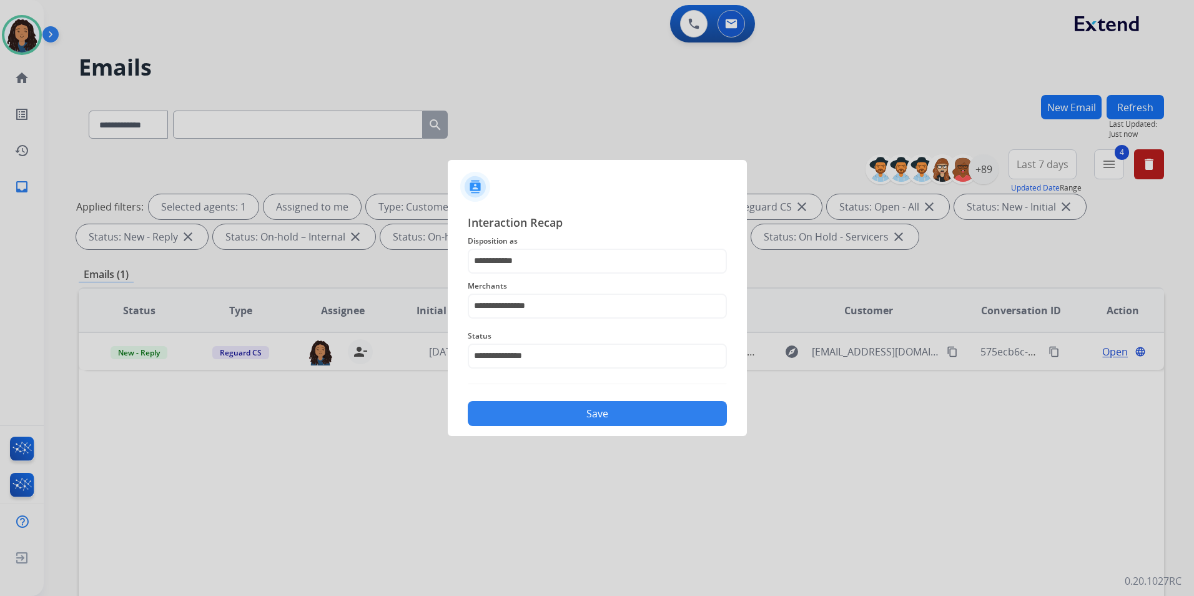
click at [537, 419] on button "Save" at bounding box center [597, 413] width 259 height 25
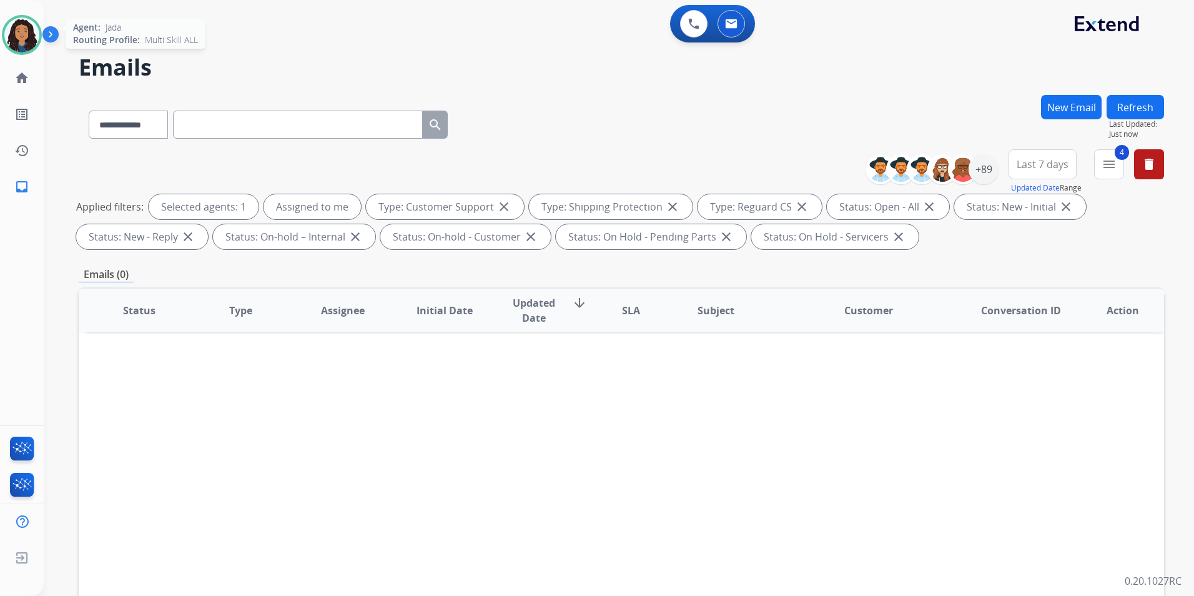
click at [6, 31] on img at bounding box center [21, 34] width 35 height 35
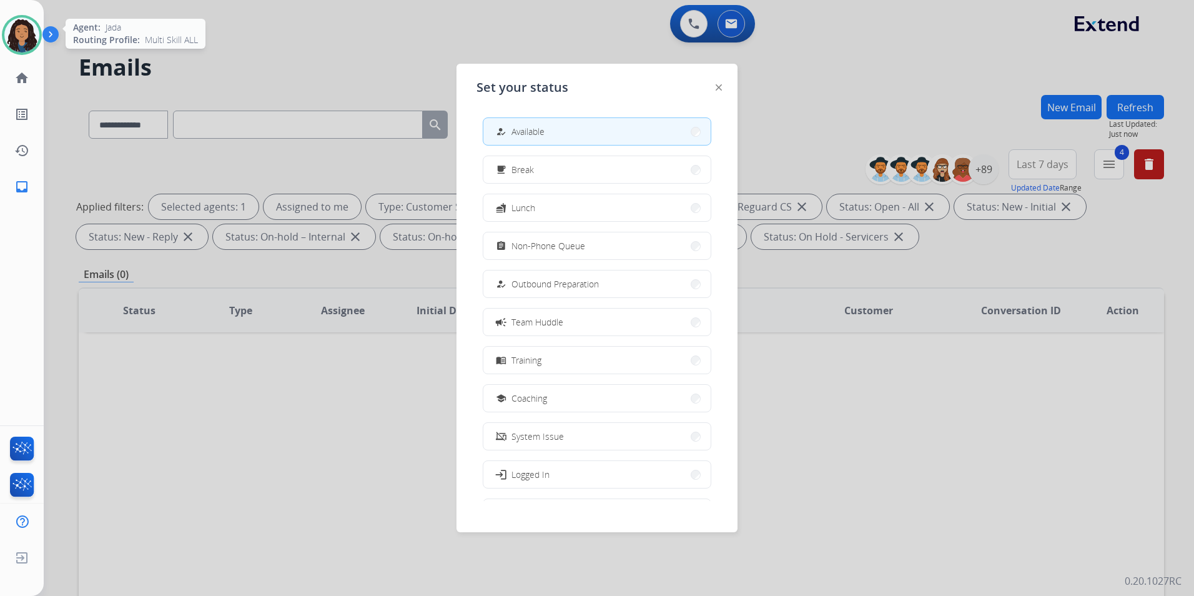
click at [6, 31] on img at bounding box center [21, 34] width 35 height 35
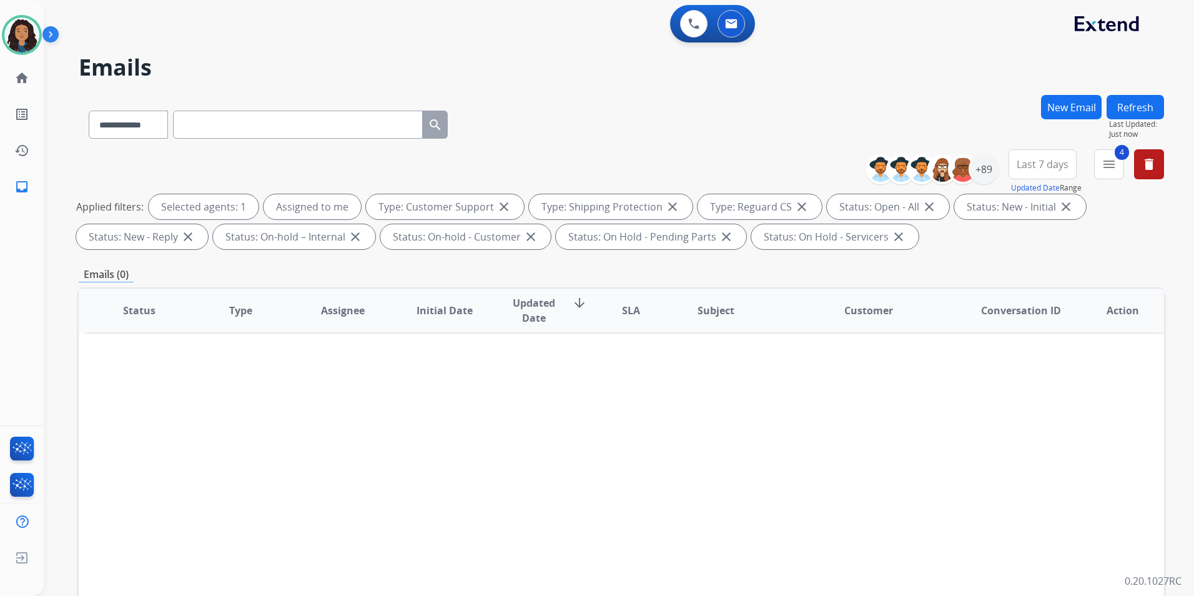
click at [1076, 104] on button "New Email" at bounding box center [1071, 107] width 61 height 24
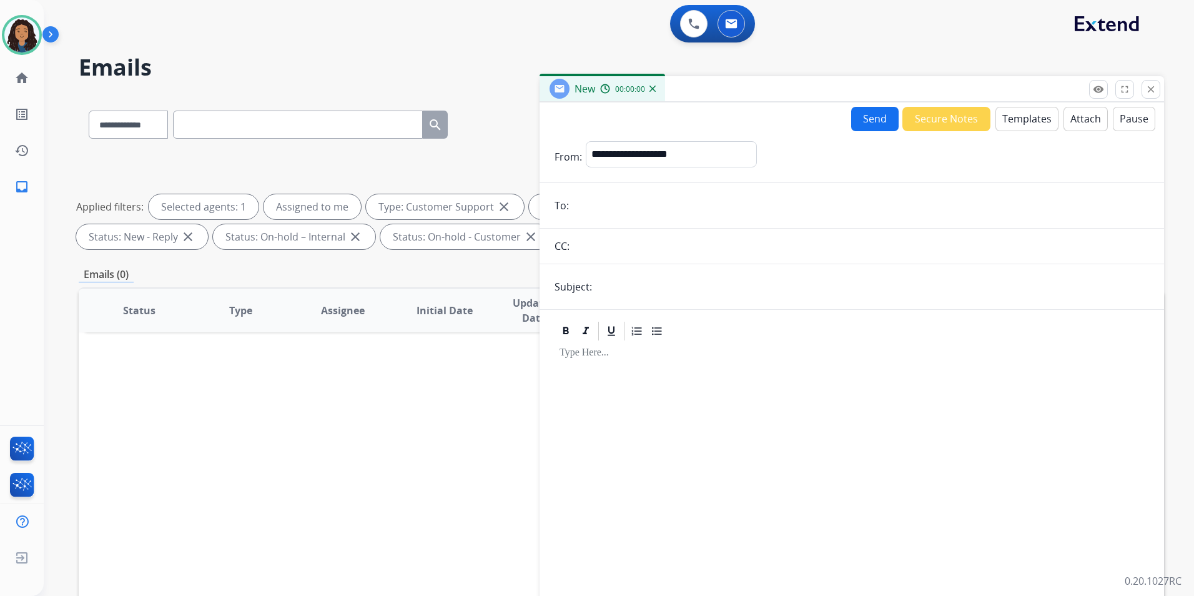
drag, startPoint x: 760, startPoint y: 44, endPoint x: 442, endPoint y: 87, distance: 320.7
click at [760, 44] on div "0 Voice Interactions 0 Email Interactions" at bounding box center [611, 25] width 1105 height 40
click at [1149, 90] on mat-icon "close" at bounding box center [1150, 89] width 11 height 11
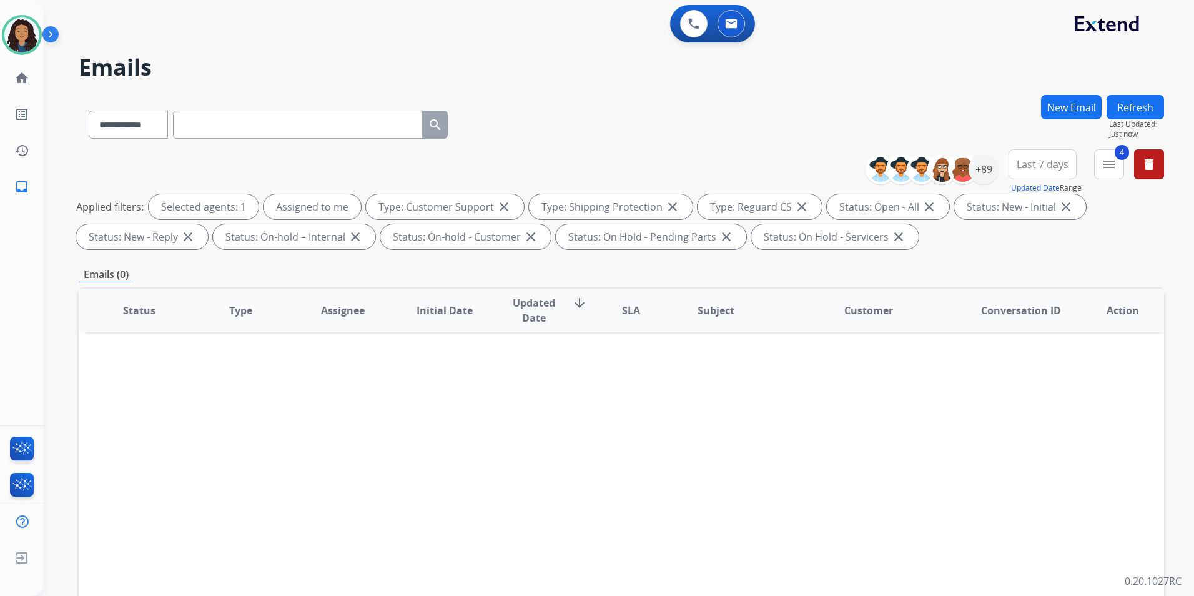
paste input "**********"
type input "**********"
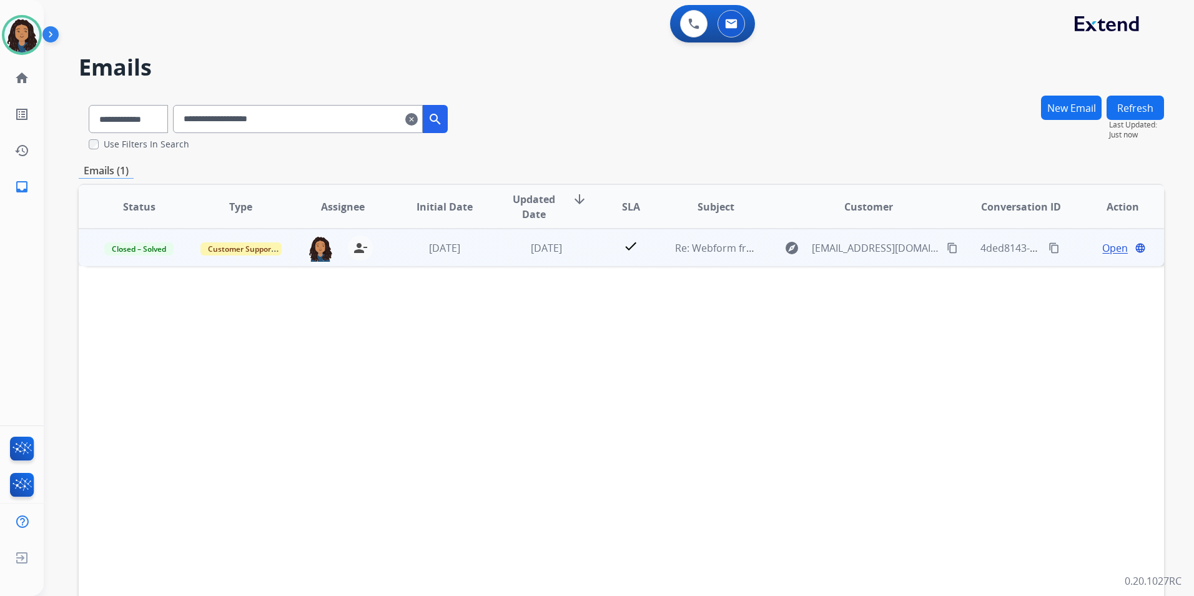
click at [1103, 252] on span "Open" at bounding box center [1115, 247] width 26 height 15
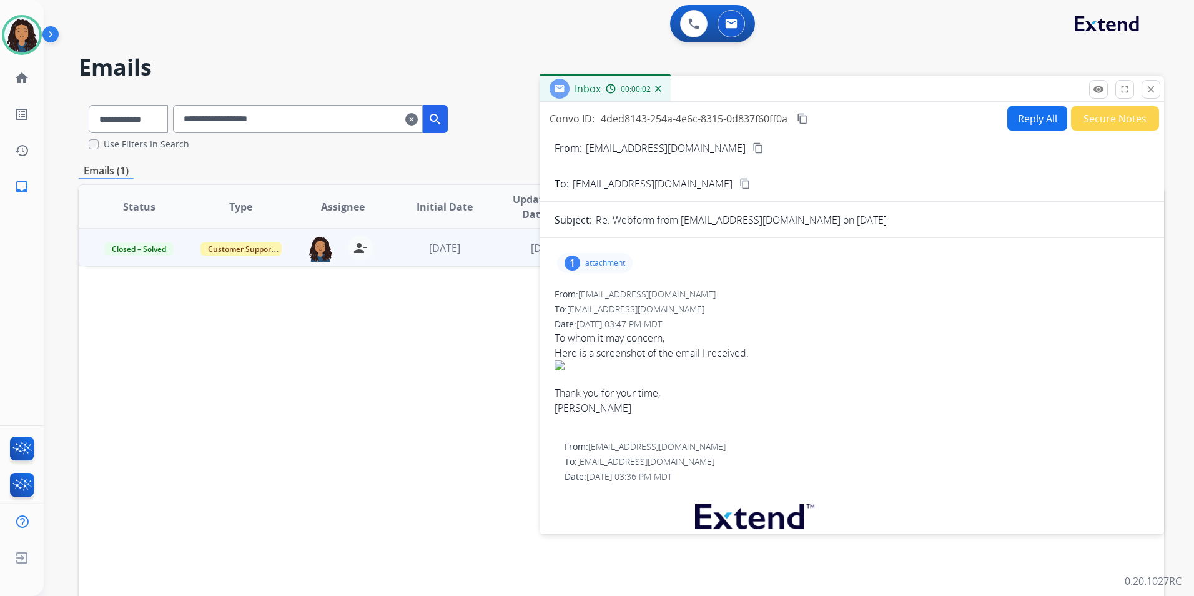
click at [592, 253] on div "1 attachment" at bounding box center [595, 263] width 76 height 20
click at [589, 285] on div at bounding box center [598, 295] width 62 height 44
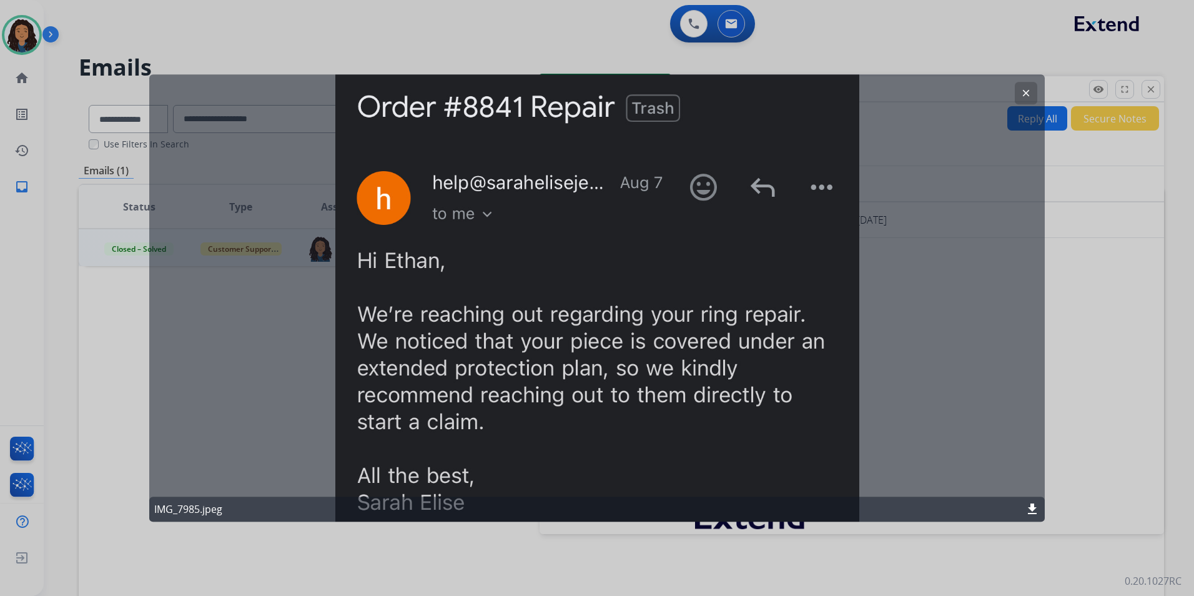
click at [1026, 97] on mat-icon "clear" at bounding box center [1025, 92] width 11 height 11
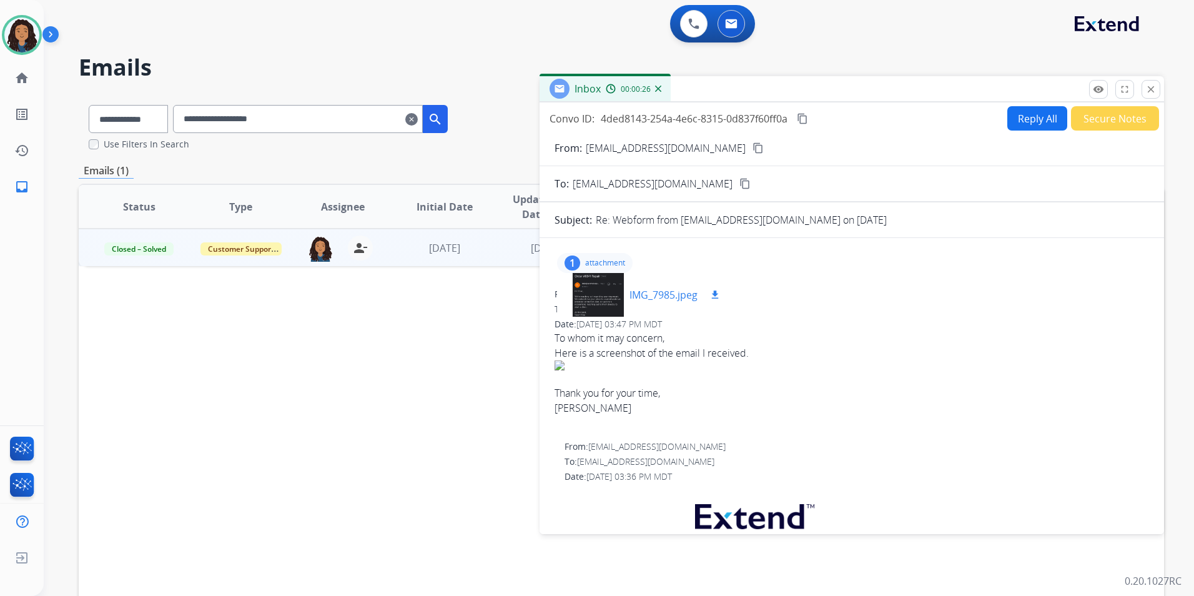
click at [587, 304] on div at bounding box center [598, 295] width 62 height 44
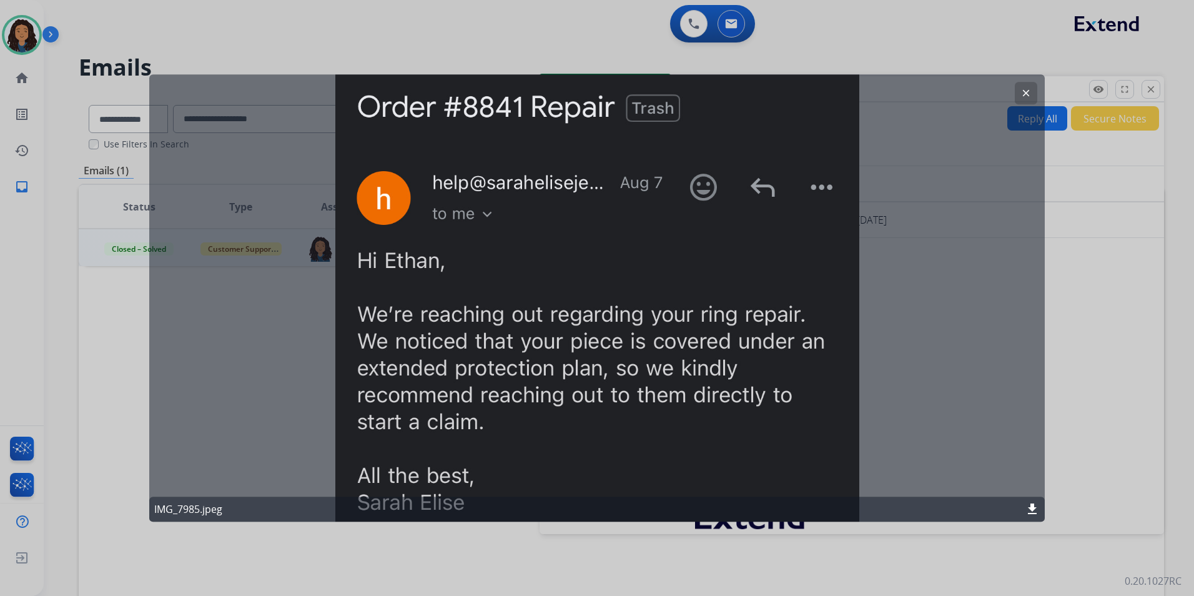
click at [1017, 94] on button "clear" at bounding box center [1026, 93] width 22 height 22
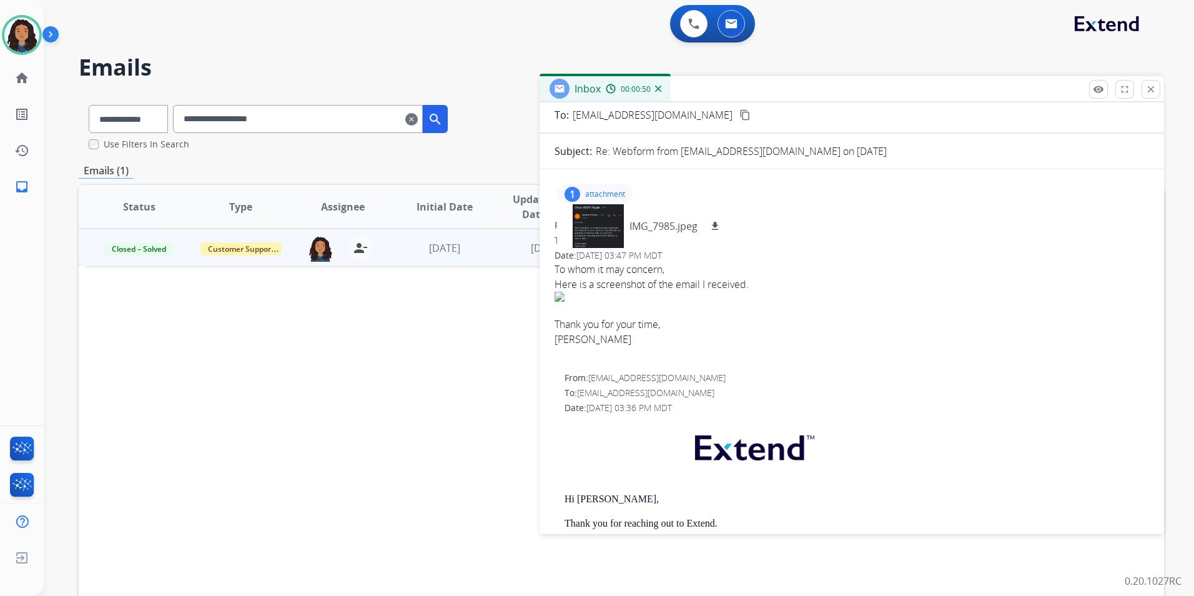
scroll to position [187, 0]
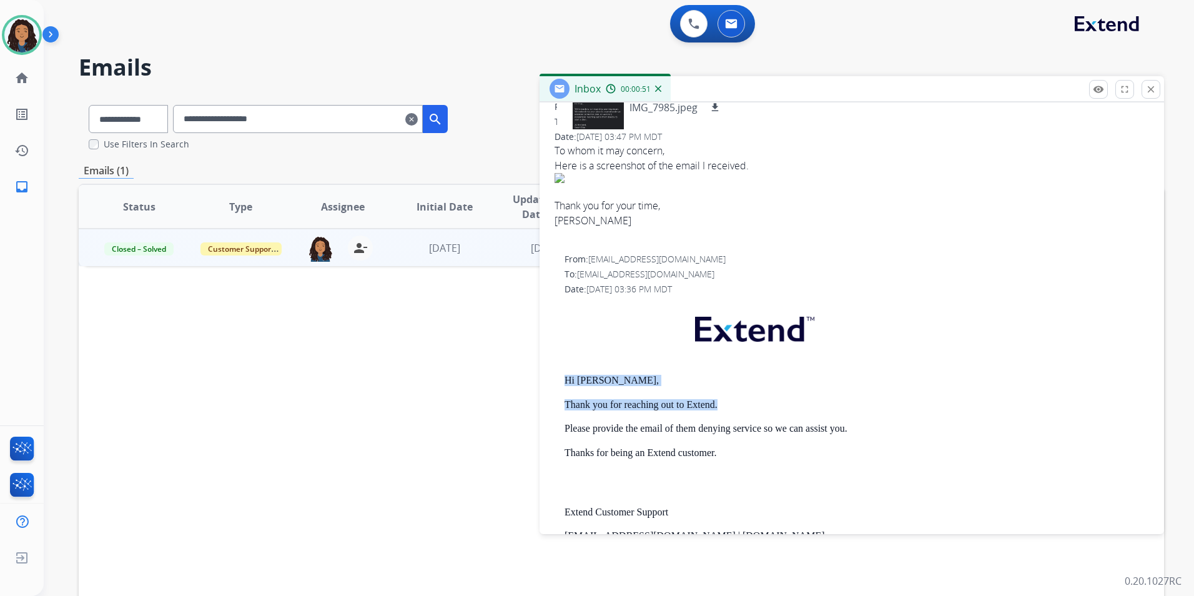
drag, startPoint x: 568, startPoint y: 376, endPoint x: 735, endPoint y: 410, distance: 171.3
click at [735, 410] on div "From: [EMAIL_ADDRESS][DOMAIN_NAME] To: [EMAIL_ADDRESS][DOMAIN_NAME] Date: [DATE…" at bounding box center [851, 462] width 594 height 418
drag, startPoint x: 735, startPoint y: 410, endPoint x: 691, endPoint y: 402, distance: 45.6
copy div "Hi [PERSON_NAME], Thank you for reaching out to Extend."
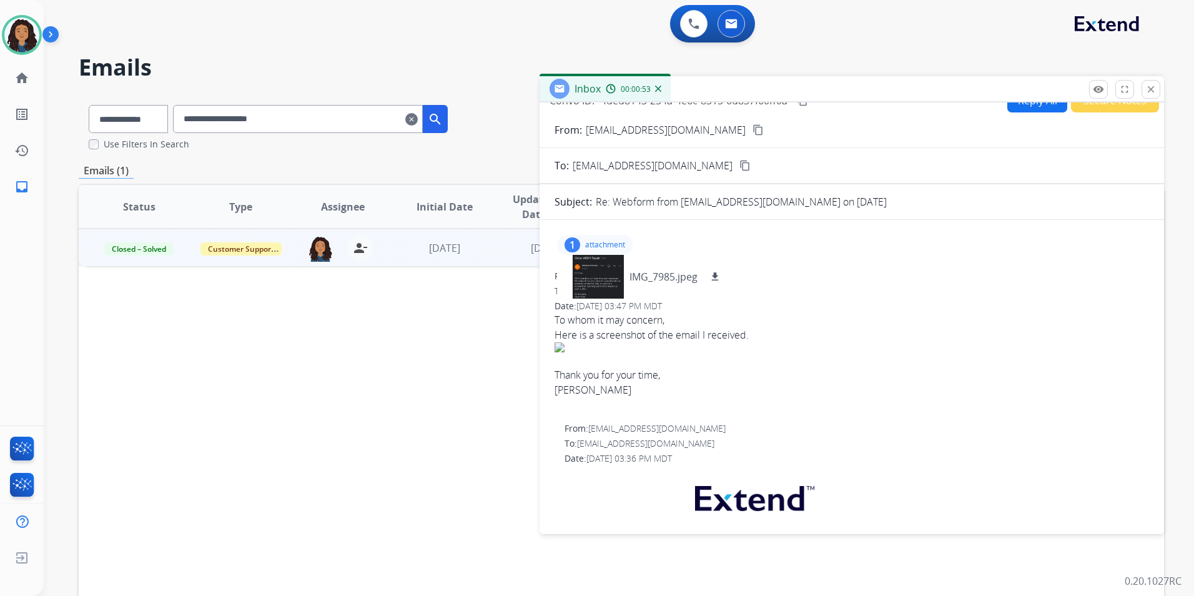
scroll to position [0, 0]
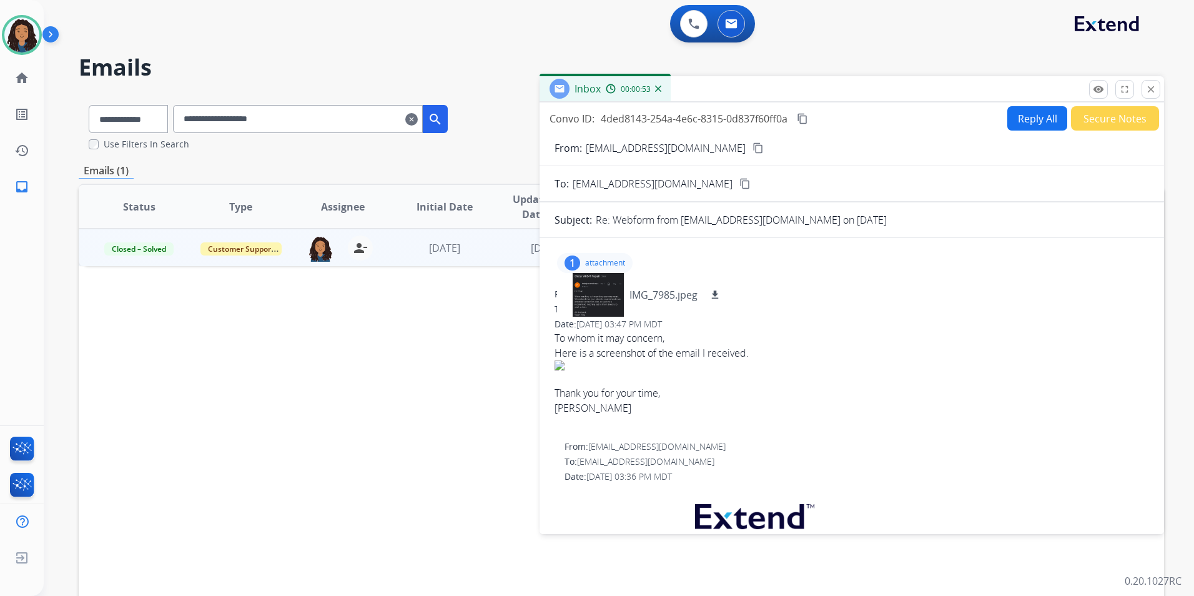
click at [1032, 127] on button "Reply All" at bounding box center [1037, 118] width 60 height 24
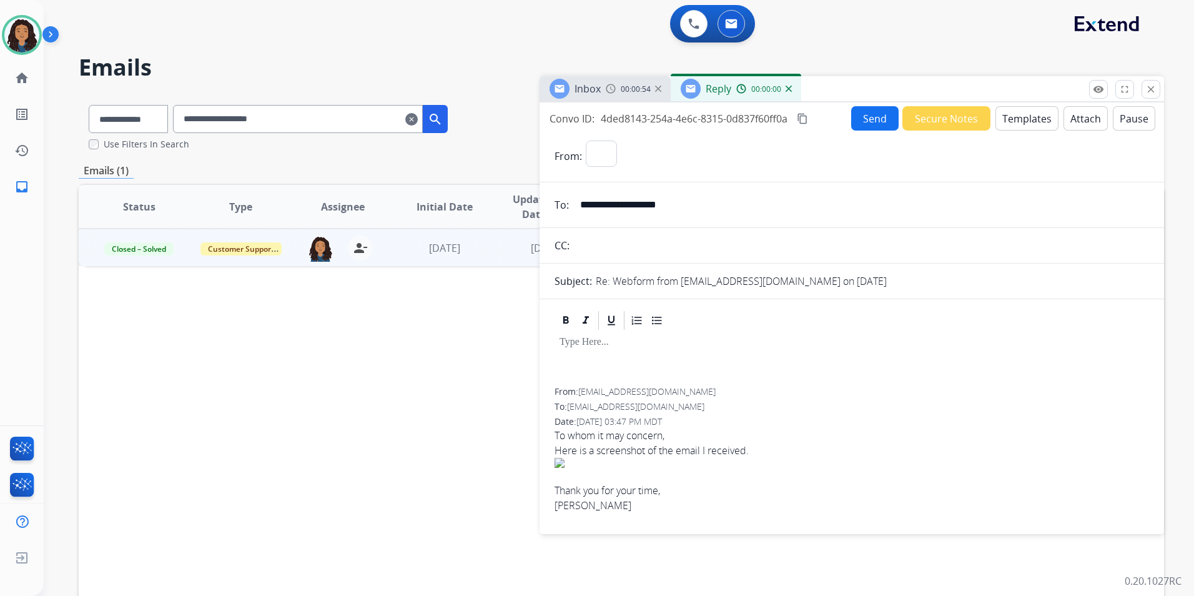
click at [1032, 127] on button "Templates" at bounding box center [1026, 118] width 63 height 24
select select "**********"
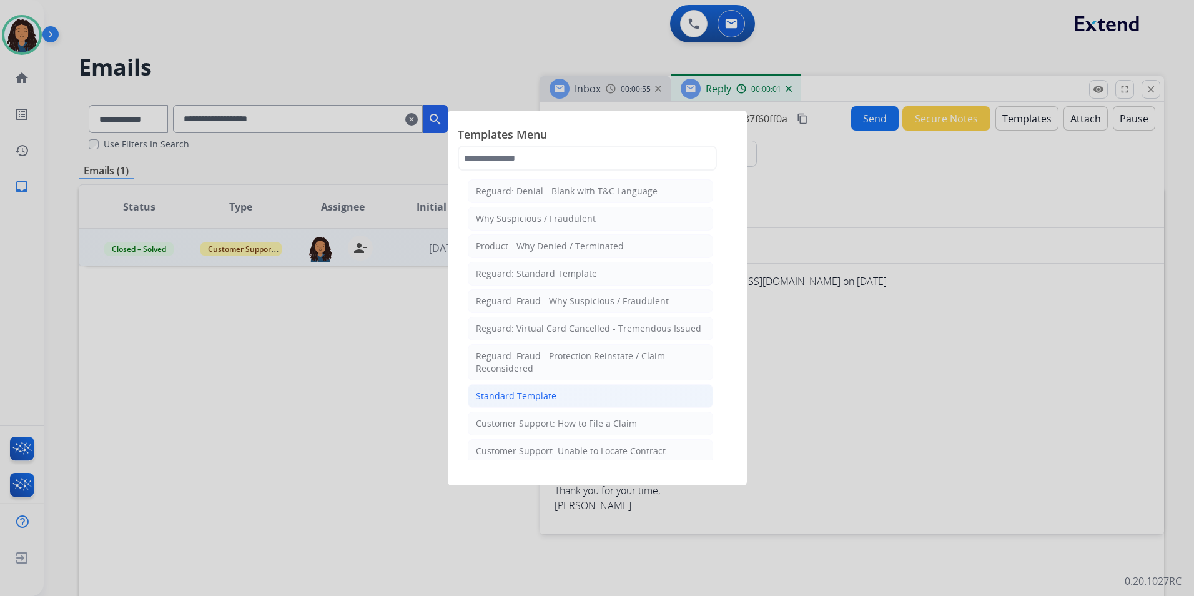
click at [557, 399] on li "Standard Template" at bounding box center [590, 396] width 245 height 24
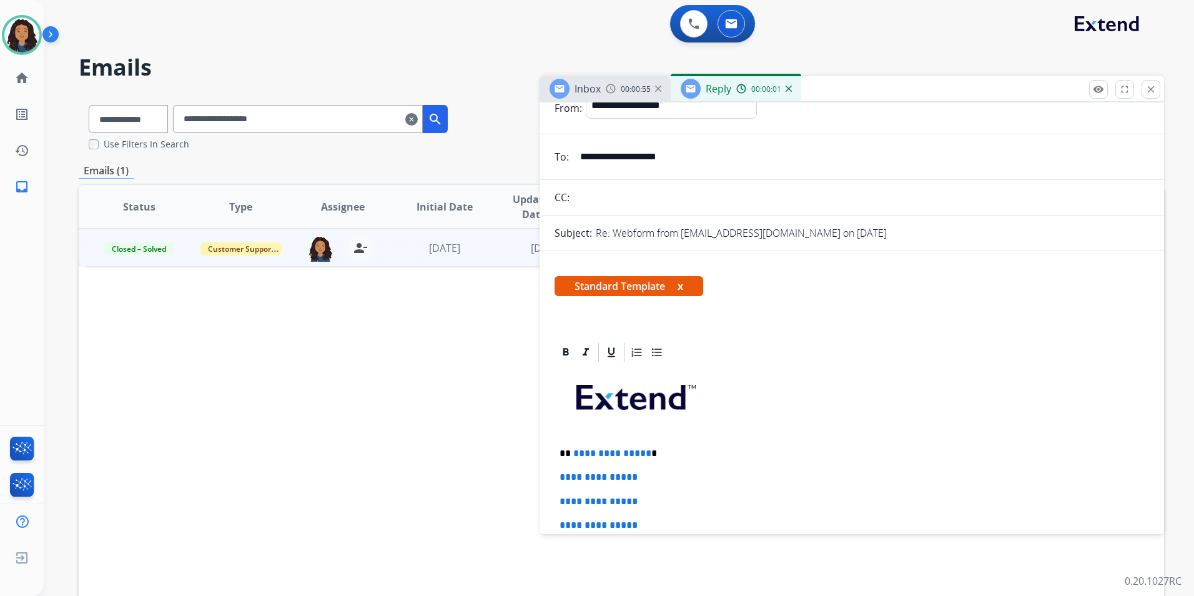
scroll to position [187, 0]
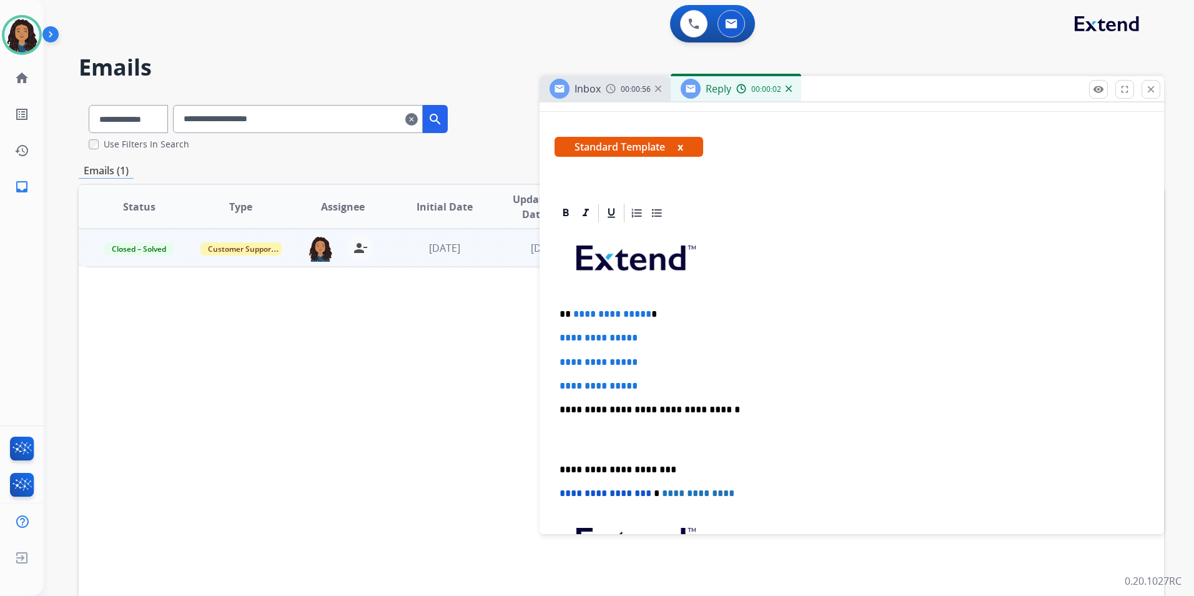
drag, startPoint x: 556, startPoint y: 312, endPoint x: 664, endPoint y: 383, distance: 129.9
click at [665, 385] on div "**********" at bounding box center [851, 439] width 594 height 430
paste div
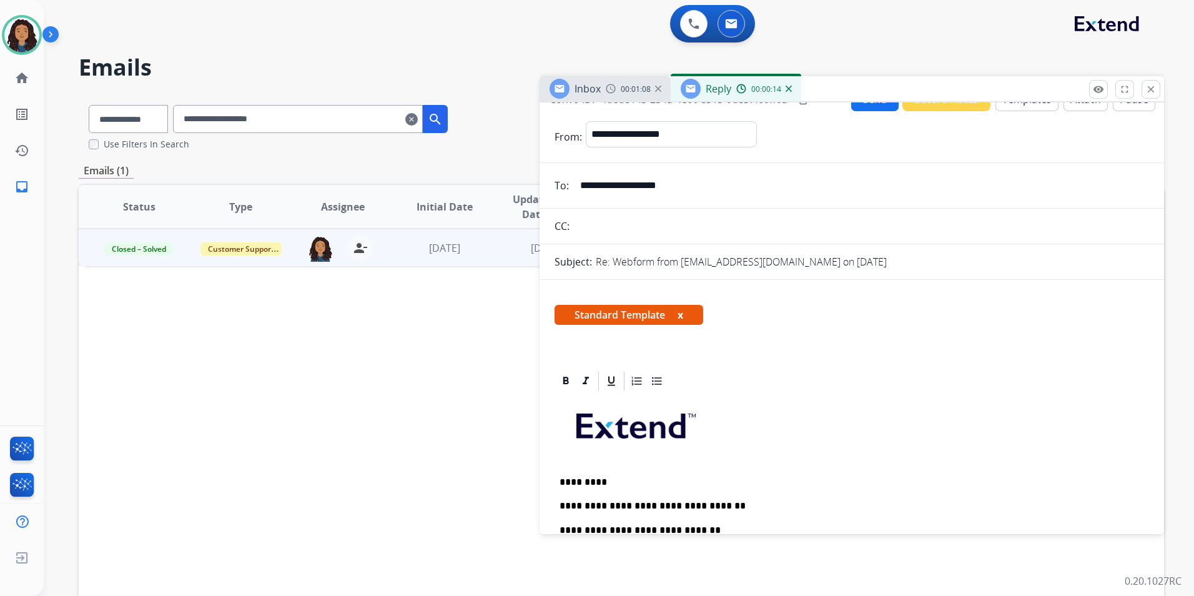
scroll to position [0, 0]
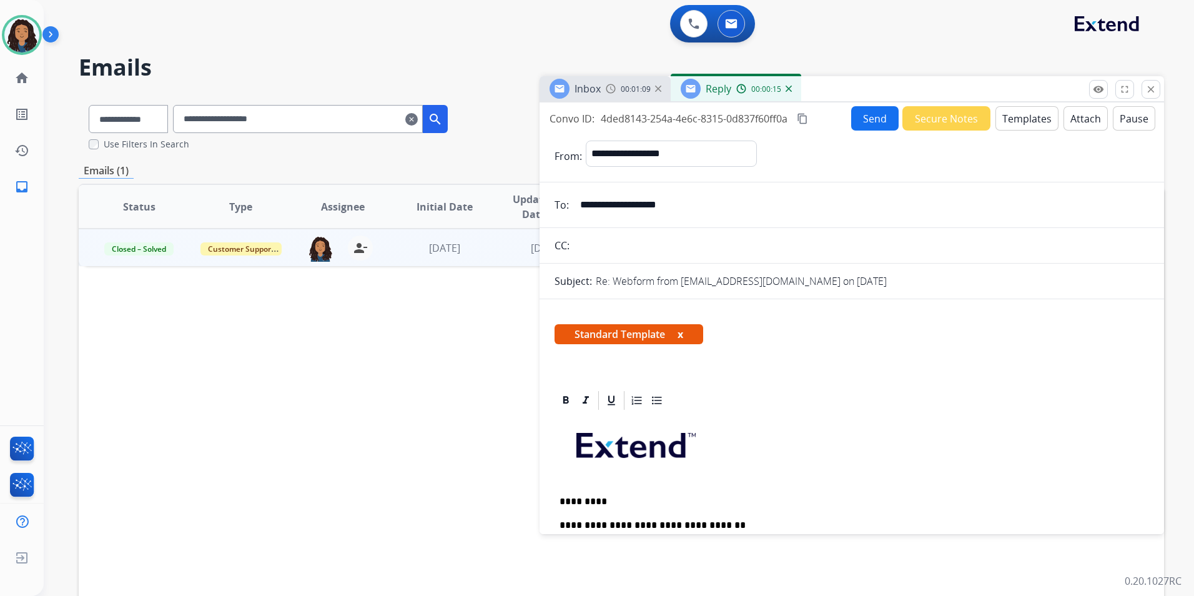
click at [875, 121] on button "Send" at bounding box center [874, 118] width 47 height 24
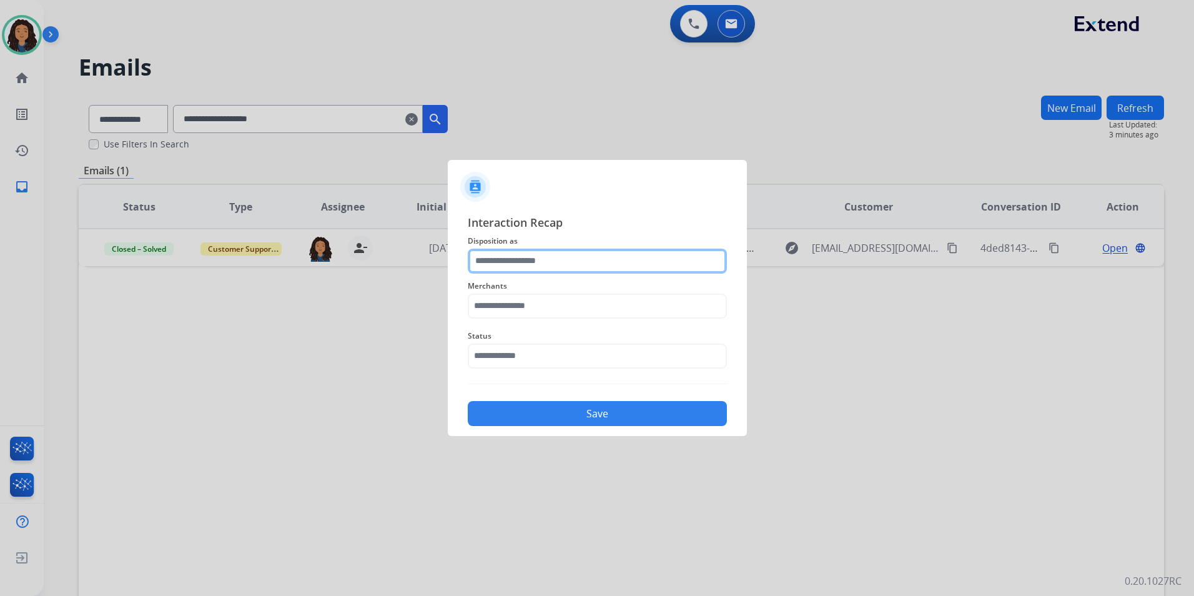
click at [549, 254] on input "text" at bounding box center [597, 260] width 259 height 25
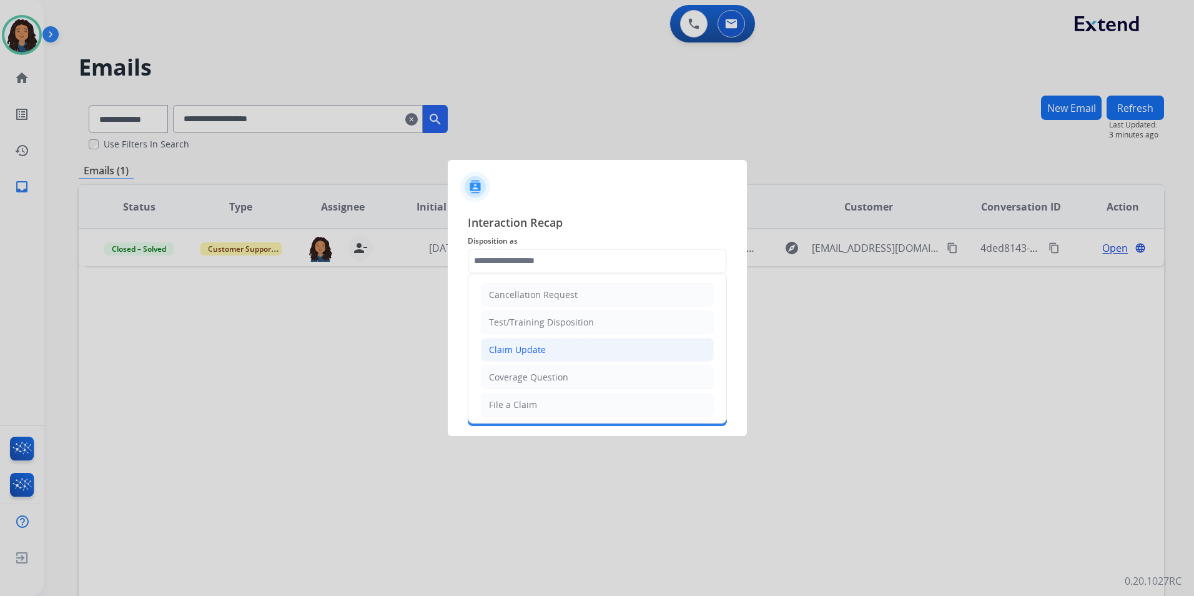
click at [538, 351] on div "Claim Update" at bounding box center [517, 349] width 57 height 12
type input "**********"
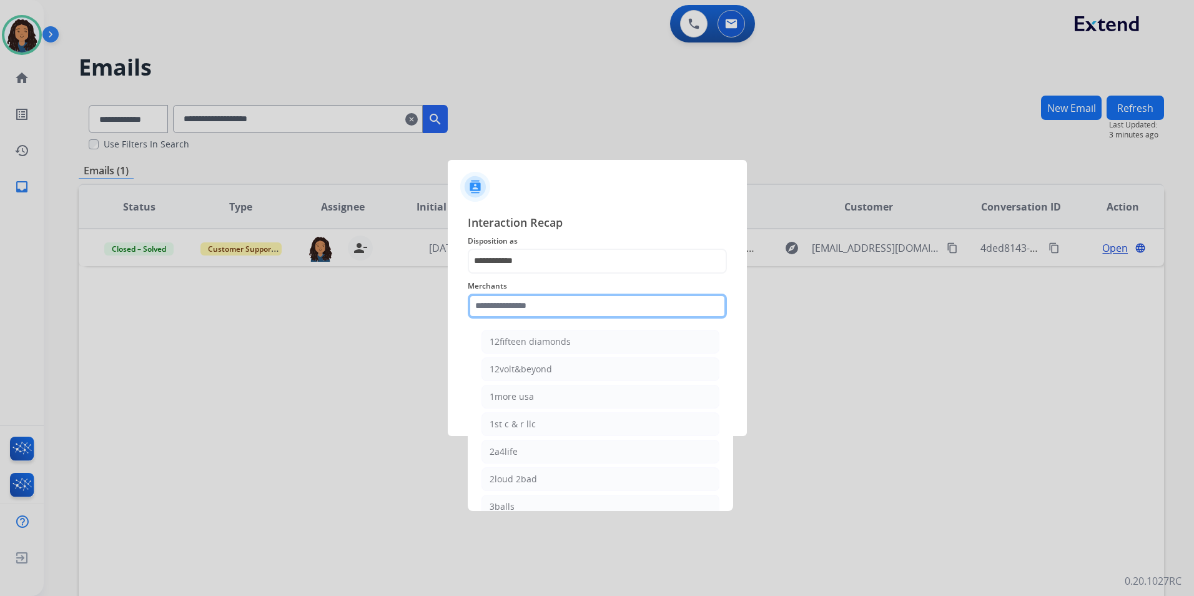
click at [531, 316] on input "text" at bounding box center [597, 305] width 259 height 25
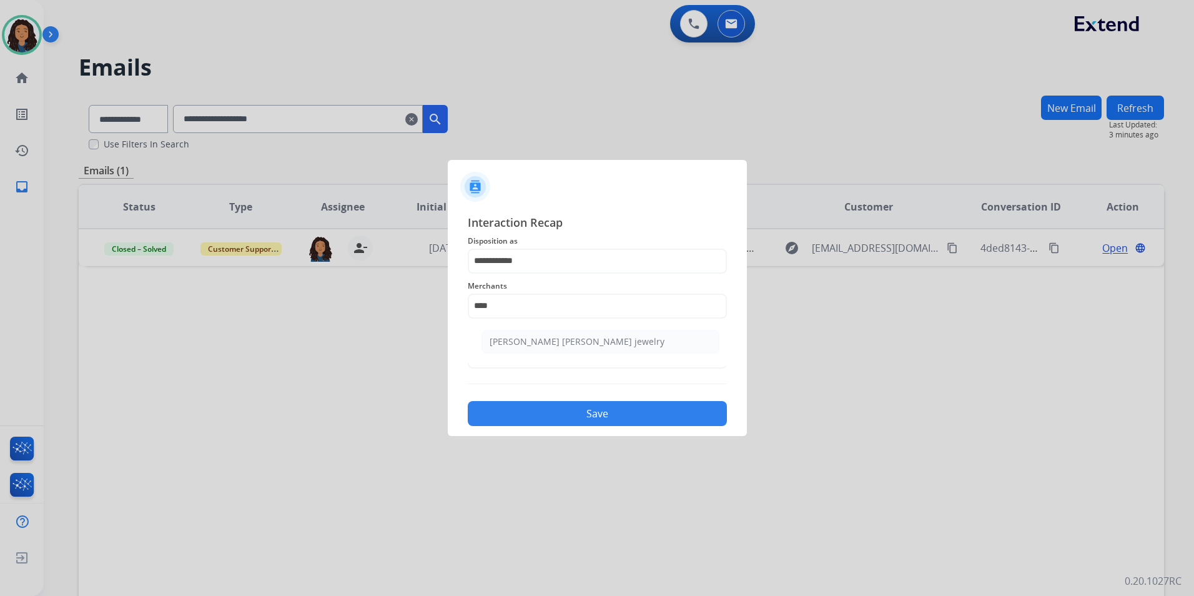
click at [622, 343] on li "[PERSON_NAME] [PERSON_NAME] jewelry" at bounding box center [600, 342] width 238 height 24
type input "**********"
click at [603, 355] on input "text" at bounding box center [597, 355] width 259 height 25
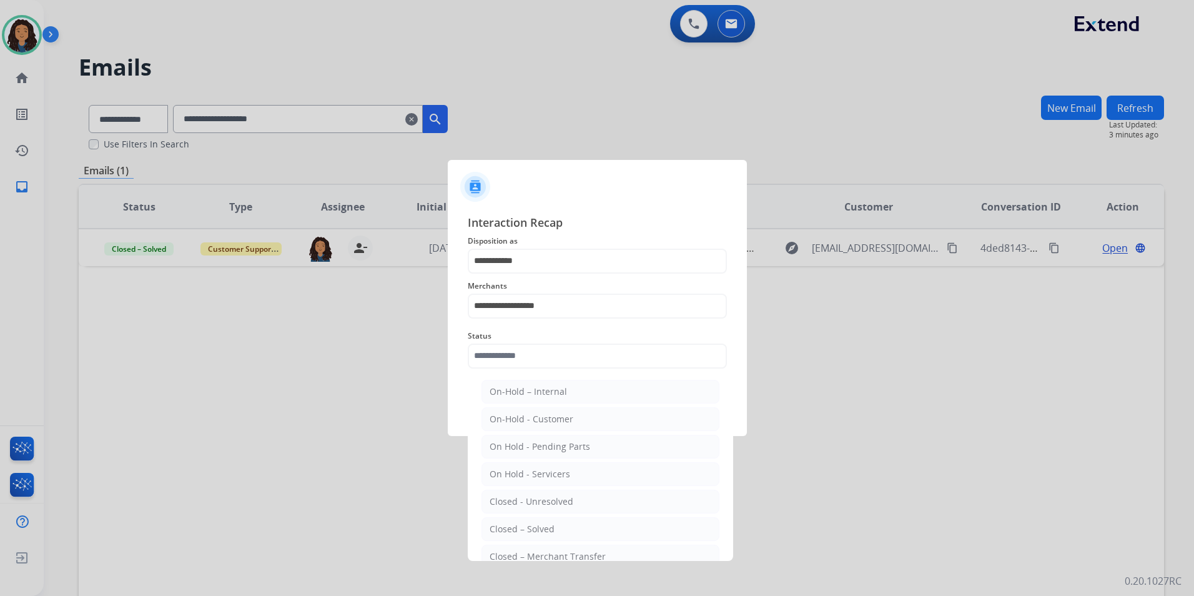
click at [584, 523] on li "Closed – Solved" at bounding box center [600, 529] width 238 height 24
type input "**********"
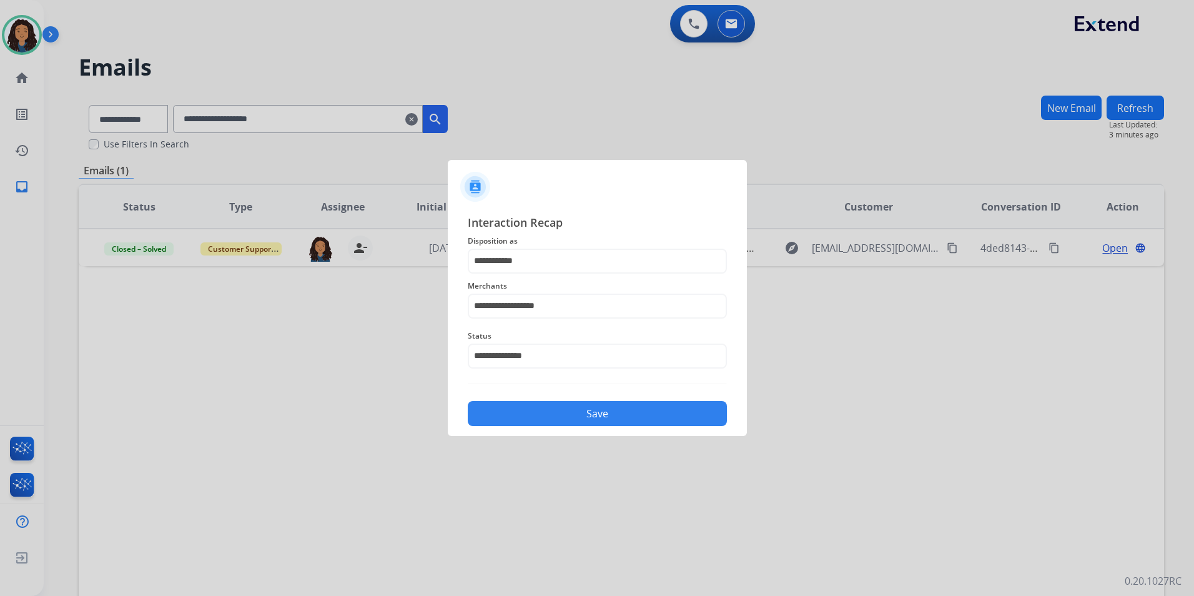
click at [576, 405] on button "Save" at bounding box center [597, 413] width 259 height 25
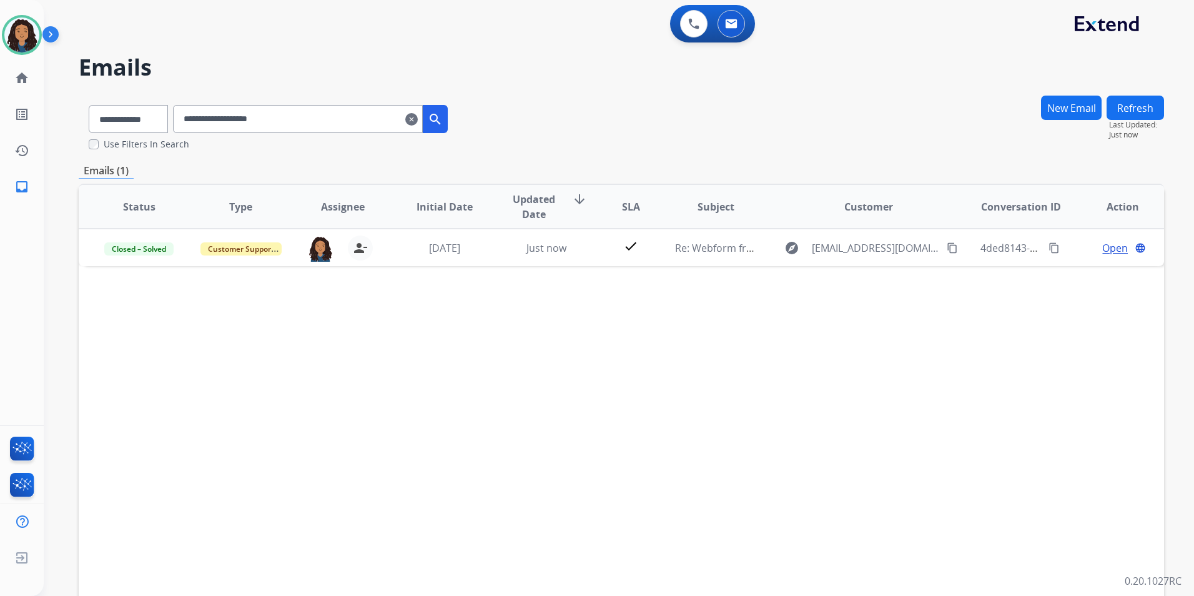
click at [418, 119] on mat-icon "clear" at bounding box center [411, 119] width 12 height 15
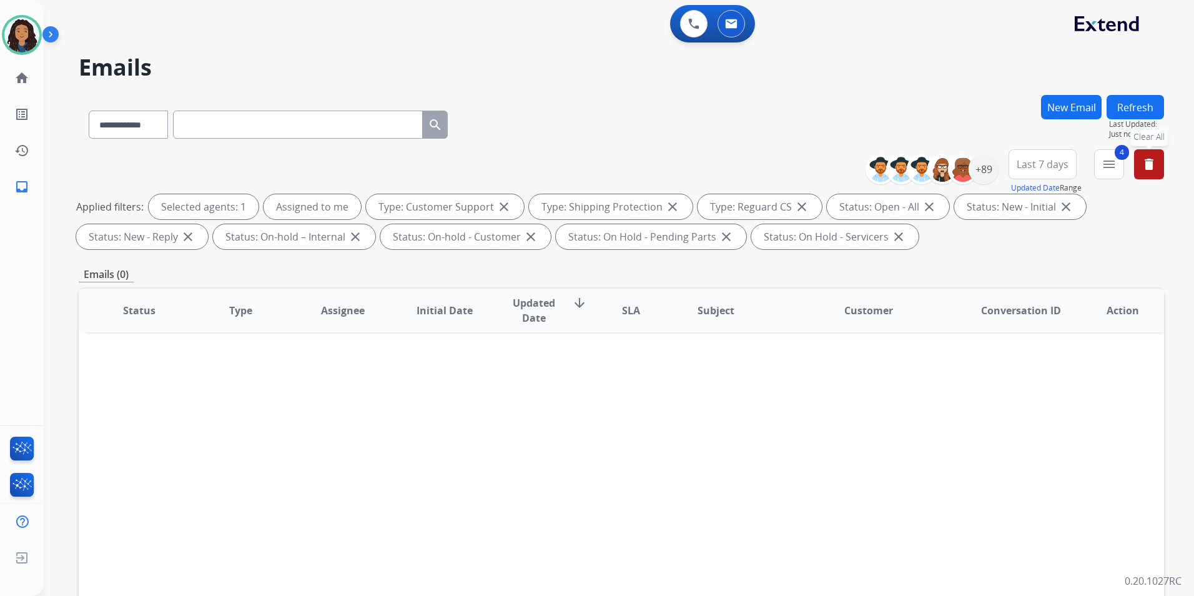
click at [1154, 170] on mat-icon "delete" at bounding box center [1148, 164] width 15 height 15
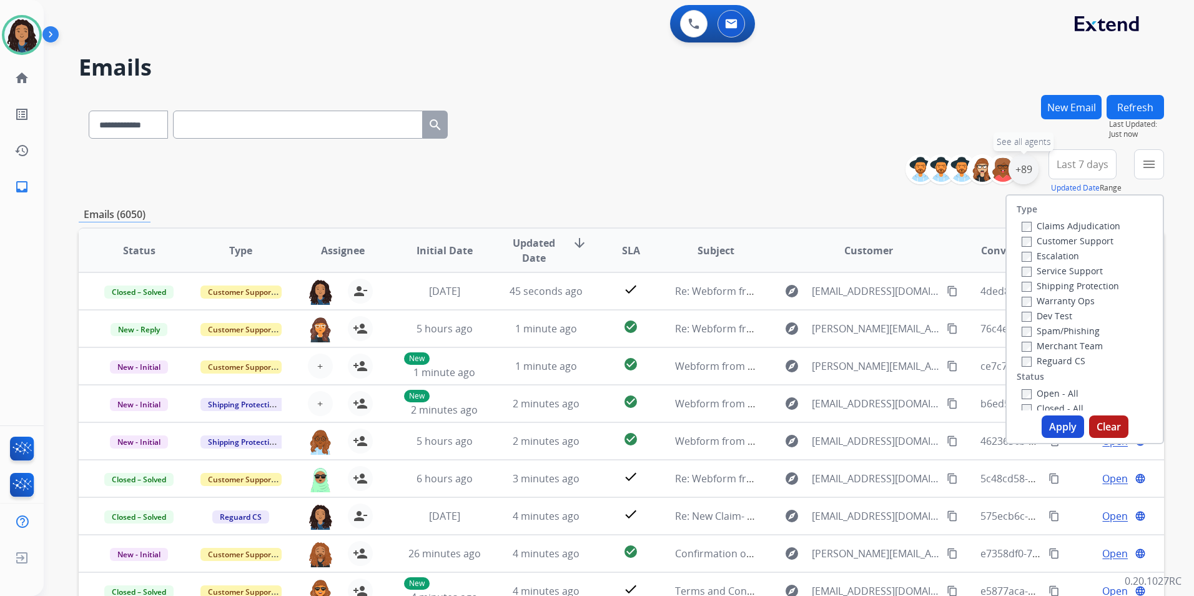
click at [1020, 170] on div "+89" at bounding box center [1023, 169] width 30 height 30
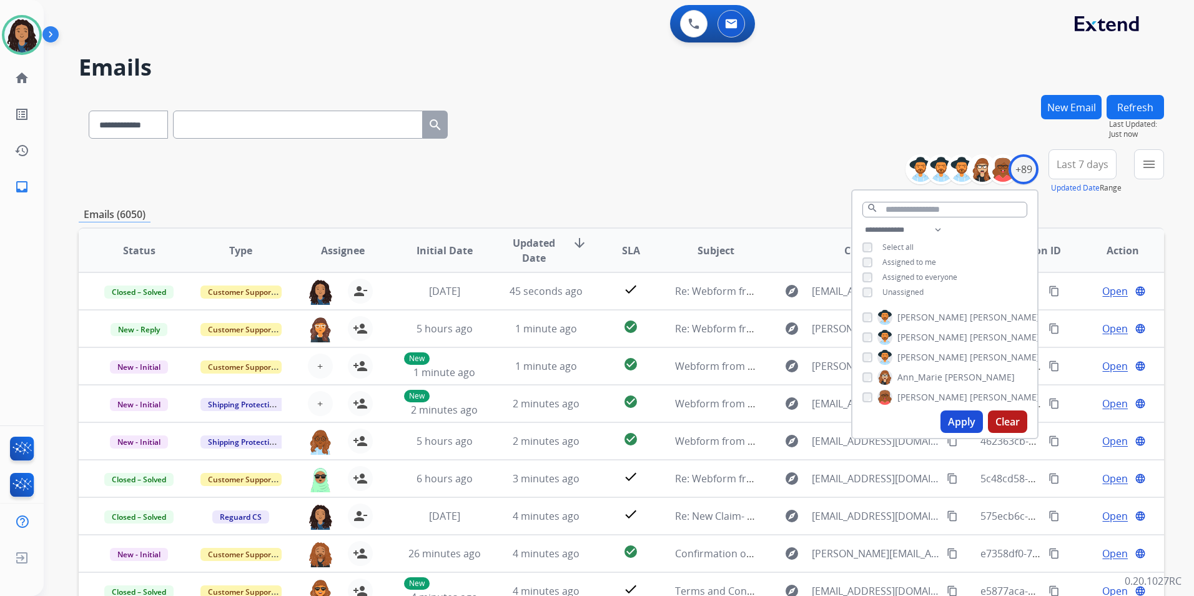
click at [919, 261] on span "Assigned to me" at bounding box center [909, 262] width 54 height 11
click at [959, 423] on button "Apply" at bounding box center [961, 421] width 42 height 22
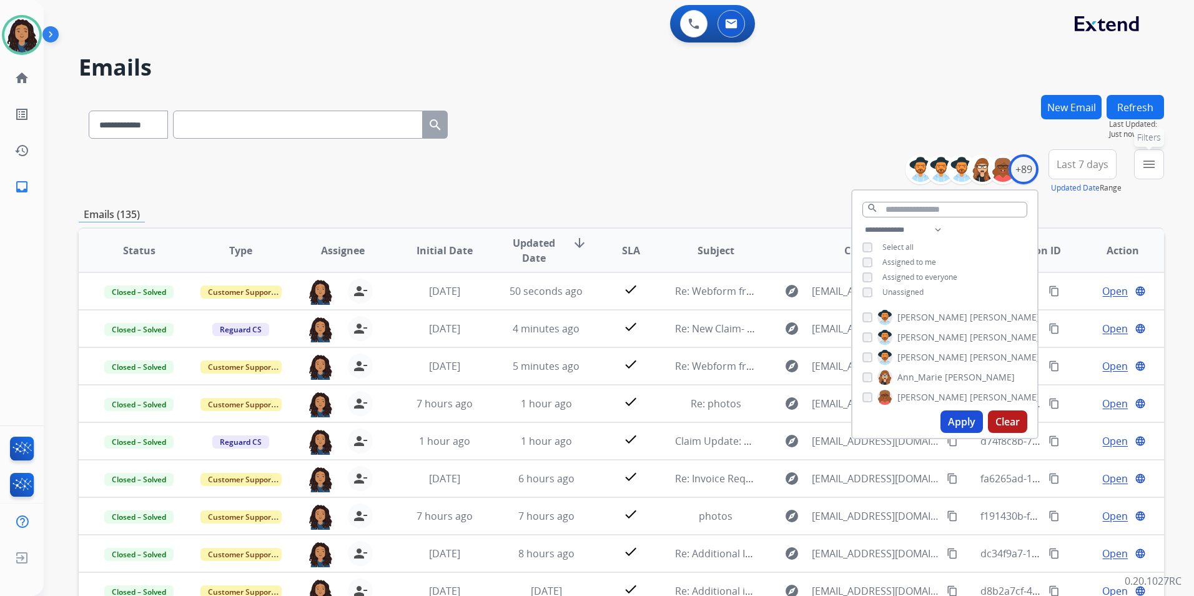
click at [1151, 168] on mat-icon "menu" at bounding box center [1148, 164] width 15 height 15
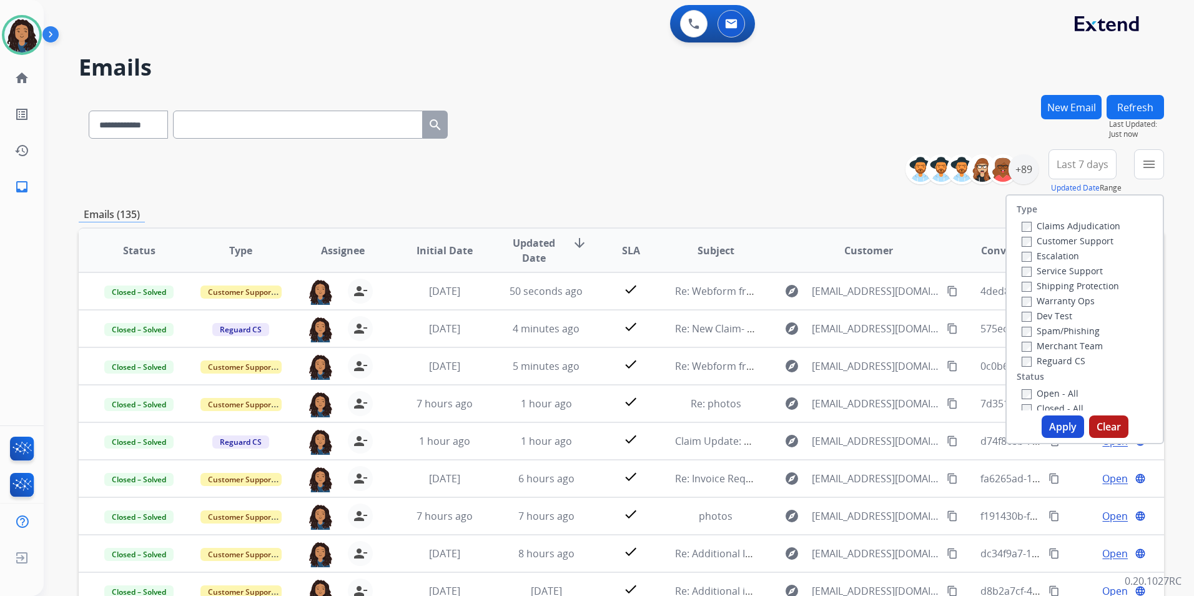
click at [1088, 242] on label "Customer Support" at bounding box center [1067, 241] width 92 height 12
click at [1089, 281] on label "Shipping Protection" at bounding box center [1069, 286] width 97 height 12
click at [1036, 363] on label "Reguard CS" at bounding box center [1053, 361] width 64 height 12
click at [1039, 394] on label "Open - All" at bounding box center [1049, 393] width 57 height 12
drag, startPoint x: 1052, startPoint y: 429, endPoint x: 1052, endPoint y: 421, distance: 7.5
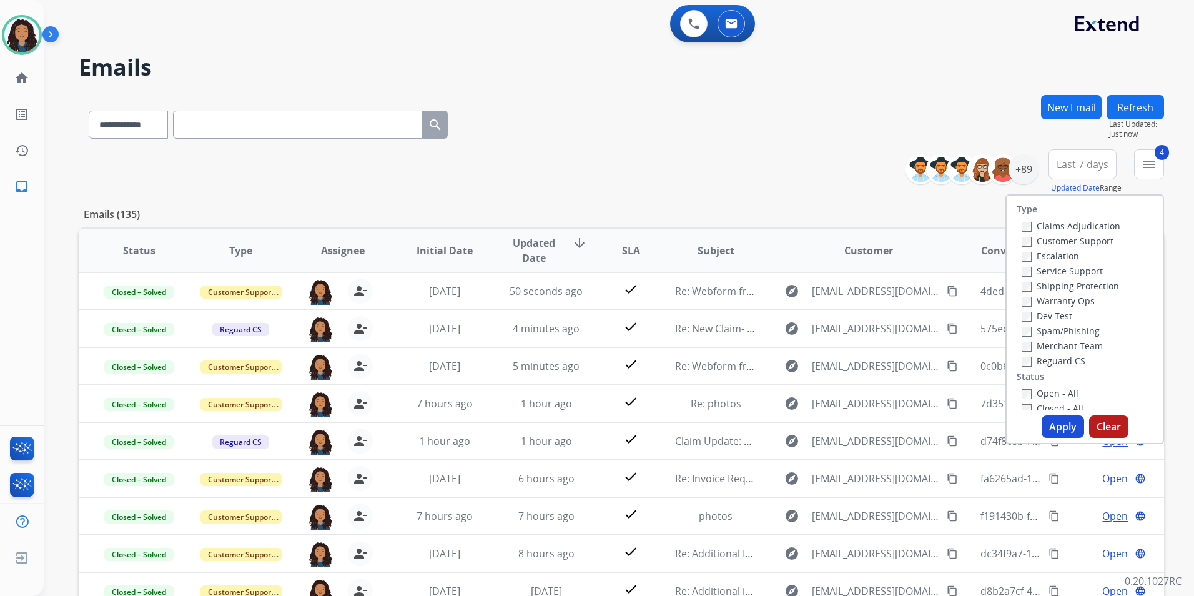
click at [1052, 427] on button "Apply" at bounding box center [1062, 426] width 42 height 22
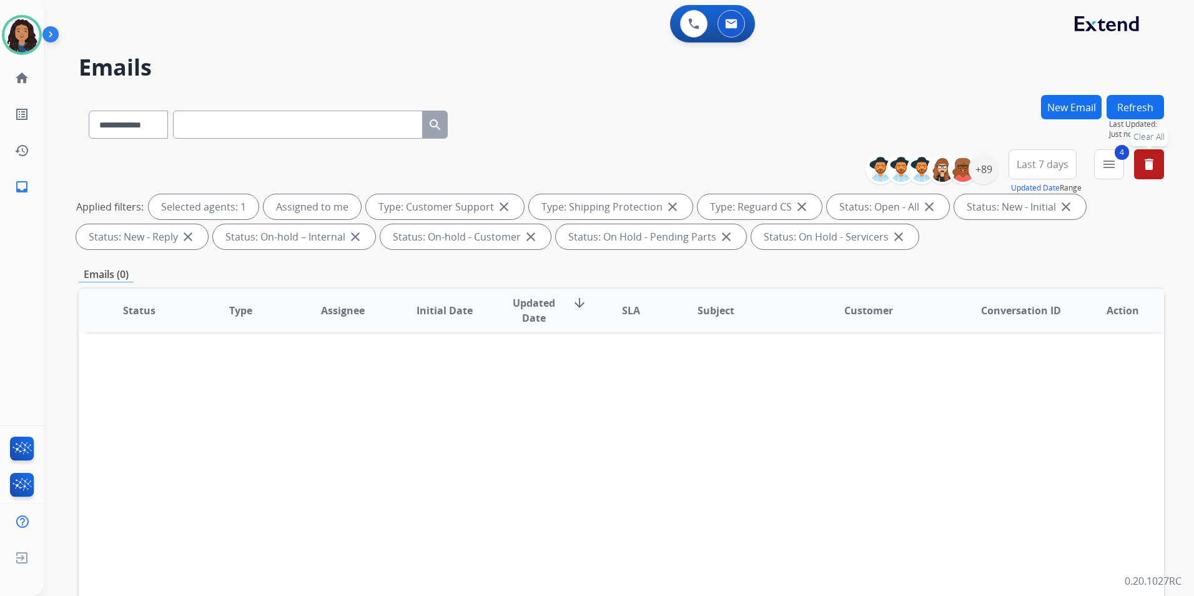
click at [1076, 159] on div "Last 7 days Updated Date Range Custom Recent Last 7 days Last 14 days Last 30 d…" at bounding box center [1046, 171] width 76 height 45
click at [1068, 168] on button "Last 7 days" at bounding box center [1042, 164] width 68 height 30
click at [1025, 318] on div "Last 90 days" at bounding box center [1038, 316] width 69 height 19
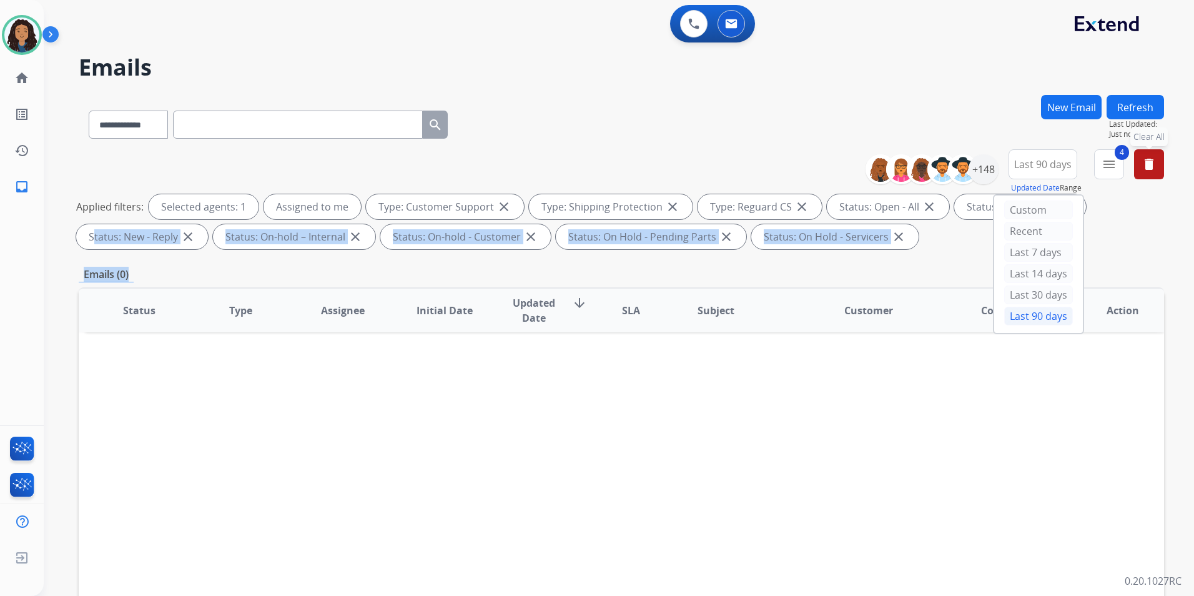
click at [1118, 257] on div "**********" at bounding box center [621, 433] width 1085 height 676
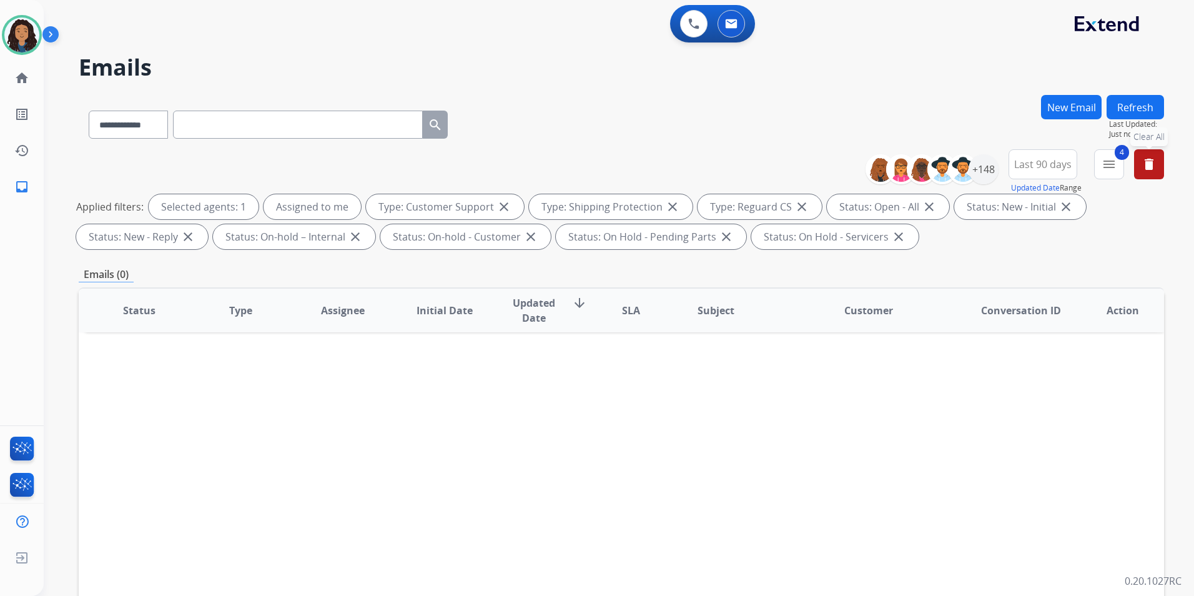
drag, startPoint x: 1118, startPoint y: 257, endPoint x: 1084, endPoint y: 251, distance: 33.6
click at [1084, 251] on div "**********" at bounding box center [621, 201] width 1085 height 105
click at [19, 28] on img at bounding box center [21, 34] width 35 height 35
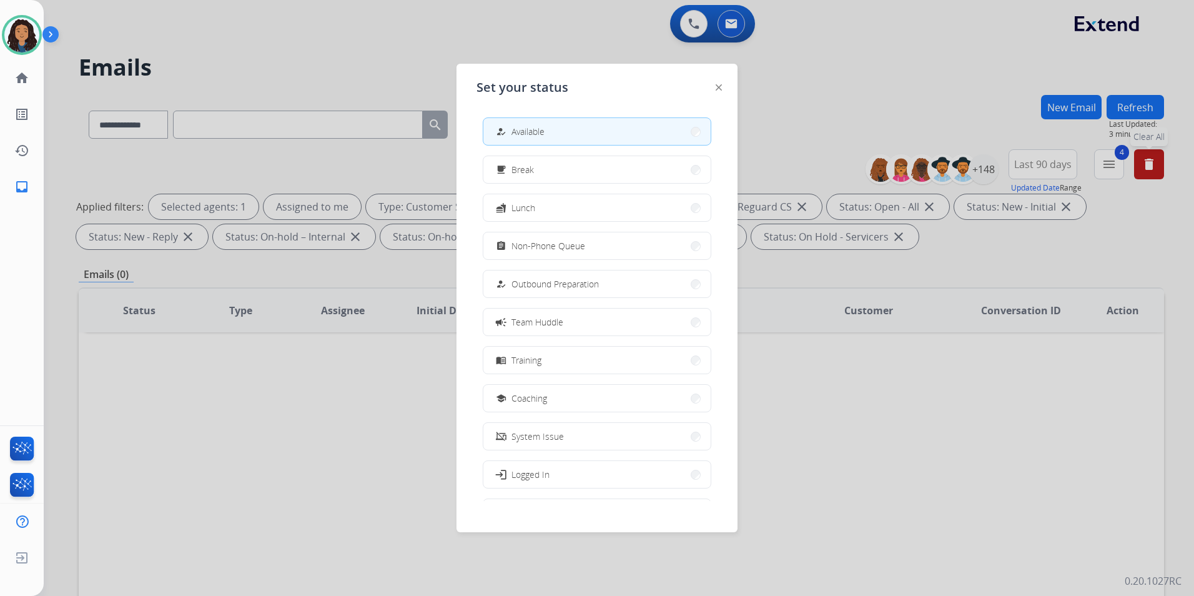
click at [843, 107] on div at bounding box center [597, 298] width 1194 height 596
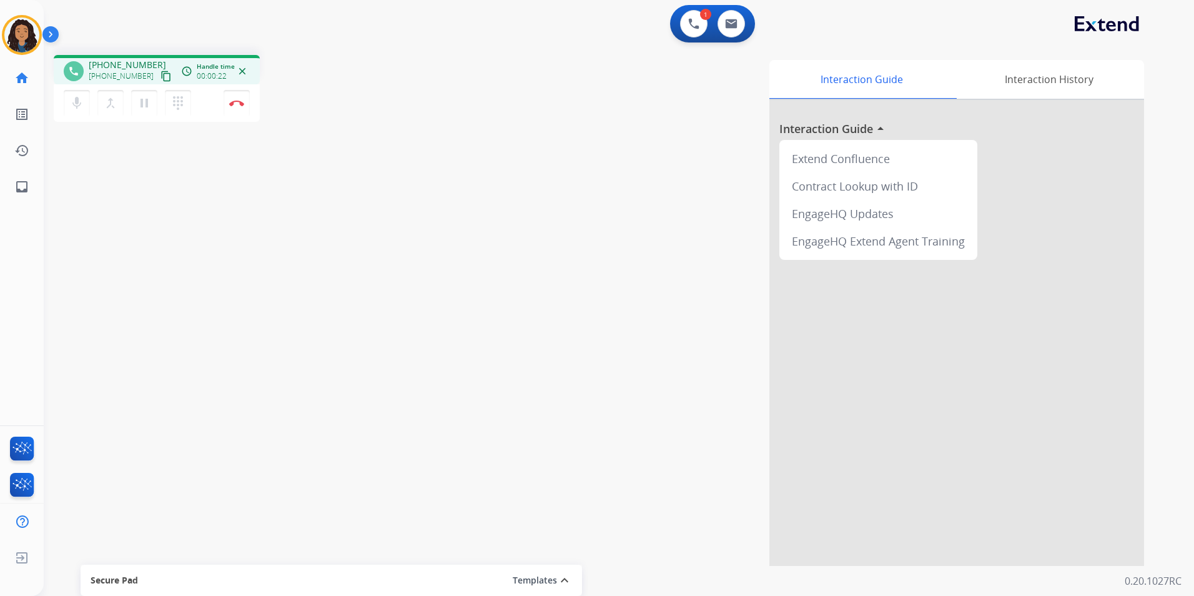
click at [160, 74] on mat-icon "content_copy" at bounding box center [165, 76] width 11 height 11
click at [235, 101] on img at bounding box center [236, 103] width 15 height 6
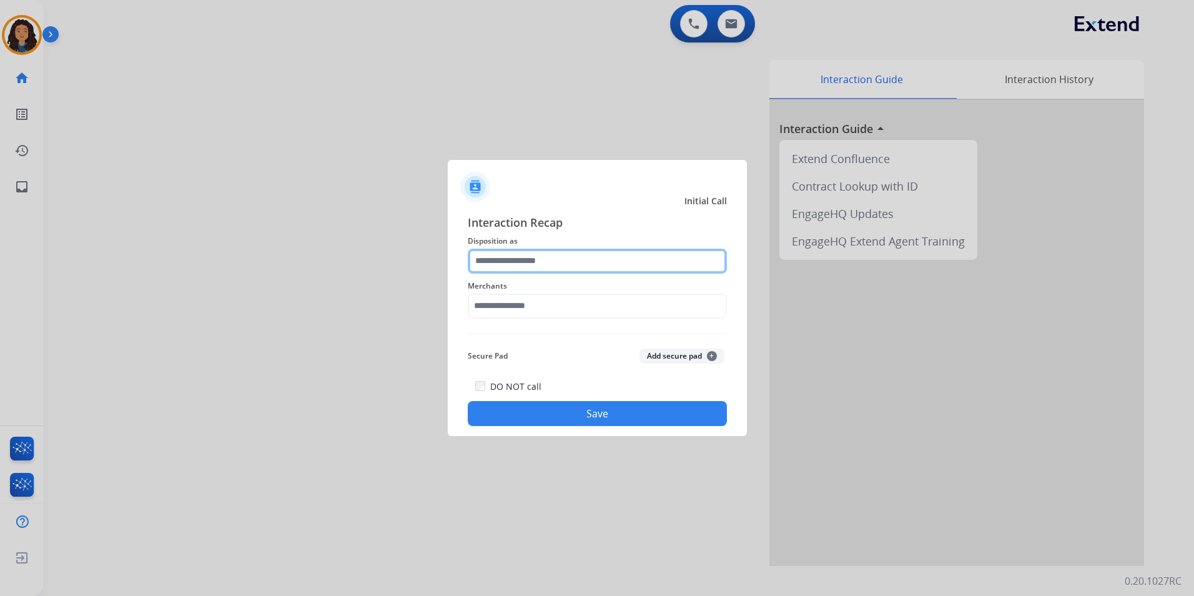
click at [554, 268] on input "text" at bounding box center [597, 260] width 259 height 25
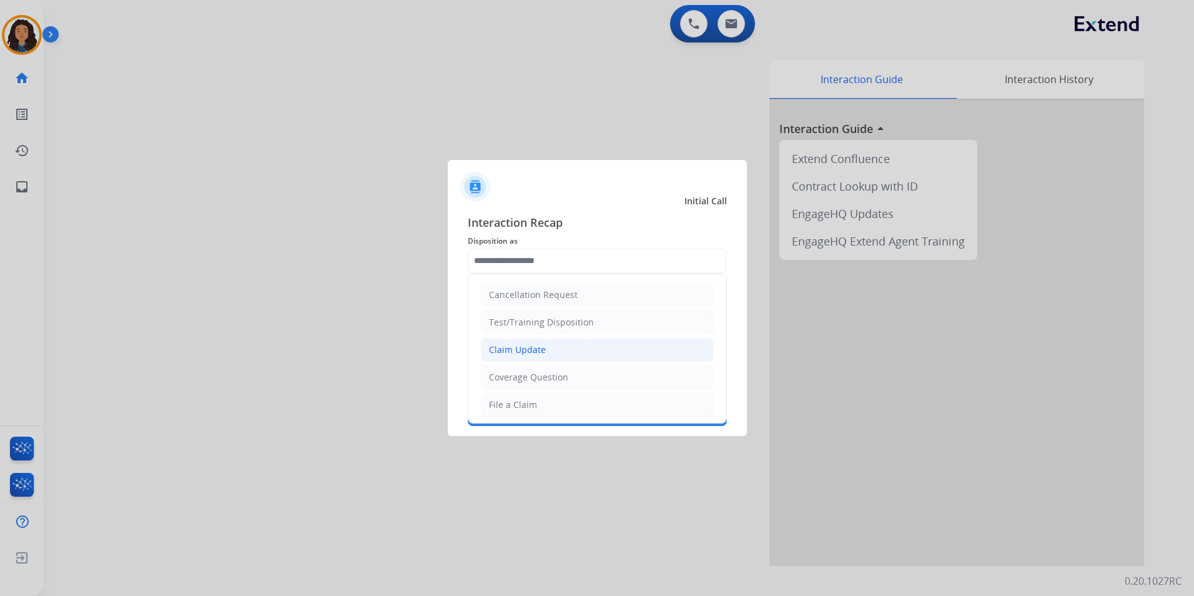
click at [563, 350] on li "Claim Update" at bounding box center [597, 350] width 233 height 24
type input "**********"
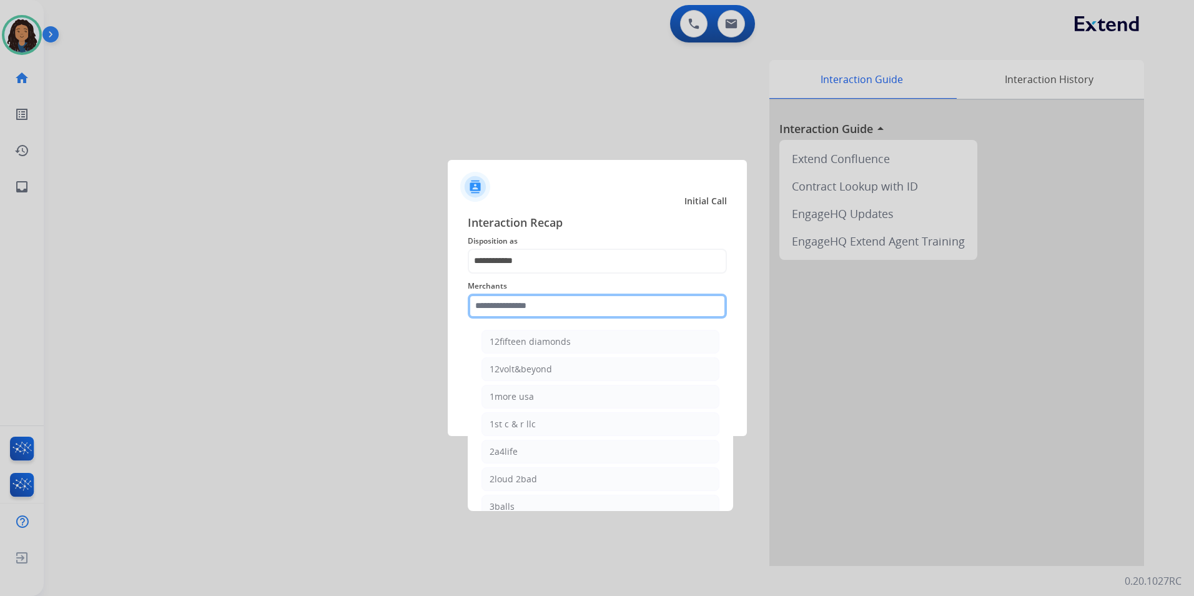
click at [506, 310] on input "text" at bounding box center [597, 305] width 259 height 25
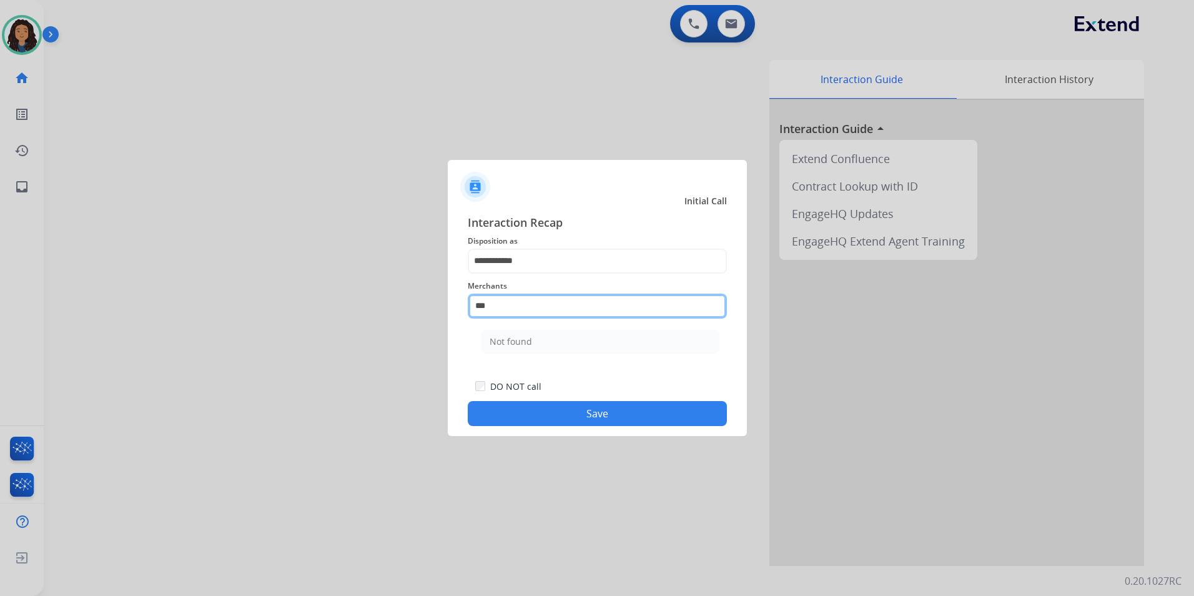
drag, startPoint x: 470, startPoint y: 310, endPoint x: 392, endPoint y: 300, distance: 78.7
click at [0, 309] on app-contact-recap-modal "**********" at bounding box center [0, 298] width 0 height 596
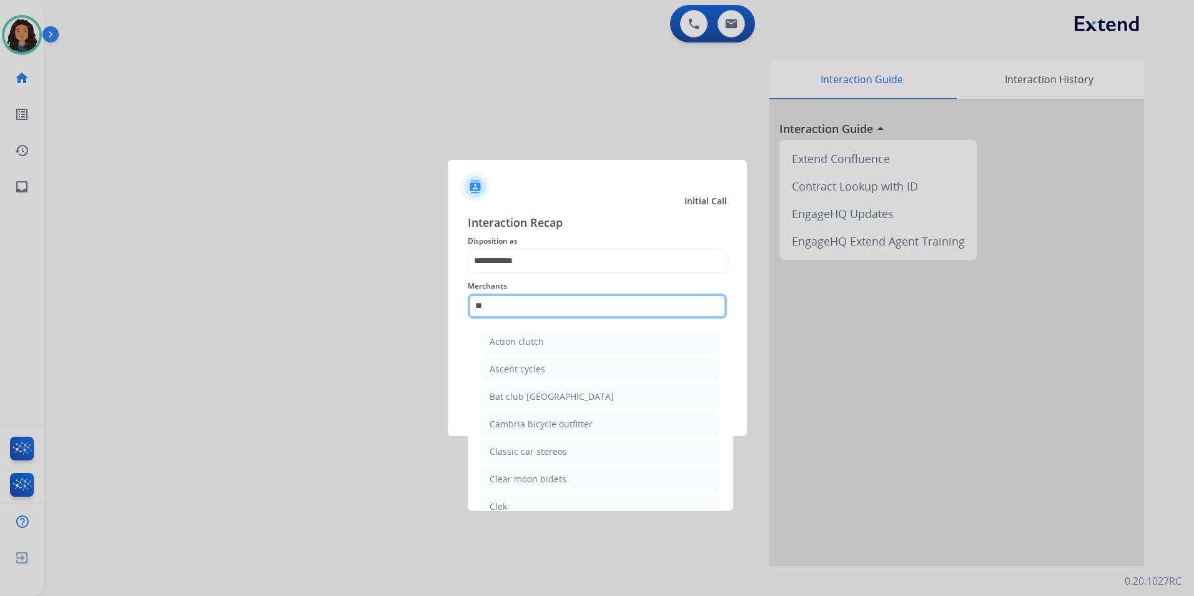
type input "*"
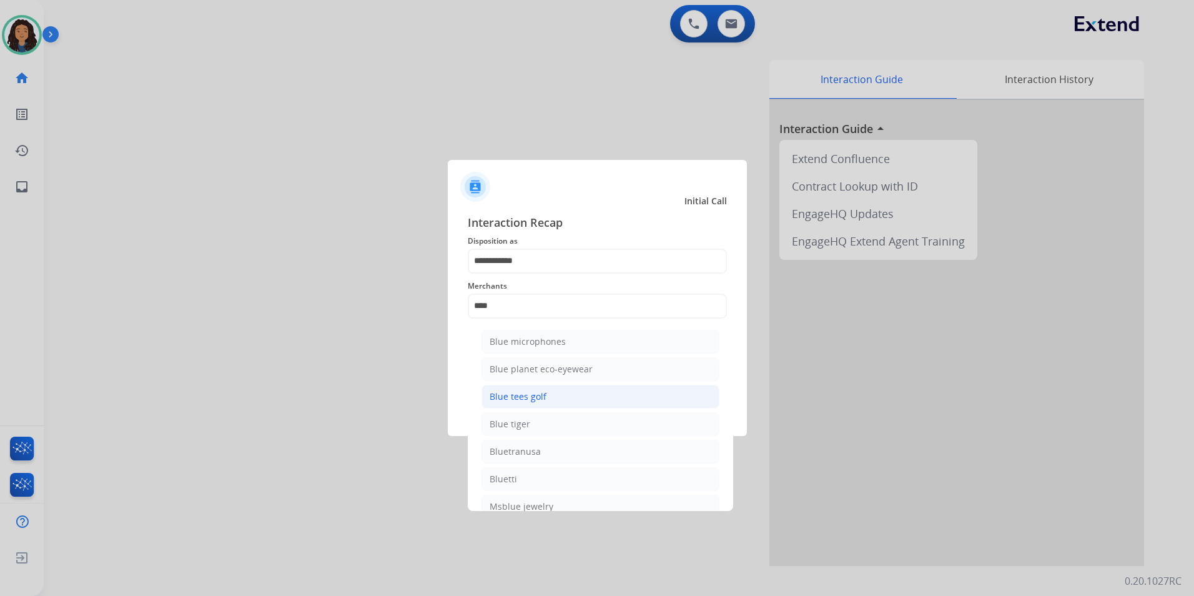
click at [548, 394] on li "Blue tees golf" at bounding box center [600, 397] width 238 height 24
type input "**********"
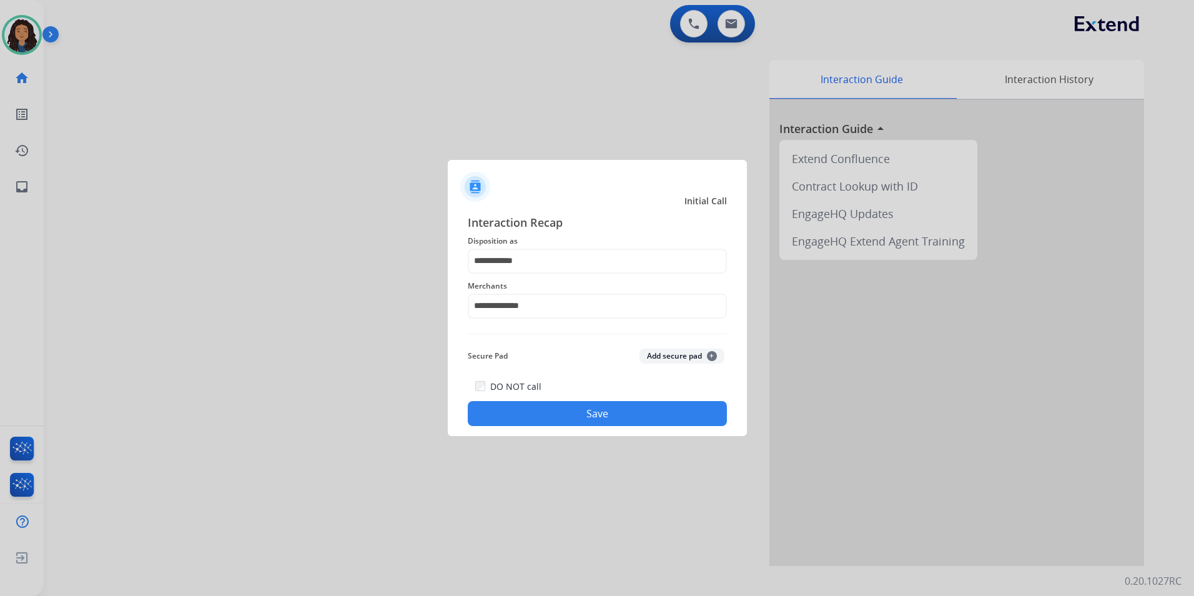
click at [566, 425] on button "Save" at bounding box center [597, 413] width 259 height 25
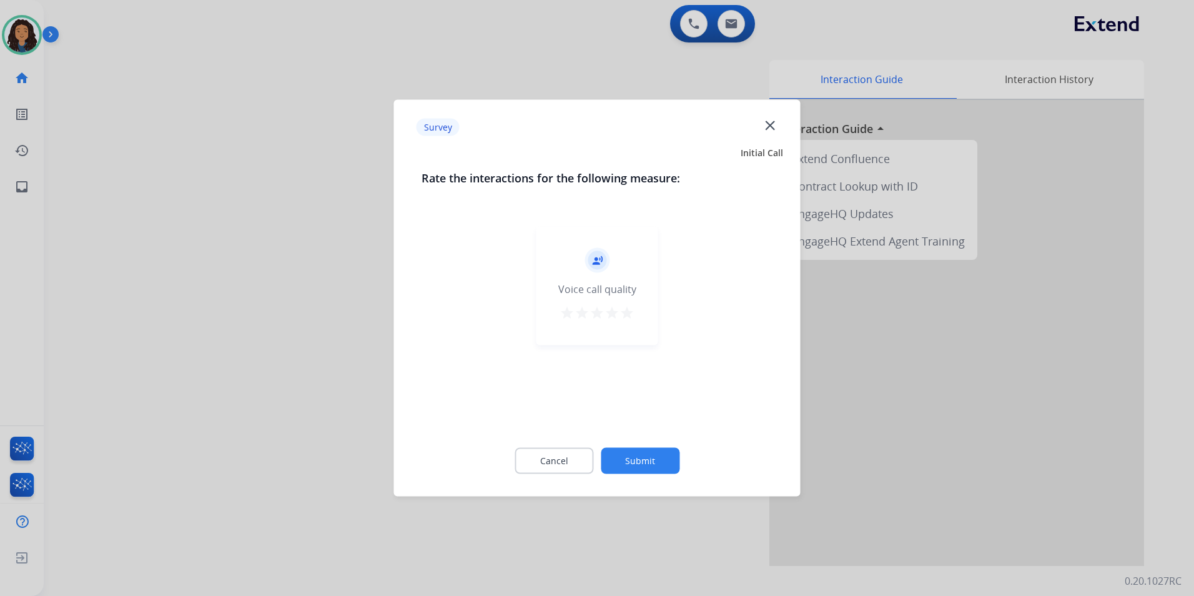
click at [179, 198] on div at bounding box center [597, 298] width 1194 height 596
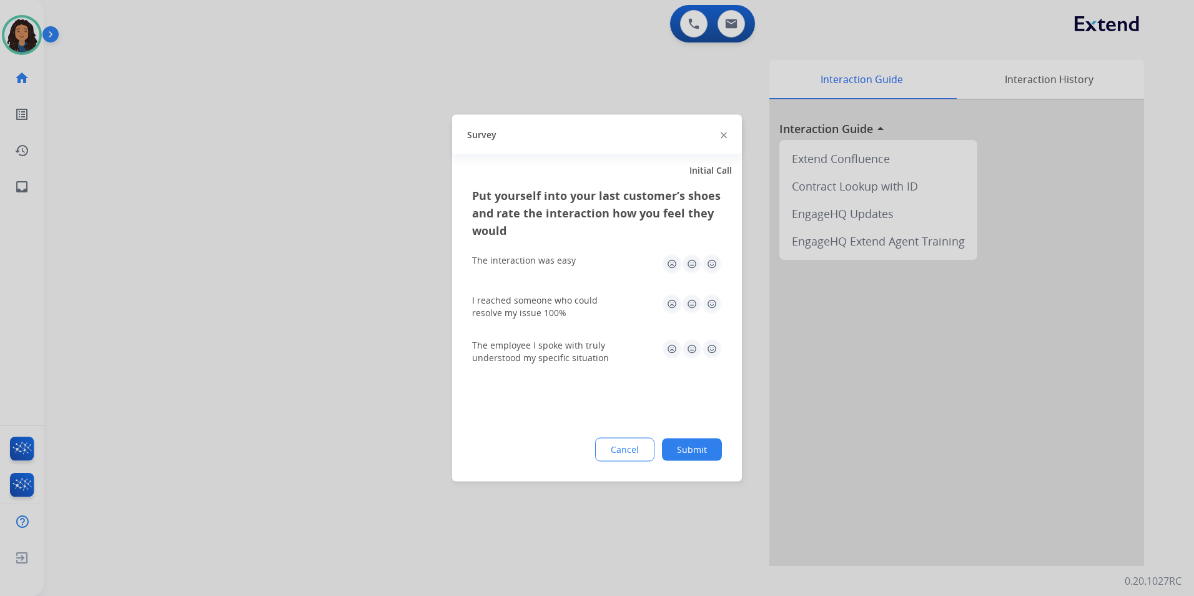
click at [184, 192] on div at bounding box center [597, 298] width 1194 height 596
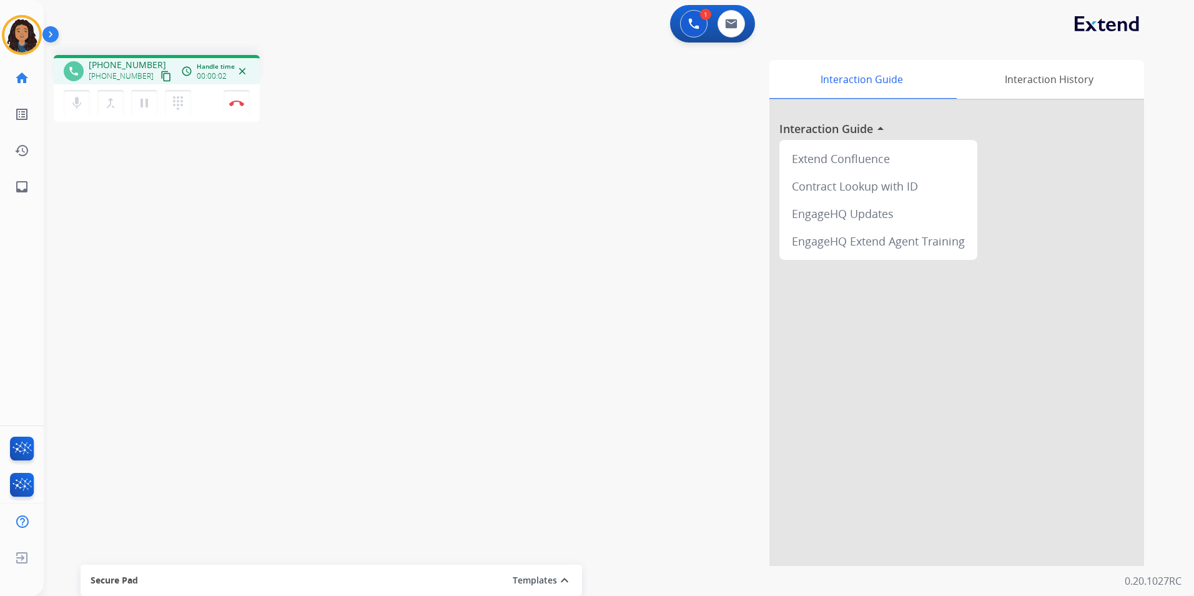
click at [160, 78] on mat-icon "content_copy" at bounding box center [165, 76] width 11 height 11
click at [234, 111] on button "Disconnect" at bounding box center [237, 103] width 26 height 26
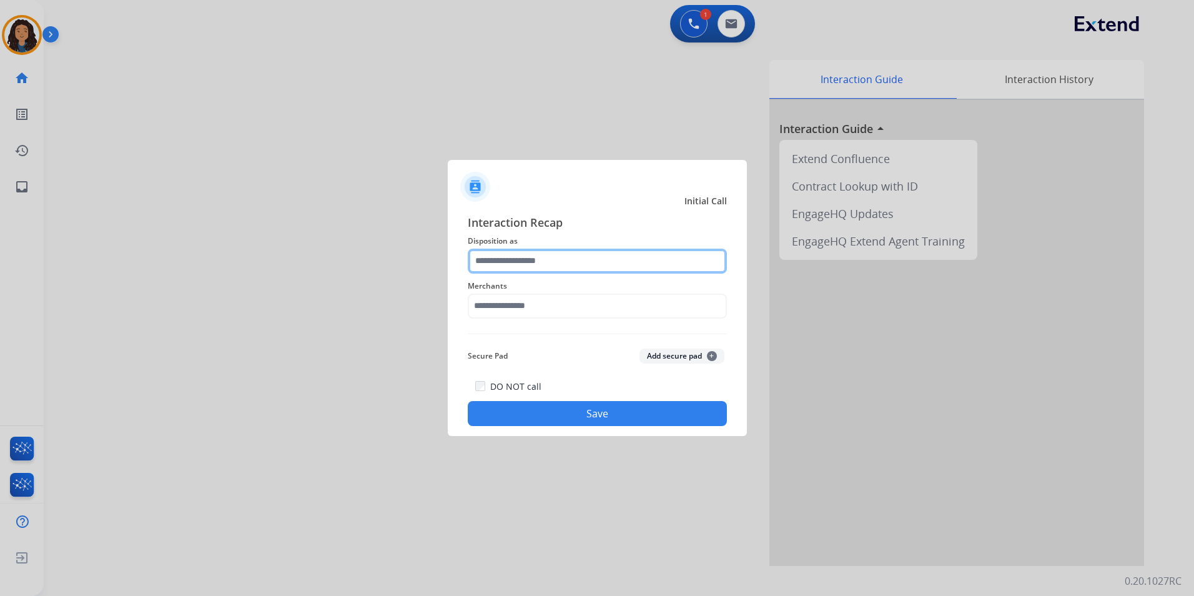
drag, startPoint x: 531, startPoint y: 273, endPoint x: 530, endPoint y: 265, distance: 7.5
click at [531, 272] on input "text" at bounding box center [597, 260] width 259 height 25
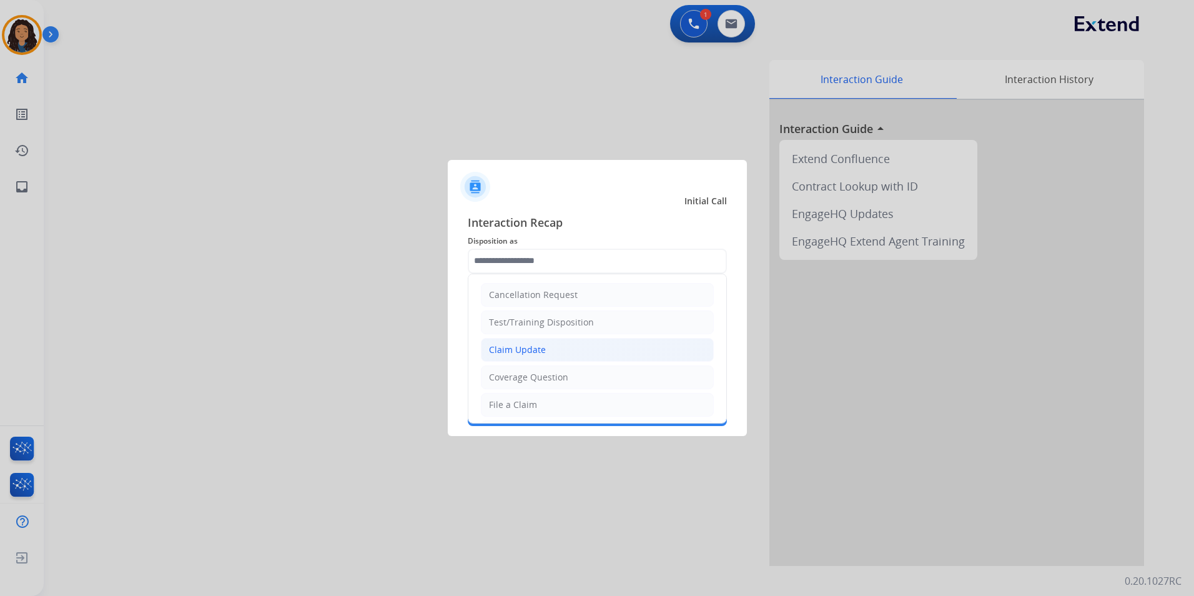
drag, startPoint x: 556, startPoint y: 356, endPoint x: 548, endPoint y: 348, distance: 11.5
click at [555, 356] on li "Claim Update" at bounding box center [597, 350] width 233 height 24
type input "**********"
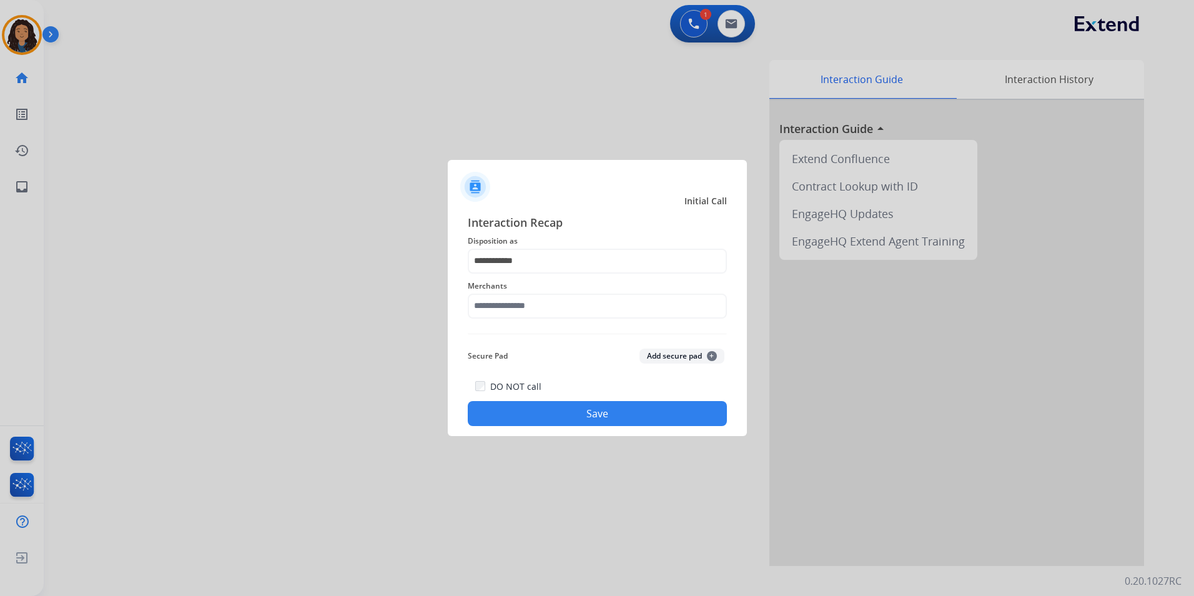
drag, startPoint x: 537, startPoint y: 321, endPoint x: 532, endPoint y: 307, distance: 14.6
click at [536, 320] on div "Merchants" at bounding box center [597, 298] width 259 height 50
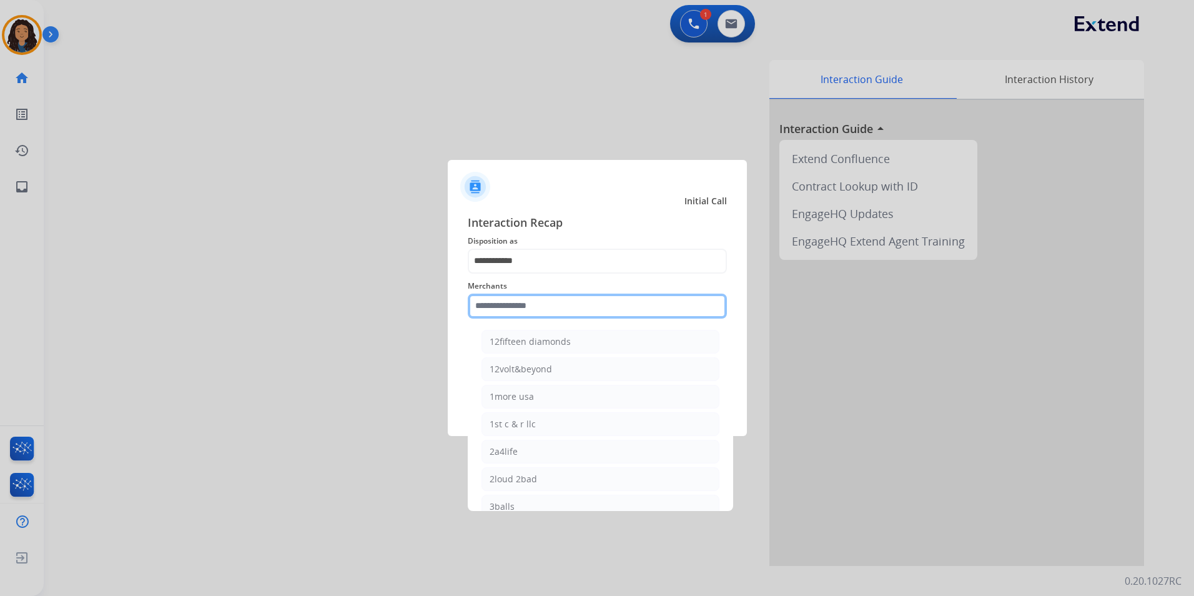
click at [531, 305] on input "text" at bounding box center [597, 305] width 259 height 25
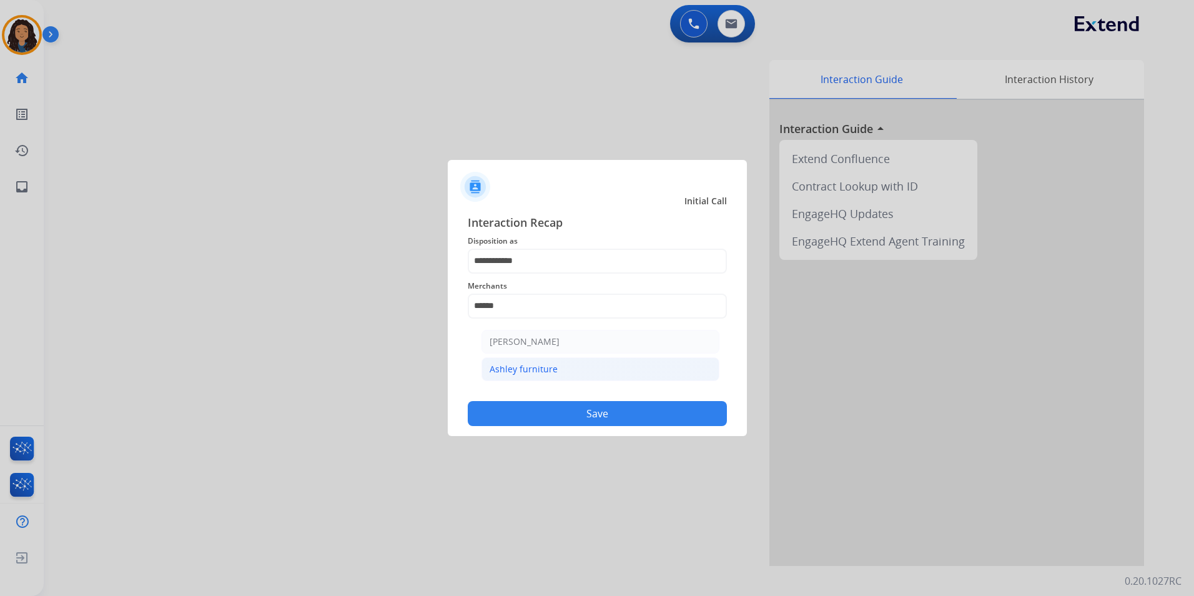
click at [555, 376] on li "Ashley furniture" at bounding box center [600, 369] width 238 height 24
type input "**********"
click at [544, 406] on button "Save" at bounding box center [597, 413] width 259 height 25
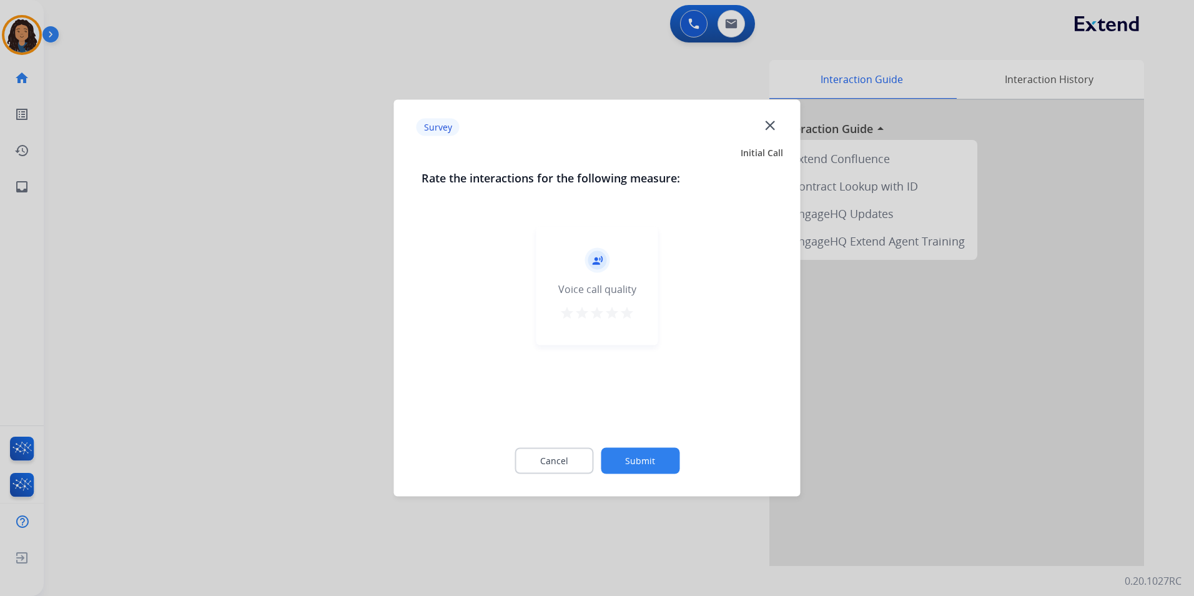
click at [210, 202] on div at bounding box center [597, 298] width 1194 height 596
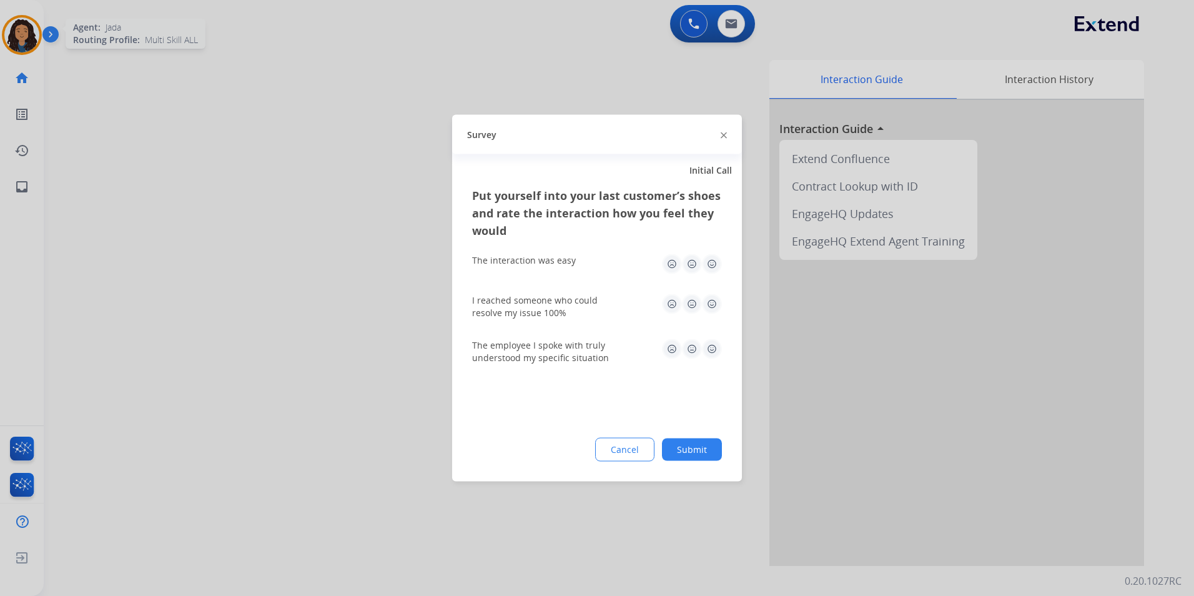
click at [171, 125] on div at bounding box center [597, 298] width 1194 height 596
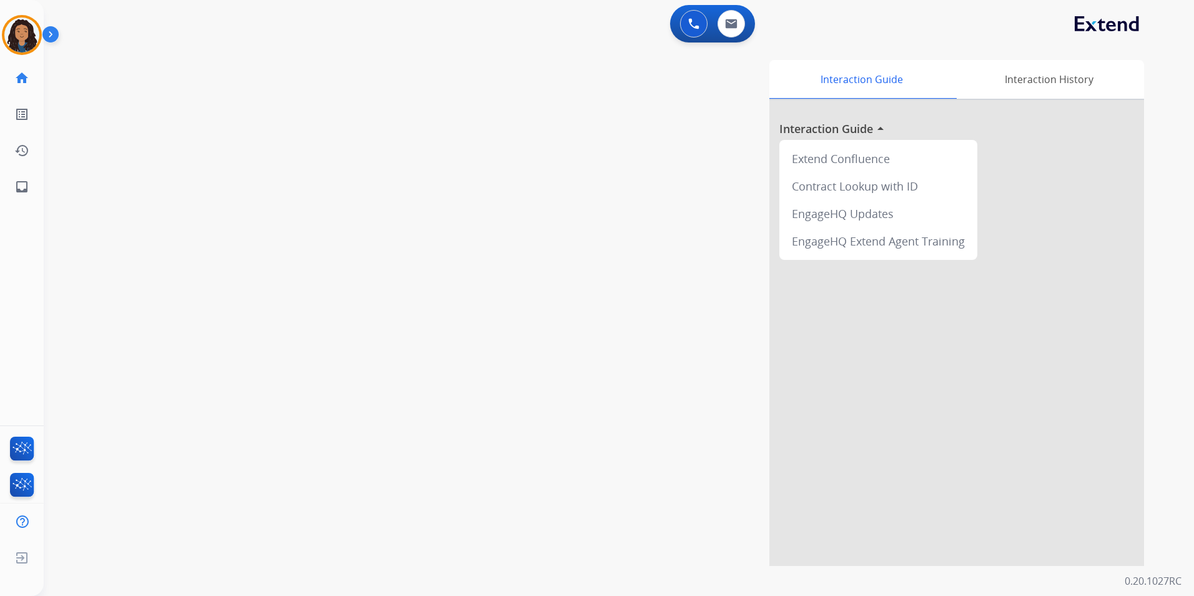
drag, startPoint x: 22, startPoint y: 27, endPoint x: 66, endPoint y: 36, distance: 43.8
click at [22, 28] on img at bounding box center [21, 34] width 35 height 35
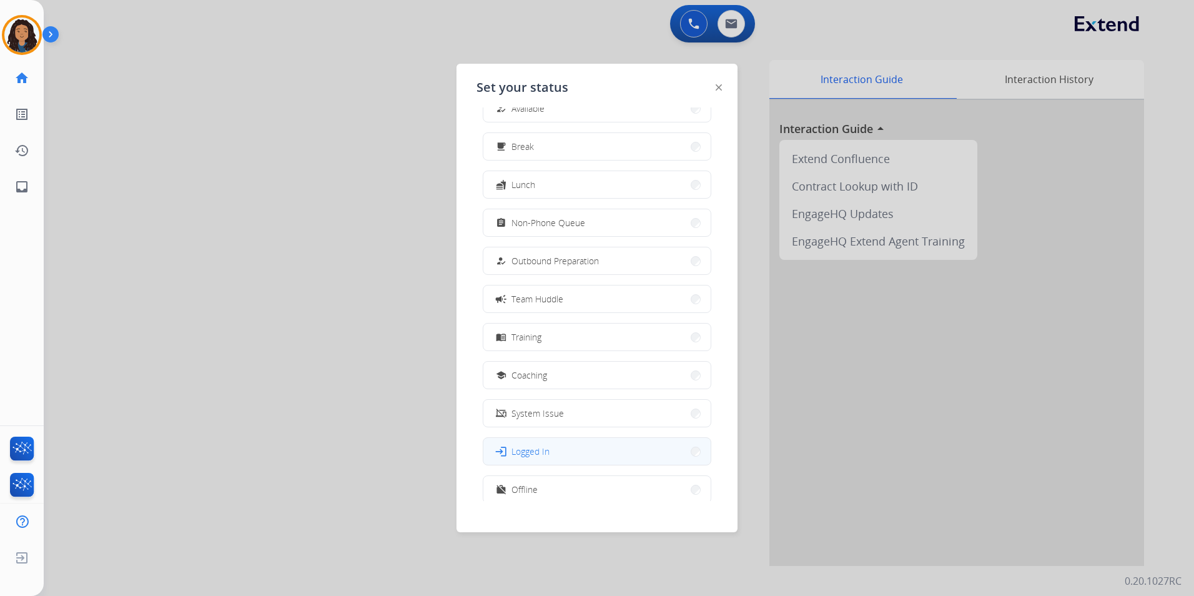
scroll to position [42, 0]
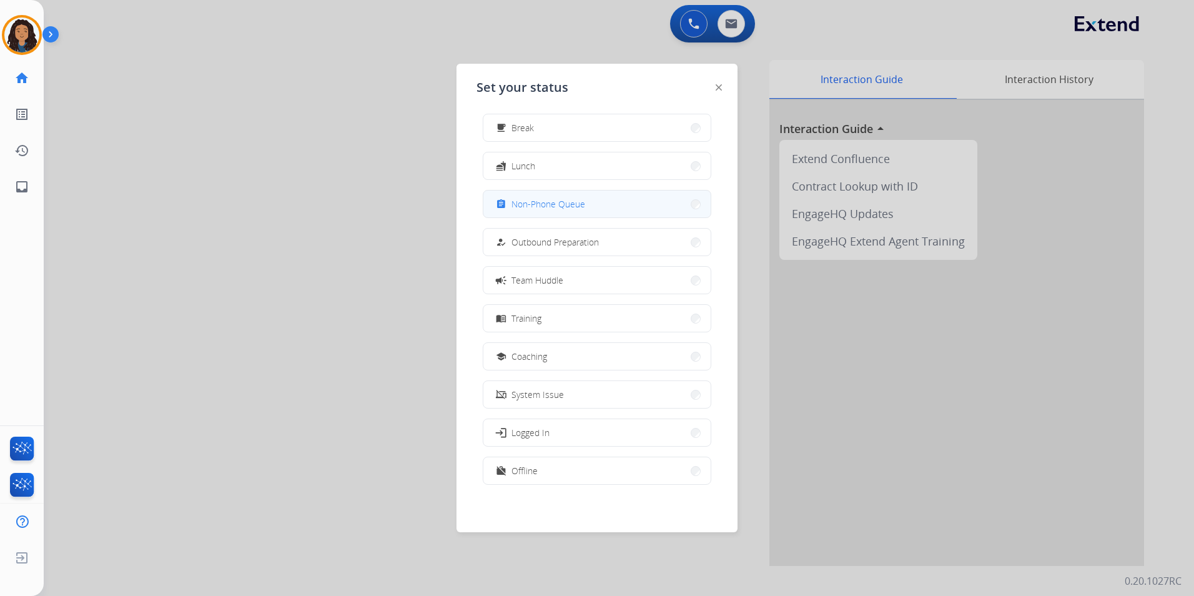
click at [555, 204] on span "Non-Phone Queue" at bounding box center [548, 203] width 74 height 13
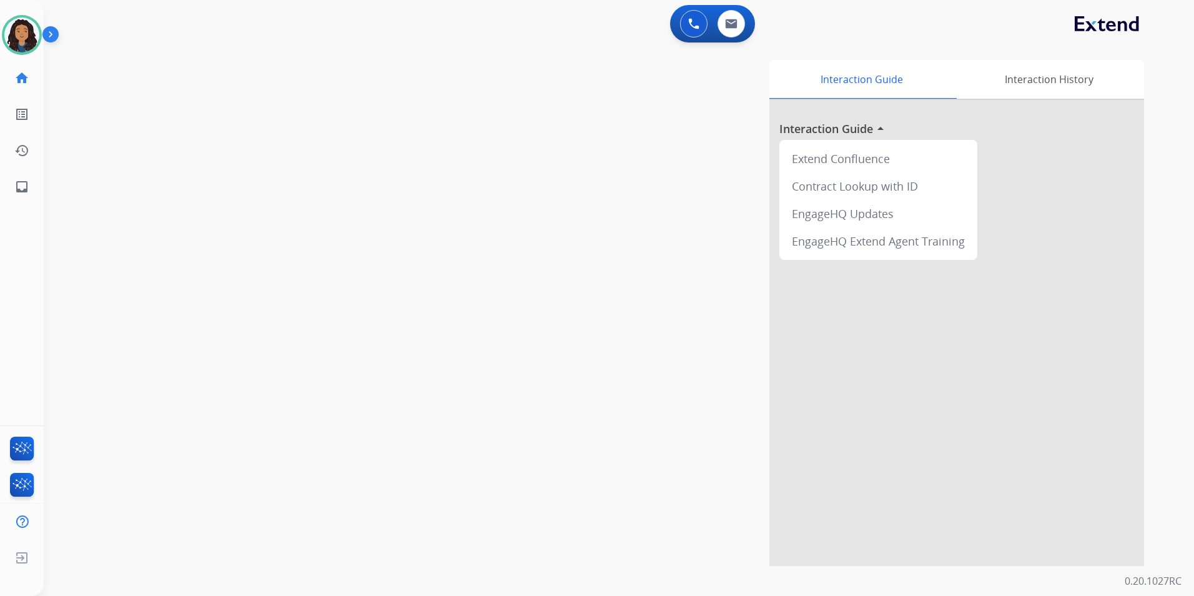
click at [0, 41] on html "Outbound call Quit Outbound call Quit Schedule interaction + Add to my list Cus…" at bounding box center [597, 298] width 1194 height 596
click at [4, 41] on div at bounding box center [22, 35] width 40 height 40
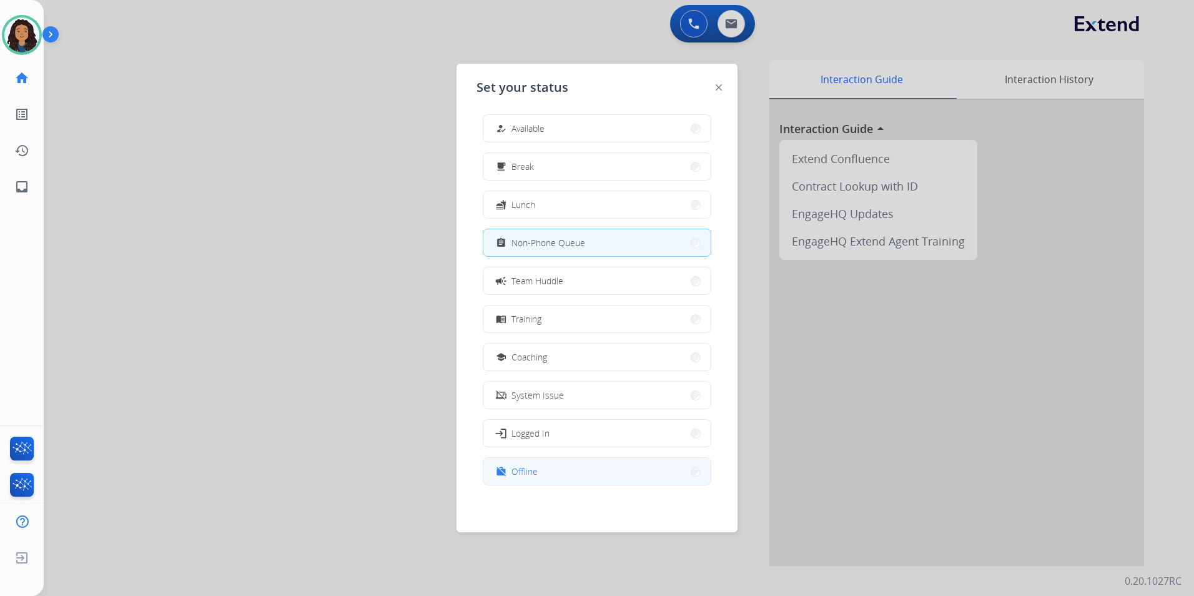
scroll to position [4, 0]
click at [573, 468] on button "work_off Offline" at bounding box center [596, 470] width 227 height 27
